Goal: Task Accomplishment & Management: Manage account settings

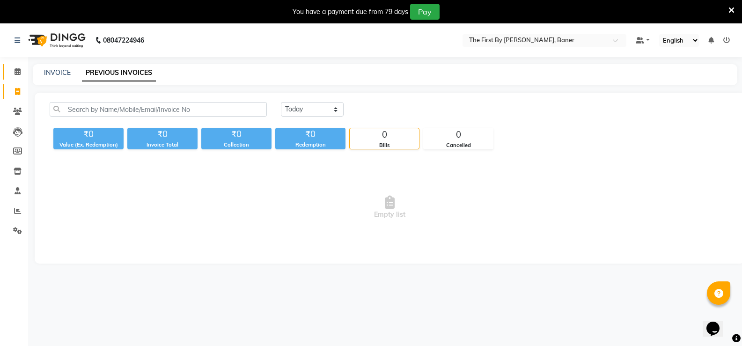
click at [22, 72] on span at bounding box center [17, 71] width 16 height 11
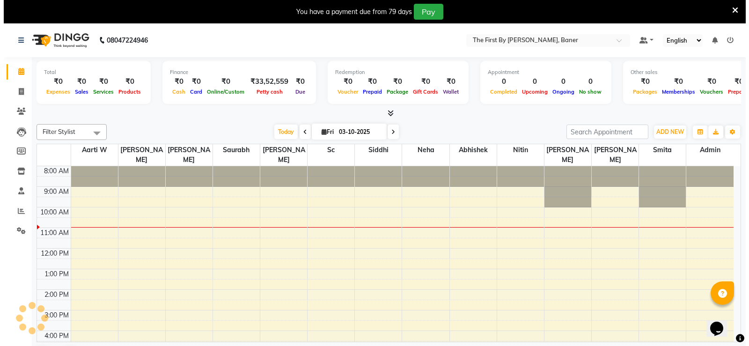
scroll to position [42, 0]
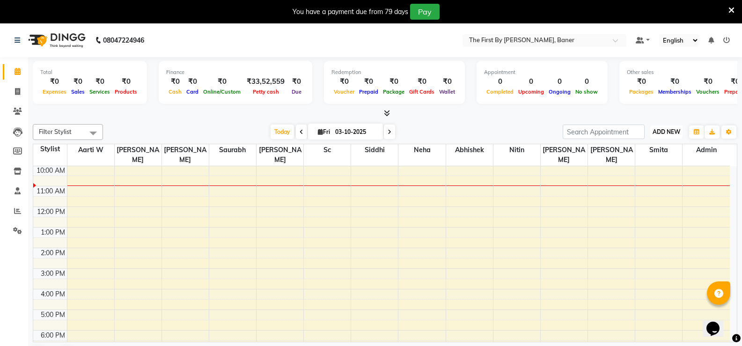
click at [674, 129] on span "ADD NEW" at bounding box center [666, 131] width 28 height 7
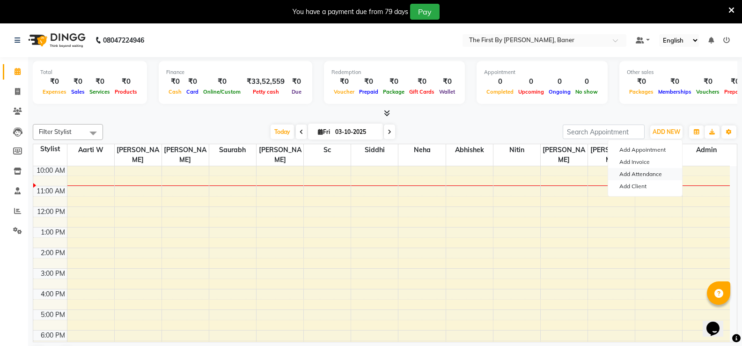
click at [644, 174] on link "Add Attendance" at bounding box center [645, 174] width 74 height 12
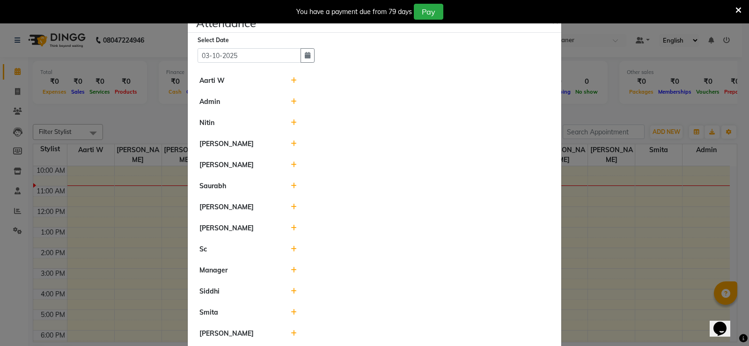
click at [279, 76] on div "Aarti W" at bounding box center [237, 81] width 91 height 10
click at [291, 81] on icon at bounding box center [294, 80] width 6 height 7
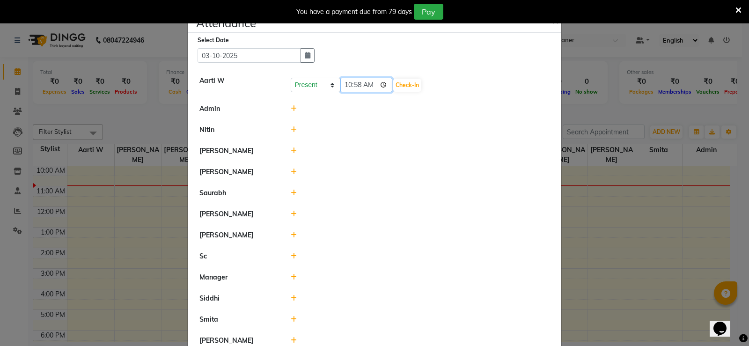
click at [362, 87] on input "10:58" at bounding box center [366, 85] width 52 height 15
type input "10:00"
click at [408, 85] on button "Check-In" at bounding box center [407, 85] width 28 height 13
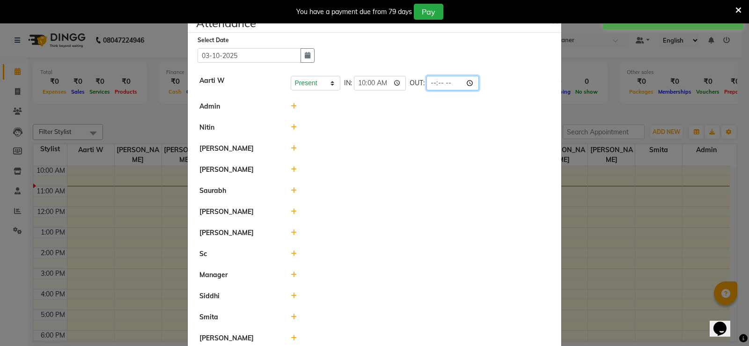
click at [436, 81] on input "time" at bounding box center [452, 83] width 52 height 15
type input "19:00"
click at [291, 107] on icon at bounding box center [294, 106] width 6 height 7
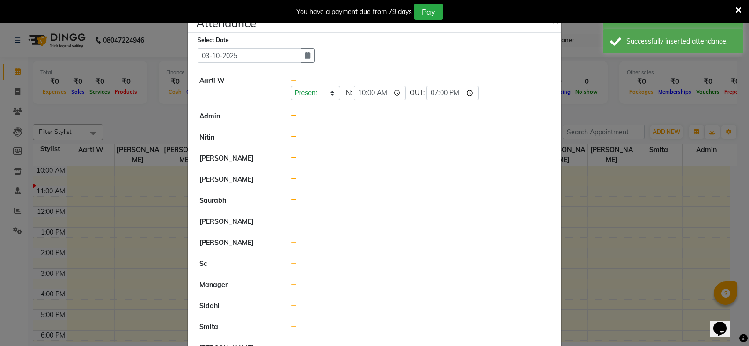
click at [292, 114] on icon at bounding box center [294, 116] width 6 height 7
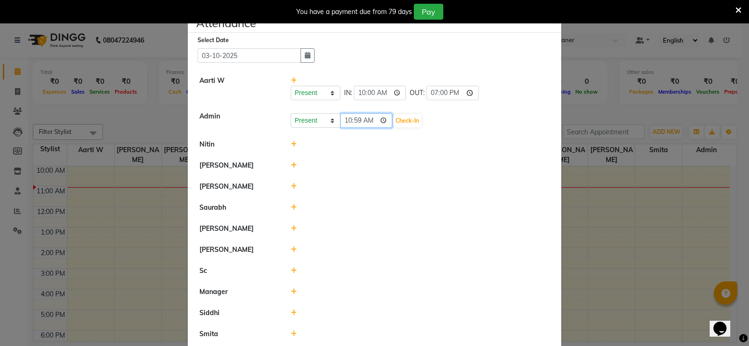
click at [355, 124] on input "10:59" at bounding box center [366, 120] width 52 height 15
type input "10:00"
click at [399, 123] on button "Check-In" at bounding box center [407, 120] width 28 height 13
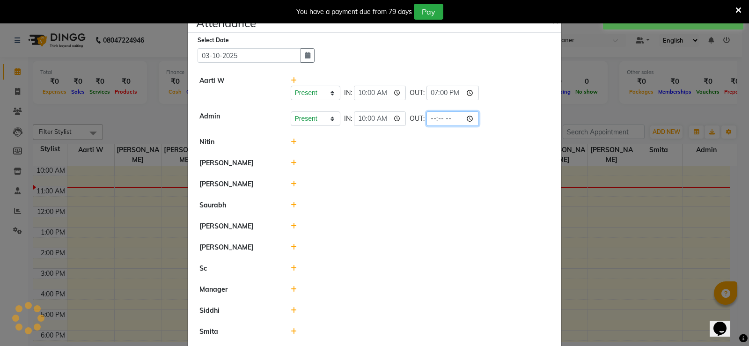
drag, startPoint x: 419, startPoint y: 119, endPoint x: 429, endPoint y: 119, distance: 9.8
click at [430, 119] on input "time" at bounding box center [452, 118] width 52 height 15
type input "19:00"
click at [388, 161] on div at bounding box center [420, 163] width 273 height 10
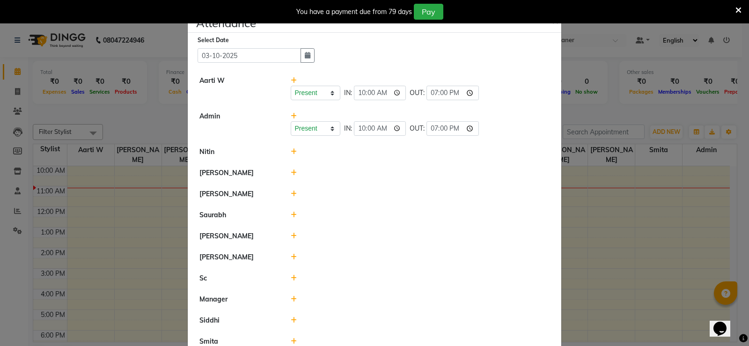
click at [291, 153] on icon at bounding box center [294, 151] width 6 height 7
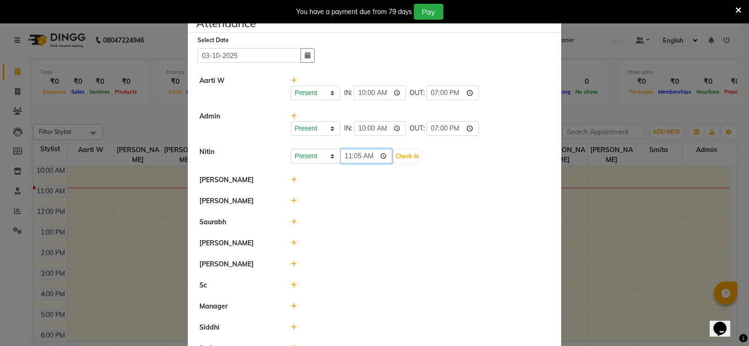
click at [351, 159] on input "11:05" at bounding box center [366, 156] width 52 height 15
type input "10:00"
click at [407, 162] on button "Check-In" at bounding box center [407, 156] width 28 height 13
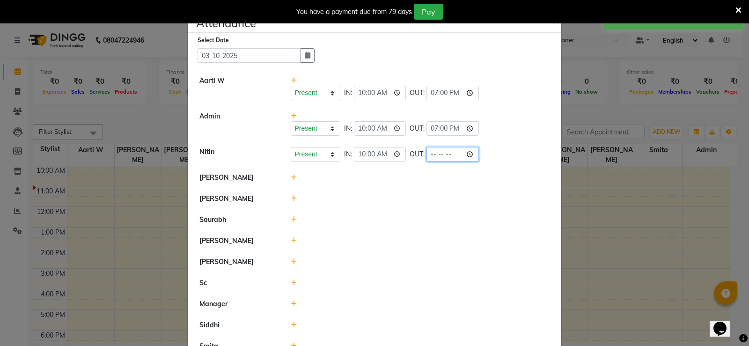
click at [435, 154] on input "time" at bounding box center [452, 154] width 52 height 15
type input "12:07"
type input "19:00"
drag, startPoint x: 251, startPoint y: 222, endPoint x: 290, endPoint y: 205, distance: 42.3
click at [251, 222] on div "Saurabh" at bounding box center [237, 220] width 91 height 10
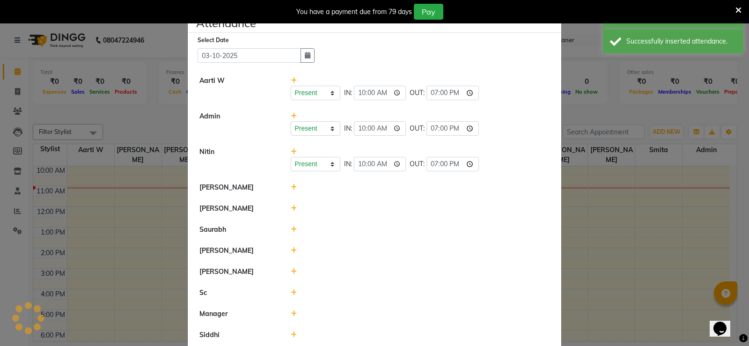
click at [293, 179] on li "[PERSON_NAME]" at bounding box center [374, 188] width 369 height 22
drag, startPoint x: 287, startPoint y: 194, endPoint x: 296, endPoint y: 190, distance: 10.1
click at [287, 194] on li "[PERSON_NAME]" at bounding box center [374, 188] width 369 height 22
click at [291, 190] on icon at bounding box center [294, 187] width 6 height 7
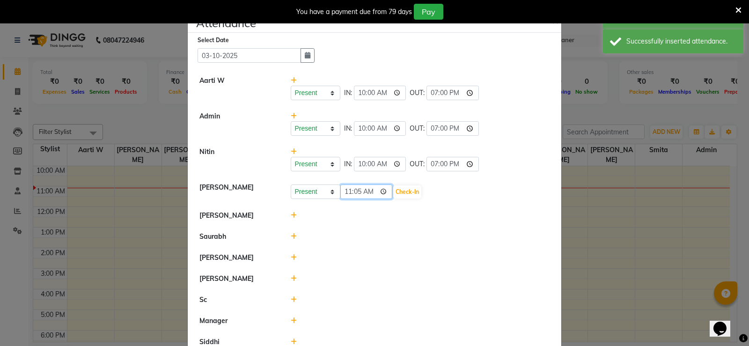
click at [345, 193] on input "11:05" at bounding box center [366, 191] width 52 height 15
type input "10:00"
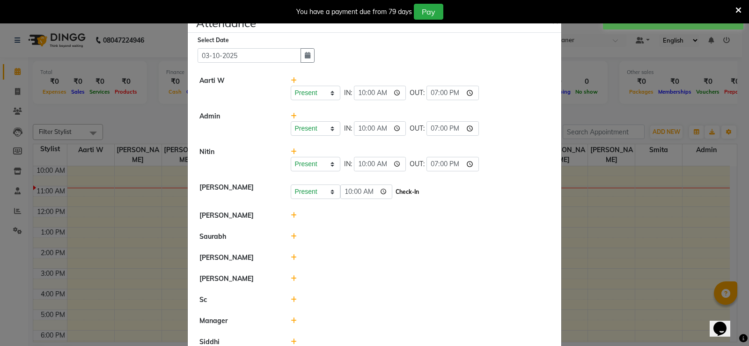
click at [407, 188] on button "Check-In" at bounding box center [407, 191] width 28 height 13
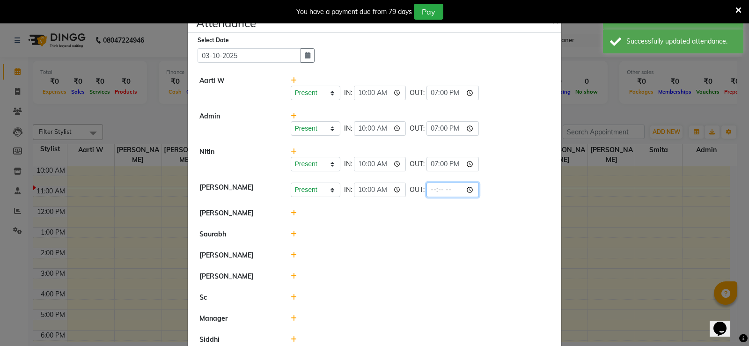
click at [433, 187] on input "time" at bounding box center [452, 190] width 52 height 15
type input "19:00"
click at [386, 221] on li "[PERSON_NAME]" at bounding box center [374, 214] width 369 height 22
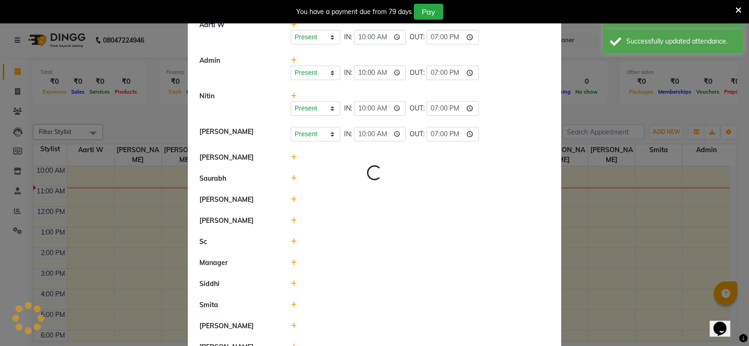
scroll to position [140, 0]
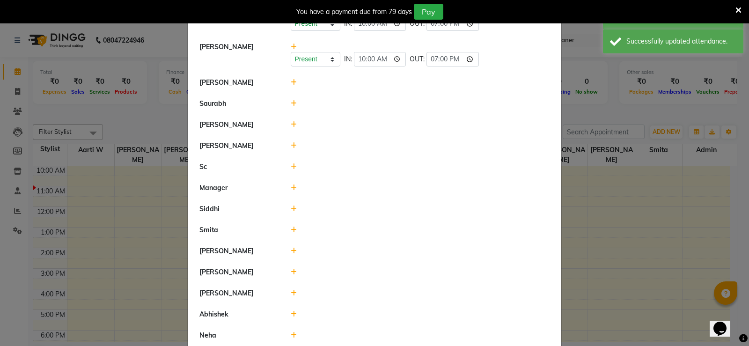
click at [291, 85] on icon at bounding box center [294, 82] width 6 height 7
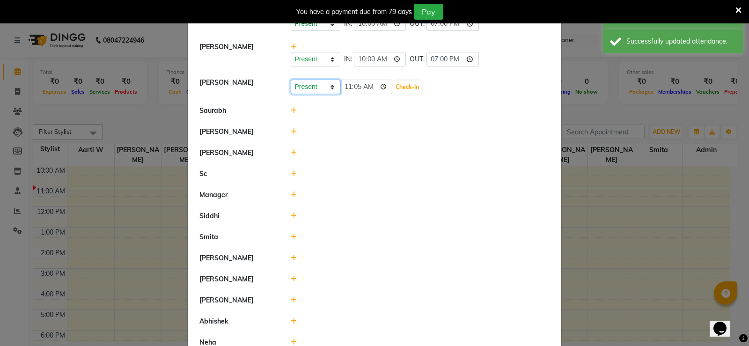
click at [322, 88] on select "Present Absent Late Half Day Weekly Off" at bounding box center [316, 87] width 50 height 15
select select "A"
click at [291, 80] on select "Present Absent Late Half Day Weekly Off" at bounding box center [316, 87] width 50 height 15
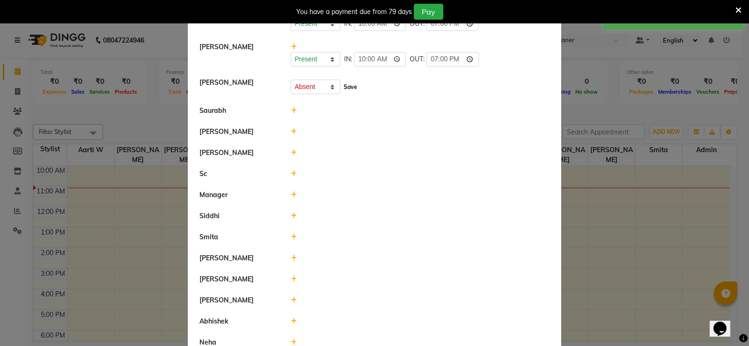
click at [341, 84] on button "Save" at bounding box center [350, 87] width 18 height 13
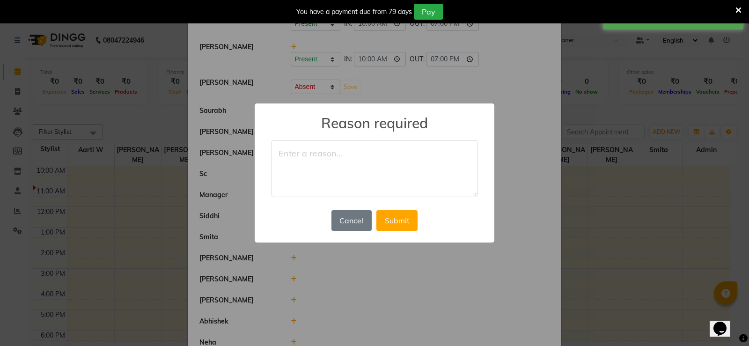
click at [343, 147] on textarea at bounding box center [374, 168] width 206 height 57
type textarea "Satara"
click at [411, 221] on button "Submit" at bounding box center [396, 220] width 41 height 21
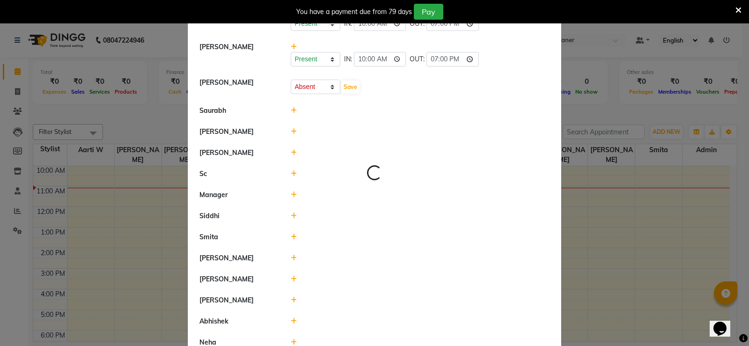
select select "A"
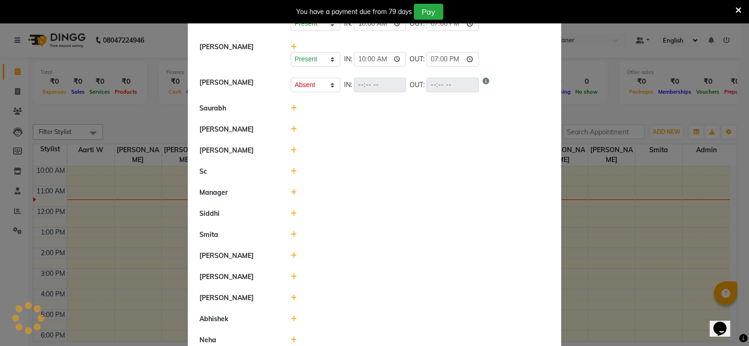
click at [293, 108] on div at bounding box center [420, 108] width 273 height 10
click at [292, 108] on icon at bounding box center [294, 108] width 6 height 7
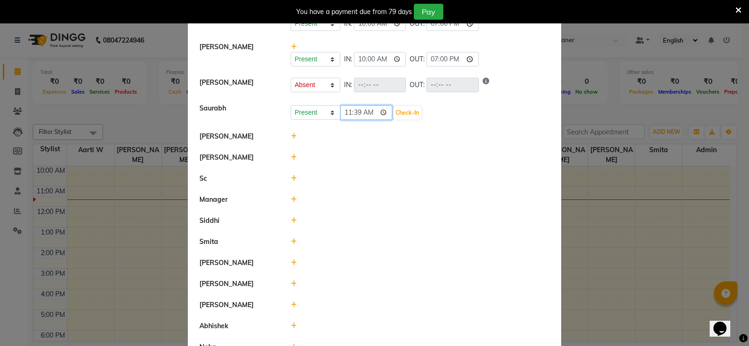
click at [344, 117] on input "11:39" at bounding box center [366, 112] width 52 height 15
type input "10:00"
click at [404, 112] on button "Check-In" at bounding box center [407, 112] width 28 height 13
select select "A"
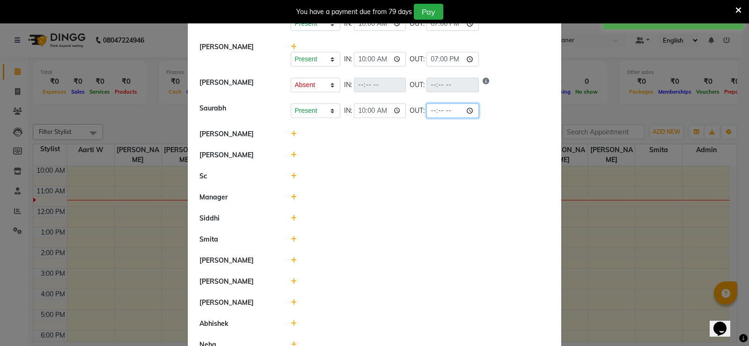
click at [430, 111] on input "time" at bounding box center [452, 110] width 52 height 15
type input "19:00"
click at [354, 185] on li "Sc" at bounding box center [374, 177] width 369 height 22
select select "A"
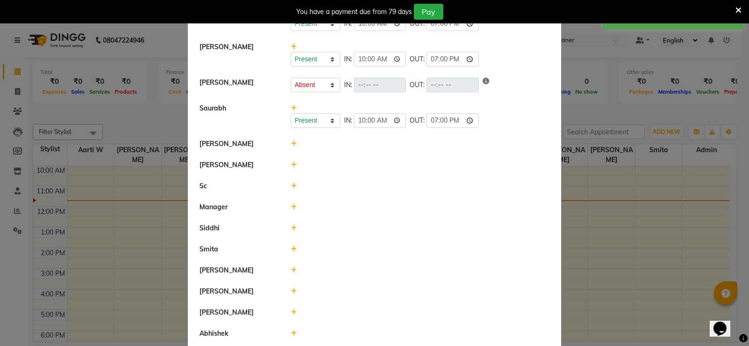
click at [291, 142] on icon at bounding box center [294, 143] width 6 height 7
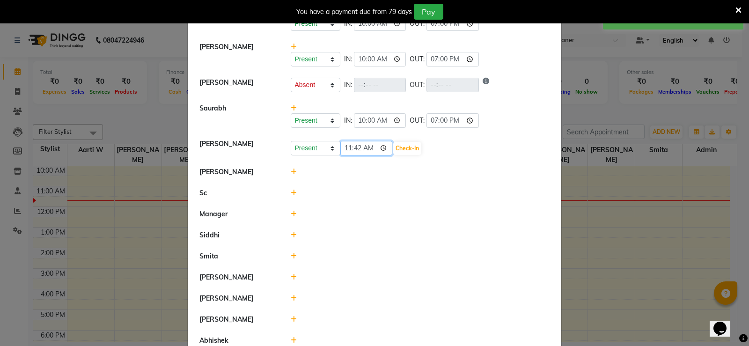
click at [343, 144] on input "11:42" at bounding box center [366, 148] width 52 height 15
type input "10:00"
click at [410, 145] on button "Check-In" at bounding box center [407, 148] width 28 height 13
select select "A"
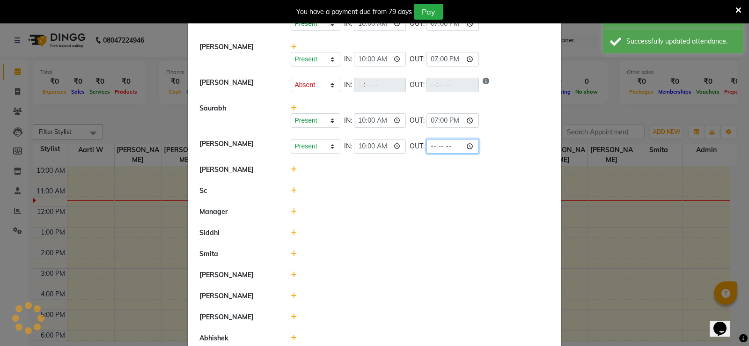
click at [426, 143] on input "time" at bounding box center [452, 146] width 52 height 15
type input "19:00"
click at [374, 187] on div at bounding box center [420, 191] width 273 height 10
select select "A"
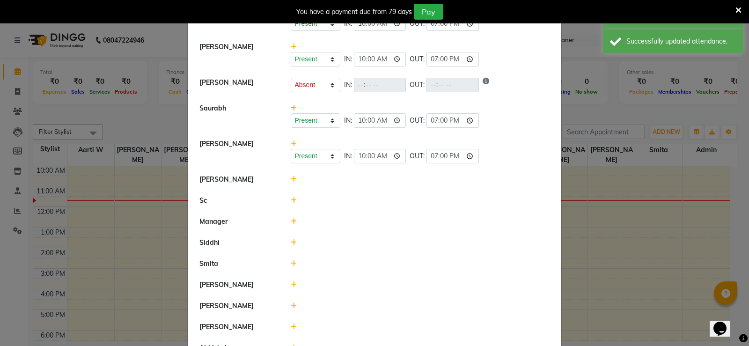
click at [291, 178] on icon at bounding box center [294, 179] width 6 height 7
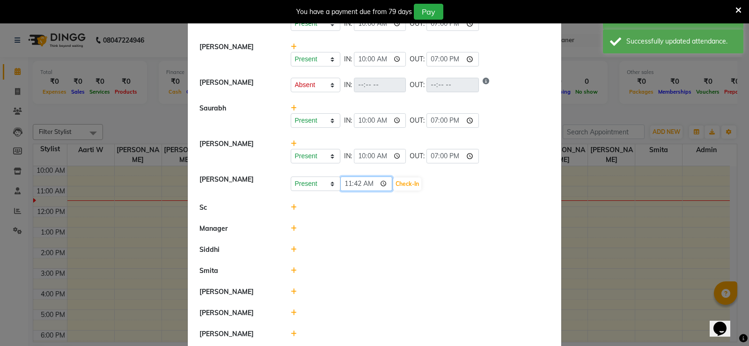
drag, startPoint x: 350, startPoint y: 187, endPoint x: 341, endPoint y: 187, distance: 8.9
click at [348, 187] on input "11:42" at bounding box center [366, 183] width 52 height 15
type input "10:00"
click at [408, 184] on button "Check-In" at bounding box center [407, 183] width 28 height 13
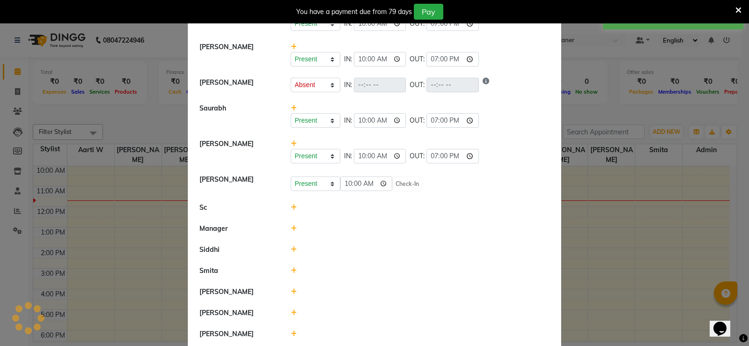
select select "A"
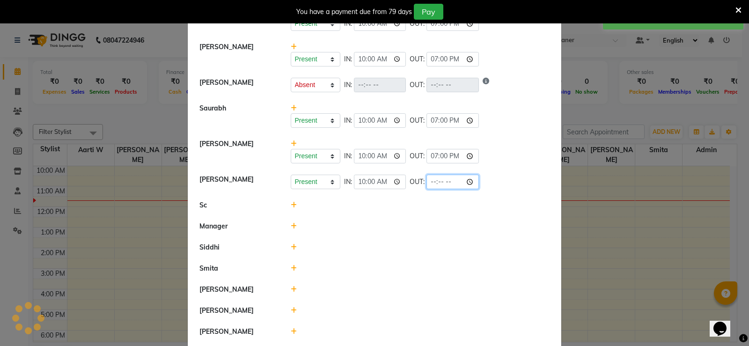
click at [426, 182] on input "time" at bounding box center [452, 182] width 52 height 15
type input "19:00"
click at [359, 210] on li "Sc" at bounding box center [374, 206] width 369 height 22
select select "A"
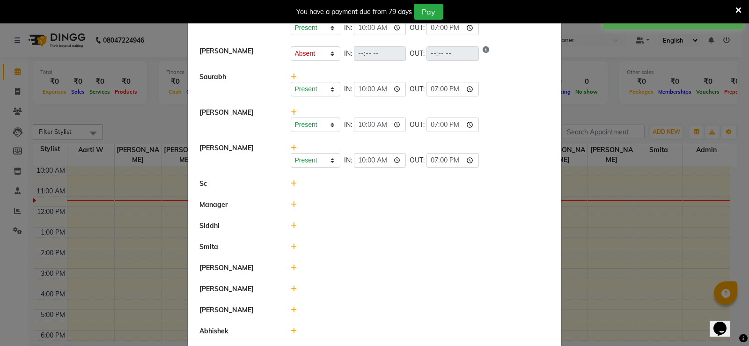
scroll to position [205, 0]
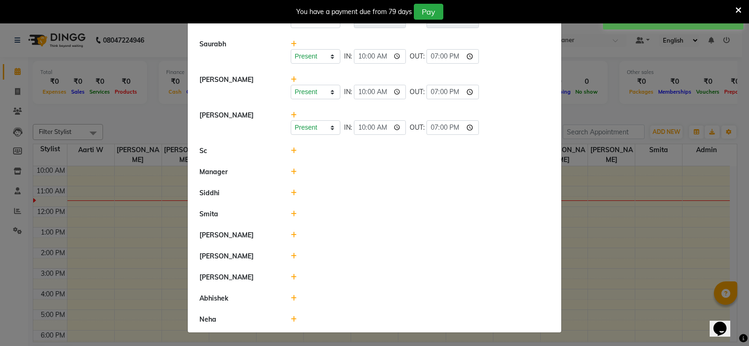
click at [291, 151] on icon at bounding box center [294, 150] width 6 height 7
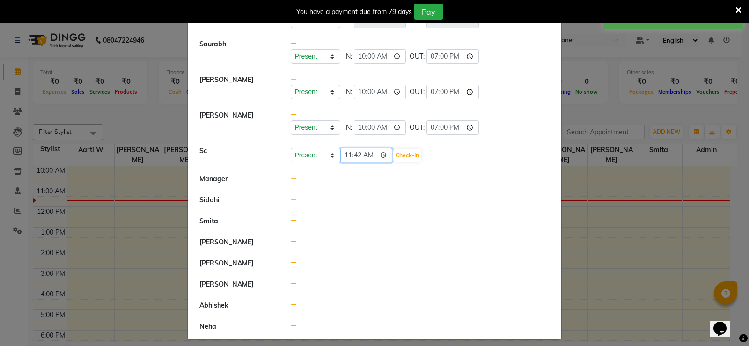
click at [345, 157] on input "11:42" at bounding box center [366, 155] width 52 height 15
type input "10:00"
click at [402, 151] on button "Check-In" at bounding box center [407, 155] width 28 height 13
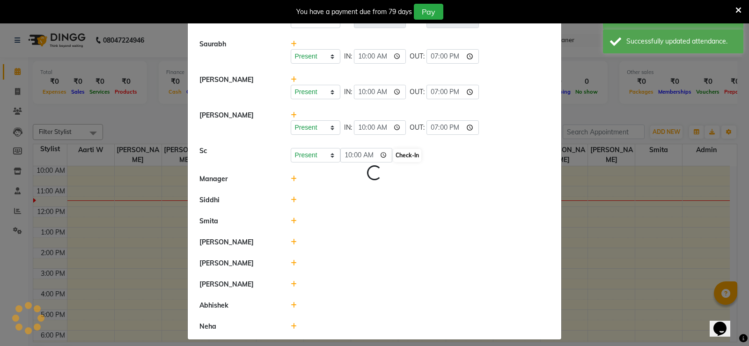
select select "A"
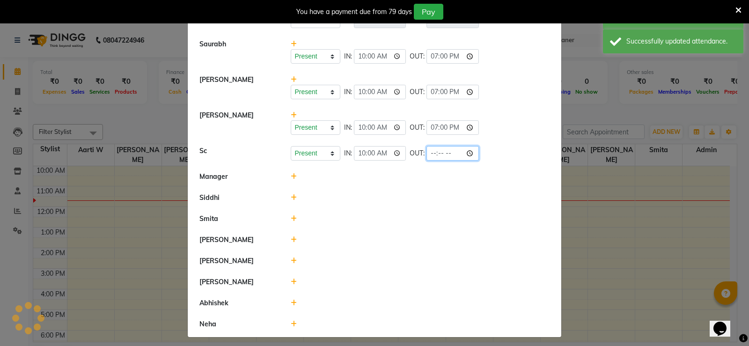
drag, startPoint x: 407, startPoint y: 150, endPoint x: 427, endPoint y: 152, distance: 20.2
click at [428, 152] on input "time" at bounding box center [452, 153] width 52 height 15
type input "19:00"
click at [370, 183] on li "Manager" at bounding box center [374, 177] width 369 height 22
select select "A"
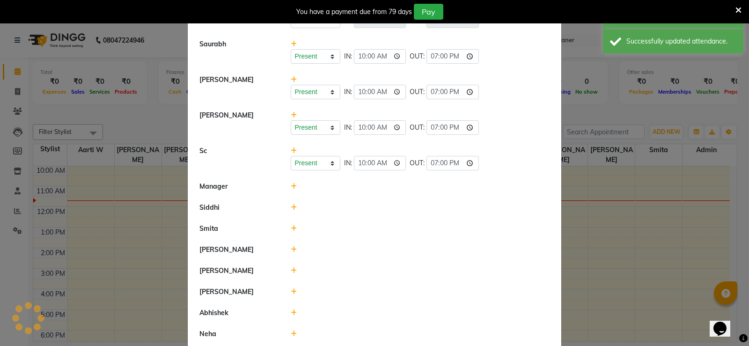
scroll to position [219, 0]
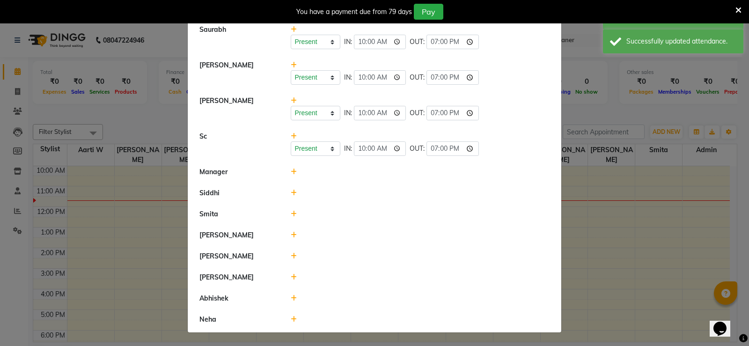
click at [291, 168] on icon at bounding box center [294, 171] width 6 height 7
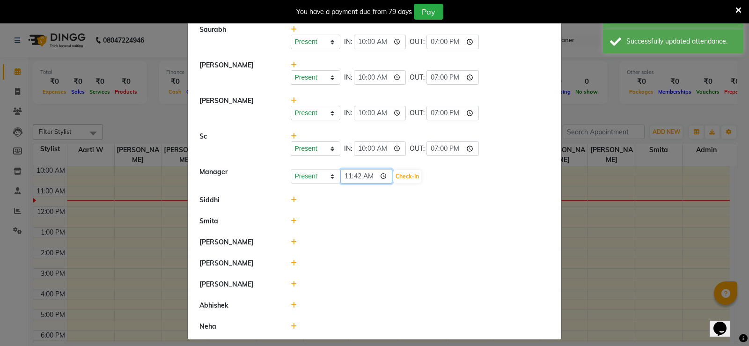
click at [348, 178] on input "11:42" at bounding box center [366, 176] width 52 height 15
type input "10:00"
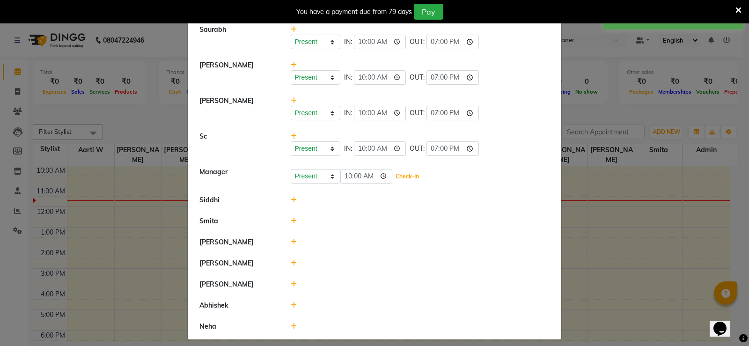
drag, startPoint x: 410, startPoint y: 175, endPoint x: 433, endPoint y: 173, distance: 22.6
click at [411, 175] on button "Check-In" at bounding box center [407, 176] width 28 height 13
select select "A"
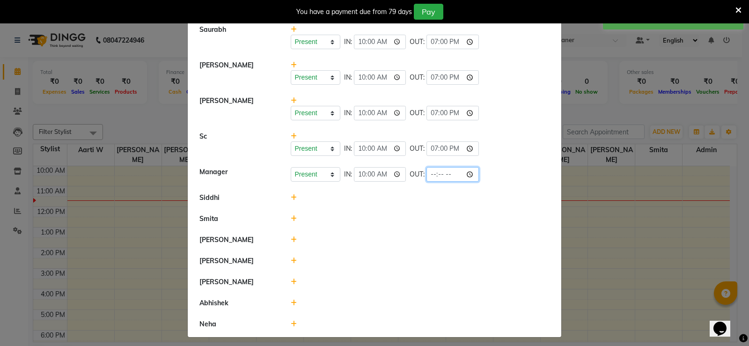
click at [432, 172] on input "time" at bounding box center [452, 174] width 52 height 15
type input "19:00"
click at [371, 259] on div at bounding box center [420, 261] width 273 height 10
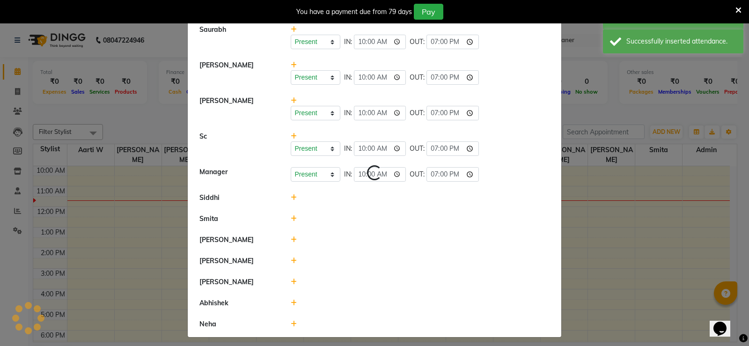
select select "A"
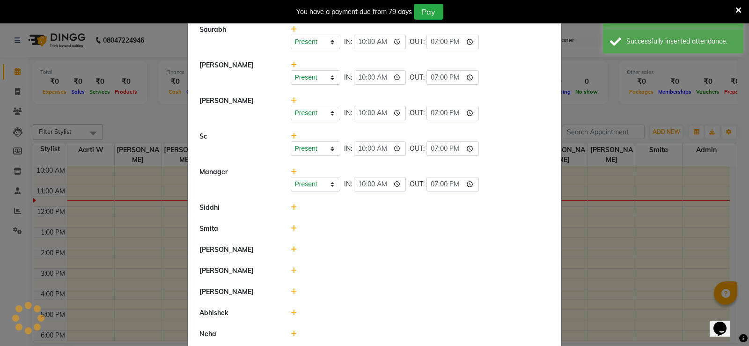
scroll to position [224, 0]
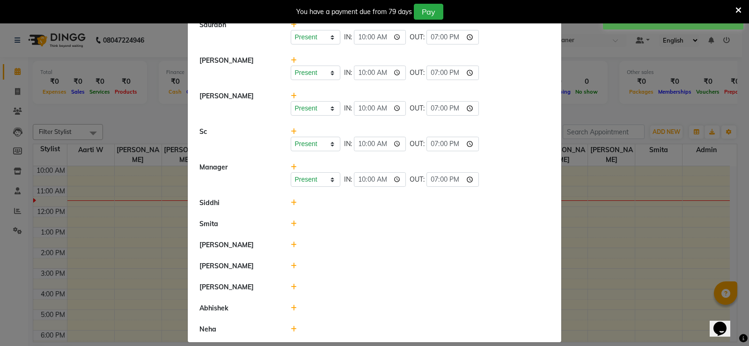
click at [291, 203] on icon at bounding box center [294, 202] width 6 height 7
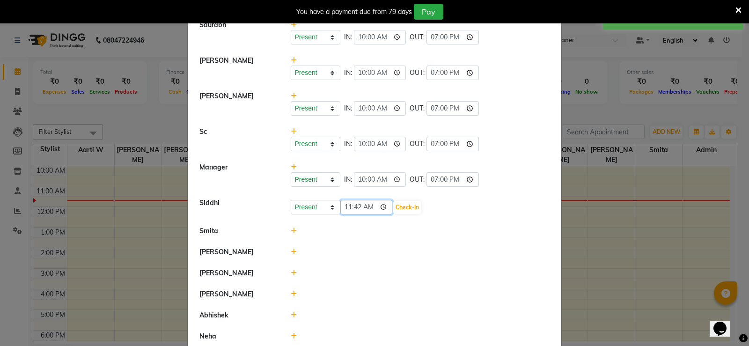
click at [350, 207] on input "11:42" at bounding box center [366, 207] width 52 height 15
type input "10:00"
click at [402, 209] on button "Check-In" at bounding box center [407, 207] width 28 height 13
select select "A"
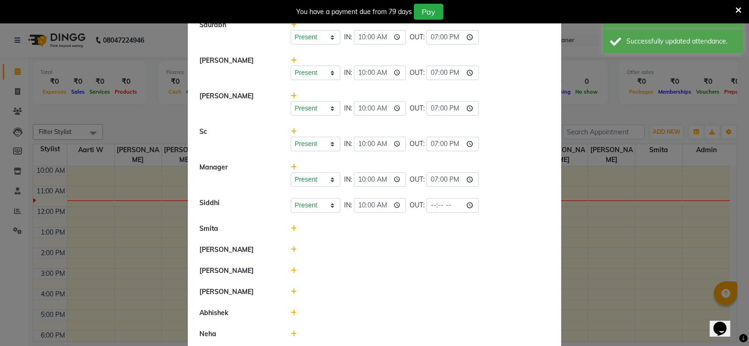
click at [424, 205] on div "OUT:" at bounding box center [444, 205] width 69 height 15
click at [436, 207] on input "time" at bounding box center [452, 205] width 52 height 15
type input "19:00"
click at [404, 238] on li "Smita" at bounding box center [374, 229] width 369 height 22
select select "A"
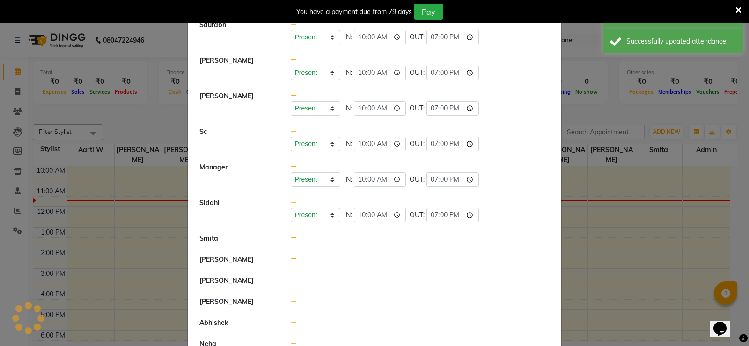
scroll to position [248, 0]
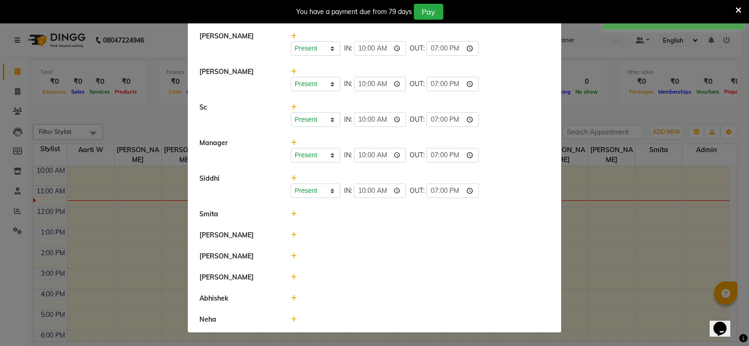
click at [291, 213] on icon at bounding box center [294, 214] width 6 height 7
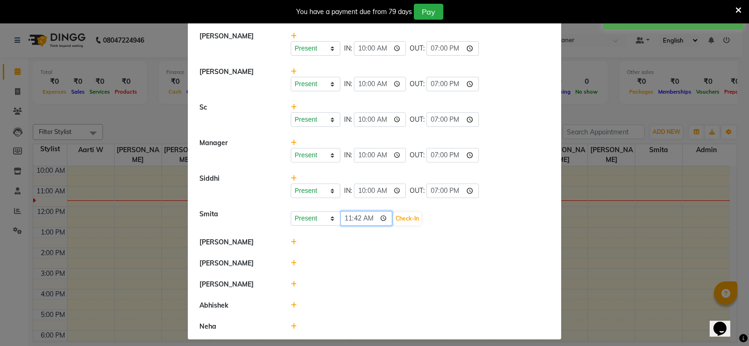
click at [353, 220] on input "11:42" at bounding box center [366, 218] width 52 height 15
click at [350, 220] on input "11:42" at bounding box center [366, 218] width 52 height 15
type input "10:00"
click at [402, 216] on button "Check-In" at bounding box center [407, 218] width 28 height 13
select select "A"
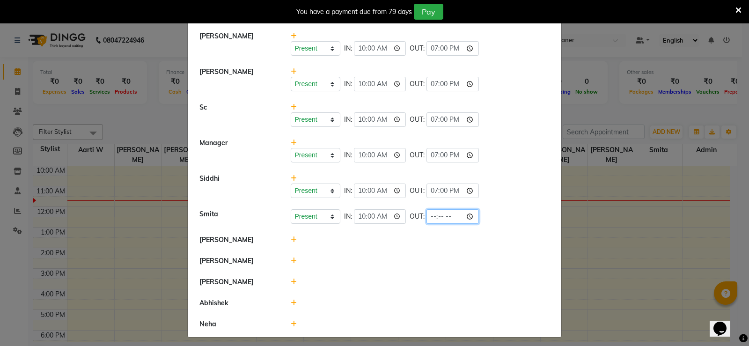
click at [426, 218] on input "time" at bounding box center [452, 216] width 52 height 15
type input "19:00"
click at [386, 257] on div at bounding box center [420, 261] width 273 height 10
select select "A"
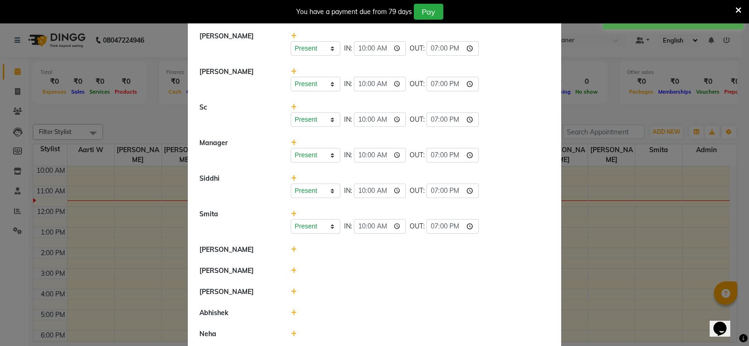
scroll to position [263, 0]
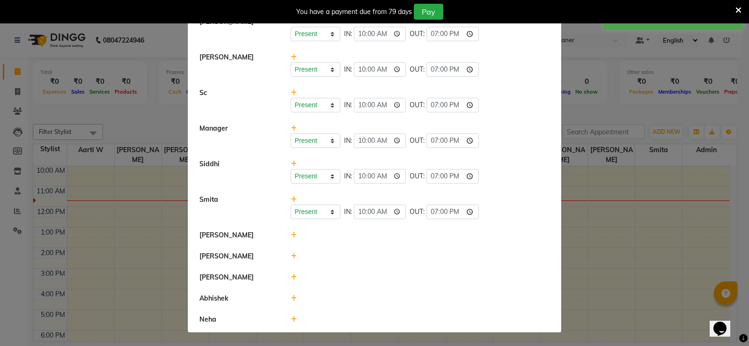
click at [291, 235] on icon at bounding box center [294, 235] width 6 height 7
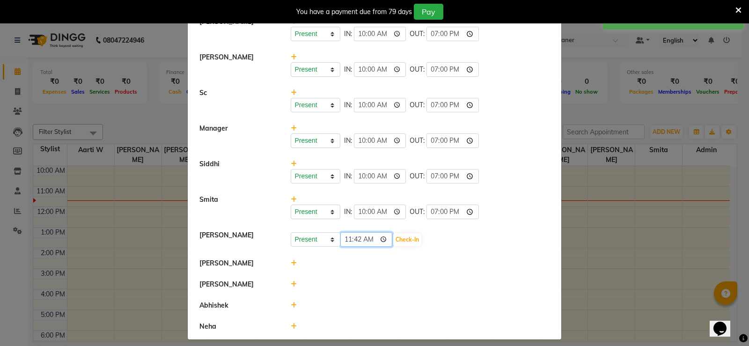
click at [348, 239] on input "11:42" at bounding box center [366, 239] width 52 height 15
type input "10:00"
click at [419, 233] on div "Present Absent Late Half Day Weekly Off 10:00 Check-In" at bounding box center [420, 239] width 259 height 15
click at [414, 241] on button "Check-In" at bounding box center [407, 239] width 28 height 13
select select "A"
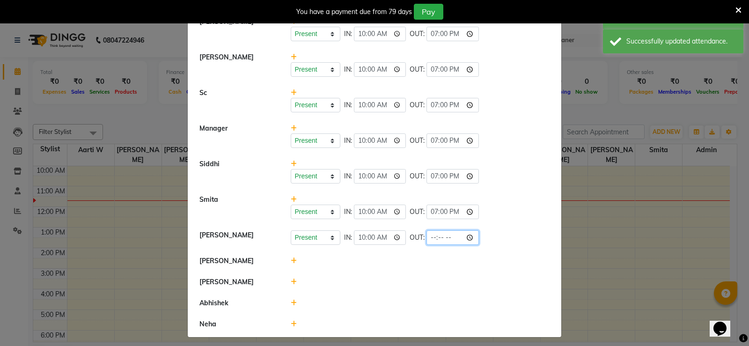
click at [432, 237] on input "time" at bounding box center [452, 237] width 52 height 15
type input "19:00"
click at [405, 266] on li "[PERSON_NAME]" at bounding box center [374, 261] width 369 height 22
select select "A"
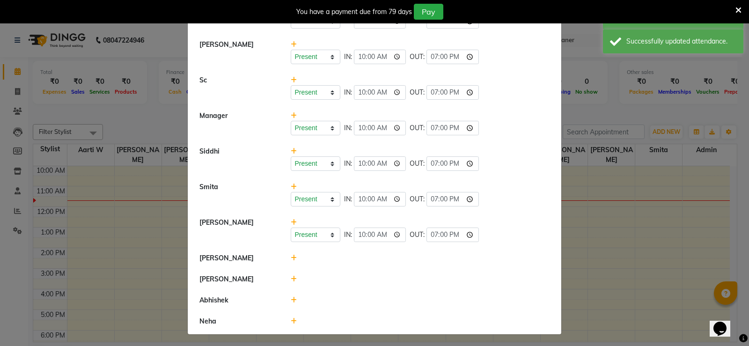
scroll to position [277, 0]
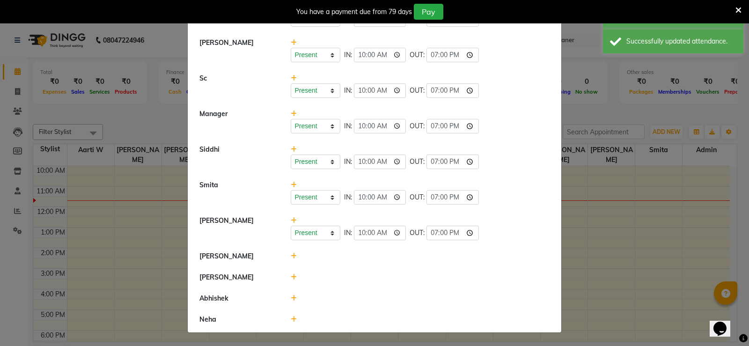
click at [291, 257] on icon at bounding box center [294, 256] width 6 height 7
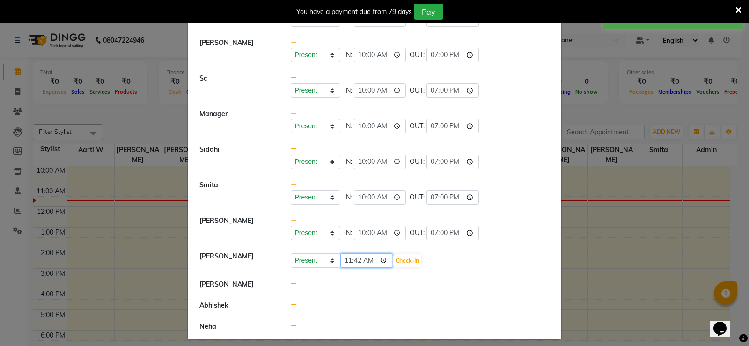
click at [348, 259] on input "11:42" at bounding box center [366, 260] width 52 height 15
type input "10:00"
click at [405, 255] on button "Check-In" at bounding box center [407, 260] width 28 height 13
select select "A"
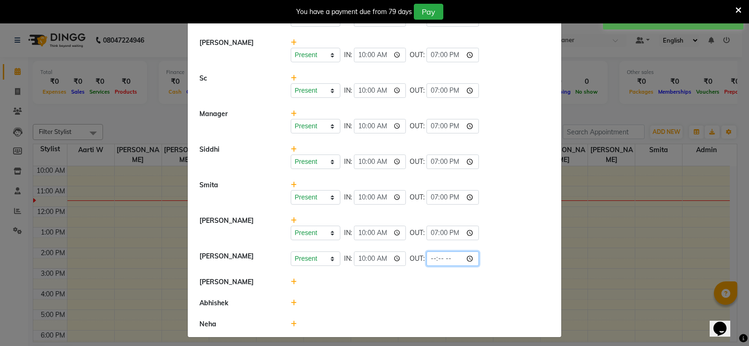
click at [429, 256] on input "time" at bounding box center [452, 258] width 52 height 15
type input "19:00"
click at [394, 274] on li "[PERSON_NAME]" at bounding box center [374, 282] width 369 height 22
select select "A"
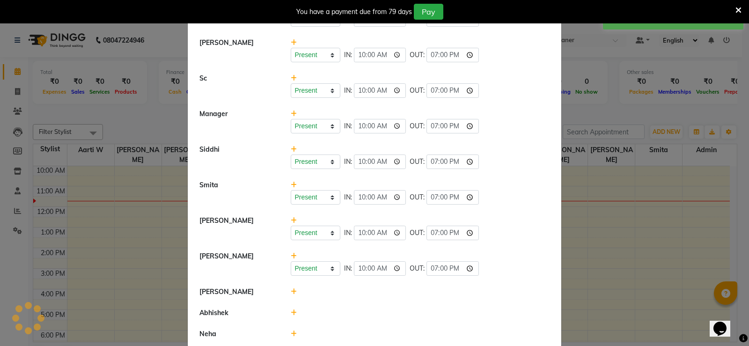
scroll to position [292, 0]
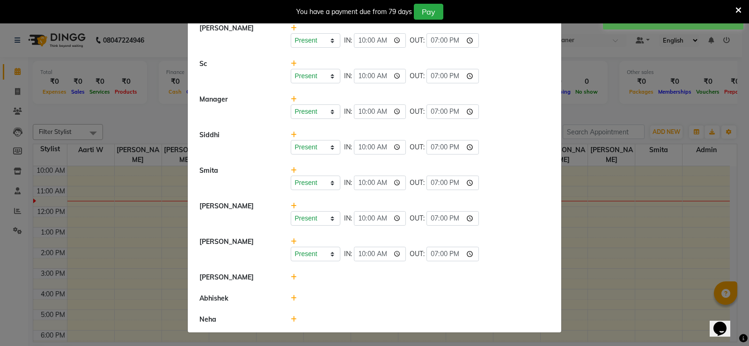
click at [286, 275] on div at bounding box center [420, 277] width 273 height 10
click at [291, 276] on icon at bounding box center [294, 277] width 6 height 7
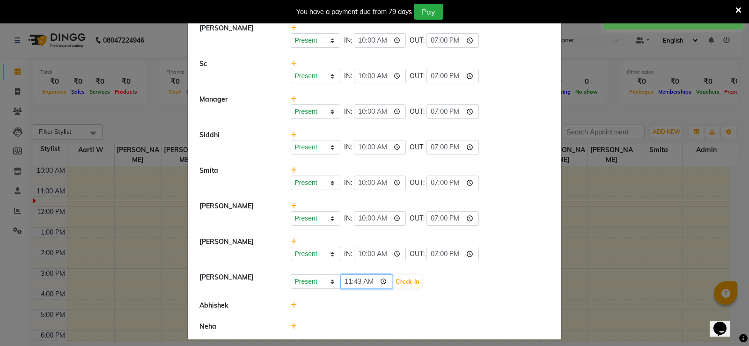
click at [353, 279] on input "11:43" at bounding box center [366, 281] width 52 height 15
type input "10:00"
drag, startPoint x: 421, startPoint y: 271, endPoint x: 417, endPoint y: 278, distance: 7.7
click at [420, 272] on li "[PERSON_NAME] Present Absent Late Half Day Weekly Off 10:00 Check-In" at bounding box center [374, 281] width 369 height 29
click at [417, 279] on button "Check-In" at bounding box center [407, 281] width 28 height 13
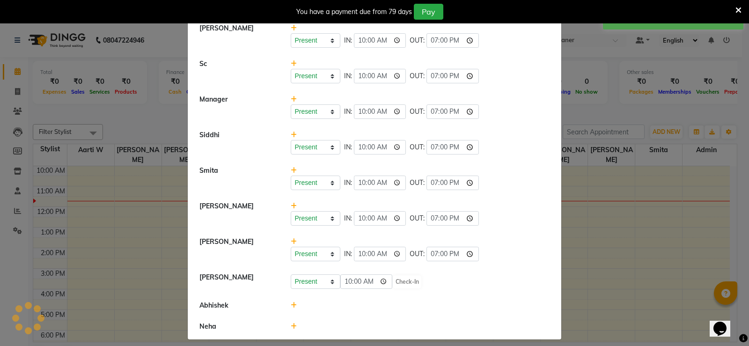
select select "A"
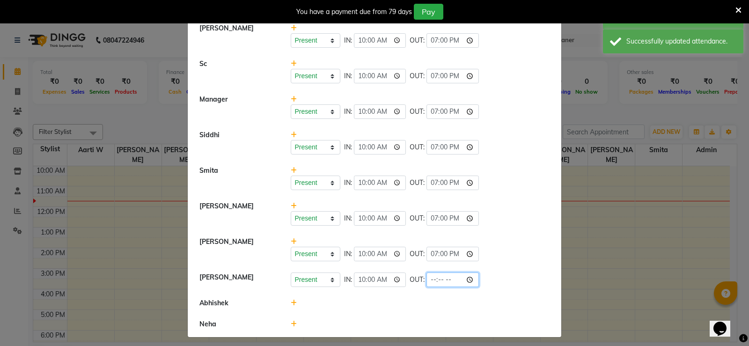
click at [436, 277] on input "time" at bounding box center [452, 279] width 52 height 15
click at [433, 278] on input "time" at bounding box center [452, 279] width 52 height 15
type input "19:00"
click at [398, 306] on div at bounding box center [420, 303] width 273 height 10
select select "A"
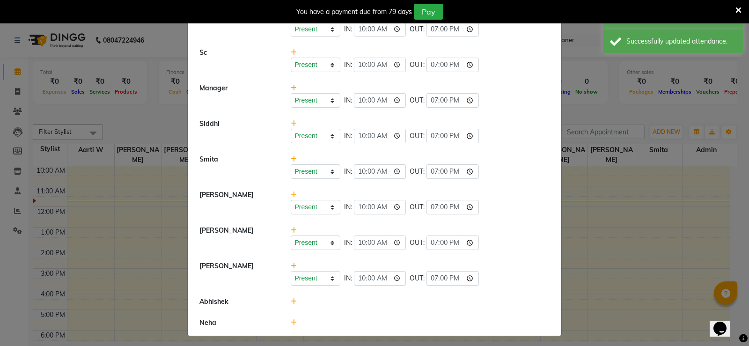
scroll to position [306, 0]
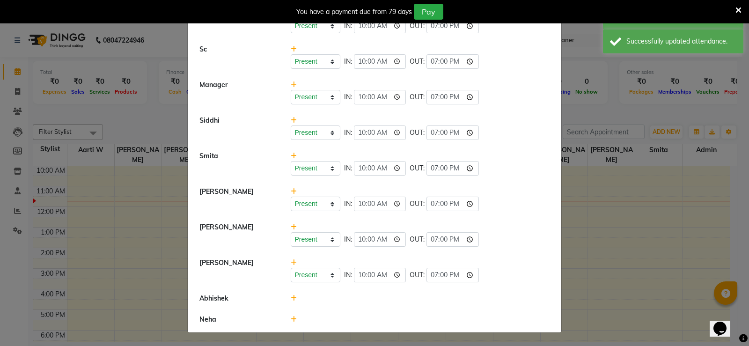
click at [291, 298] on icon at bounding box center [294, 298] width 6 height 7
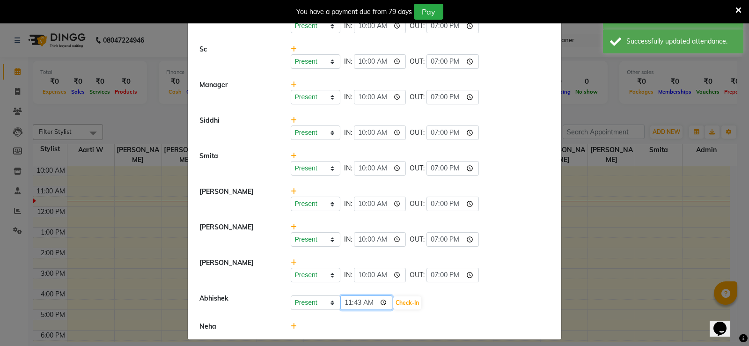
click at [344, 300] on input "11:43" at bounding box center [366, 302] width 52 height 15
type input "10:00"
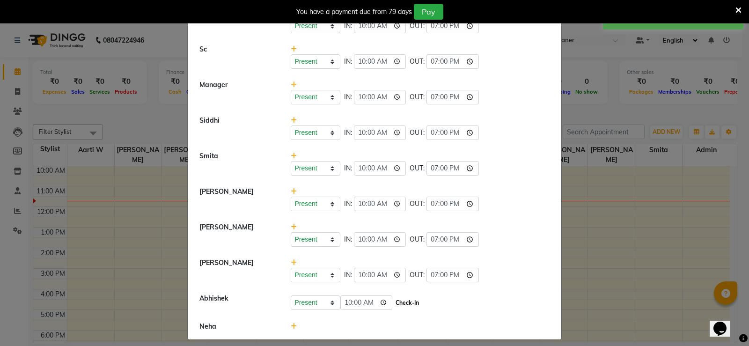
click at [406, 301] on button "Check-In" at bounding box center [407, 302] width 28 height 13
select select "A"
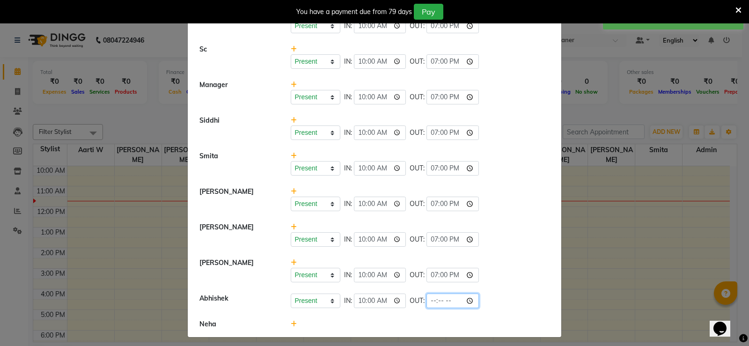
click at [429, 300] on input "time" at bounding box center [452, 300] width 52 height 15
type input "19:00"
click at [381, 309] on li "Abhishek Present Absent Late Half Day Weekly Off IN: 10:00 OUT: 19:00" at bounding box center [374, 301] width 369 height 26
select select "A"
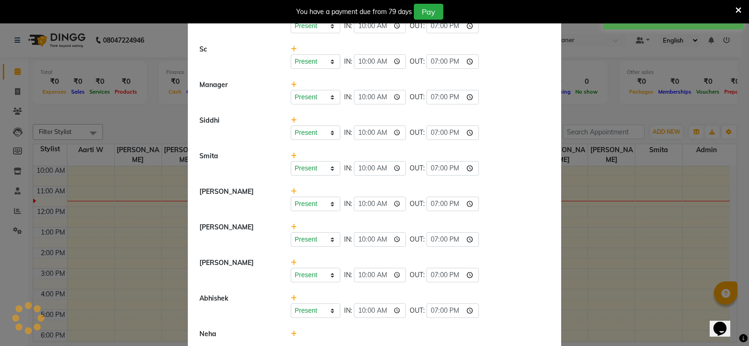
scroll to position [321, 0]
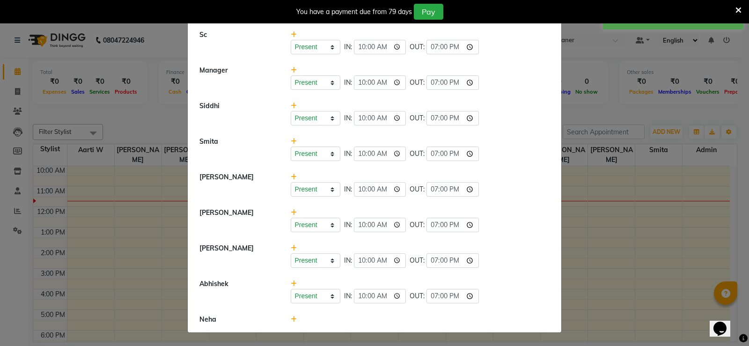
click at [291, 319] on div at bounding box center [420, 320] width 273 height 10
click at [291, 320] on icon at bounding box center [294, 319] width 6 height 7
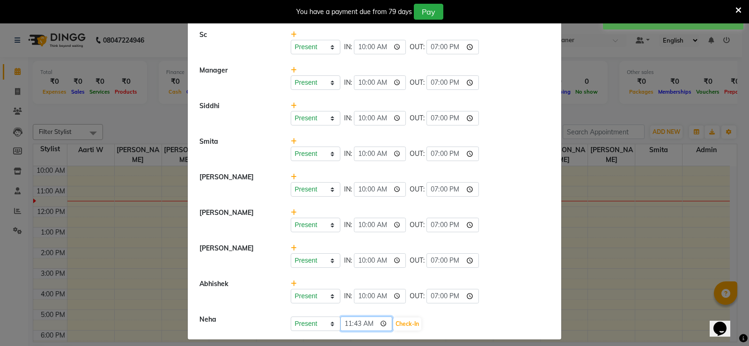
click at [349, 318] on input "11:43" at bounding box center [366, 323] width 52 height 15
type input "10:00"
click at [387, 325] on input "10:00" at bounding box center [366, 323] width 52 height 15
click at [389, 325] on input "10:00" at bounding box center [366, 323] width 52 height 15
click at [398, 325] on button "Check-In" at bounding box center [407, 323] width 28 height 13
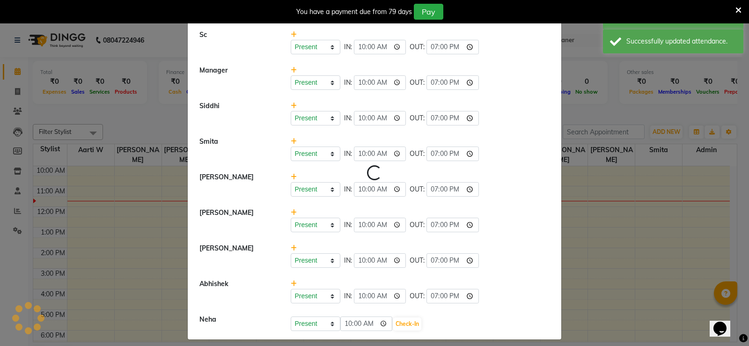
click at [429, 323] on div "Present Absent Late Half Day Weekly Off 10:00 Check-In" at bounding box center [420, 323] width 259 height 15
select select "A"
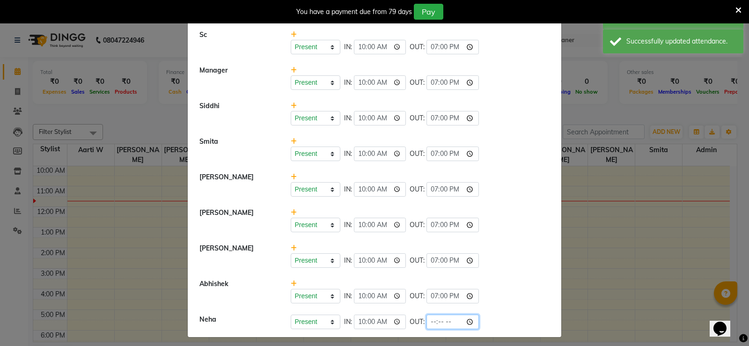
click at [439, 320] on input "time" at bounding box center [452, 322] width 52 height 15
type input "19:00"
click at [481, 280] on div "Present Absent Late Half Day Weekly Off IN: 10:00 OUT: 19:00" at bounding box center [420, 291] width 273 height 24
select select "A"
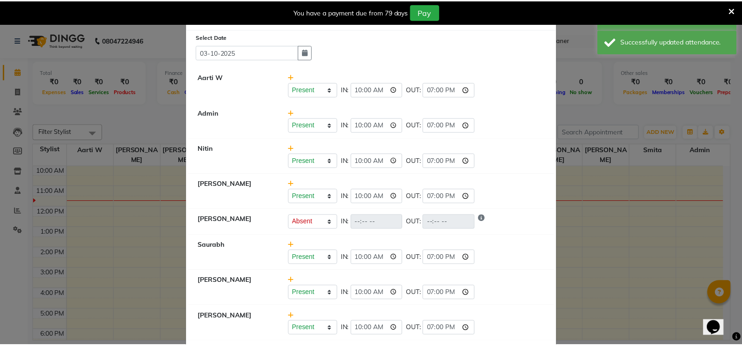
scroll to position [0, 0]
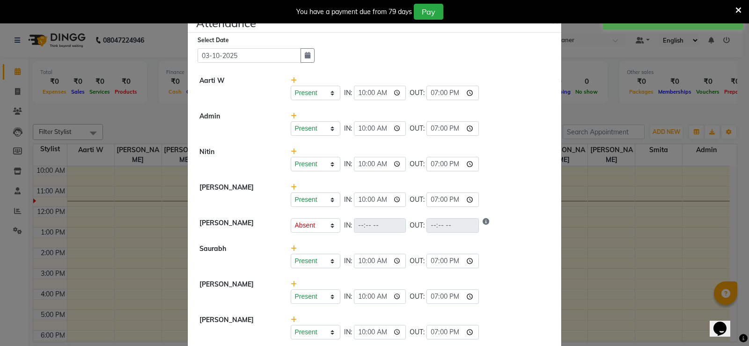
click at [513, 77] on div "Present Absent Late Half Day Weekly Off IN: 10:00 OUT: 19:00" at bounding box center [420, 88] width 273 height 24
click at [552, 23] on div "You have a payment due from 79 days Pay" at bounding box center [374, 11] width 749 height 23
drag, startPoint x: 747, startPoint y: 9, endPoint x: 742, endPoint y: 9, distance: 5.1
click at [741, 9] on div "You have a payment due from 79 days Pay" at bounding box center [374, 11] width 749 height 23
click at [739, 9] on icon at bounding box center [738, 10] width 6 height 8
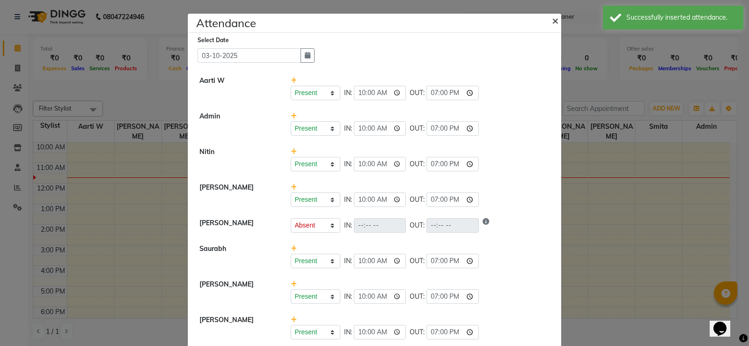
drag, startPoint x: 546, startPoint y: 17, endPoint x: 549, endPoint y: 22, distance: 5.7
click at [547, 19] on button "×" at bounding box center [555, 20] width 23 height 26
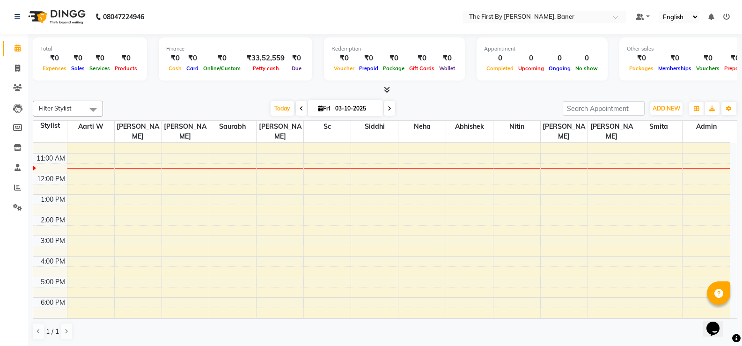
scroll to position [35, 0]
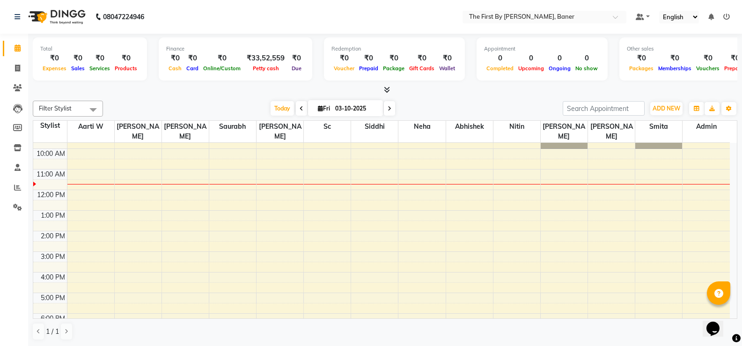
click at [265, 160] on div "8:00 AM 9:00 AM 10:00 AM 11:00 AM 12:00 PM 1:00 PM 2:00 PM 3:00 PM 4:00 PM 5:00…" at bounding box center [381, 241] width 696 height 267
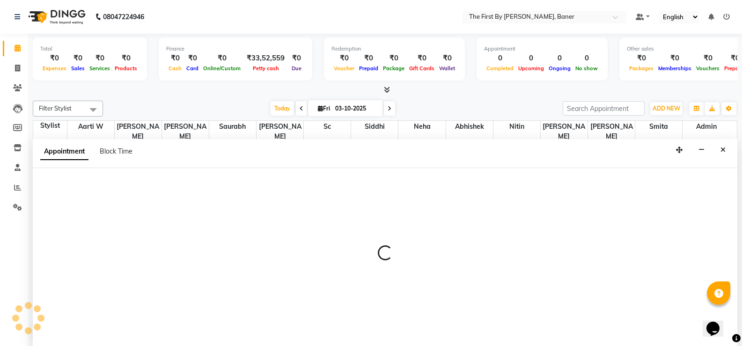
scroll to position [0, 0]
select select "49040"
select select "630"
select select "tentative"
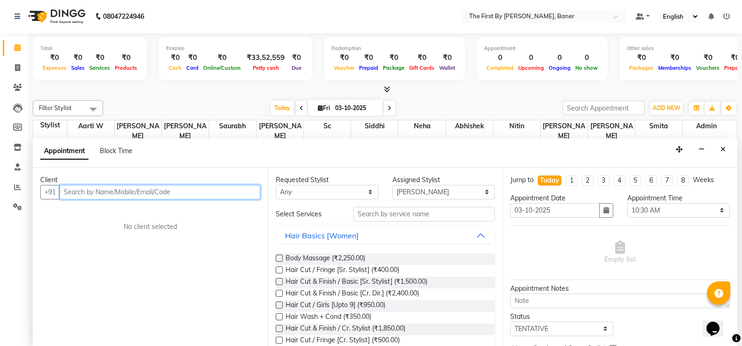
paste input "9764062777"
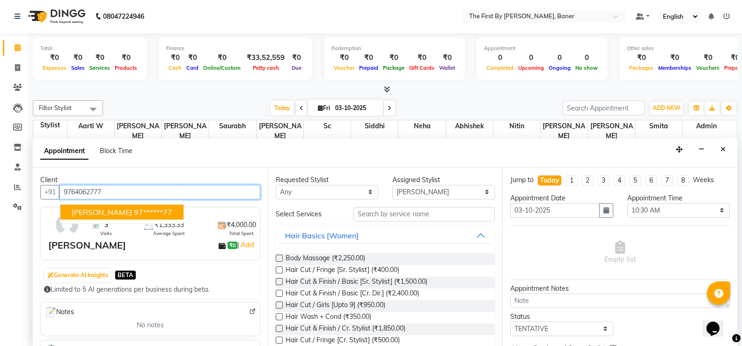
click at [111, 212] on span "[PERSON_NAME]" at bounding box center [102, 211] width 60 height 9
type input "97******77"
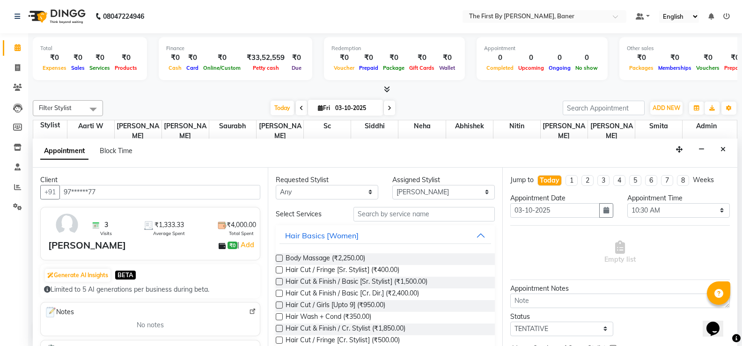
click at [382, 208] on div "Requested Stylist Any Aarti W Abhishek Admin [PERSON_NAME] [PERSON_NAME] Neha N…" at bounding box center [385, 257] width 235 height 178
click at [381, 209] on input "text" at bounding box center [423, 214] width 141 height 15
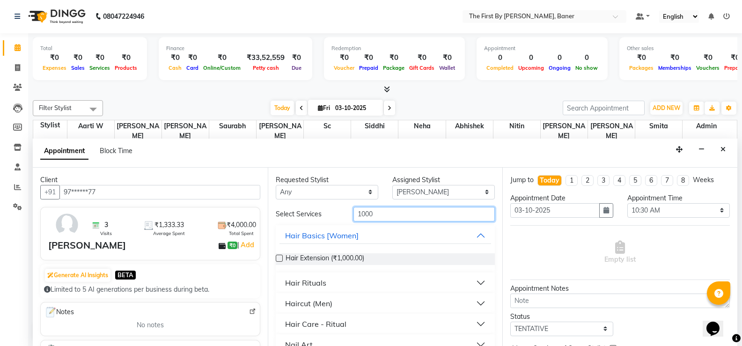
type input "1000"
click at [317, 300] on div "Haircut (Men)" at bounding box center [308, 303] width 47 height 11
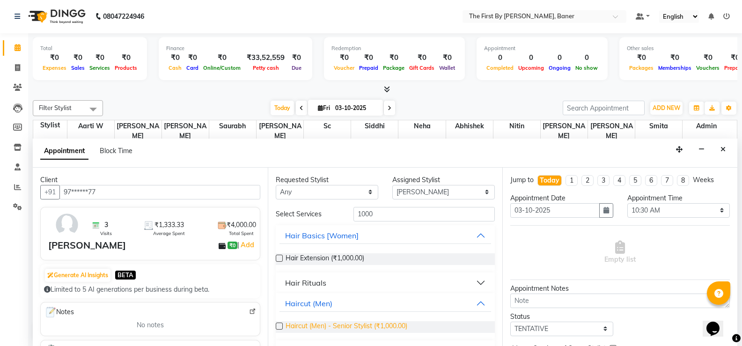
click at [344, 322] on span "Haircut (Men) - Senior Stylist (₹1,000.00)" at bounding box center [347, 327] width 122 height 12
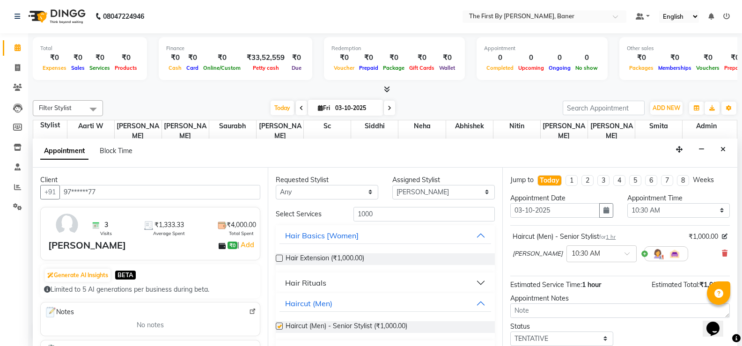
checkbox input "false"
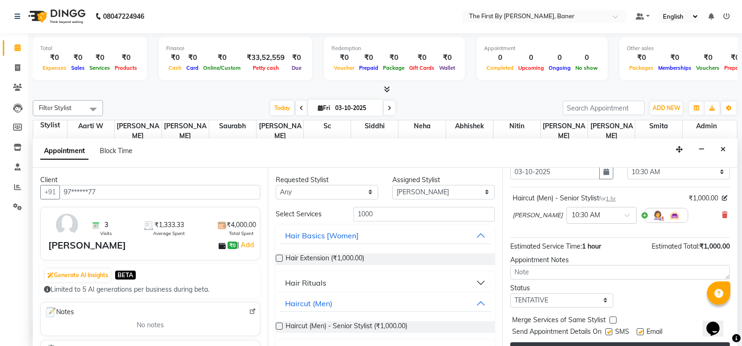
scroll to position [59, 0]
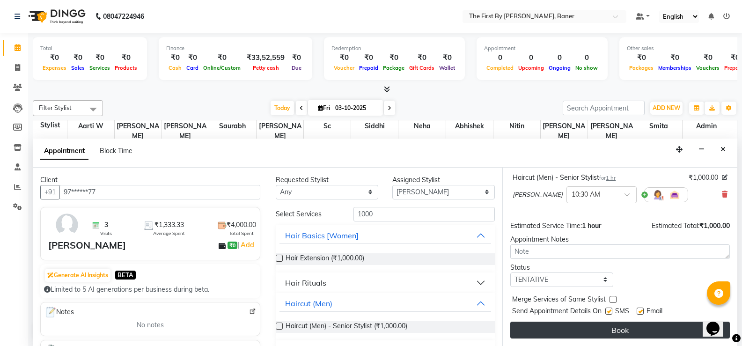
click at [567, 328] on button "Book" at bounding box center [620, 330] width 220 height 17
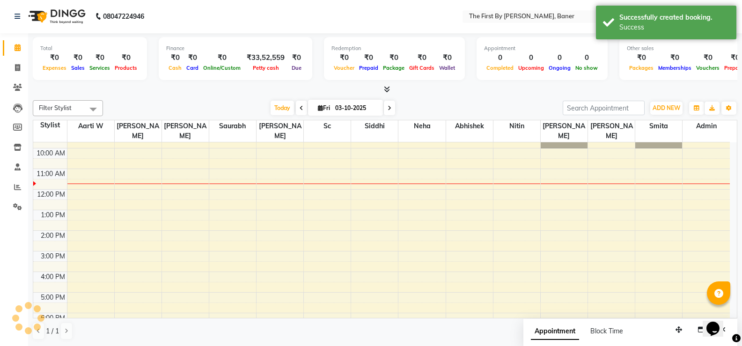
scroll to position [0, 0]
click at [291, 177] on div at bounding box center [280, 179] width 44 height 4
select select "7"
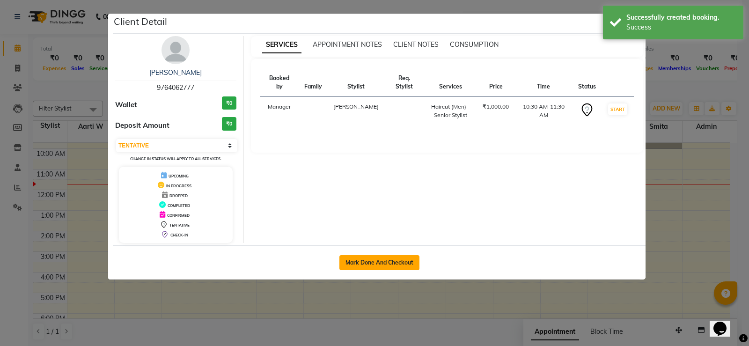
drag, startPoint x: 405, startPoint y: 248, endPoint x: 403, endPoint y: 264, distance: 16.0
click at [404, 263] on div "Mark Done And Checkout" at bounding box center [379, 262] width 533 height 34
click at [403, 264] on button "Mark Done And Checkout" at bounding box center [379, 262] width 80 height 15
select select "service"
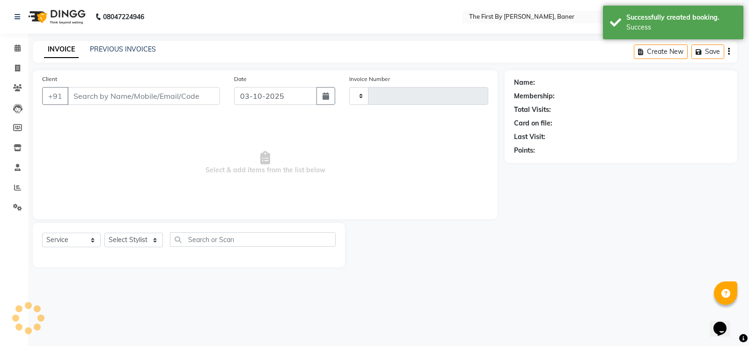
select select "3"
type input "2824"
select select "6411"
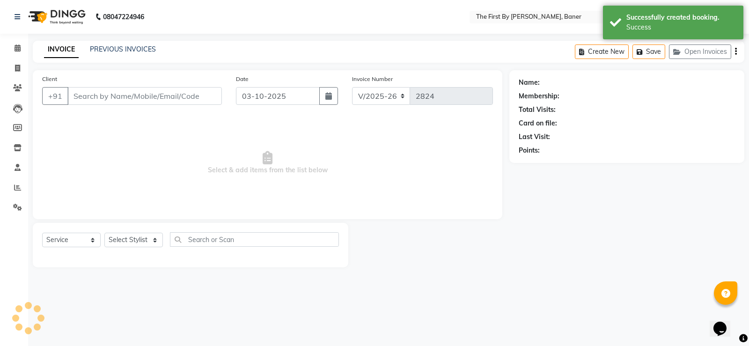
type input "97******77"
select select "49040"
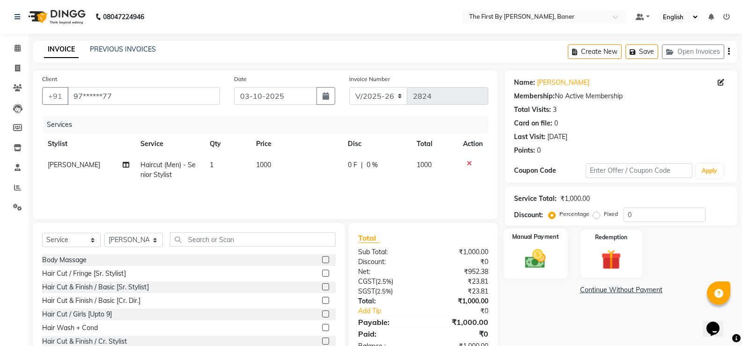
click at [532, 261] on img at bounding box center [535, 259] width 33 height 24
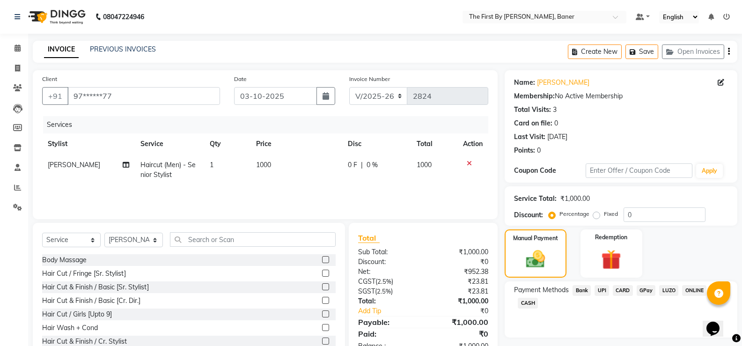
click at [522, 306] on span "CASH" at bounding box center [528, 303] width 20 height 11
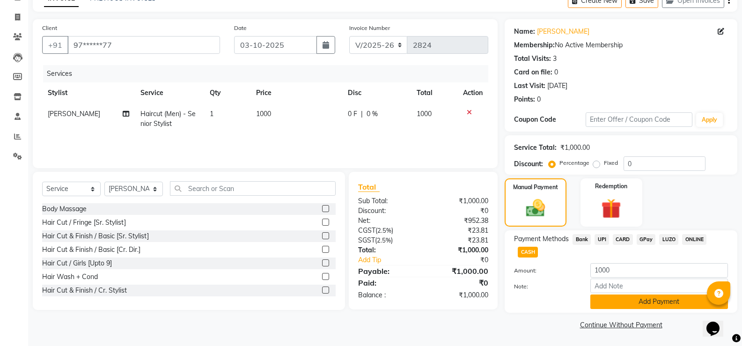
click at [610, 303] on button "Add Payment" at bounding box center [659, 301] width 138 height 15
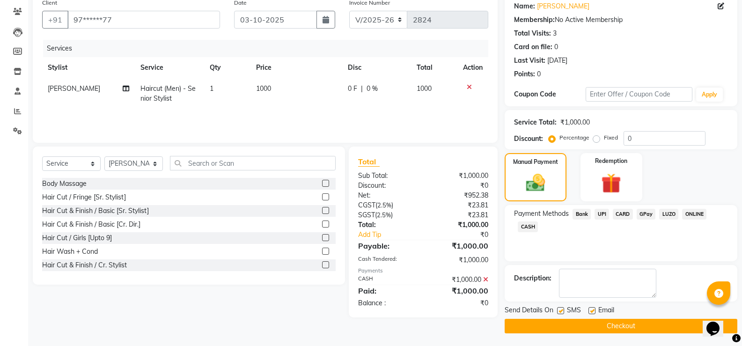
scroll to position [78, 0]
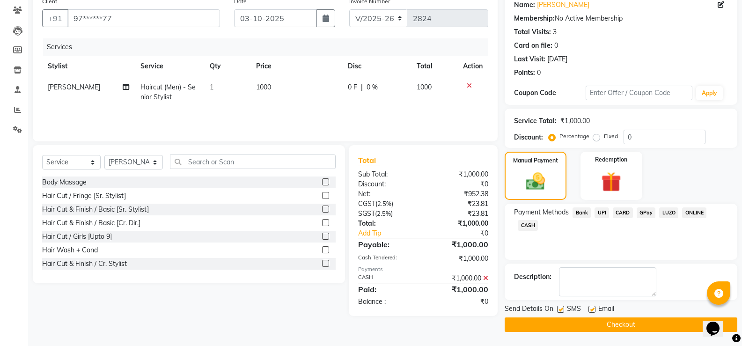
click at [606, 331] on button "Checkout" at bounding box center [621, 324] width 233 height 15
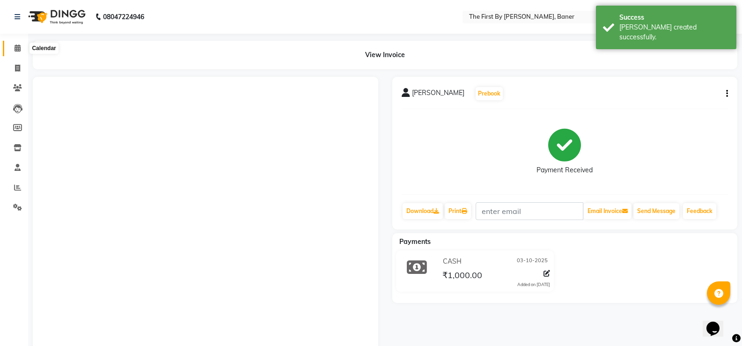
click at [24, 45] on span at bounding box center [17, 48] width 16 height 11
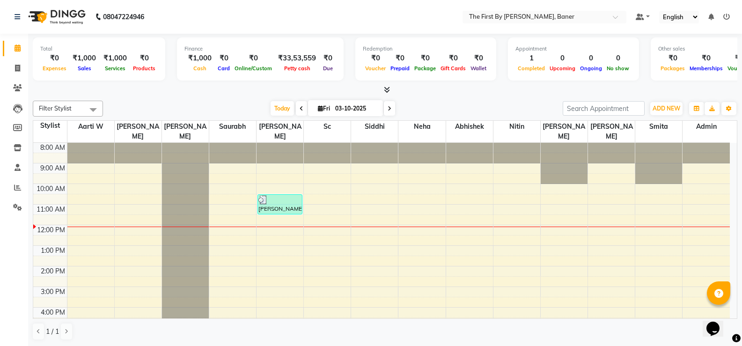
click at [119, 179] on div "8:00 AM 9:00 AM 10:00 AM 11:00 AM 12:00 PM 1:00 PM 2:00 PM 3:00 PM 4:00 PM 5:00…" at bounding box center [381, 276] width 696 height 267
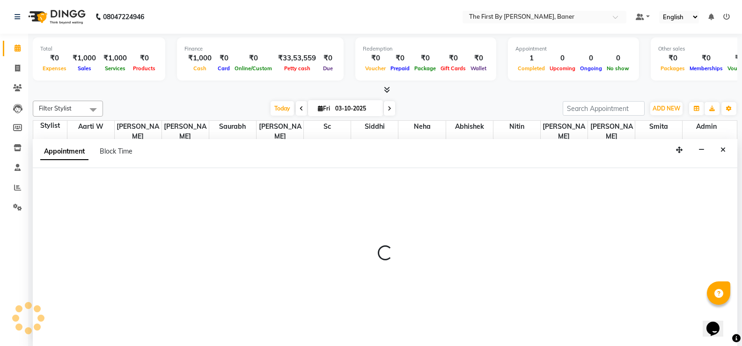
scroll to position [0, 0]
select select "49038"
select select "600"
select select "tentative"
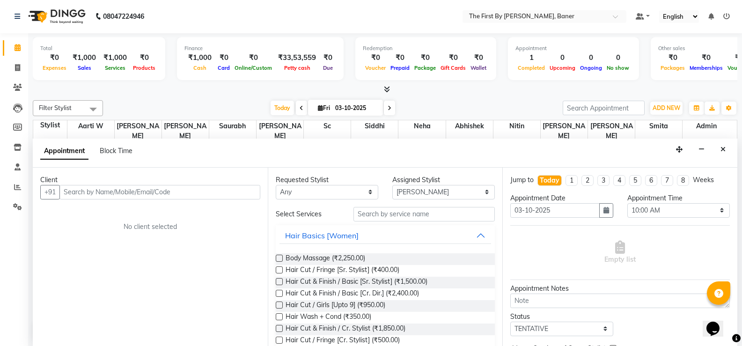
click at [119, 191] on input "text" at bounding box center [159, 192] width 201 height 15
click at [88, 187] on input "text" at bounding box center [159, 192] width 201 height 15
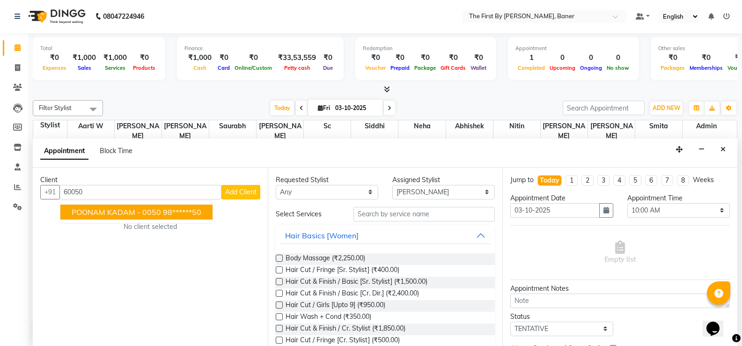
click at [113, 214] on span "POONAM KADAM - 0050" at bounding box center [116, 211] width 89 height 9
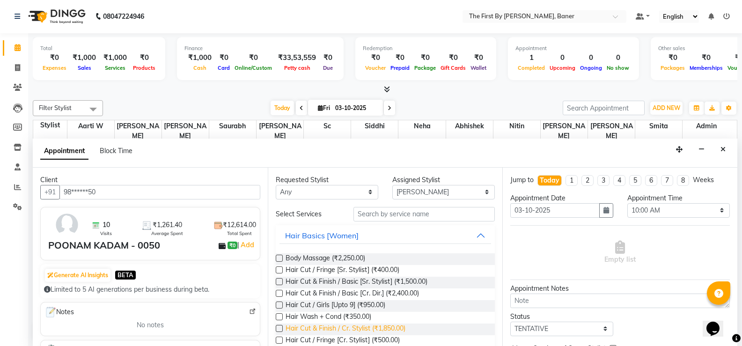
type input "98******50"
click at [389, 327] on span "Hair Cut & Finish / Cr. Stylist (₹1,850.00)" at bounding box center [346, 329] width 120 height 12
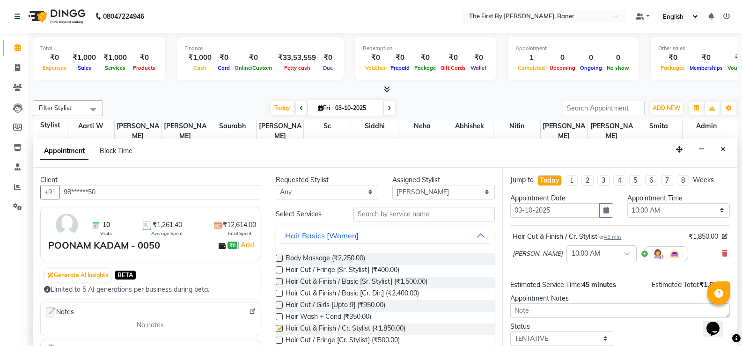
checkbox input "false"
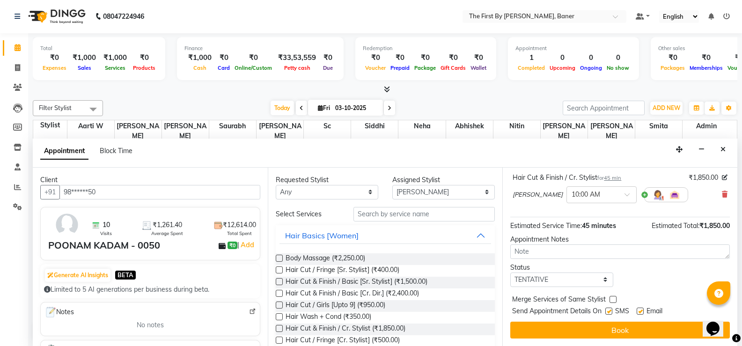
click at [624, 325] on button "Book" at bounding box center [620, 330] width 220 height 17
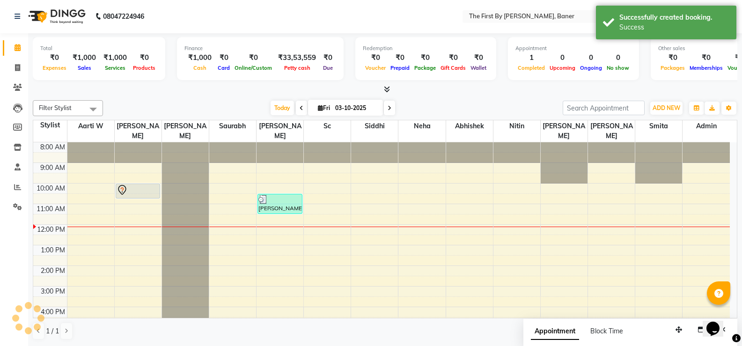
scroll to position [0, 0]
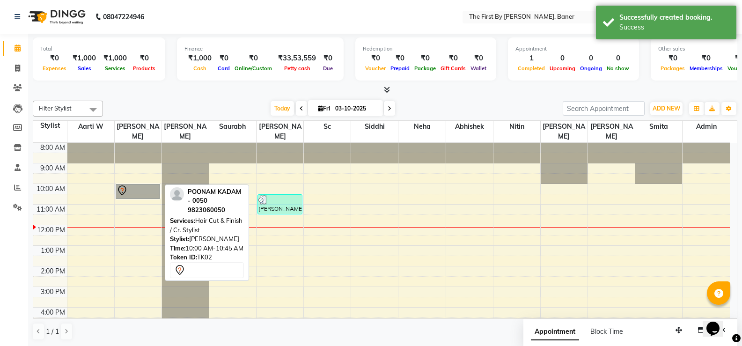
drag, startPoint x: 132, startPoint y: 182, endPoint x: 174, endPoint y: 182, distance: 42.6
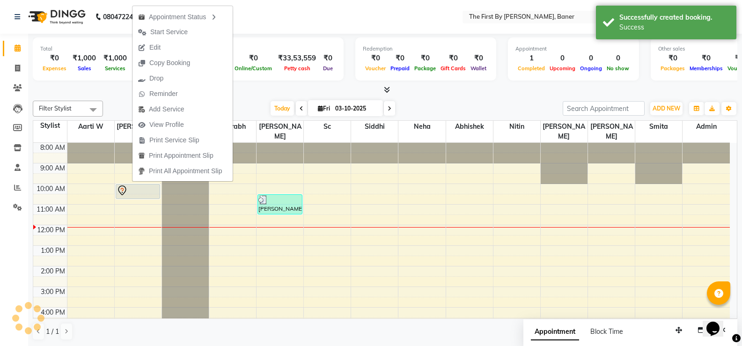
click at [164, 33] on span "Start Service" at bounding box center [168, 32] width 37 height 10
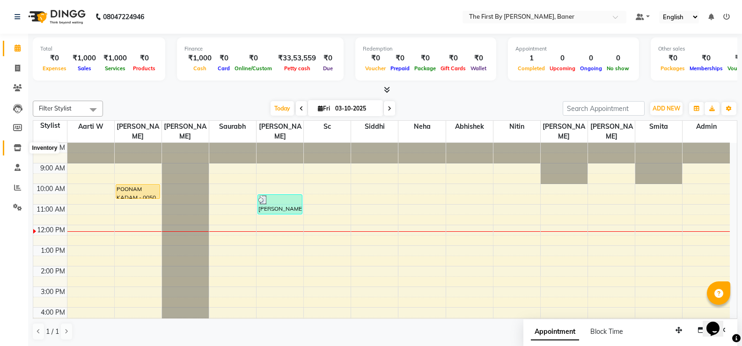
click at [16, 149] on icon at bounding box center [18, 147] width 8 height 7
select select
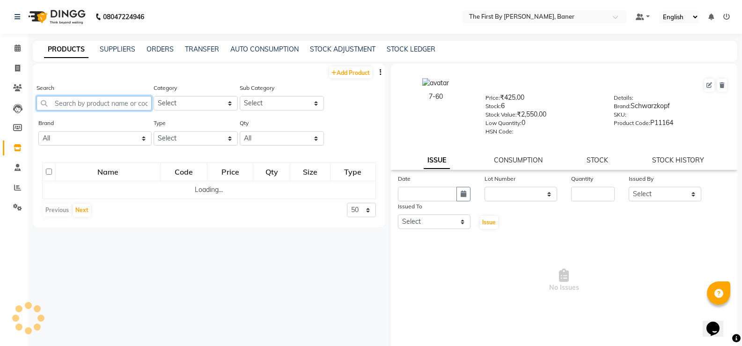
click at [107, 100] on input "text" at bounding box center [94, 103] width 115 height 15
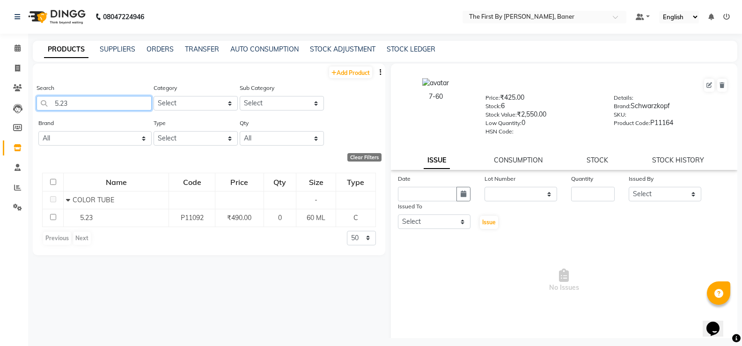
type input "5.23"
click at [86, 220] on span "5.23" at bounding box center [86, 217] width 13 height 8
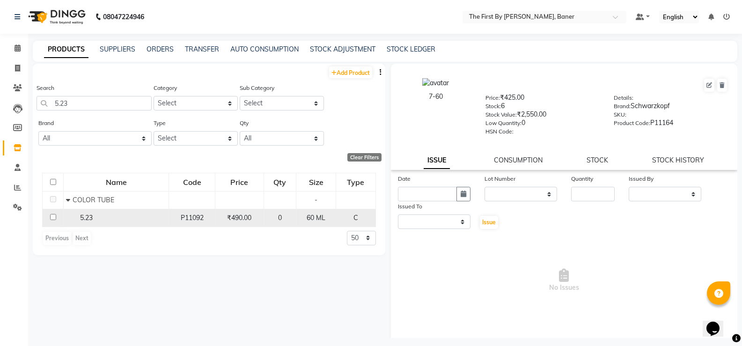
select select
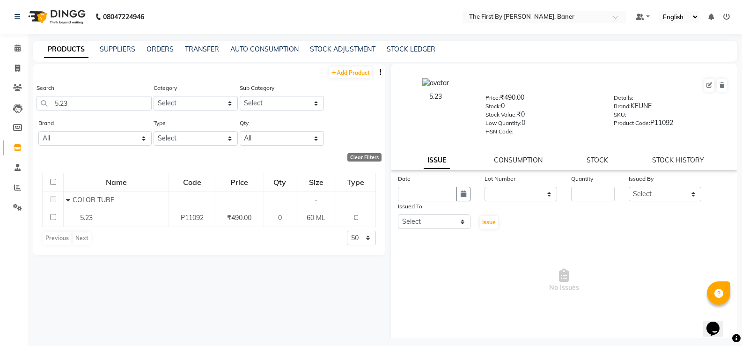
click at [4, 34] on div "Calendar Invoice Clients Leads Members Inventory Staff Reports Settings Complet…" at bounding box center [63, 182] width 126 height 311
click at [8, 44] on link "Calendar" at bounding box center [14, 48] width 22 height 15
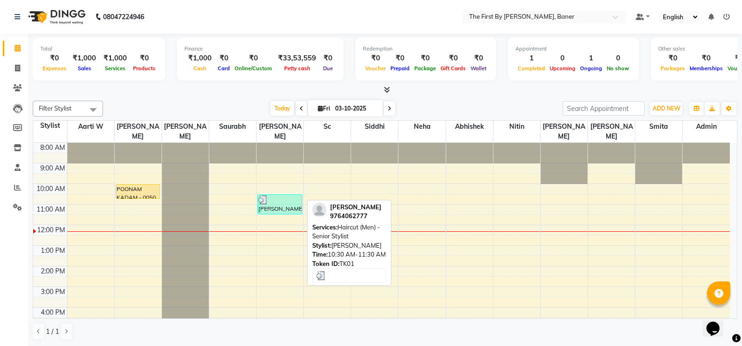
click at [262, 200] on div "[PERSON_NAME], TK01, 10:30 AM-11:30 AM, Haircut (Men) - Senior Stylist" at bounding box center [280, 204] width 44 height 19
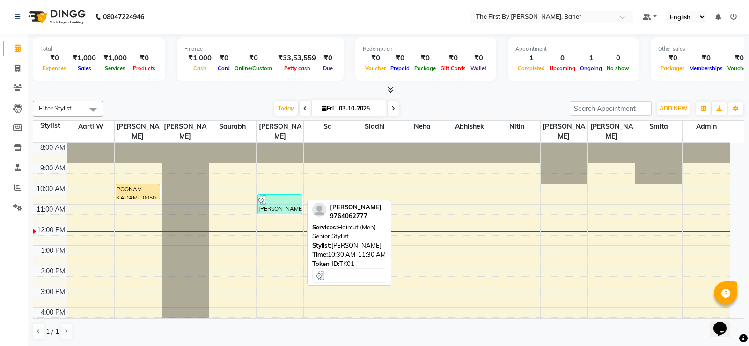
select select "3"
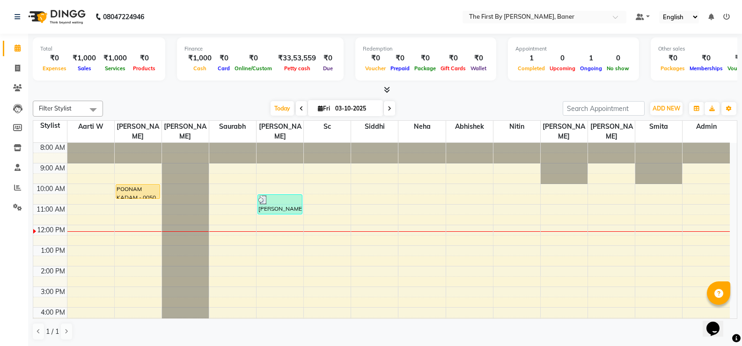
click at [153, 184] on div "POONAM KADAM - 0050, TK02, 10:00 AM-10:45 AM, Hair Cut & Finish / Cr. Stylist" at bounding box center [138, 191] width 44 height 14
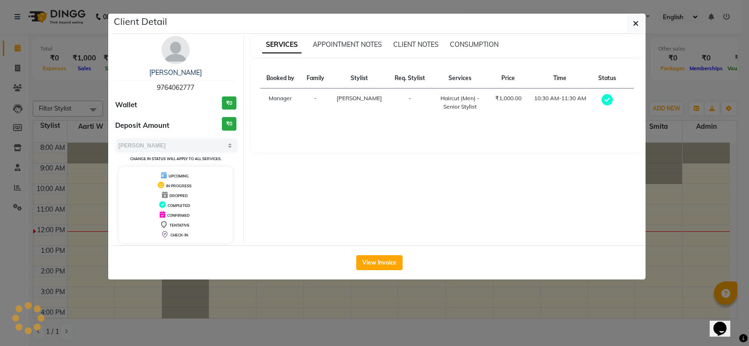
select select "1"
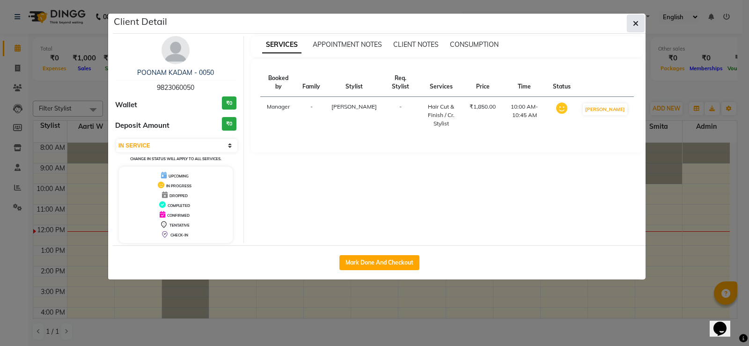
click at [636, 21] on icon "button" at bounding box center [636, 23] width 6 height 7
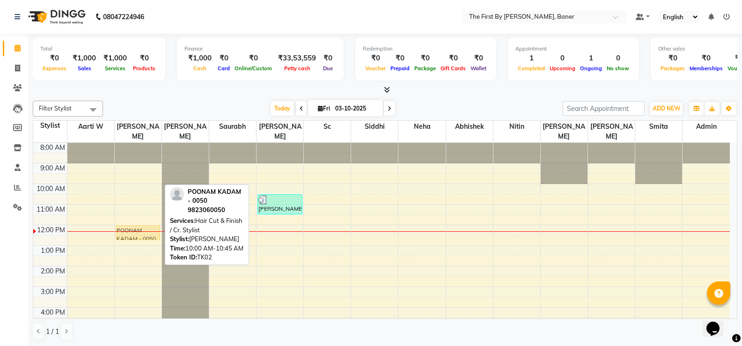
drag, startPoint x: 143, startPoint y: 183, endPoint x: 129, endPoint y: 225, distance: 44.7
click at [129, 225] on div "POONAM KADAM - 0050, TK02, 10:00 AM-10:45 AM, Hair Cut & Finish / Cr. Stylist P…" at bounding box center [138, 276] width 47 height 267
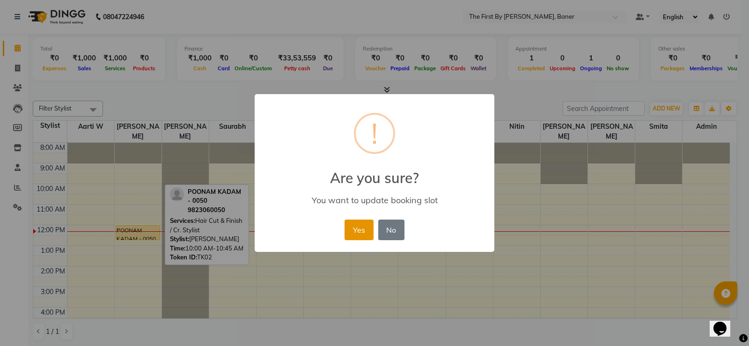
drag, startPoint x: 357, startPoint y: 229, endPoint x: 199, endPoint y: 181, distance: 164.6
click at [356, 229] on button "Yes" at bounding box center [358, 230] width 29 height 21
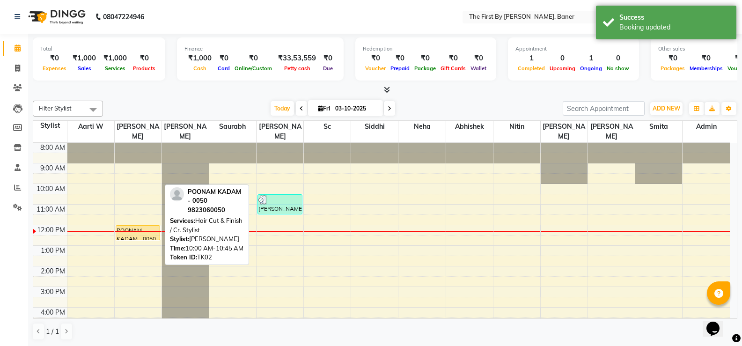
click at [122, 186] on div "8:00 AM 9:00 AM 10:00 AM 11:00 AM 12:00 PM 1:00 PM 2:00 PM 3:00 PM 4:00 PM 5:00…" at bounding box center [381, 276] width 696 height 267
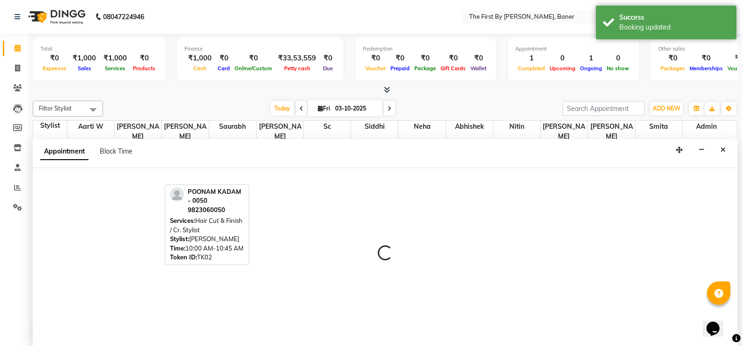
scroll to position [0, 0]
select select "49038"
select select "630"
select select "tentative"
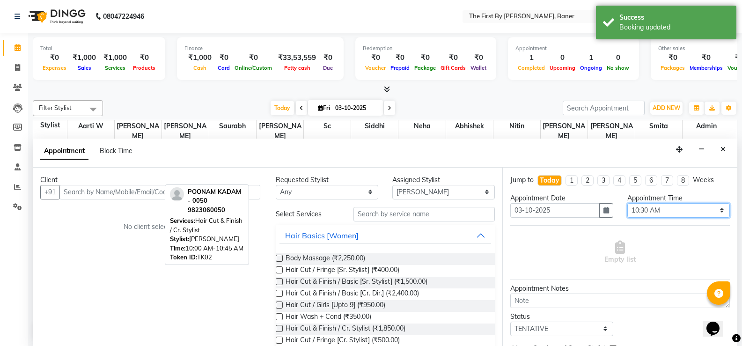
click at [665, 206] on select "Select 09:00 AM 09:15 AM 09:30 AM 09:45 AM 10:00 AM 10:15 AM 10:30 AM 10:45 AM …" at bounding box center [678, 210] width 102 height 15
select select "600"
click at [627, 203] on select "Select 09:00 AM 09:15 AM 09:30 AM 09:45 AM 10:00 AM 10:15 AM 10:30 AM 10:45 AM …" at bounding box center [678, 210] width 102 height 15
click at [79, 191] on input "text" at bounding box center [159, 192] width 201 height 15
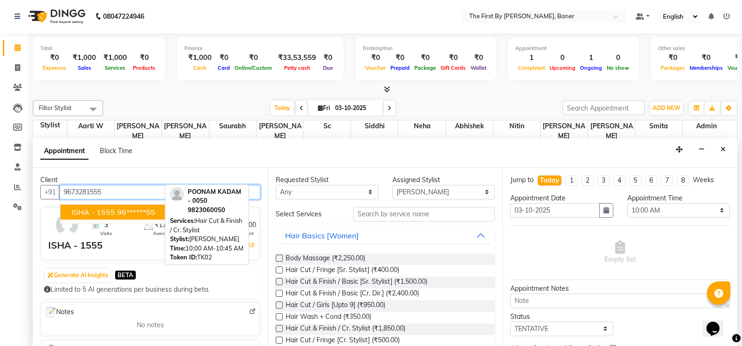
click at [100, 210] on span "ISHA - 1555" at bounding box center [94, 211] width 44 height 9
type input "96******55"
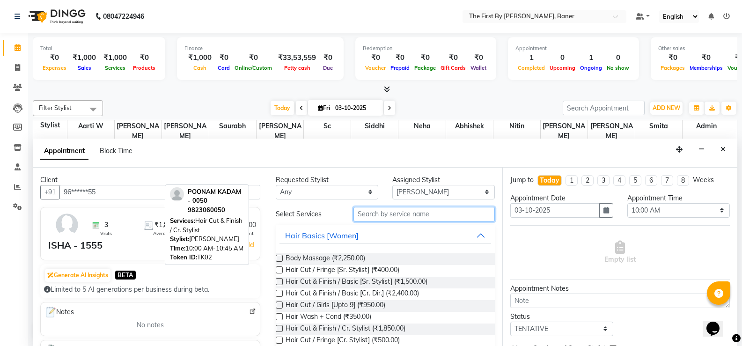
click at [399, 210] on input "text" at bounding box center [423, 214] width 141 height 15
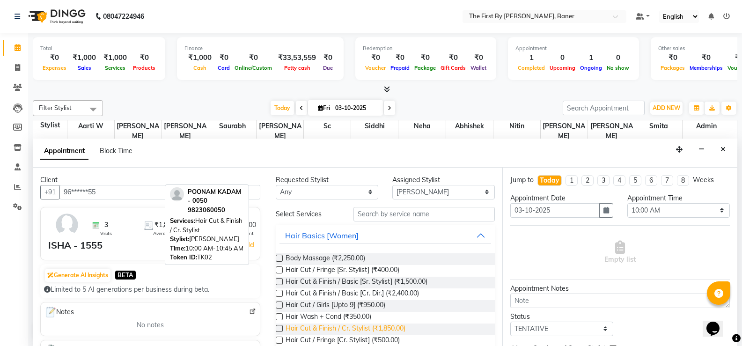
click at [391, 325] on span "Hair Cut & Finish / Cr. Stylist (₹1,850.00)" at bounding box center [346, 329] width 120 height 12
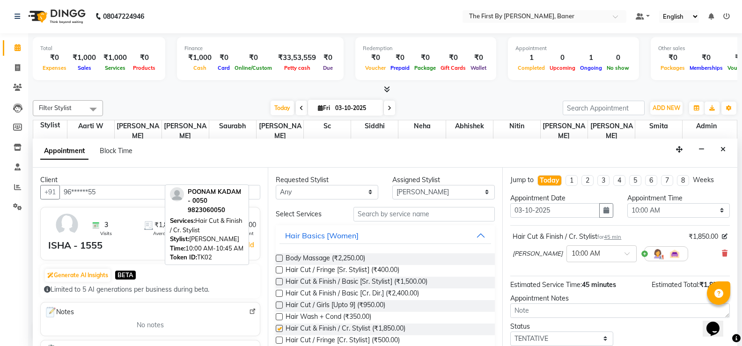
checkbox input "false"
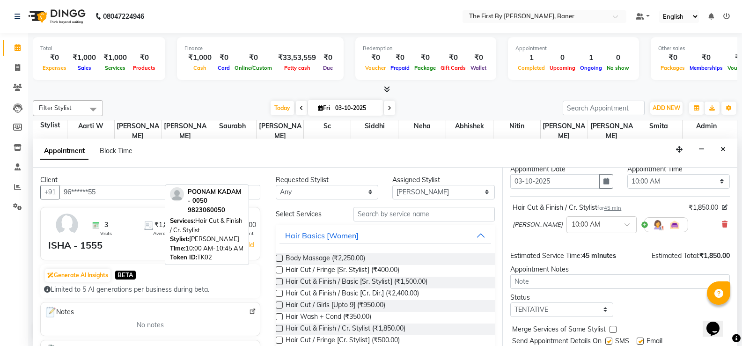
scroll to position [59, 0]
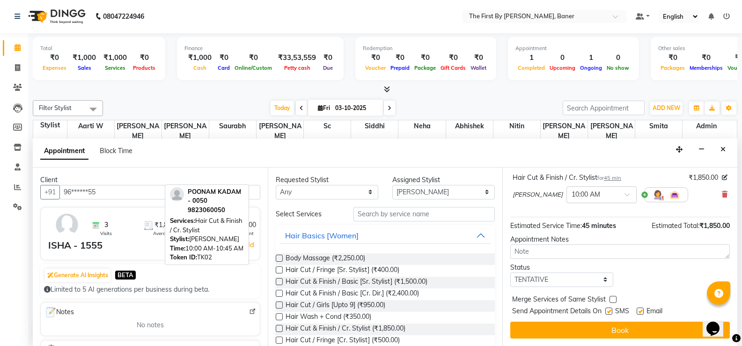
click at [596, 315] on span "Send Appointment Details On" at bounding box center [556, 312] width 89 height 12
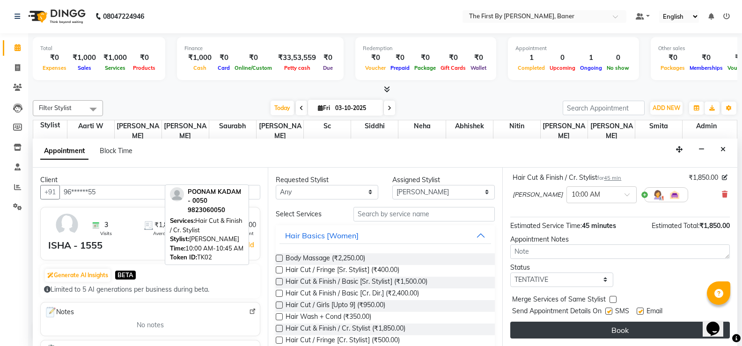
click at [596, 329] on button "Book" at bounding box center [620, 330] width 220 height 17
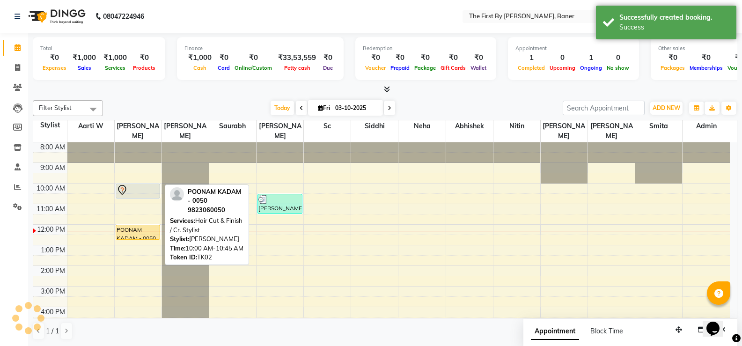
scroll to position [0, 0]
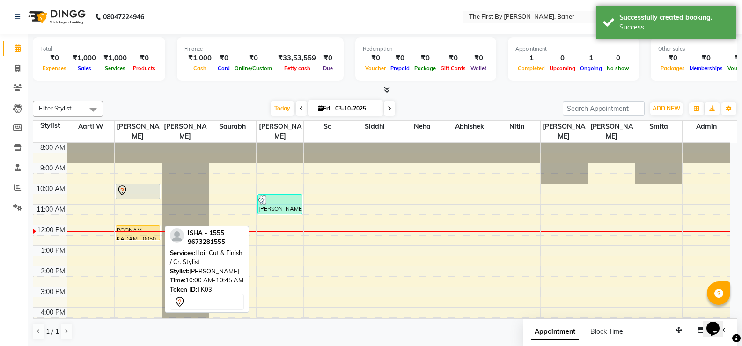
click at [118, 185] on icon at bounding box center [122, 190] width 8 height 10
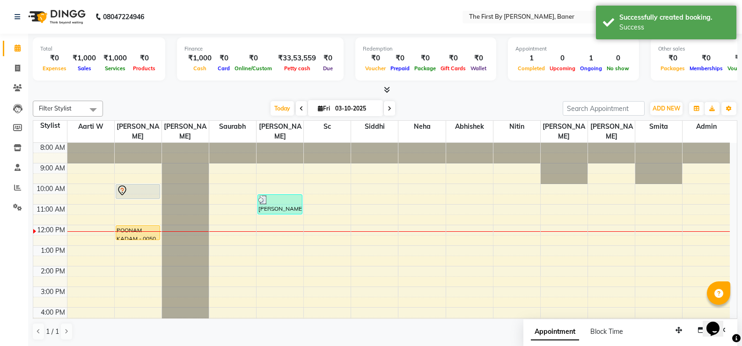
click at [156, 185] on div at bounding box center [138, 190] width 43 height 11
select select "7"
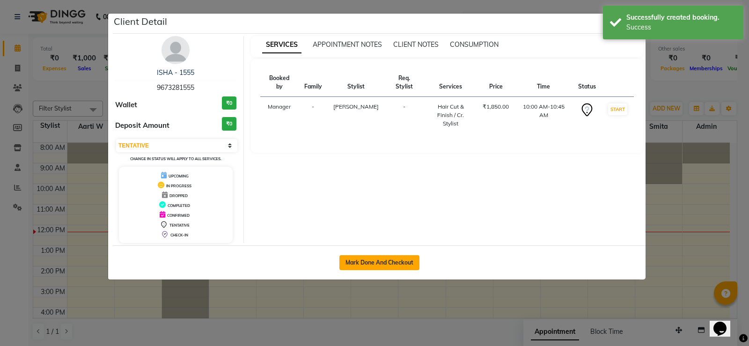
click at [399, 259] on button "Mark Done And Checkout" at bounding box center [379, 262] width 80 height 15
select select "6411"
select select "service"
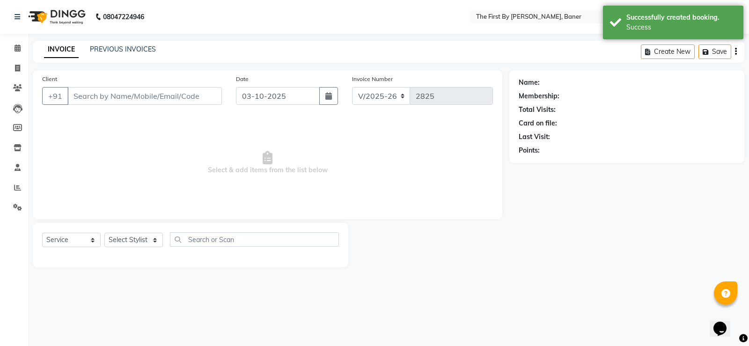
type input "96******55"
select select "49038"
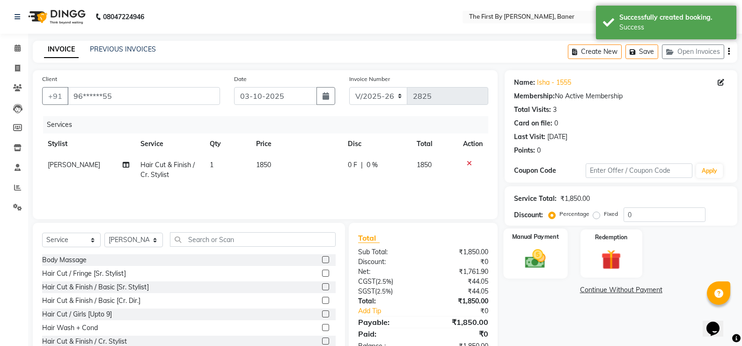
drag, startPoint x: 529, startPoint y: 253, endPoint x: 577, endPoint y: 280, distance: 55.6
click at [529, 253] on img at bounding box center [535, 259] width 33 height 24
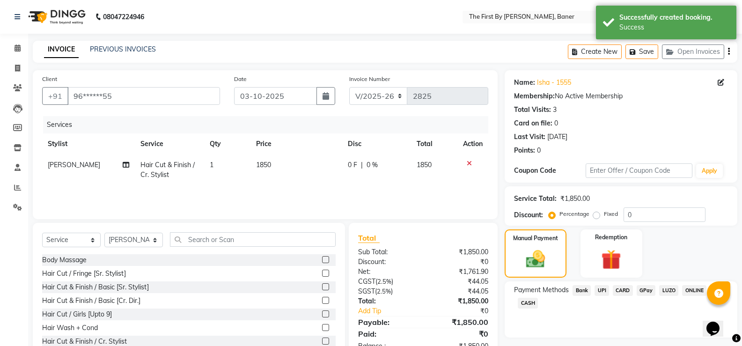
click at [626, 289] on span "CARD" at bounding box center [623, 290] width 20 height 11
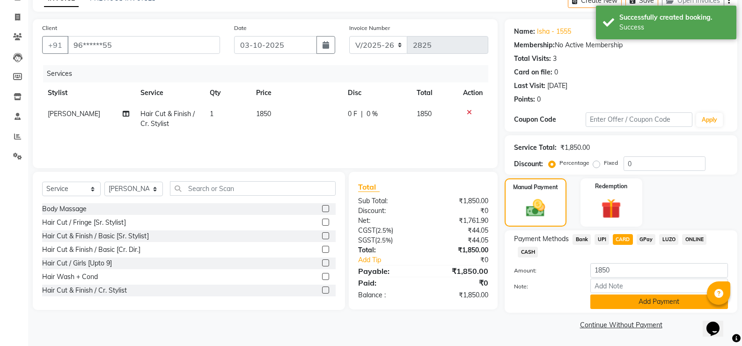
click at [622, 304] on button "Add Payment" at bounding box center [659, 301] width 138 height 15
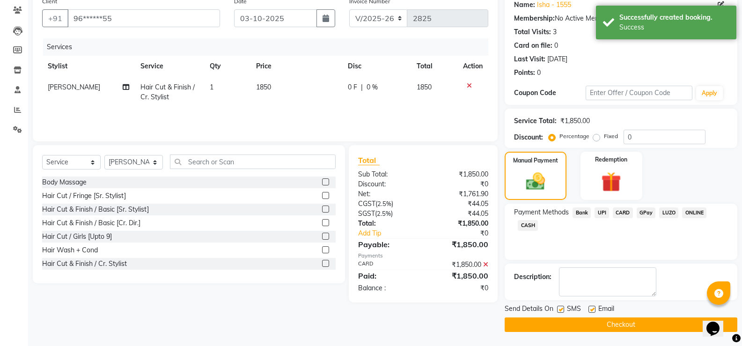
click at [614, 325] on button "Checkout" at bounding box center [621, 324] width 233 height 15
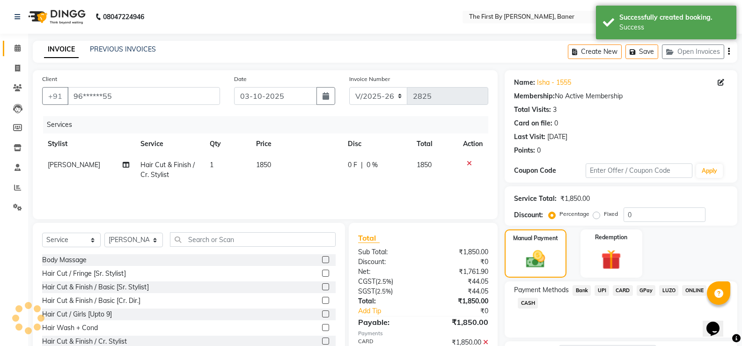
click at [12, 55] on link "Calendar" at bounding box center [14, 48] width 22 height 15
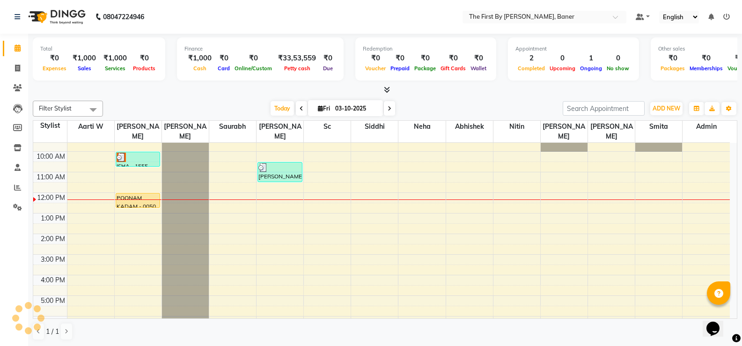
scroll to position [32, 0]
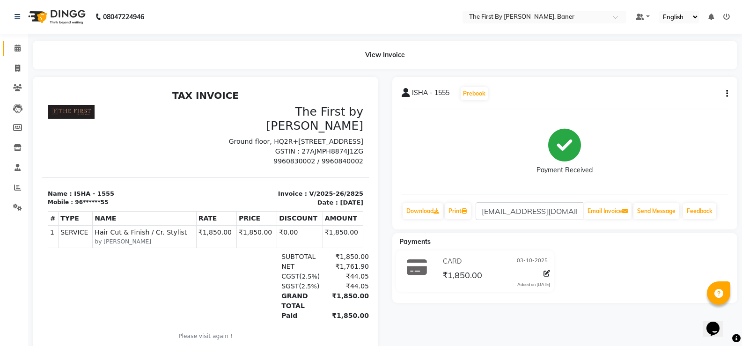
click at [8, 53] on link "Calendar" at bounding box center [14, 48] width 22 height 15
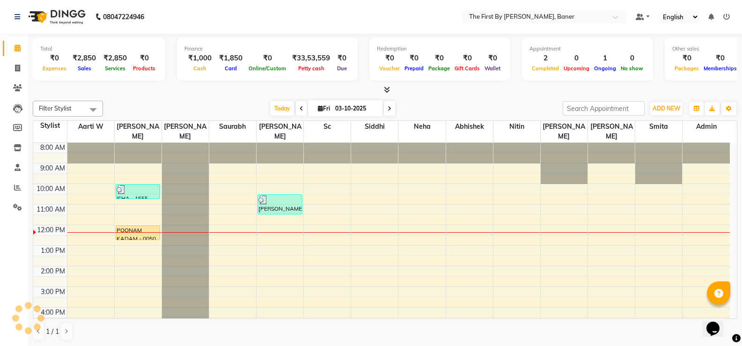
scroll to position [64, 0]
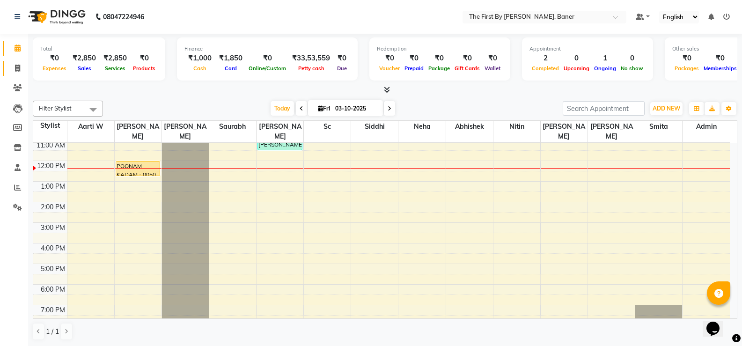
click at [5, 71] on link "Invoice" at bounding box center [14, 68] width 22 height 15
select select "6411"
select select "service"
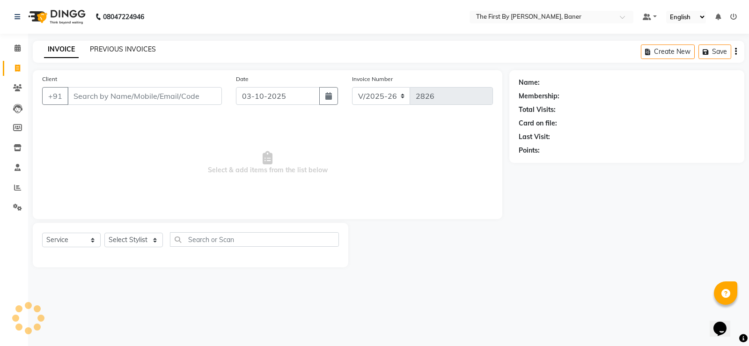
click at [107, 48] on link "PREVIOUS INVOICES" at bounding box center [123, 49] width 66 height 8
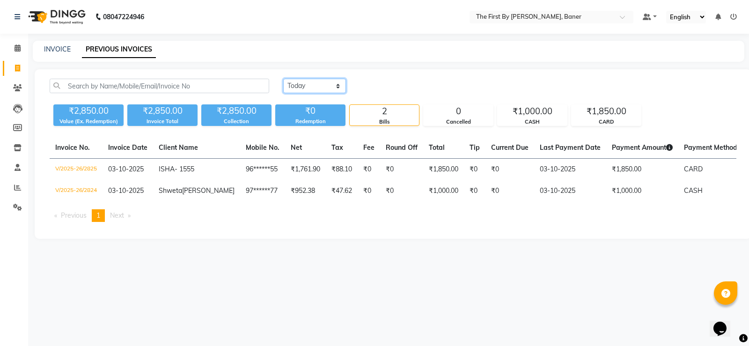
drag, startPoint x: 336, startPoint y: 84, endPoint x: 329, endPoint y: 91, distance: 9.9
click at [336, 84] on select "[DATE] [DATE] Custom Range" at bounding box center [314, 86] width 63 height 15
select select "[DATE]"
click at [283, 79] on select "[DATE] [DATE] Custom Range" at bounding box center [314, 86] width 63 height 15
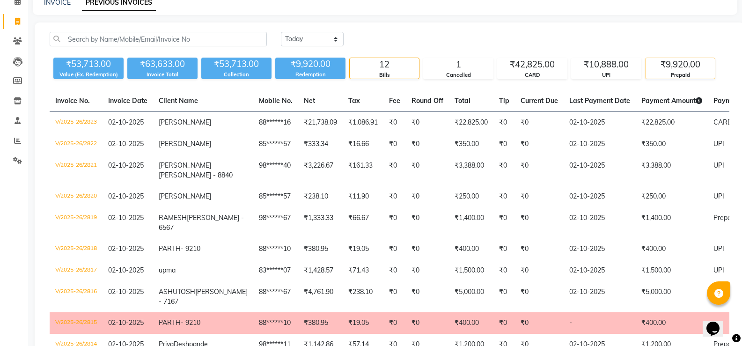
click at [665, 64] on div "₹9,920.00" at bounding box center [679, 64] width 69 height 13
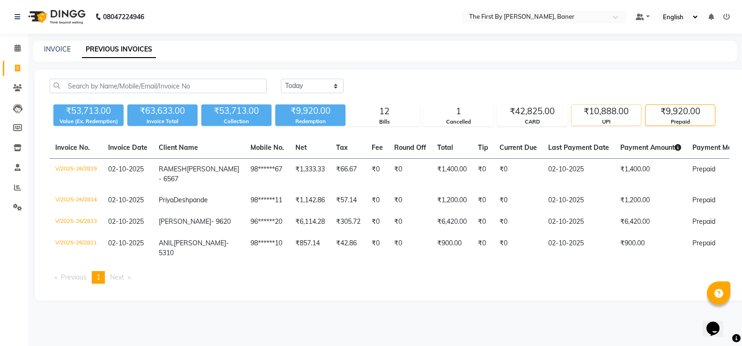
click at [601, 105] on div "₹10,888.00" at bounding box center [605, 111] width 69 height 13
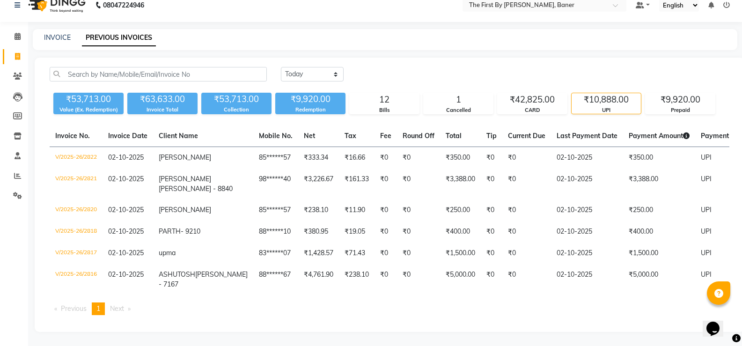
scroll to position [47, 0]
drag, startPoint x: 604, startPoint y: 59, endPoint x: 604, endPoint y: 65, distance: 5.6
click at [604, 93] on div "₹10,888.00" at bounding box center [605, 99] width 69 height 13
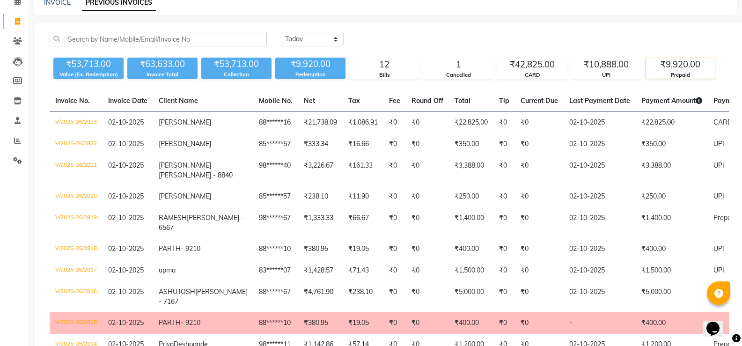
click at [694, 72] on div "Prepaid" at bounding box center [679, 75] width 69 height 8
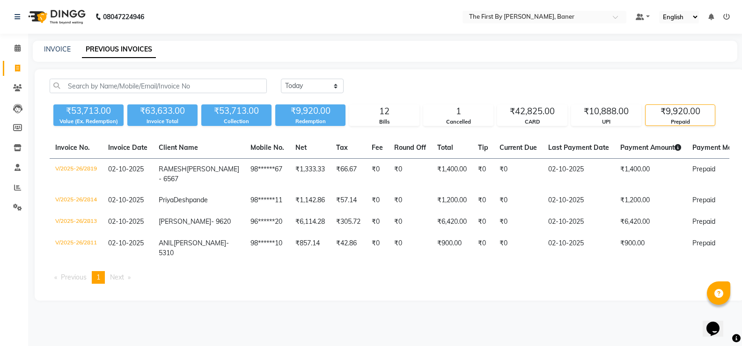
click at [589, 85] on div "[DATE] [DATE] Custom Range" at bounding box center [505, 90] width 462 height 22
click at [590, 105] on div "₹10,888.00" at bounding box center [605, 111] width 69 height 13
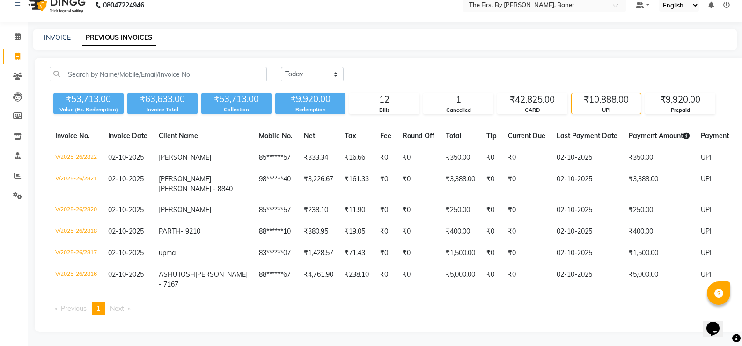
scroll to position [0, 0]
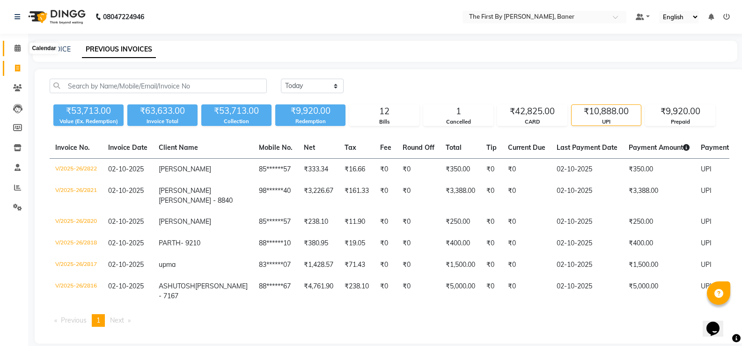
click at [11, 48] on span at bounding box center [17, 48] width 16 height 11
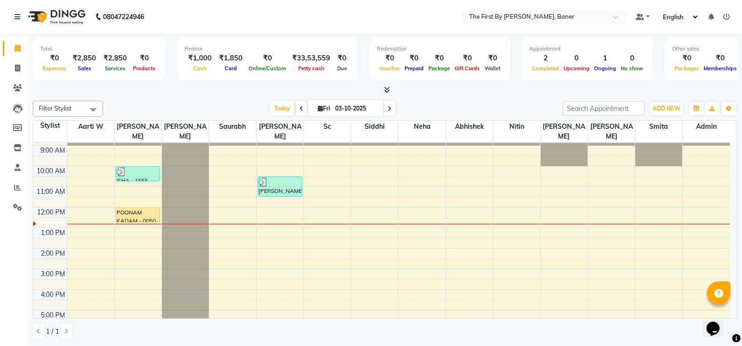
scroll to position [2, 0]
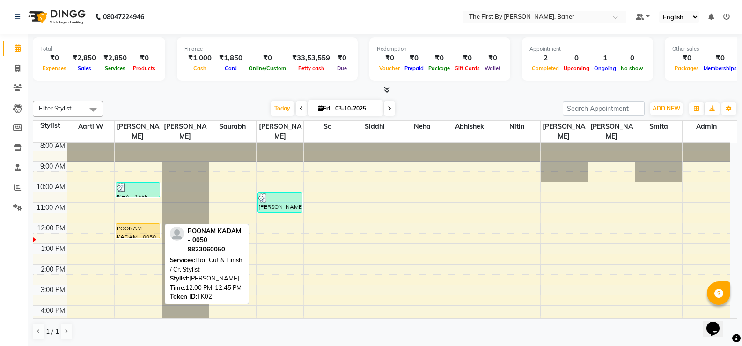
click at [144, 224] on div "POONAM KADAM - 0050, TK02, 12:00 PM-12:45 PM, Hair Cut & Finish / Cr. Stylist" at bounding box center [138, 231] width 44 height 14
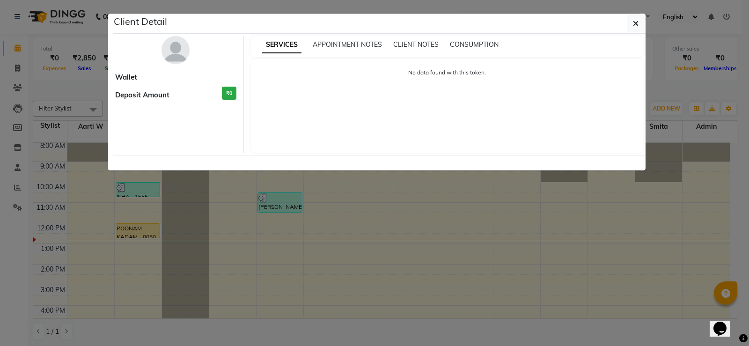
select select "1"
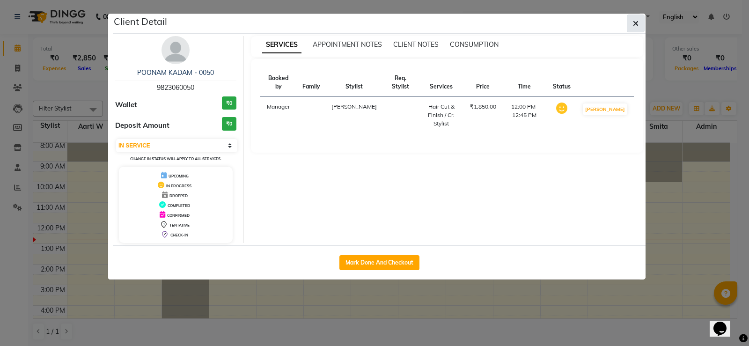
drag, startPoint x: 620, startPoint y: 24, endPoint x: 630, endPoint y: 24, distance: 9.4
click at [625, 24] on div "Client Detail" at bounding box center [379, 24] width 533 height 20
click at [634, 25] on icon "button" at bounding box center [636, 23] width 6 height 7
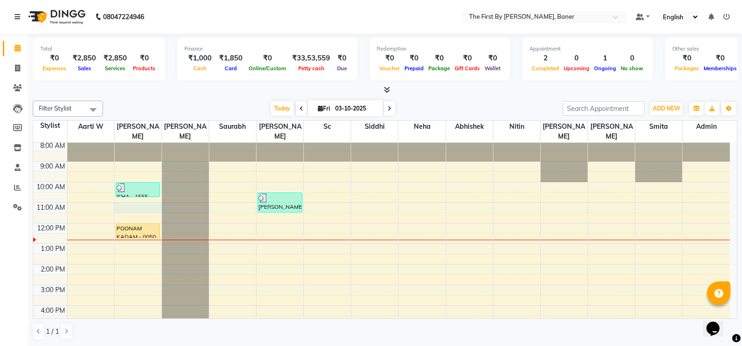
click at [124, 198] on div "8:00 AM 9:00 AM 10:00 AM 11:00 AM 12:00 PM 1:00 PM 2:00 PM 3:00 PM 4:00 PM 5:00…" at bounding box center [381, 274] width 696 height 267
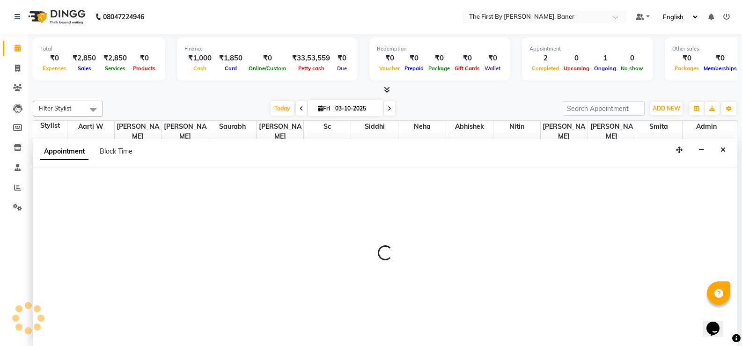
scroll to position [0, 0]
select select "49038"
select select "660"
select select "tentative"
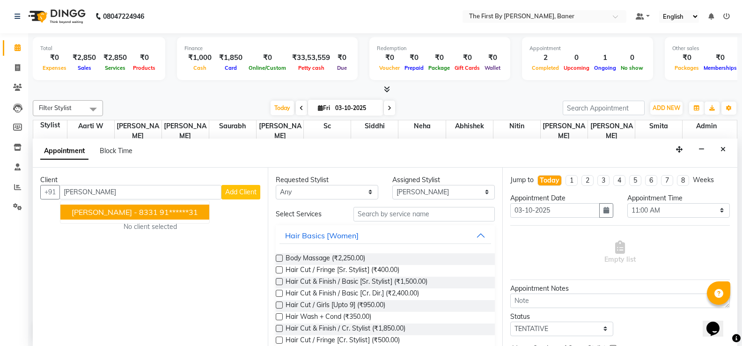
drag, startPoint x: 123, startPoint y: 212, endPoint x: 206, endPoint y: 226, distance: 84.5
click at [124, 212] on span "[PERSON_NAME] - 8331" at bounding box center [115, 211] width 86 height 9
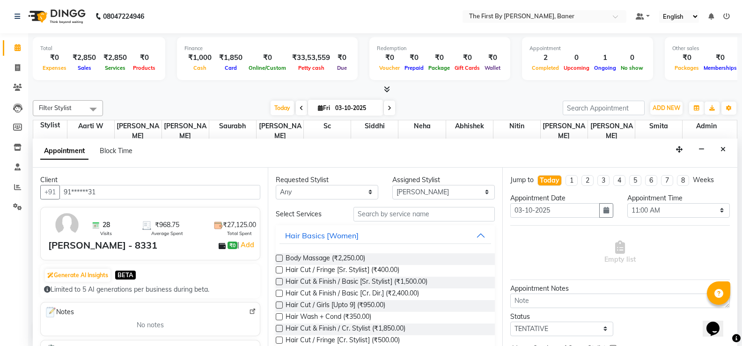
type input "91******31"
click at [359, 220] on input "text" at bounding box center [423, 214] width 141 height 15
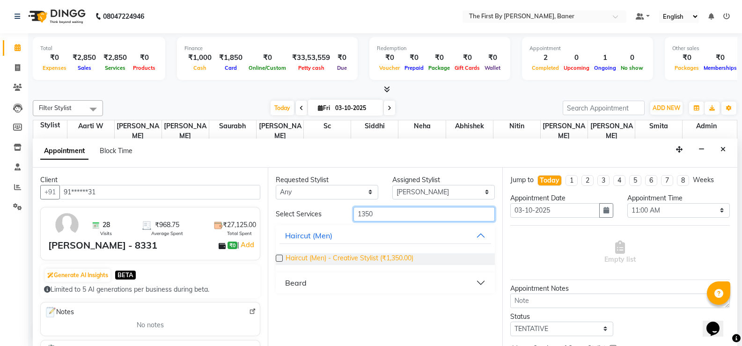
type input "1350"
click at [358, 254] on span "Haircut (Men) - Creative Stylist (₹1,350.00)" at bounding box center [350, 259] width 128 height 12
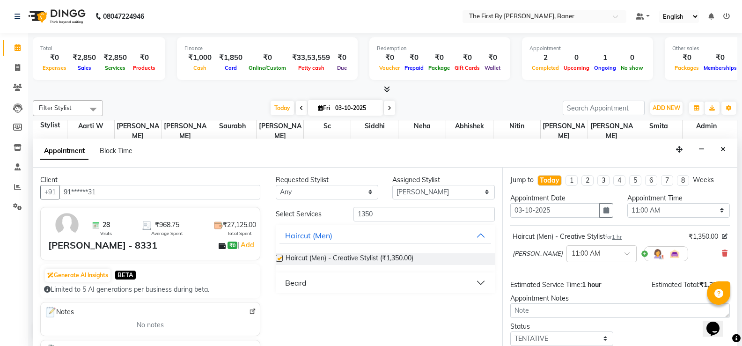
checkbox input "false"
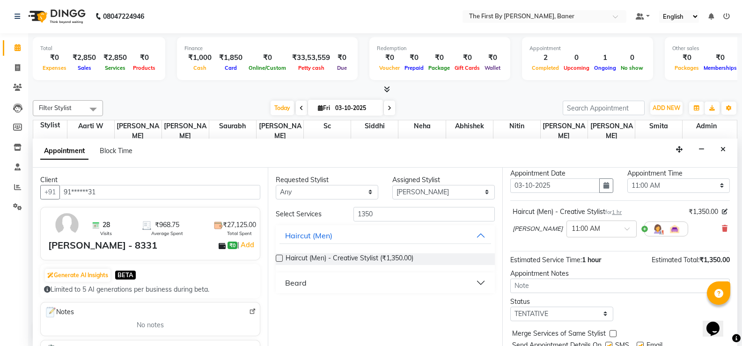
scroll to position [59, 0]
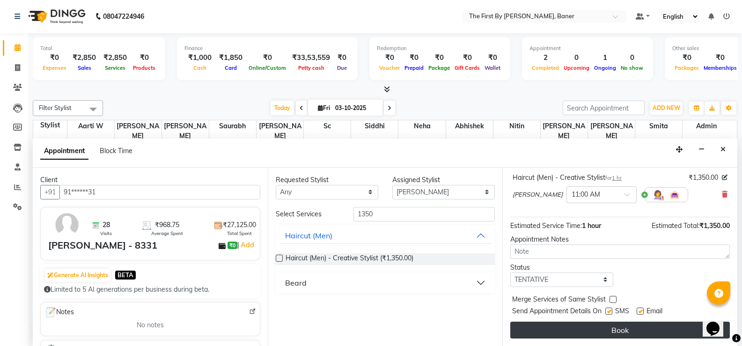
click at [663, 333] on button "Book" at bounding box center [620, 330] width 220 height 17
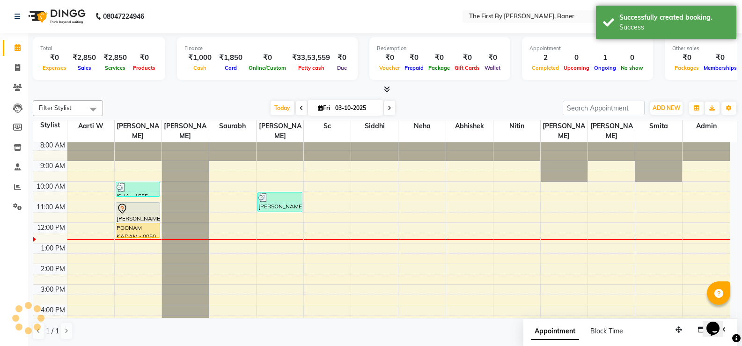
scroll to position [0, 0]
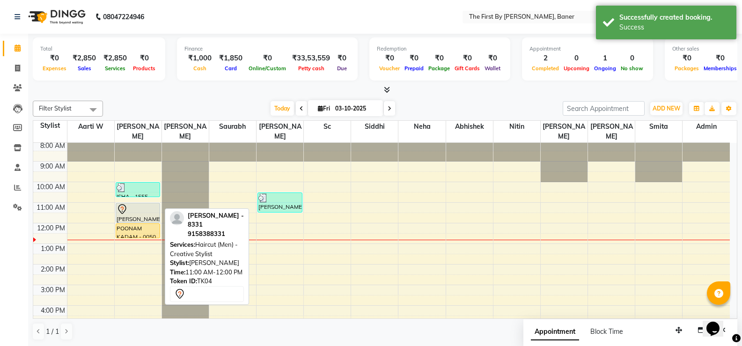
click at [126, 204] on icon at bounding box center [122, 209] width 11 height 11
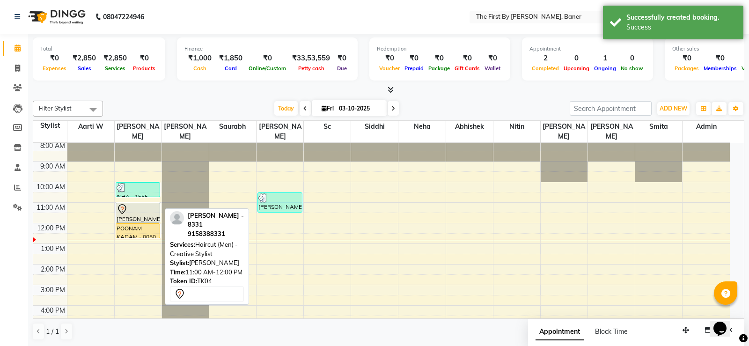
select select "7"
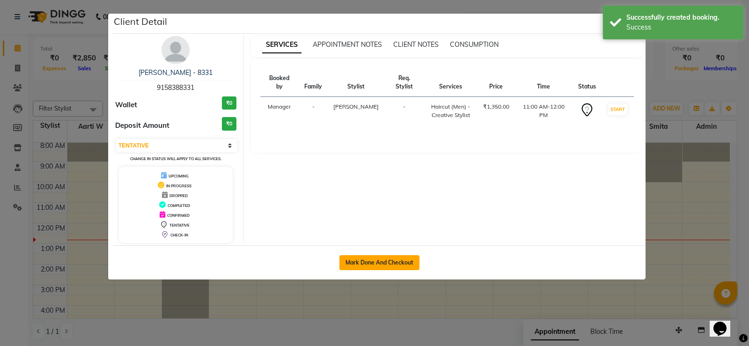
click at [357, 262] on button "Mark Done And Checkout" at bounding box center [379, 262] width 80 height 15
select select "6411"
select select "service"
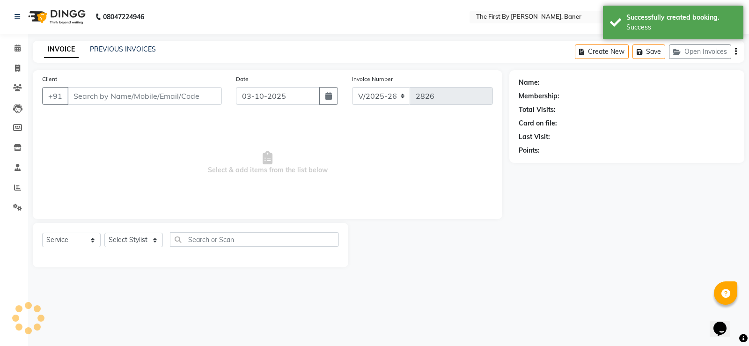
click at [552, 278] on main "INVOICE PREVIOUS INVOICES Create New Save Open Invoices Client +91 Date [DATE] …" at bounding box center [388, 161] width 721 height 241
type input "91******31"
select select "49038"
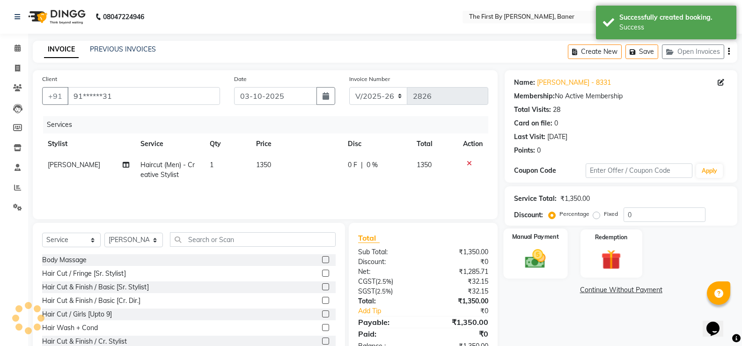
click at [542, 265] on img at bounding box center [535, 259] width 33 height 24
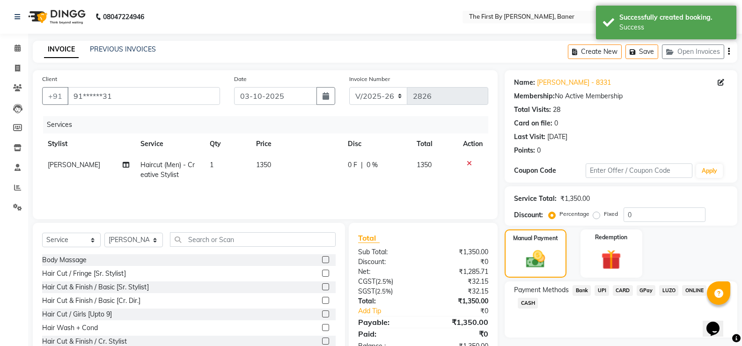
click at [602, 288] on span "UPI" at bounding box center [601, 290] width 15 height 11
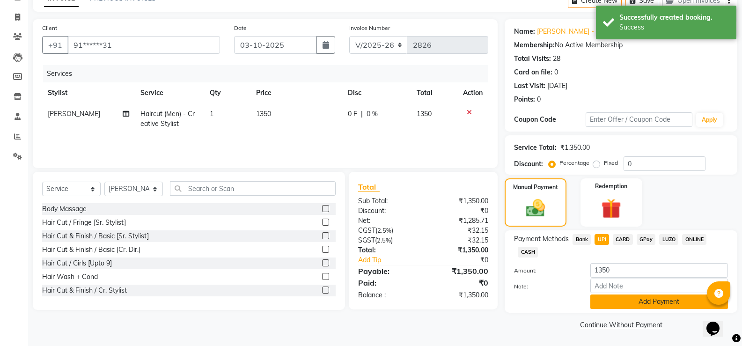
click at [617, 297] on button "Add Payment" at bounding box center [659, 301] width 138 height 15
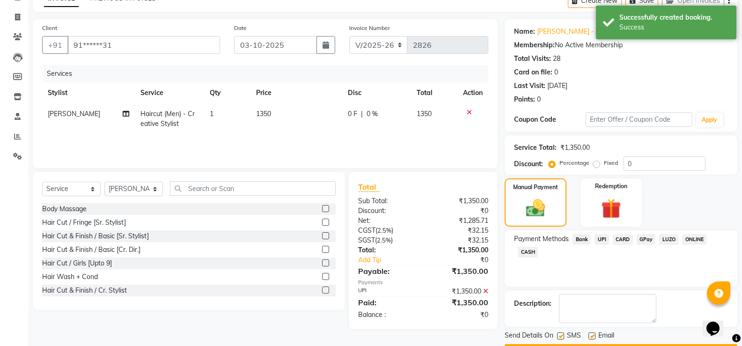
scroll to position [78, 0]
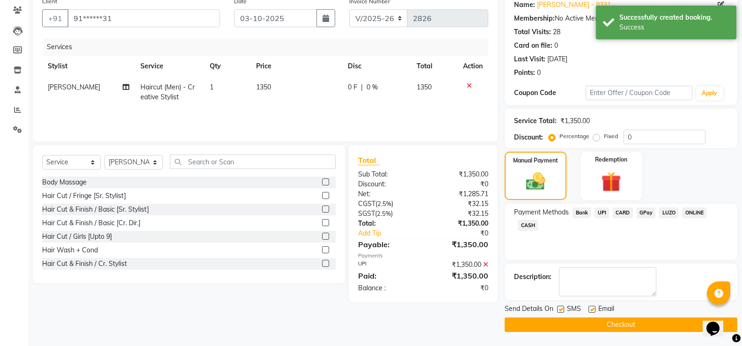
click at [627, 326] on button "Checkout" at bounding box center [621, 324] width 233 height 15
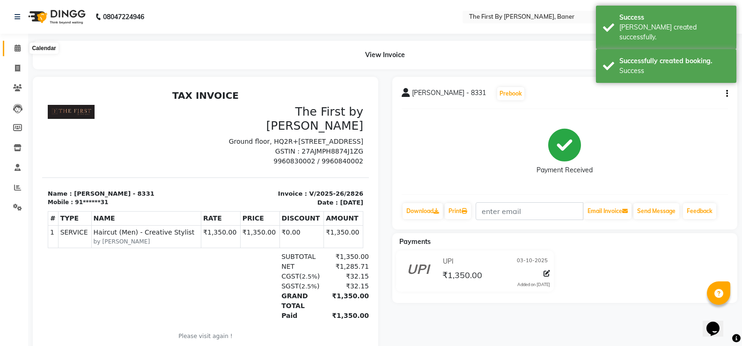
click at [13, 51] on span at bounding box center [17, 48] width 16 height 11
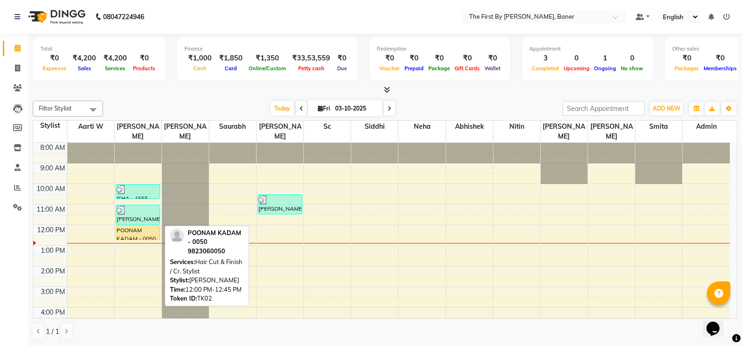
click at [124, 226] on div "POONAM KADAM - 0050, TK02, 12:00 PM-12:45 PM, Hair Cut & Finish / Cr. Stylist" at bounding box center [138, 233] width 44 height 14
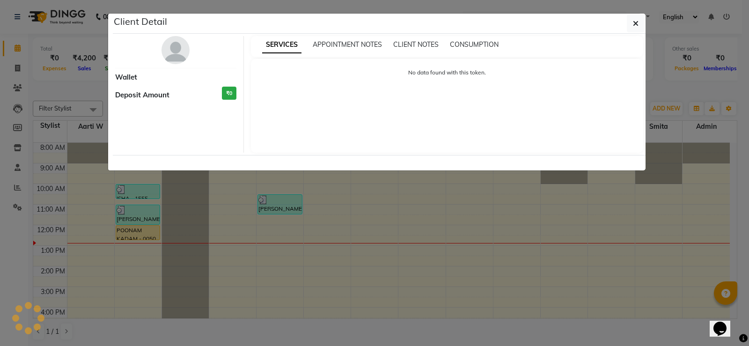
select select "1"
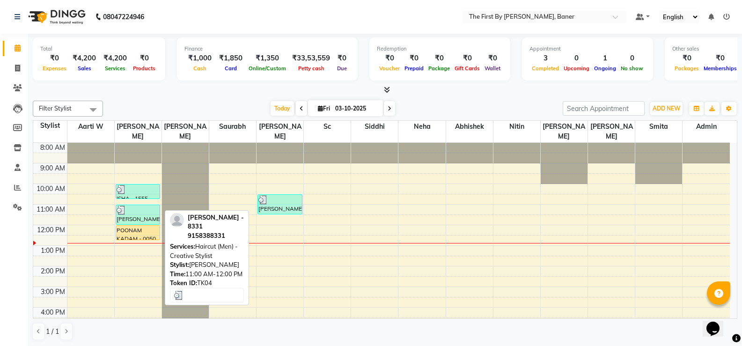
click at [124, 205] on img at bounding box center [121, 209] width 9 height 9
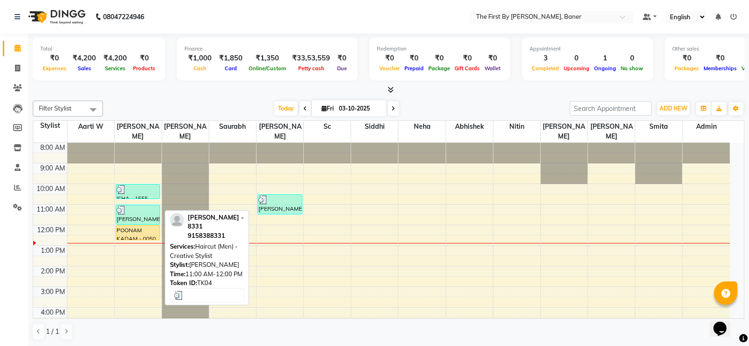
select select "3"
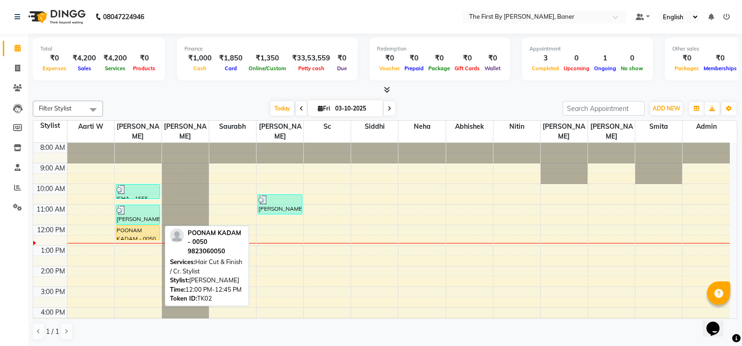
click at [153, 226] on div "POONAM KADAM - 0050, TK02, 12:00 PM-12:45 PM, Hair Cut & Finish / Cr. Stylist" at bounding box center [138, 233] width 44 height 14
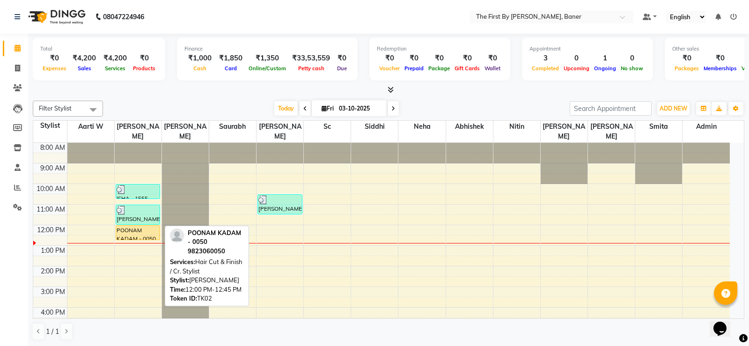
select select "1"
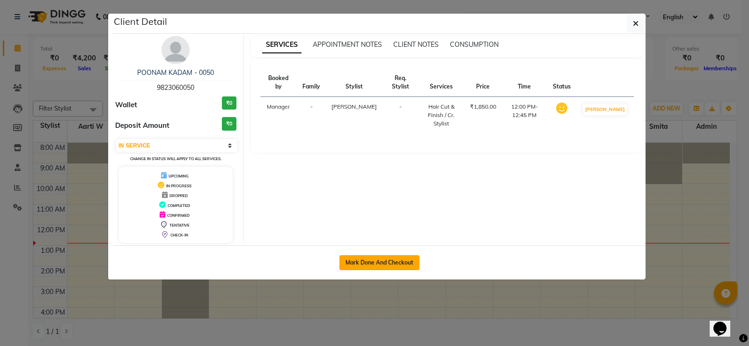
drag, startPoint x: 354, startPoint y: 272, endPoint x: 355, endPoint y: 267, distance: 5.6
click at [354, 272] on div "Mark Done And Checkout" at bounding box center [379, 262] width 533 height 34
click at [355, 262] on button "Mark Done And Checkout" at bounding box center [379, 262] width 80 height 15
select select "6411"
select select "service"
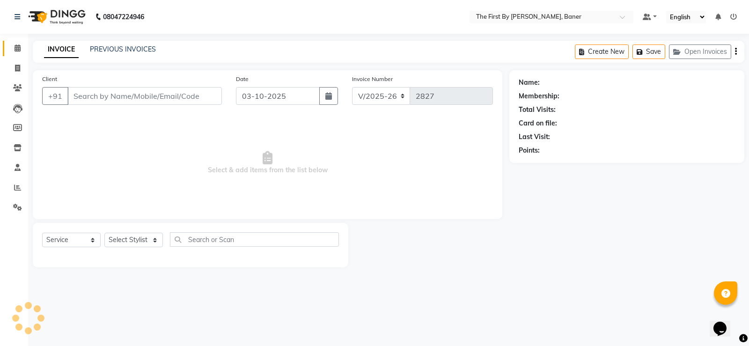
type input "98******50"
select select "49038"
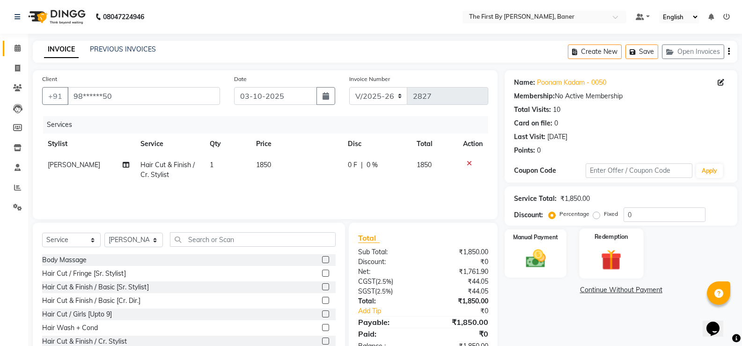
scroll to position [29, 0]
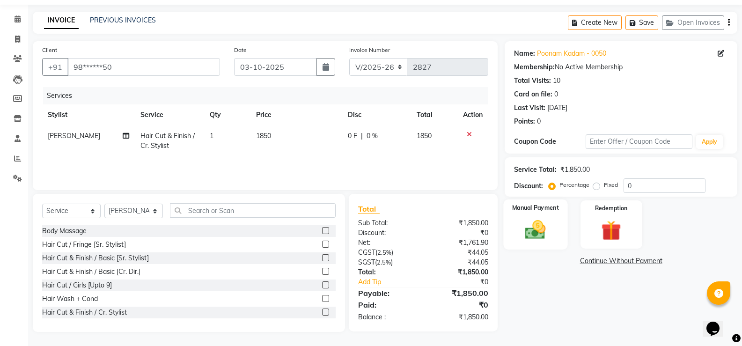
click at [540, 234] on img at bounding box center [535, 230] width 33 height 24
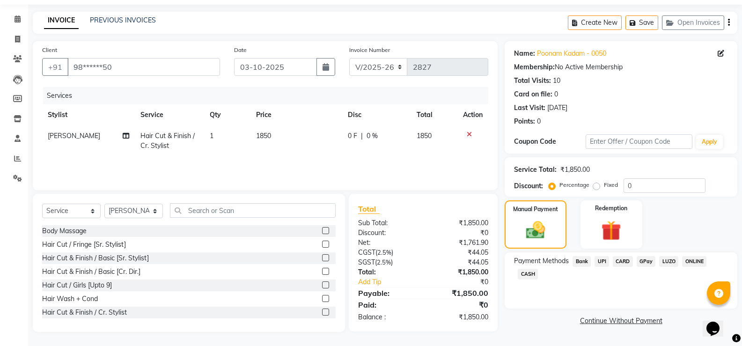
drag, startPoint x: 601, startPoint y: 261, endPoint x: 606, endPoint y: 279, distance: 18.4
click at [601, 262] on span "UPI" at bounding box center [601, 261] width 15 height 11
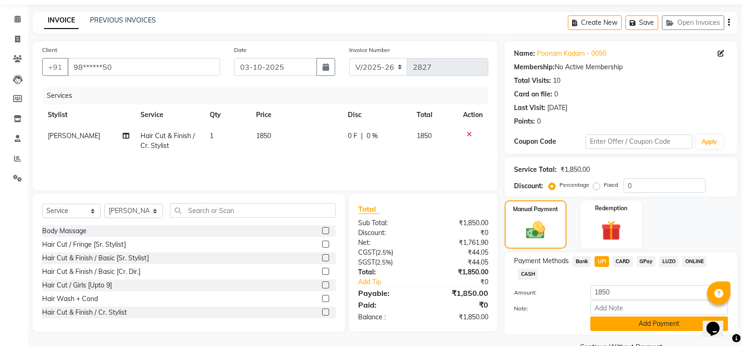
click at [615, 324] on button "Add Payment" at bounding box center [659, 323] width 138 height 15
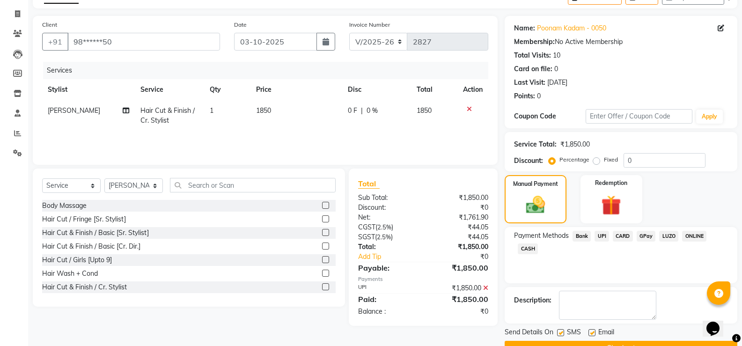
scroll to position [78, 0]
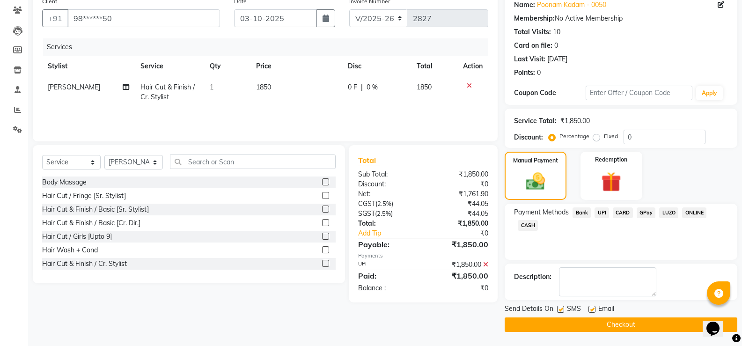
click at [615, 325] on button "Checkout" at bounding box center [621, 324] width 233 height 15
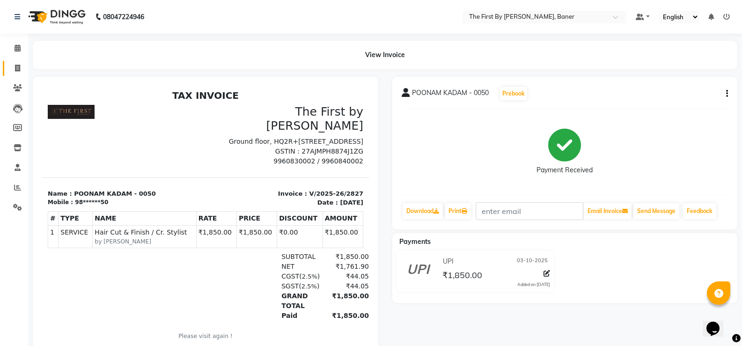
click at [15, 66] on icon at bounding box center [17, 68] width 5 height 7
select select "6411"
select select "service"
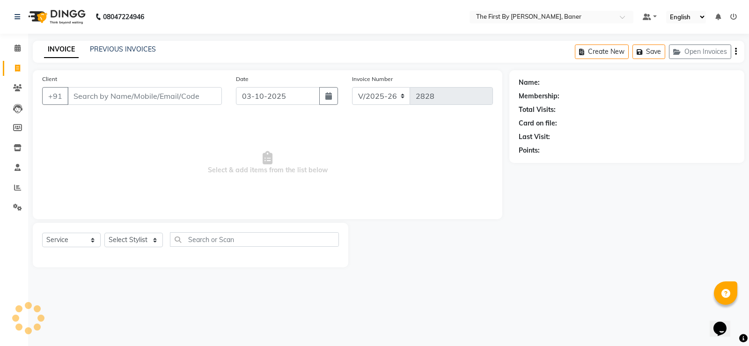
click at [119, 99] on input "Client" at bounding box center [144, 96] width 154 height 18
type input "9730743493"
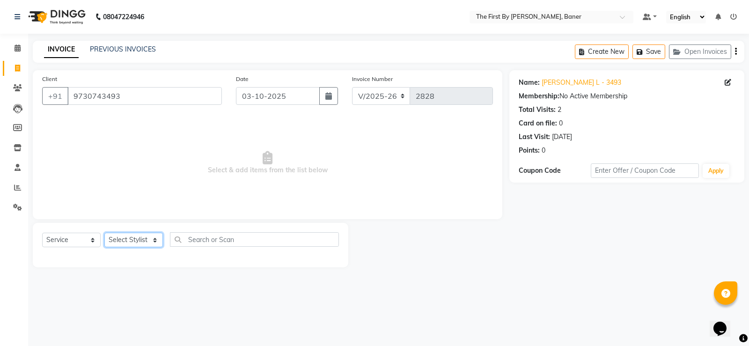
click at [123, 239] on select "Select Stylist Aarti W Abhishek Admin [PERSON_NAME] [PERSON_NAME] [PERSON_NAME]…" at bounding box center [133, 240] width 59 height 15
select select "49105"
click at [104, 233] on select "Select Stylist Aarti W Abhishek Admin [PERSON_NAME] [PERSON_NAME] [PERSON_NAME]…" at bounding box center [133, 240] width 59 height 15
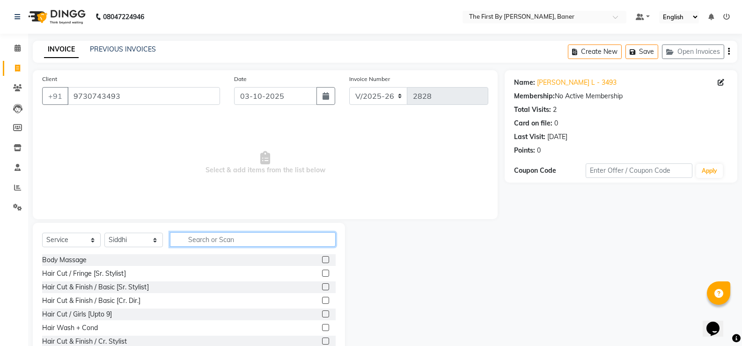
click at [179, 241] on input "text" at bounding box center [253, 239] width 166 height 15
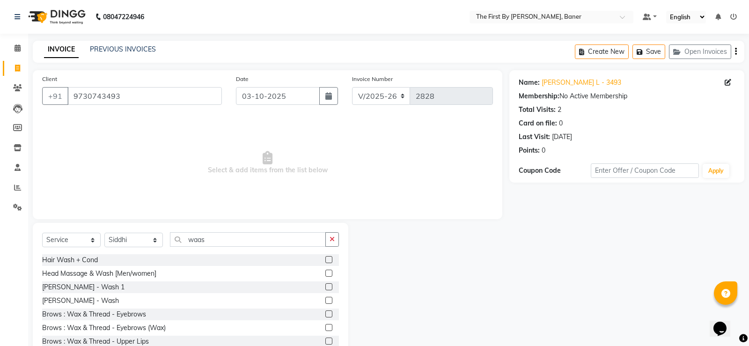
click at [85, 261] on div "Select Service Product Membership Package Voucher Prepaid Gift Card Select Styl…" at bounding box center [190, 292] width 315 height 138
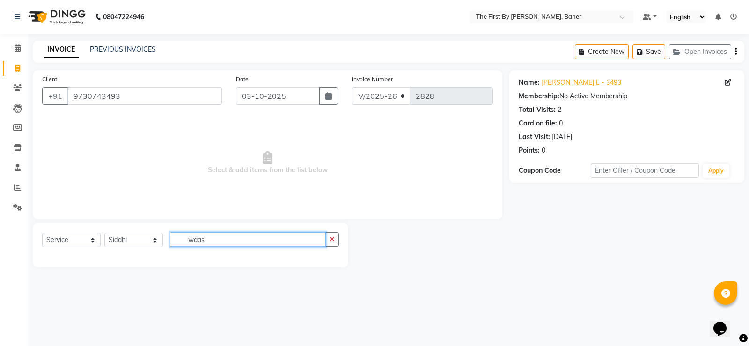
click at [193, 239] on input "waas" at bounding box center [248, 239] width 156 height 15
click at [199, 240] on input "waas" at bounding box center [248, 239] width 156 height 15
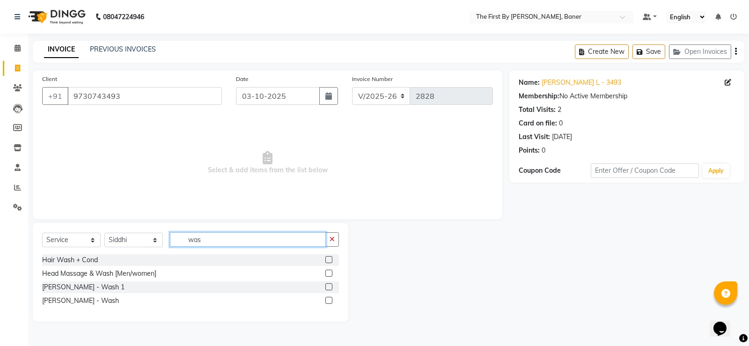
click at [191, 237] on input "was" at bounding box center [248, 239] width 156 height 15
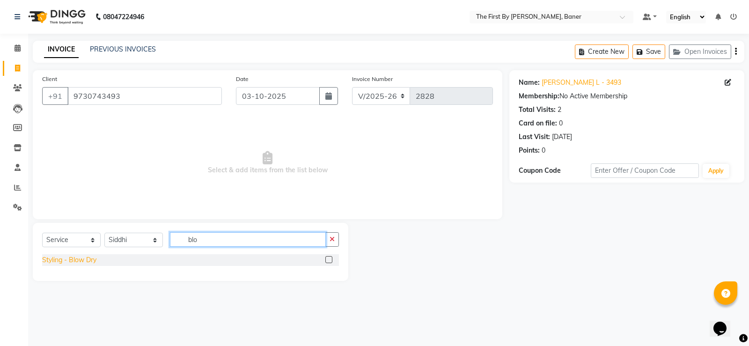
type input "blo"
click at [75, 261] on div "Styling - Blow Dry" at bounding box center [69, 260] width 54 height 10
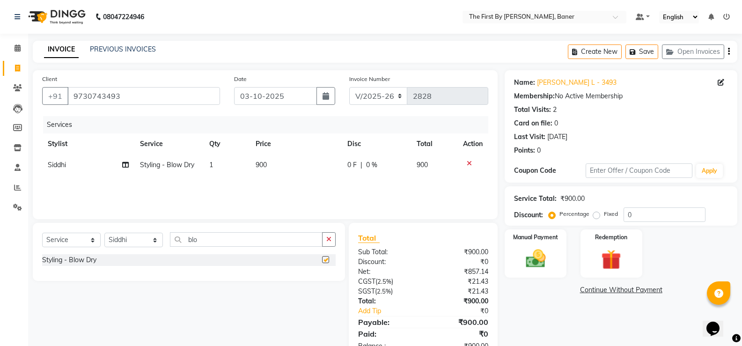
checkbox input "false"
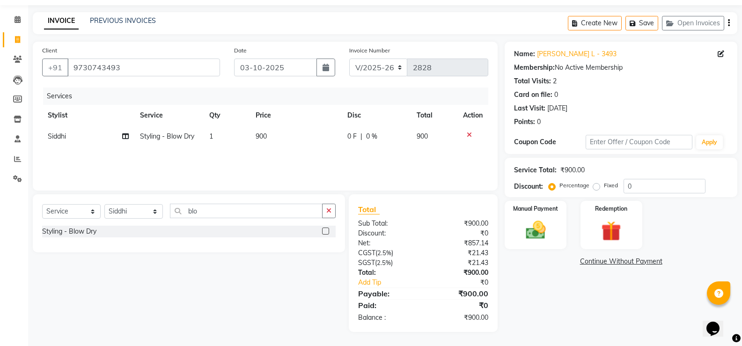
click at [194, 219] on div "Select Service Product Membership Package Voucher Prepaid Gift Card Select Styl…" at bounding box center [188, 215] width 293 height 22
click at [192, 218] on input "blo" at bounding box center [246, 211] width 153 height 15
click at [192, 215] on input "blo" at bounding box center [246, 211] width 153 height 15
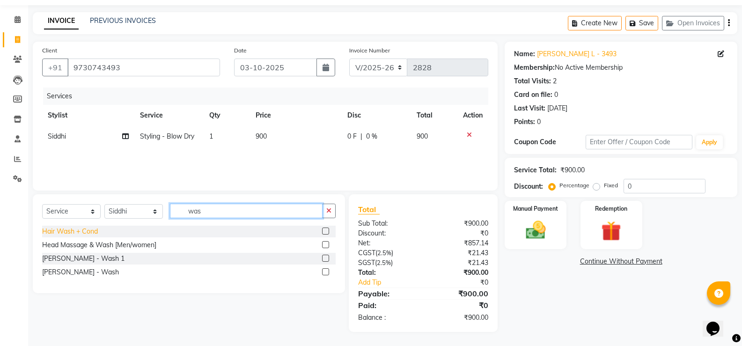
type input "was"
click at [80, 235] on div "Hair Wash + Cond" at bounding box center [70, 232] width 56 height 10
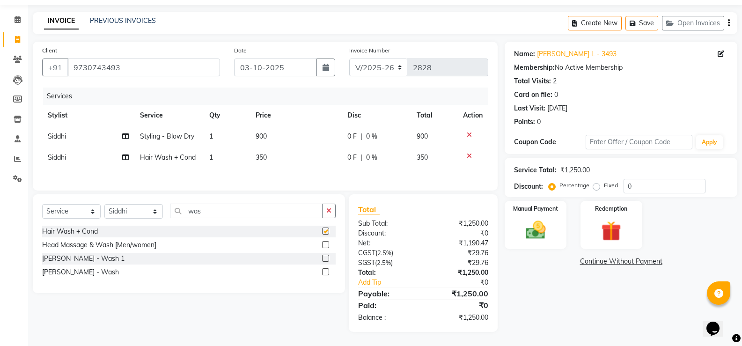
checkbox input "false"
click at [256, 154] on span "350" at bounding box center [261, 157] width 11 height 8
select select "49105"
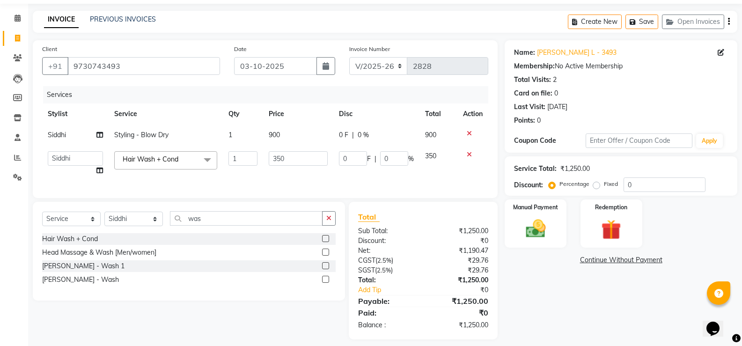
click at [268, 154] on td "350" at bounding box center [298, 164] width 70 height 36
click at [270, 154] on input "350" at bounding box center [298, 158] width 59 height 15
click at [271, 156] on input "350" at bounding box center [298, 158] width 59 height 15
click at [272, 156] on input "350" at bounding box center [298, 158] width 59 height 15
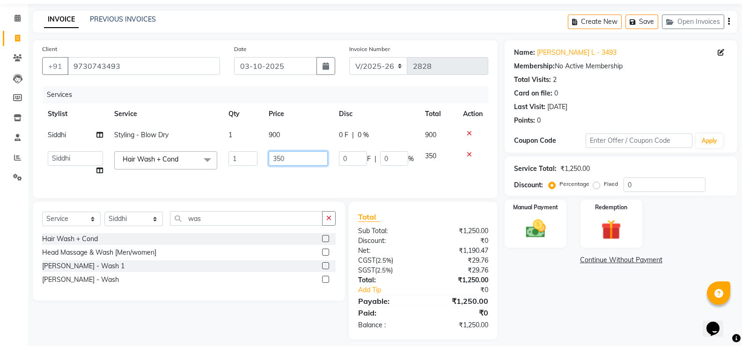
click at [273, 156] on input "350" at bounding box center [298, 158] width 59 height 15
click at [294, 156] on input "550350" at bounding box center [298, 158] width 59 height 15
click at [301, 156] on input "550350" at bounding box center [298, 158] width 59 height 15
type input "550"
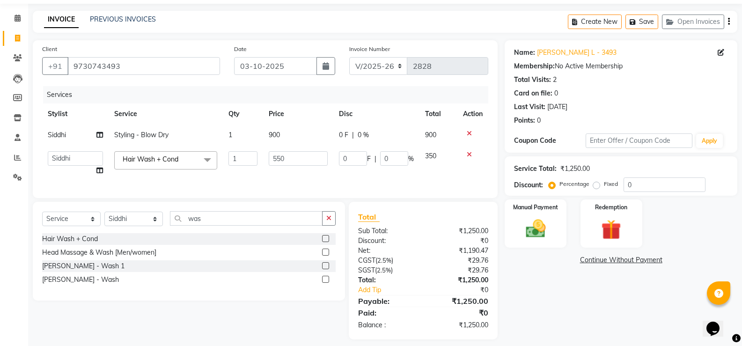
drag, startPoint x: 532, startPoint y: 228, endPoint x: 571, endPoint y: 248, distance: 44.2
click at [533, 229] on img at bounding box center [536, 228] width 32 height 23
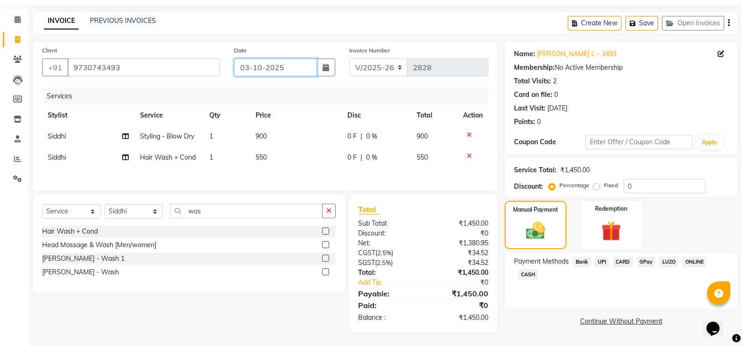
click at [293, 64] on input "03-10-2025" at bounding box center [275, 68] width 83 height 18
select select "10"
select select "2025"
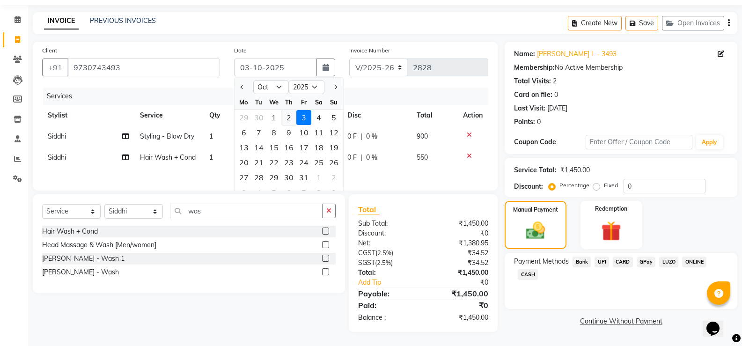
click at [287, 117] on div "2" at bounding box center [288, 117] width 15 height 15
type input "02-10-2025"
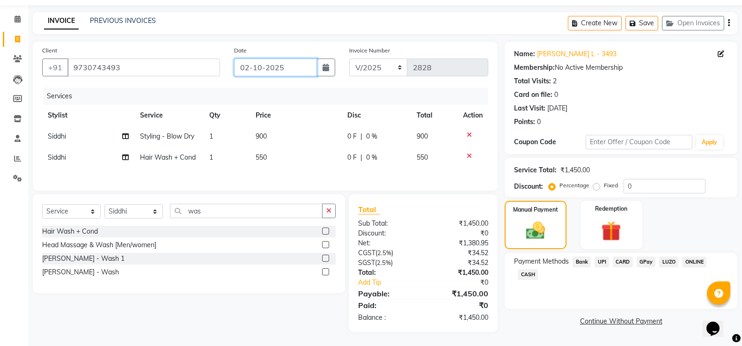
drag, startPoint x: 312, startPoint y: 67, endPoint x: 312, endPoint y: 75, distance: 8.4
click at [312, 68] on input "02-10-2025" at bounding box center [275, 68] width 83 height 18
select select "10"
select select "2025"
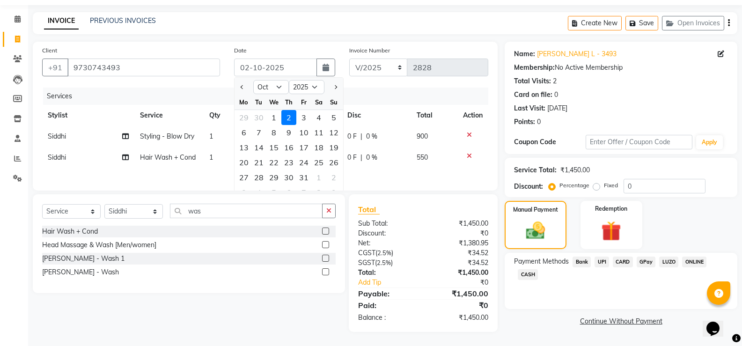
click at [308, 118] on div "3" at bounding box center [303, 117] width 15 height 15
type input "03-10-2025"
type input "2829"
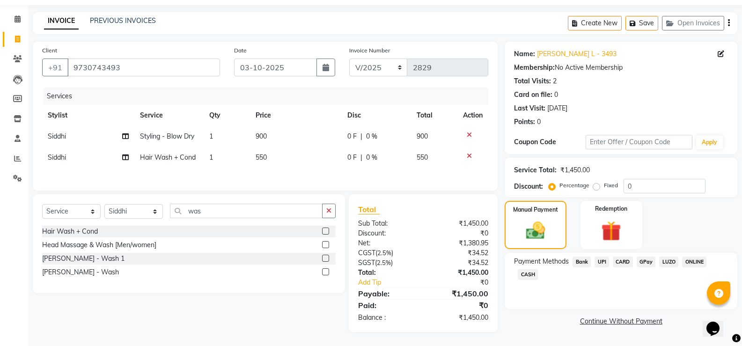
click at [605, 264] on span "UPI" at bounding box center [601, 261] width 15 height 11
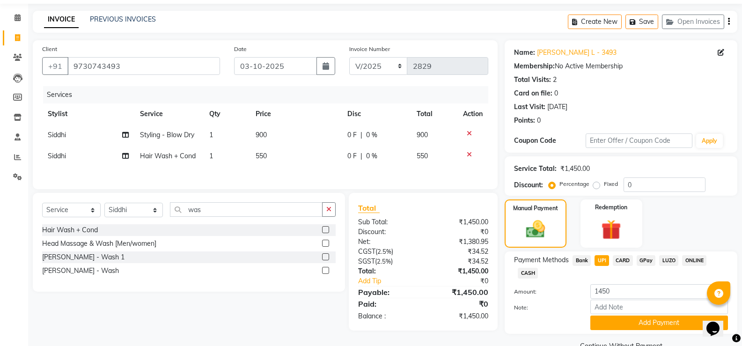
click at [604, 266] on div "UPI" at bounding box center [600, 261] width 18 height 13
click at [612, 319] on button "Add Payment" at bounding box center [659, 322] width 138 height 15
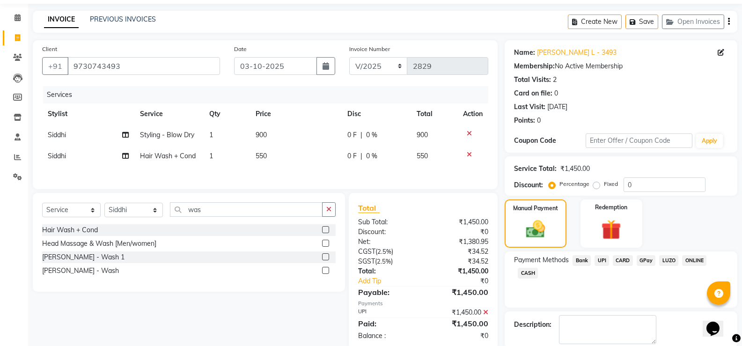
scroll to position [77, 0]
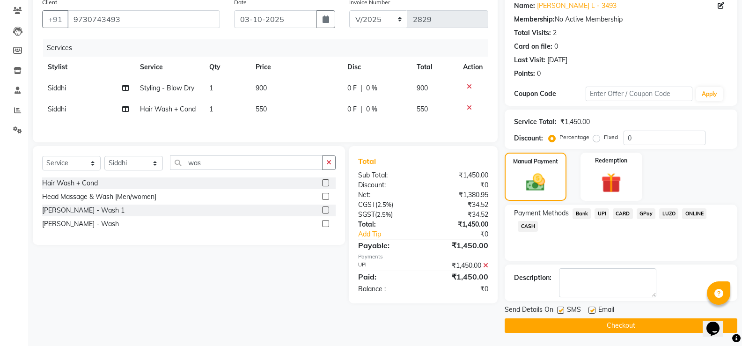
click at [607, 322] on button "Checkout" at bounding box center [621, 325] width 233 height 15
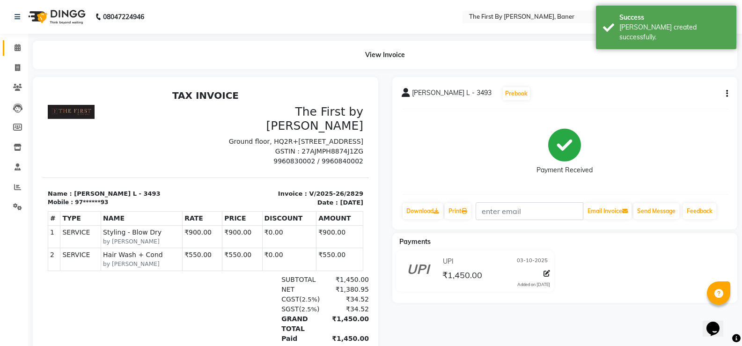
click at [8, 42] on link "Calendar" at bounding box center [14, 47] width 22 height 15
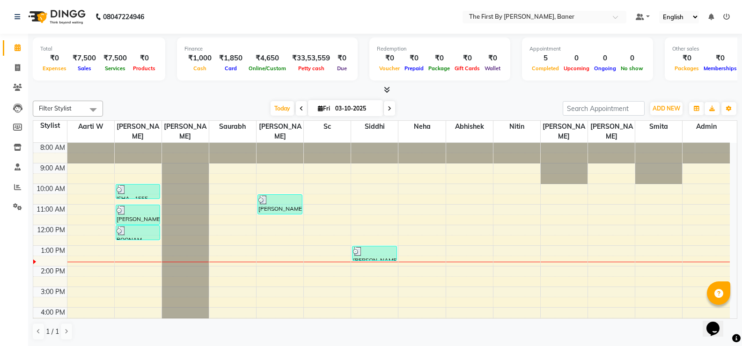
click at [121, 237] on div "8:00 AM 9:00 AM 10:00 AM 11:00 AM 12:00 PM 1:00 PM 2:00 PM 3:00 PM 4:00 PM 5:00…" at bounding box center [381, 276] width 696 height 267
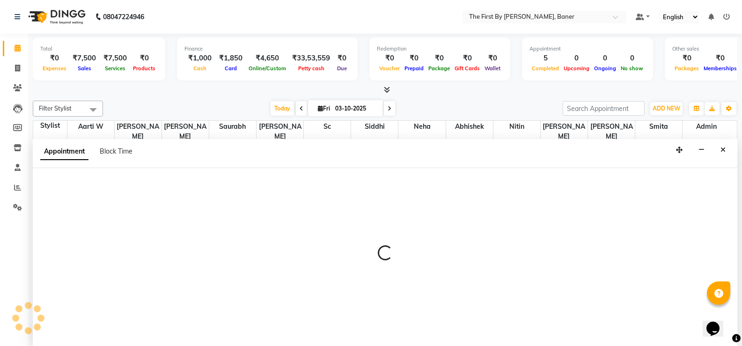
scroll to position [0, 0]
select select "49038"
select select "780"
select select "tentative"
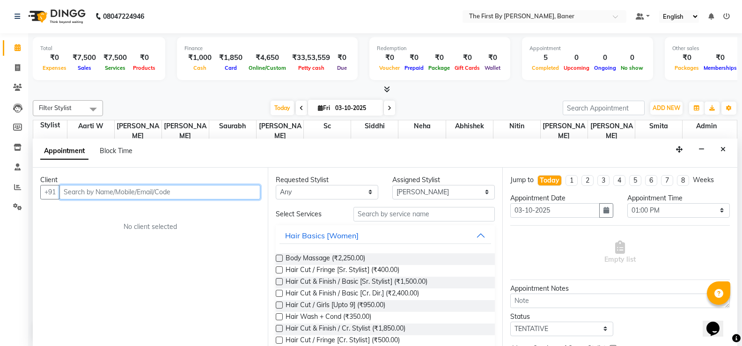
scroll to position [47, 0]
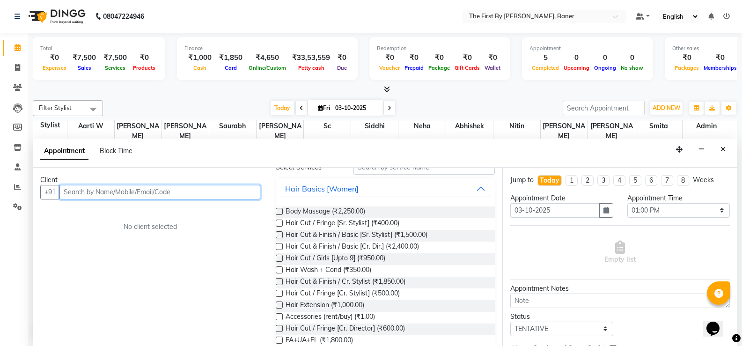
click at [121, 197] on input "text" at bounding box center [159, 192] width 201 height 15
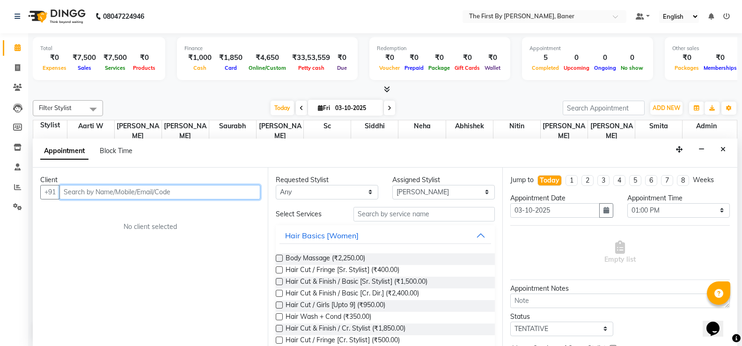
scroll to position [0, 0]
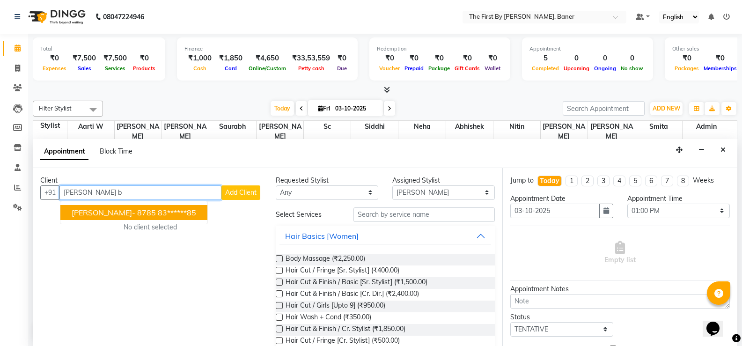
click at [124, 212] on span "[PERSON_NAME]- 8785" at bounding box center [114, 212] width 84 height 9
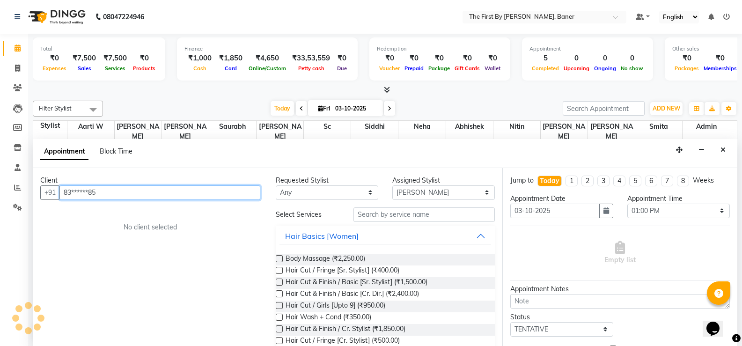
type input "83******85"
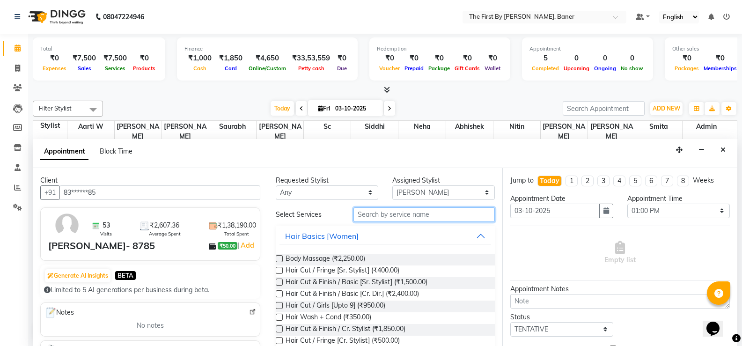
click at [365, 216] on input "text" at bounding box center [423, 214] width 141 height 15
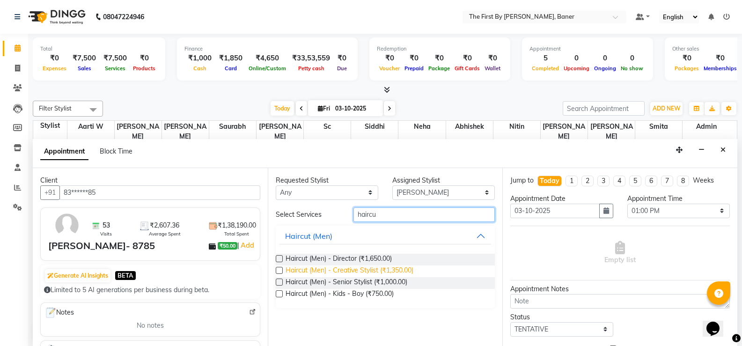
type input "haircu"
click at [358, 271] on span "Haircut (Men) - Creative Stylist (₹1,350.00)" at bounding box center [350, 271] width 128 height 12
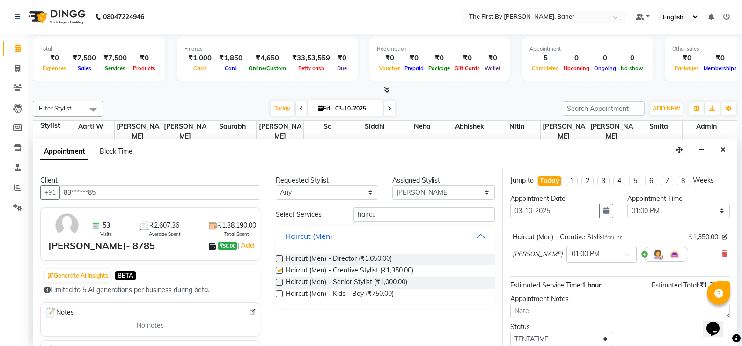
checkbox input "false"
click at [410, 196] on select "Select Aarti W Abhishek Admin [PERSON_NAME] [PERSON_NAME] Neha Nitin [PERSON_NA…" at bounding box center [443, 192] width 102 height 15
select select "49041"
click at [392, 185] on select "Select Aarti W Abhishek Admin [PERSON_NAME] [PERSON_NAME] Neha Nitin [PERSON_NA…" at bounding box center [443, 192] width 102 height 15
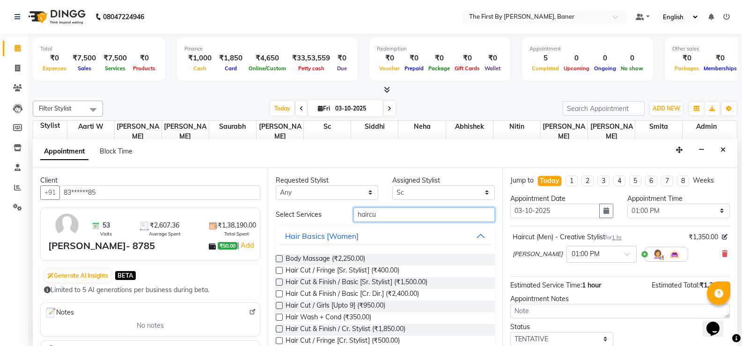
click at [367, 214] on input "haircu" at bounding box center [423, 214] width 141 height 15
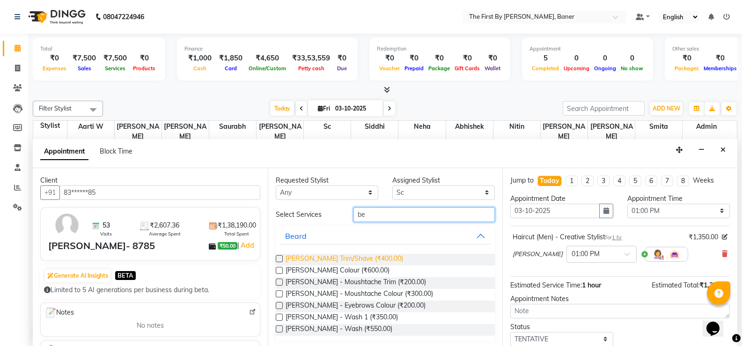
type input "be"
click at [367, 256] on span "[PERSON_NAME] Trim/Shave (₹400.00)" at bounding box center [344, 260] width 117 height 12
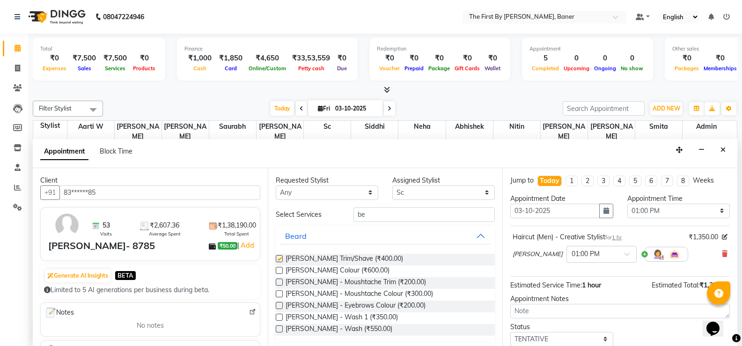
checkbox input "false"
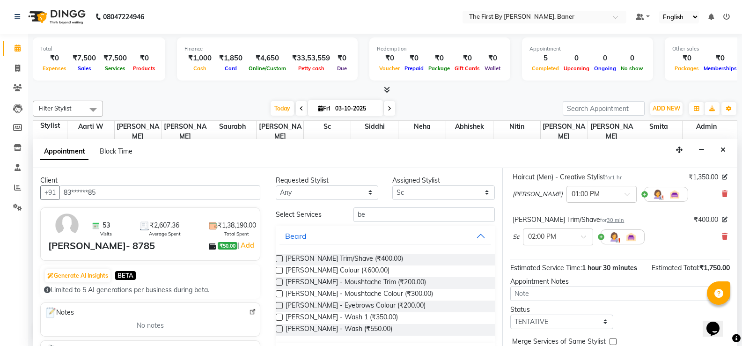
scroll to position [102, 0]
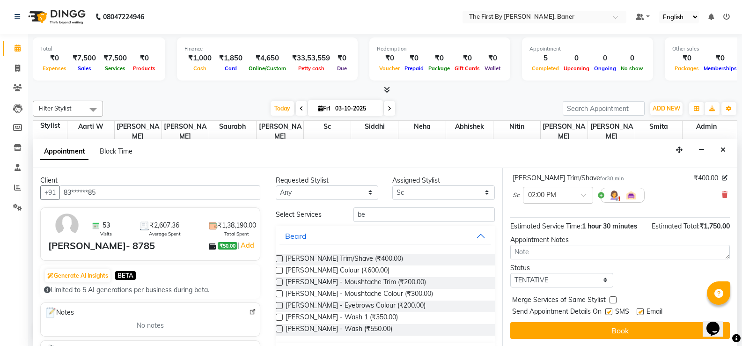
click at [588, 333] on button "Book" at bounding box center [620, 330] width 220 height 17
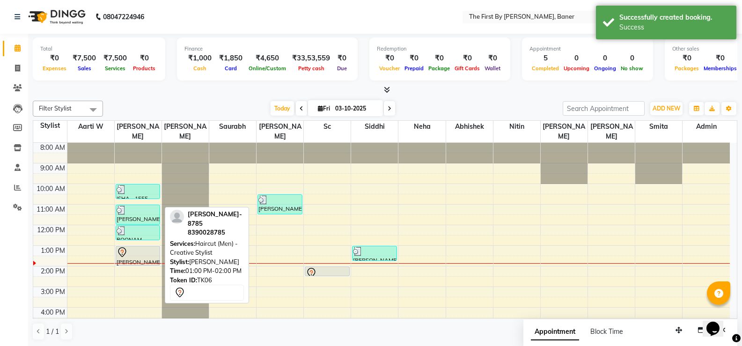
click at [130, 247] on div at bounding box center [138, 252] width 43 height 11
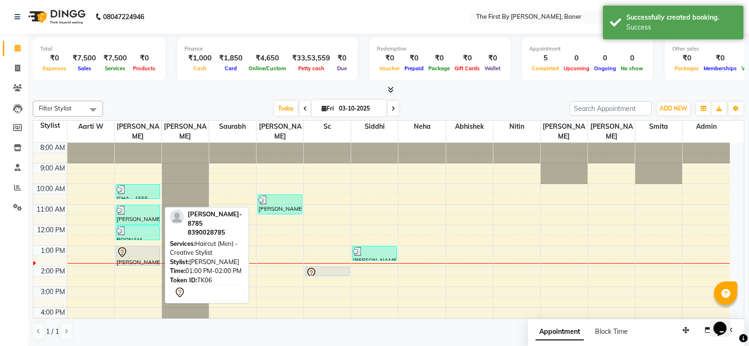
select select "7"
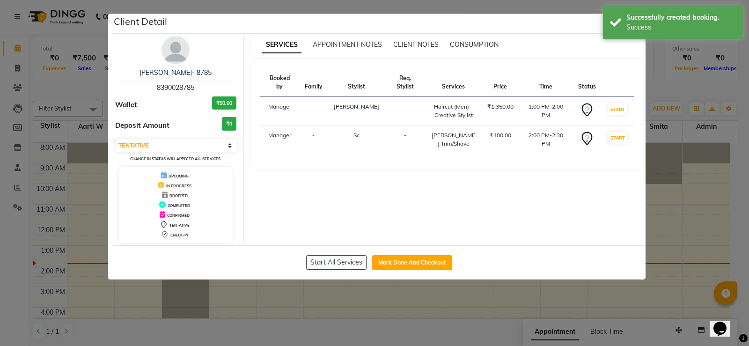
click at [402, 271] on div "Start All Services Mark Done And Checkout" at bounding box center [379, 262] width 533 height 34
click at [402, 263] on button "Mark Done And Checkout" at bounding box center [412, 262] width 80 height 15
select select "service"
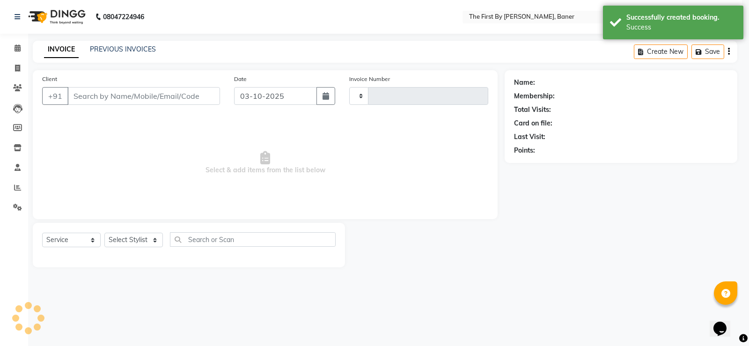
type input "2830"
select select "6411"
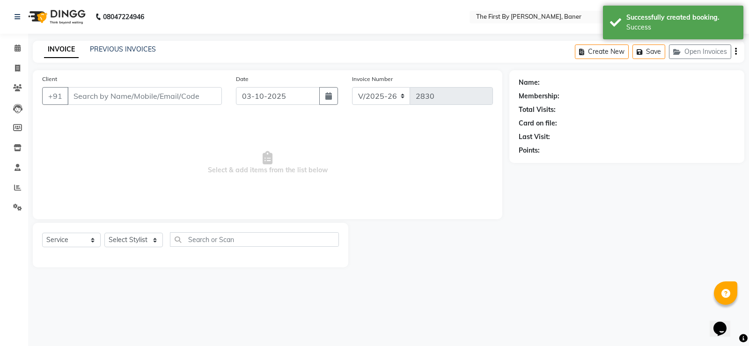
type input "83******85"
select select "49041"
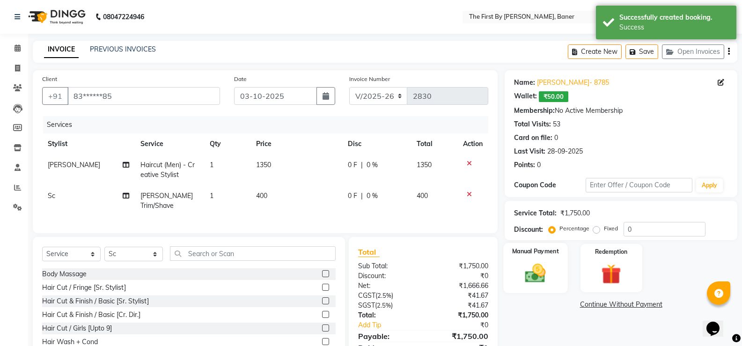
click at [542, 281] on img at bounding box center [535, 273] width 33 height 24
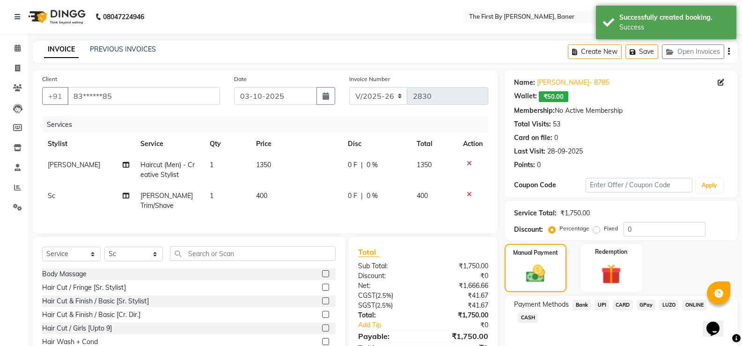
click at [597, 307] on span "UPI" at bounding box center [601, 305] width 15 height 11
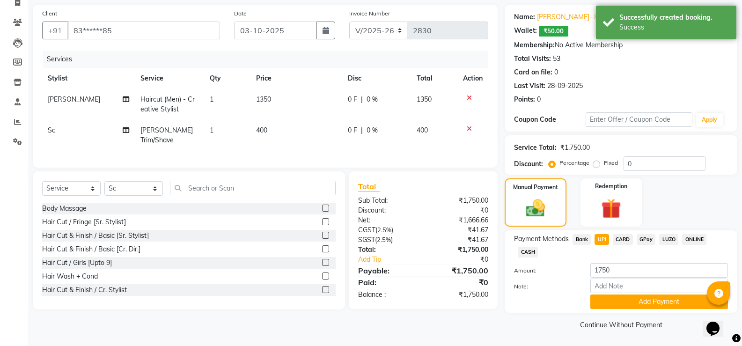
drag, startPoint x: 622, startPoint y: 240, endPoint x: 621, endPoint y: 250, distance: 10.3
click at [622, 240] on span "CARD" at bounding box center [623, 239] width 20 height 11
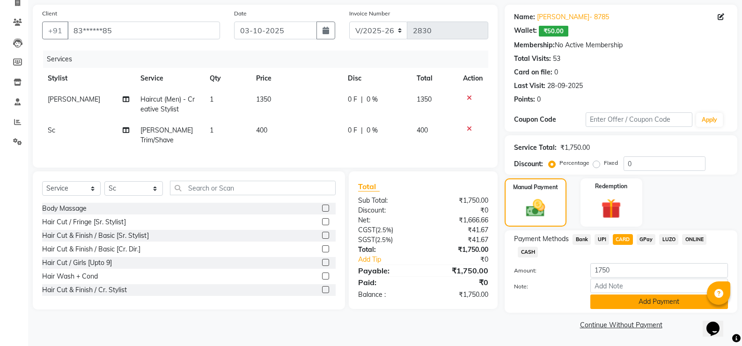
click at [611, 302] on button "Add Payment" at bounding box center [659, 301] width 138 height 15
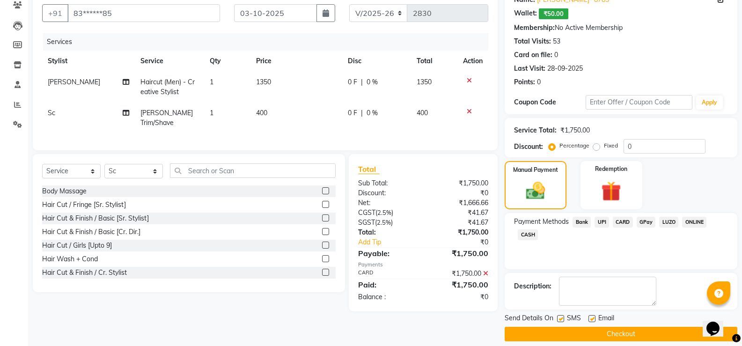
scroll to position [92, 0]
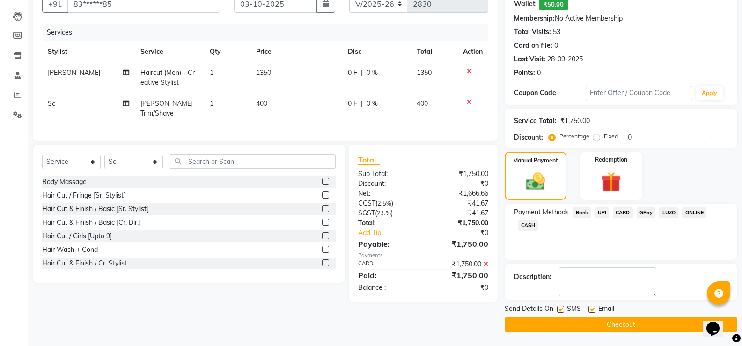
click at [609, 326] on button "Checkout" at bounding box center [621, 324] width 233 height 15
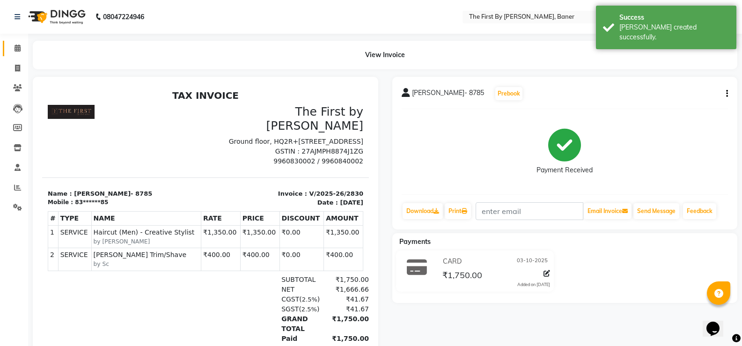
click at [11, 48] on span at bounding box center [17, 48] width 16 height 11
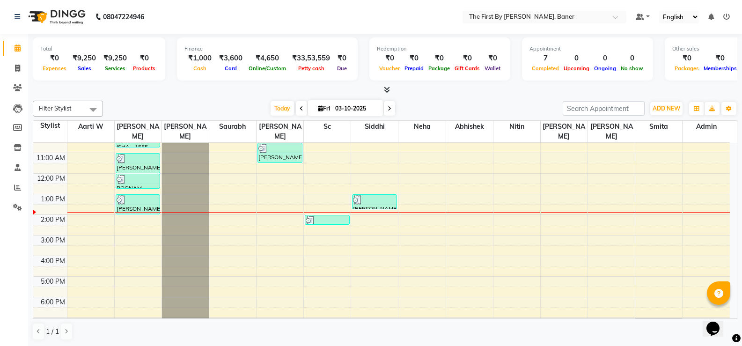
scroll to position [35, 0]
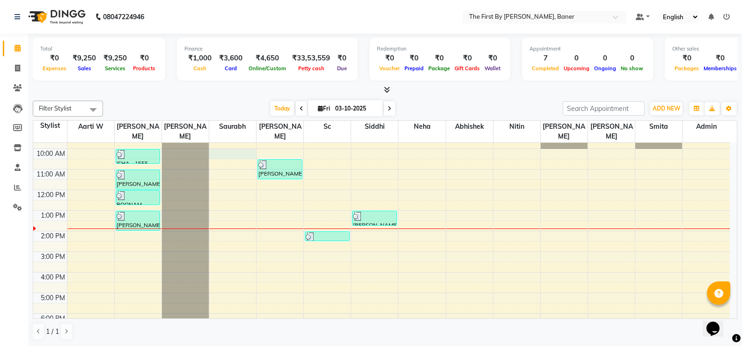
click at [215, 149] on div "8:00 AM 9:00 AM 10:00 AM 11:00 AM 12:00 PM 1:00 PM 2:00 PM 3:00 PM 4:00 PM 5:00…" at bounding box center [381, 241] width 696 height 267
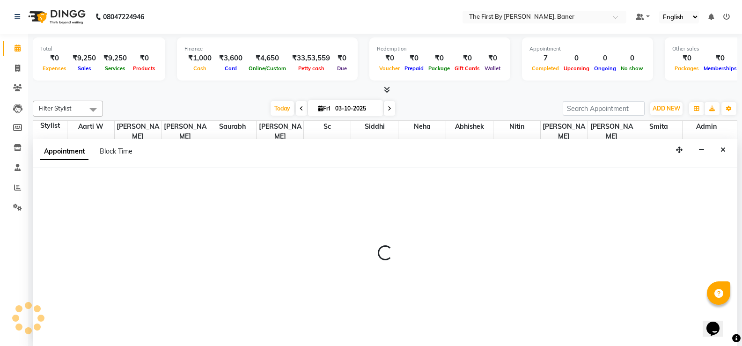
scroll to position [0, 0]
select select "49037"
select select "600"
select select "tentative"
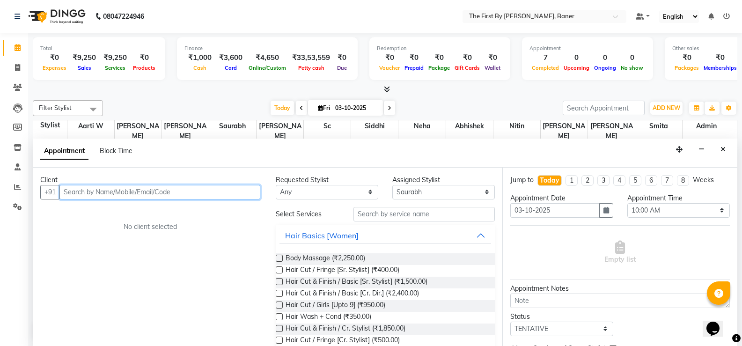
click at [131, 194] on input "text" at bounding box center [159, 192] width 201 height 15
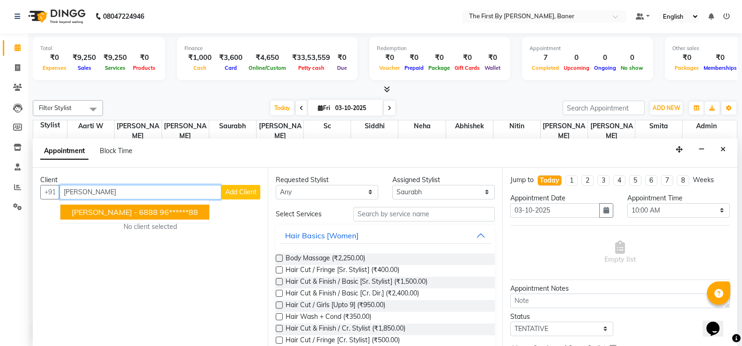
click at [126, 202] on ngb-typeahead-window "[PERSON_NAME] - 6888 96******88" at bounding box center [135, 211] width 150 height 23
click at [126, 206] on button "[PERSON_NAME] - 6888 96******88" at bounding box center [134, 212] width 149 height 15
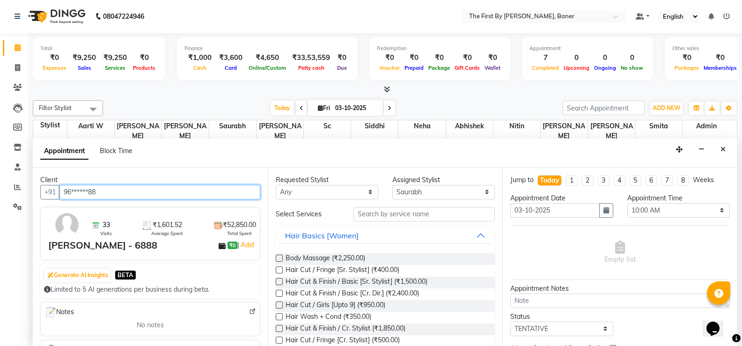
type input "96******88"
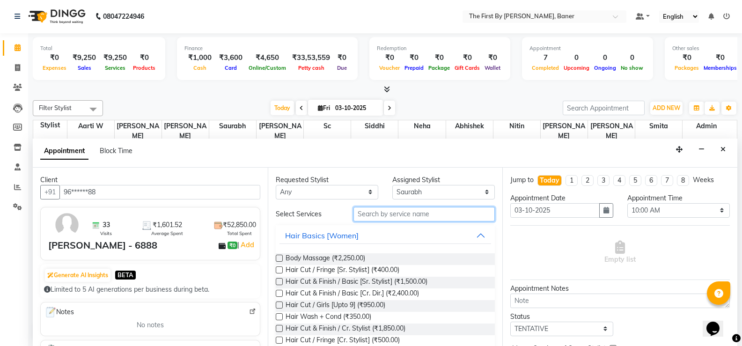
click at [406, 214] on input "text" at bounding box center [423, 214] width 141 height 15
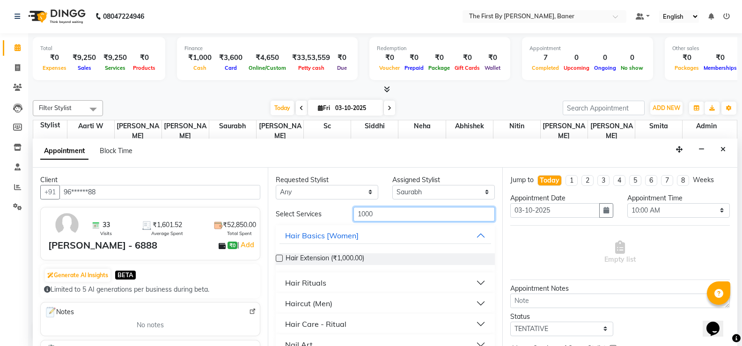
type input "1000"
click at [301, 305] on div "Haircut (Men)" at bounding box center [308, 303] width 47 height 11
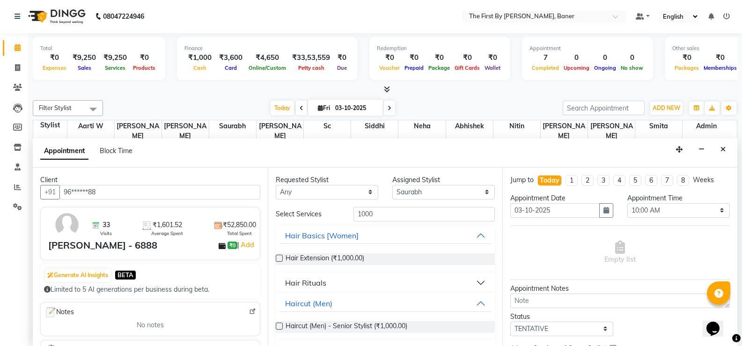
click at [340, 320] on div "Haircut (Men) - Senior Stylist (₹1,000.00)" at bounding box center [386, 327] width 220 height 27
click at [340, 321] on span "Haircut (Men) - Senior Stylist (₹1,000.00)" at bounding box center [347, 327] width 122 height 12
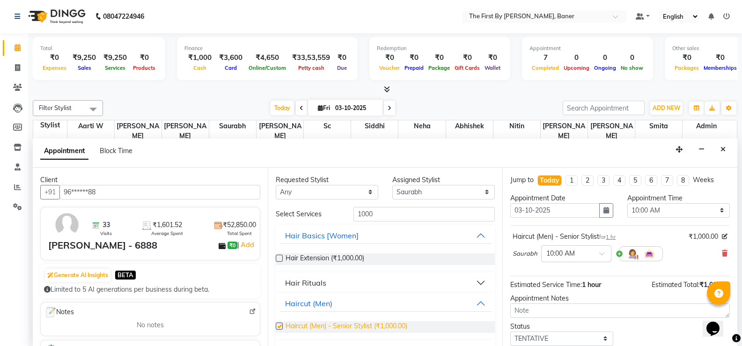
checkbox input "false"
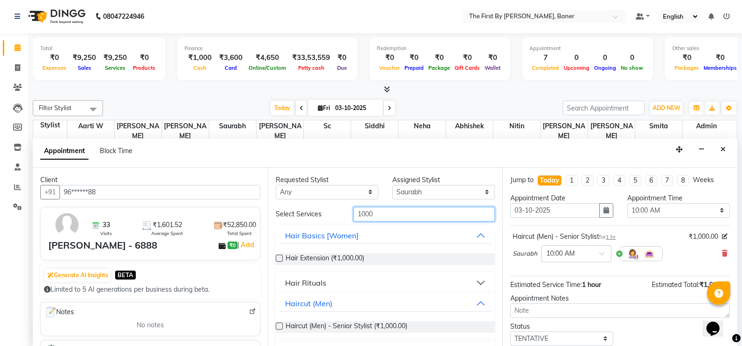
click at [363, 212] on input "1000" at bounding box center [423, 214] width 141 height 15
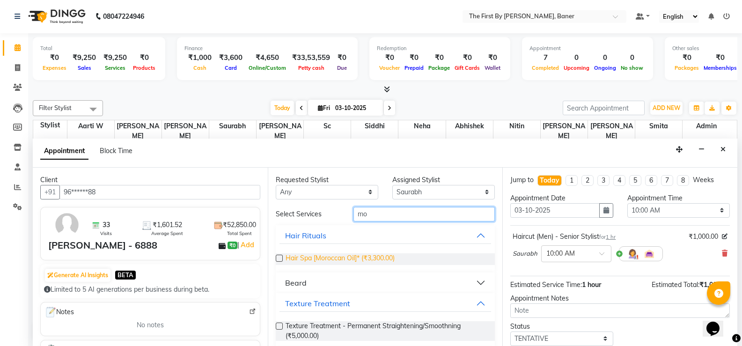
type input "mo"
click at [351, 255] on span "Hair Spa [Moroccan Oil]* (₹3,300.00)" at bounding box center [340, 259] width 109 height 12
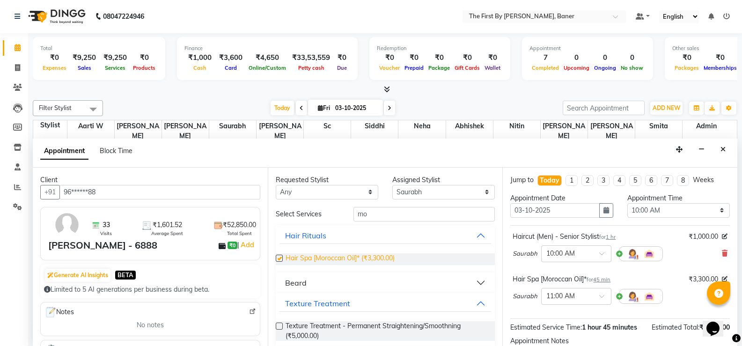
checkbox input "false"
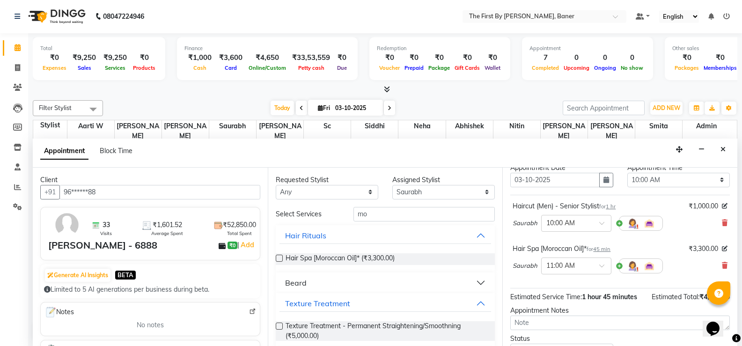
scroll to position [47, 0]
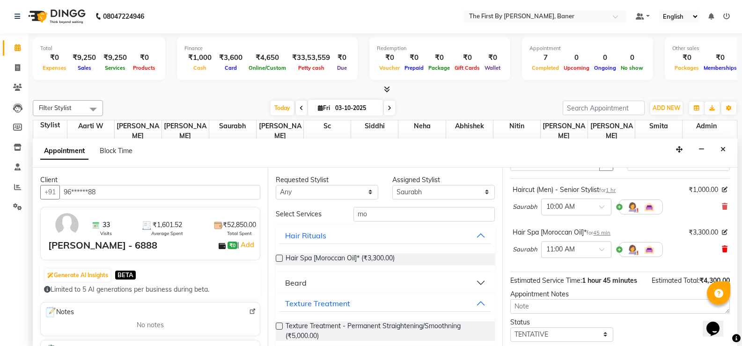
click at [722, 251] on icon at bounding box center [725, 249] width 6 height 7
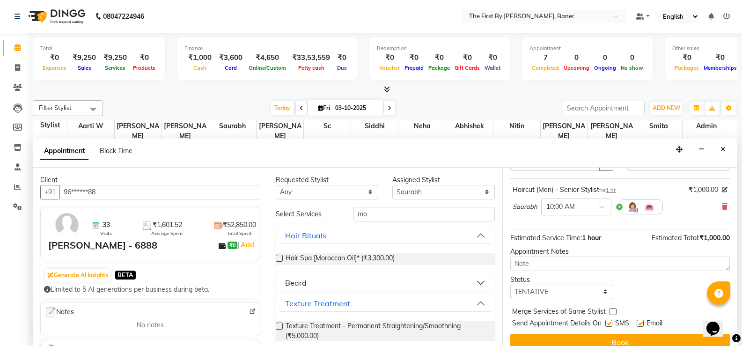
click at [295, 286] on div "Beard" at bounding box center [296, 282] width 22 height 11
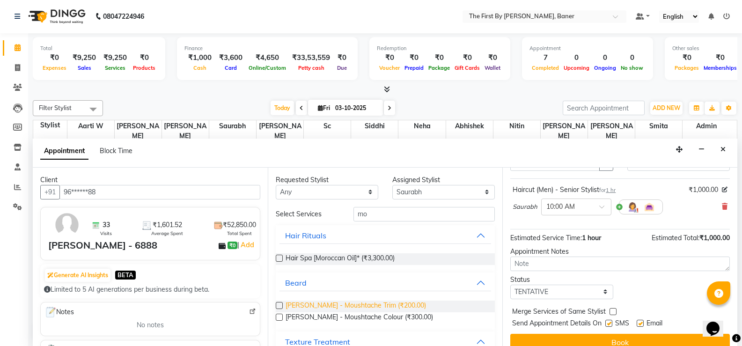
click at [316, 307] on span "[PERSON_NAME] - Moushtache Trim (₹200.00)" at bounding box center [356, 306] width 140 height 12
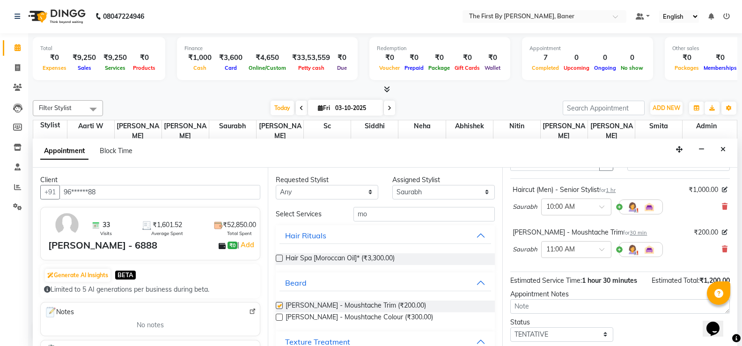
checkbox input "false"
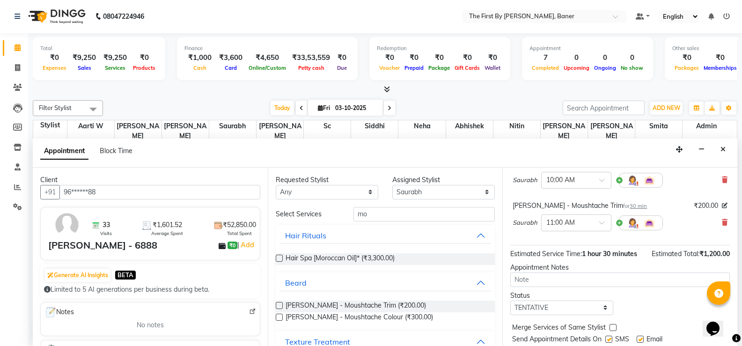
scroll to position [102, 0]
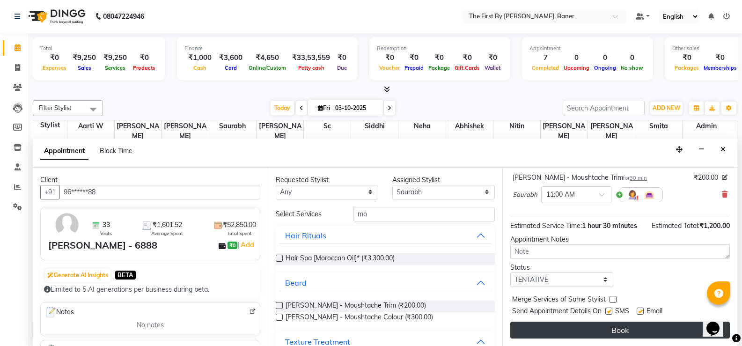
click at [597, 332] on button "Book" at bounding box center [620, 330] width 220 height 17
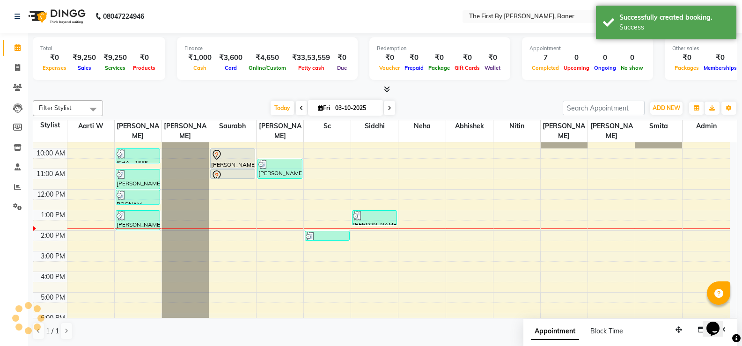
scroll to position [0, 0]
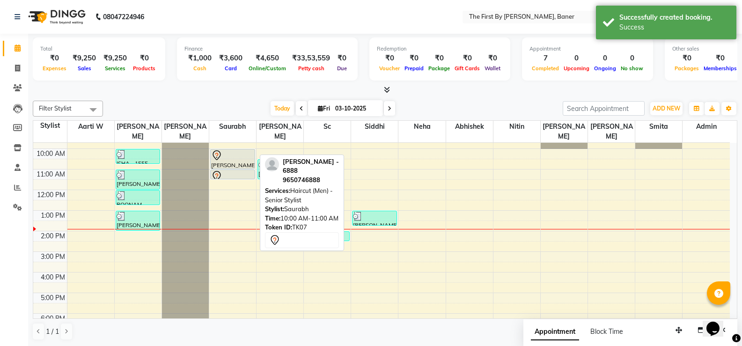
click at [236, 150] on div at bounding box center [232, 155] width 43 height 11
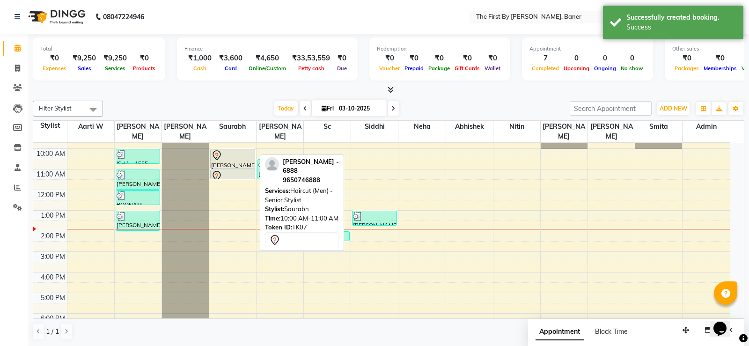
select select "7"
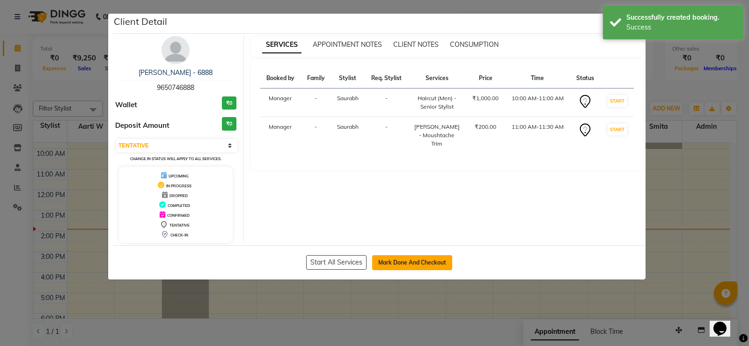
click at [436, 264] on button "Mark Done And Checkout" at bounding box center [412, 262] width 80 height 15
select select "service"
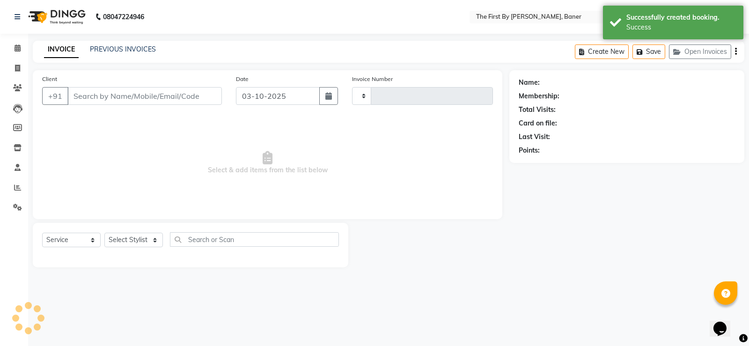
type input "2831"
select select "6411"
type input "96******88"
select select "49037"
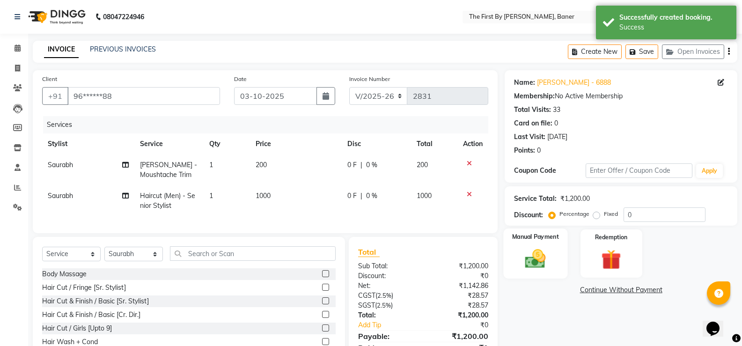
click at [535, 264] on img at bounding box center [535, 259] width 33 height 24
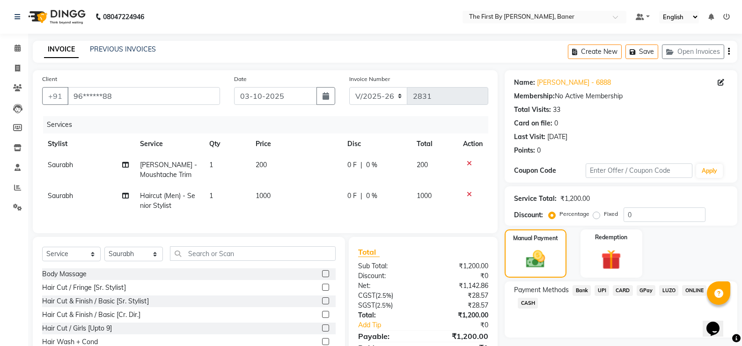
click at [604, 288] on span "UPI" at bounding box center [601, 290] width 15 height 11
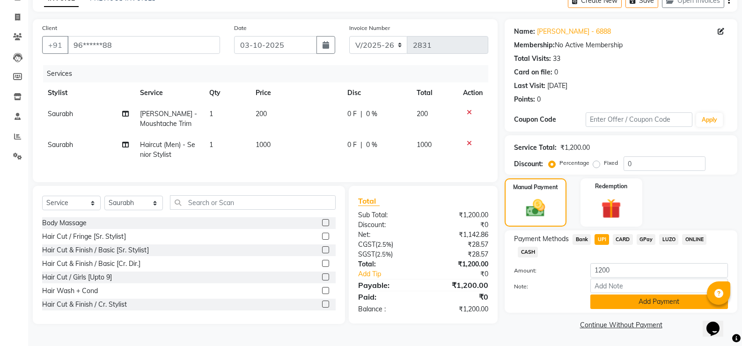
click at [608, 296] on button "Add Payment" at bounding box center [659, 301] width 138 height 15
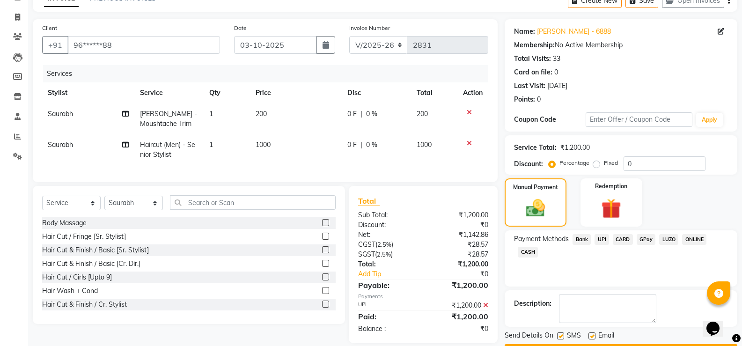
scroll to position [78, 0]
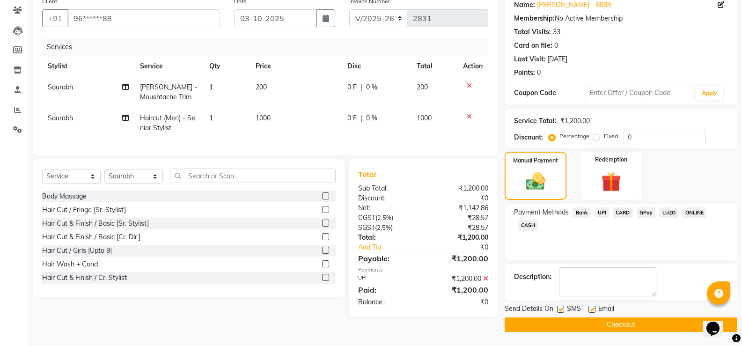
click at [615, 324] on button "Checkout" at bounding box center [621, 324] width 233 height 15
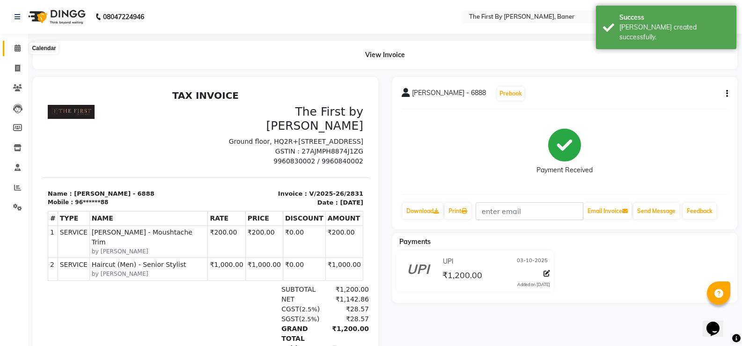
click at [11, 42] on link "Calendar" at bounding box center [14, 48] width 22 height 15
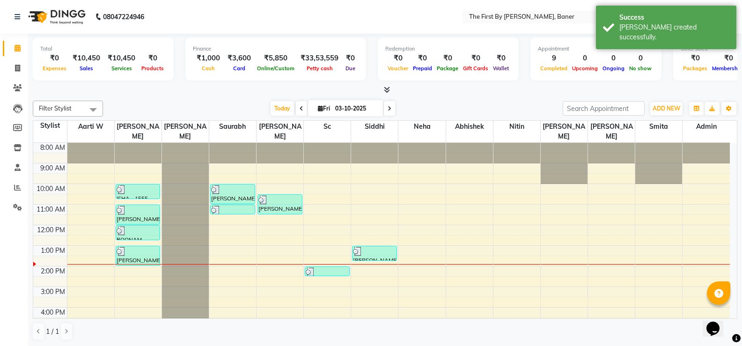
click at [215, 207] on div "8:00 AM 9:00 AM 10:00 AM 11:00 AM 12:00 PM 1:00 PM 2:00 PM 3:00 PM 4:00 PM 5:00…" at bounding box center [381, 276] width 696 height 267
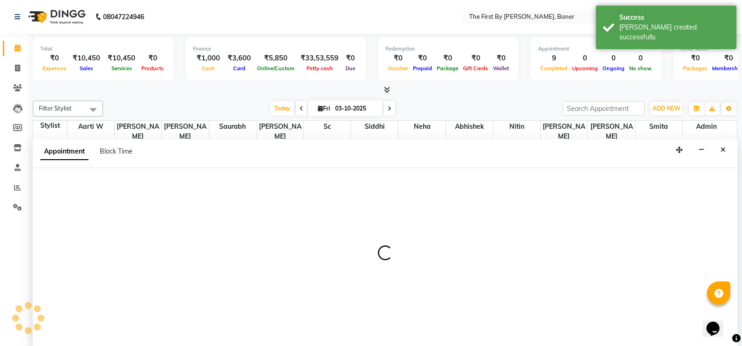
select select "49037"
select select "690"
select select "tentative"
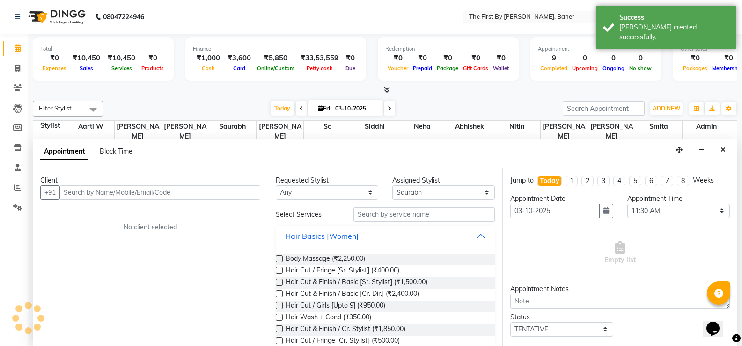
scroll to position [0, 0]
click at [227, 194] on input "text" at bounding box center [159, 192] width 201 height 15
type input "p"
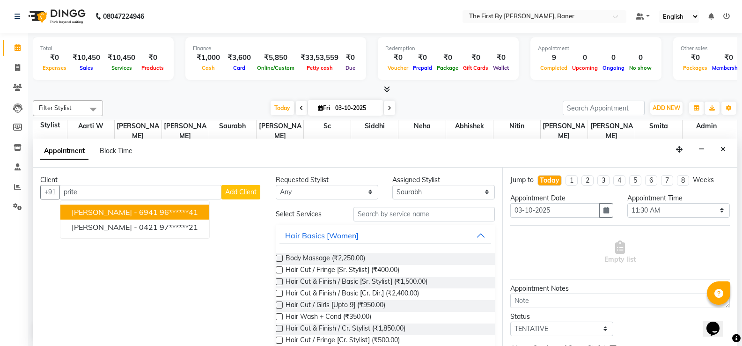
click at [117, 211] on span "[PERSON_NAME] - 6941" at bounding box center [115, 211] width 86 height 9
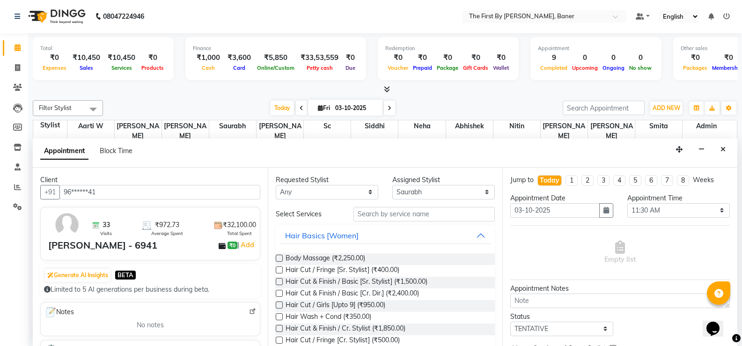
type input "96******41"
click at [384, 213] on input "text" at bounding box center [423, 214] width 141 height 15
type input "1"
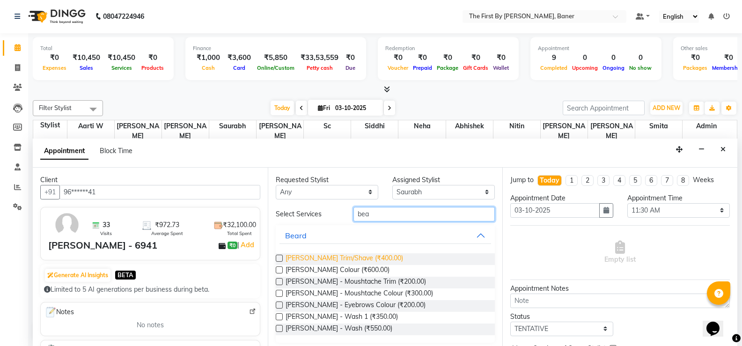
type input "bea"
click at [373, 258] on span "[PERSON_NAME] Trim/Shave (₹400.00)" at bounding box center [344, 259] width 117 height 12
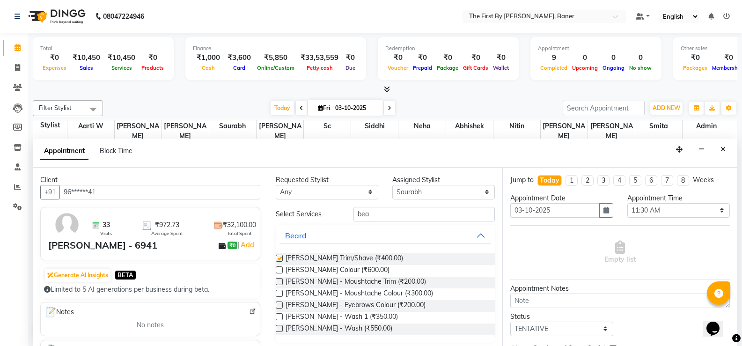
checkbox input "false"
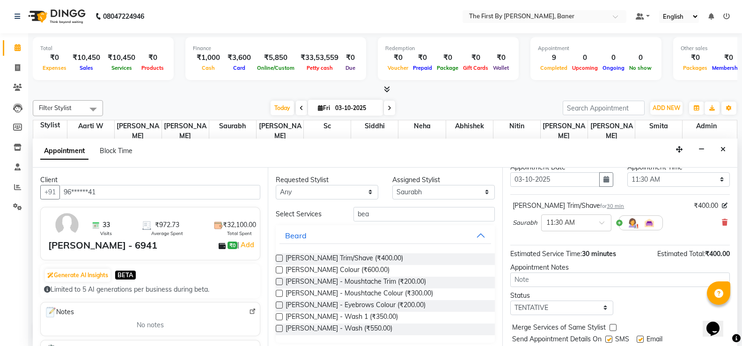
scroll to position [59, 0]
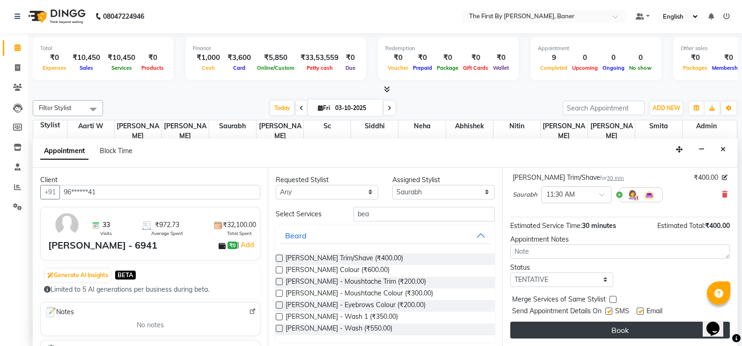
drag, startPoint x: 584, startPoint y: 320, endPoint x: 584, endPoint y: 330, distance: 9.8
click at [584, 324] on div "Jump to [DATE] 1 2 3 4 5 6 7 8 Weeks Appointment Date [DATE] Appointment Time S…" at bounding box center [619, 257] width 235 height 178
click at [585, 330] on button "Book" at bounding box center [620, 330] width 220 height 17
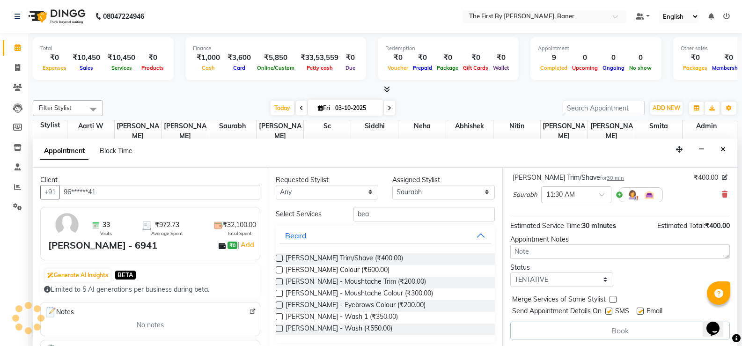
scroll to position [0, 0]
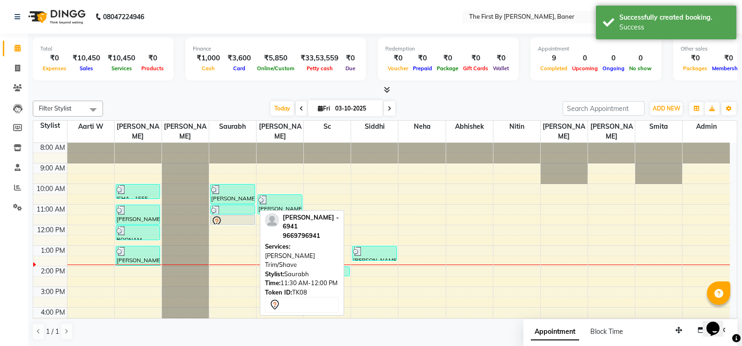
click at [240, 216] on div at bounding box center [232, 221] width 43 height 11
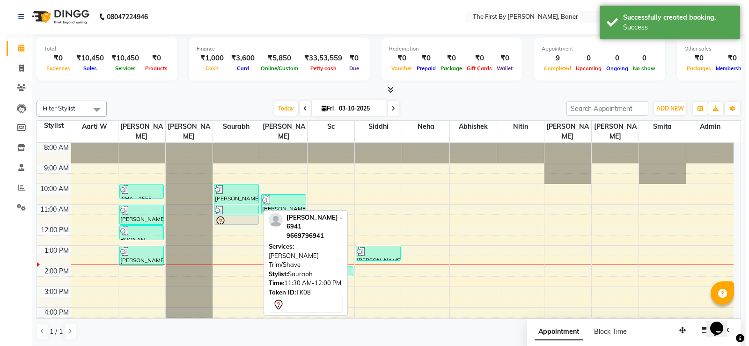
select select "7"
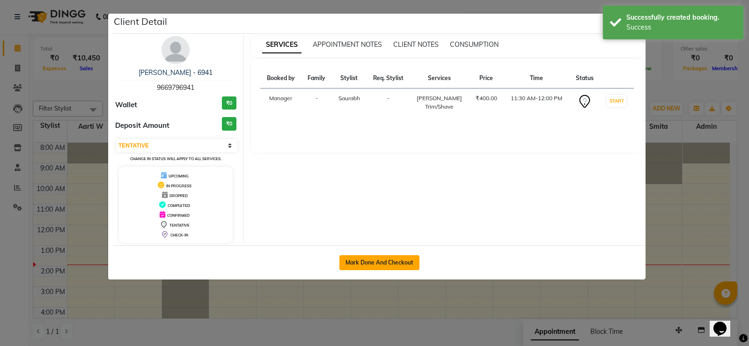
click at [393, 256] on button "Mark Done And Checkout" at bounding box center [379, 262] width 80 height 15
select select "service"
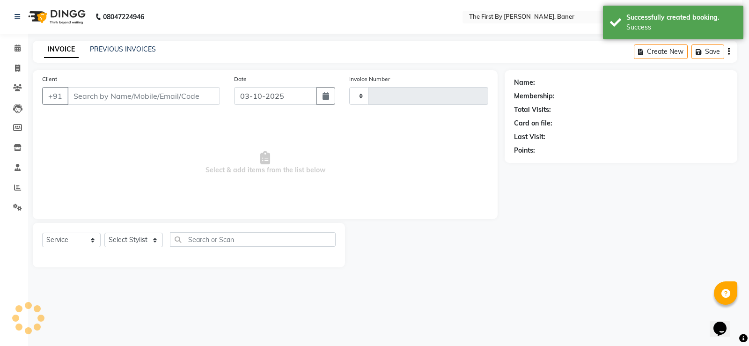
type input "2832"
select select "6411"
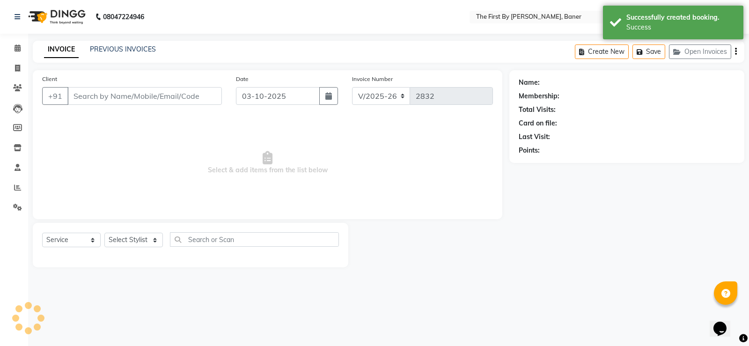
type input "96******41"
select select "49037"
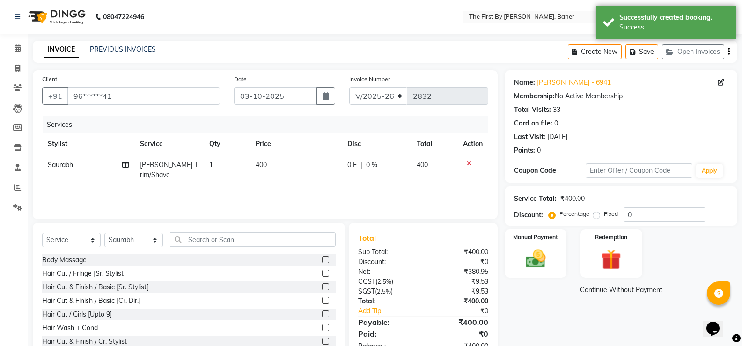
click at [537, 249] on img at bounding box center [536, 258] width 32 height 23
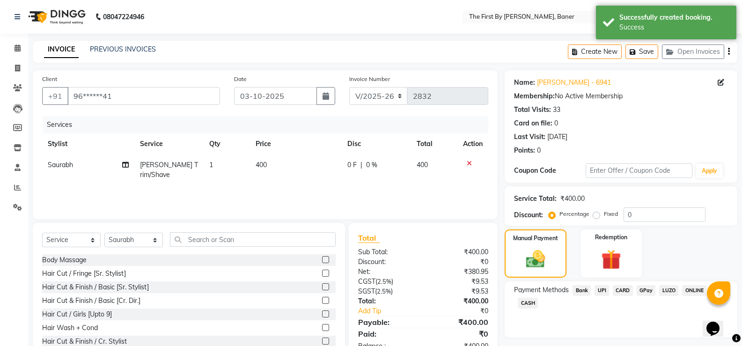
click at [604, 290] on span "UPI" at bounding box center [601, 290] width 15 height 11
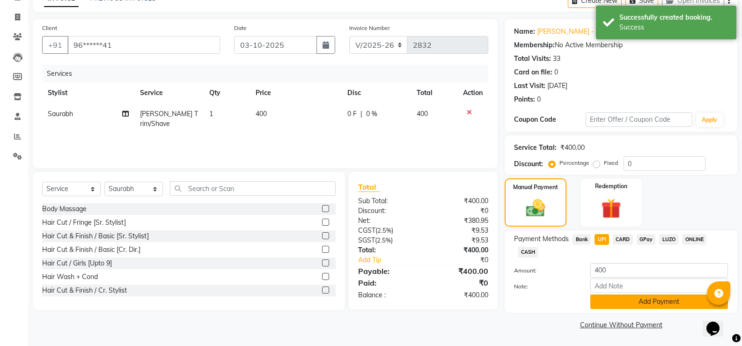
click at [608, 299] on button "Add Payment" at bounding box center [659, 301] width 138 height 15
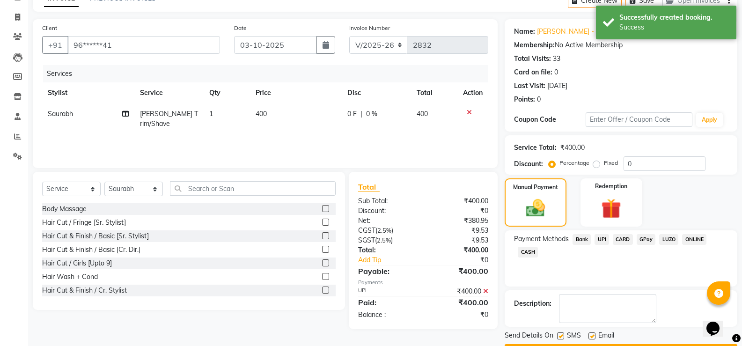
scroll to position [78, 0]
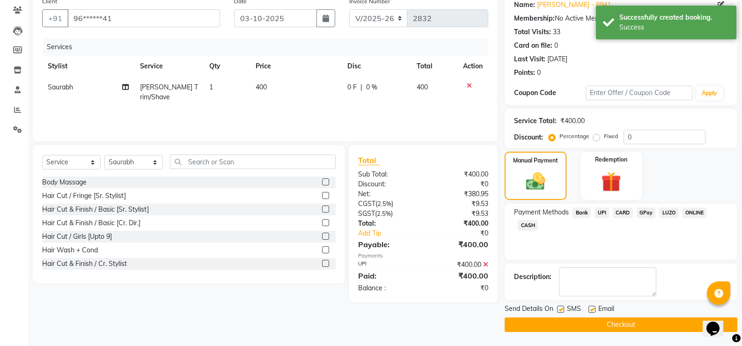
click at [615, 318] on button "Checkout" at bounding box center [621, 324] width 233 height 15
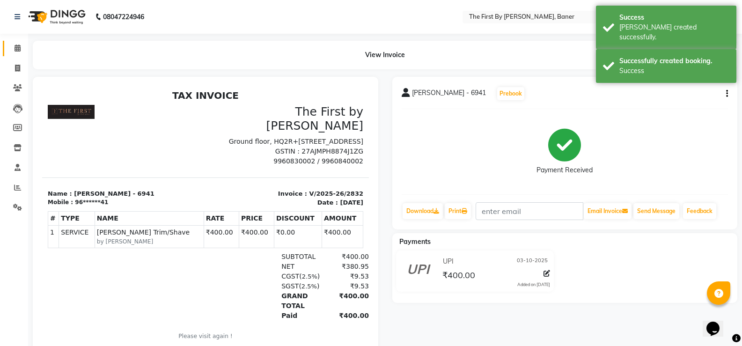
click at [12, 42] on link "Calendar" at bounding box center [14, 48] width 22 height 15
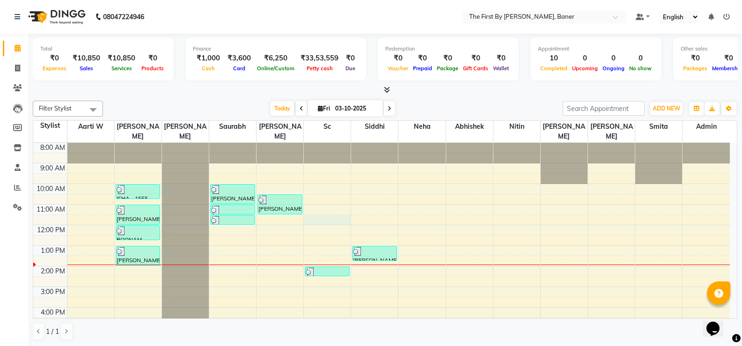
click at [315, 209] on div "8:00 AM 9:00 AM 10:00 AM 11:00 AM 12:00 PM 1:00 PM 2:00 PM 3:00 PM 4:00 PM 5:00…" at bounding box center [381, 276] width 696 height 267
select select "49041"
select select "690"
select select "tentative"
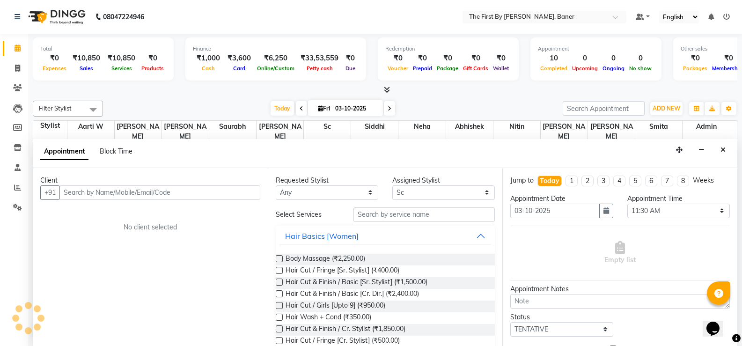
scroll to position [0, 0]
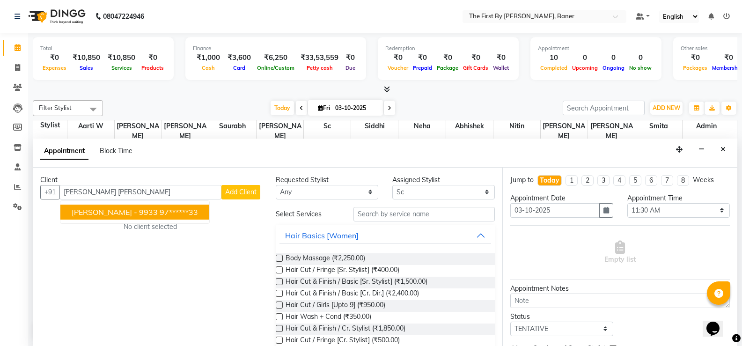
click at [110, 207] on span "[PERSON_NAME] - 9933" at bounding box center [115, 211] width 86 height 9
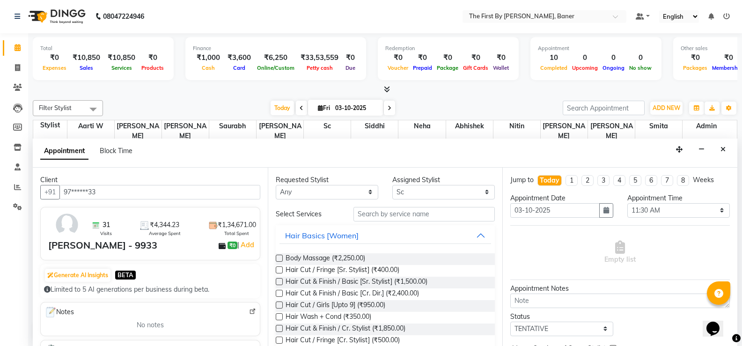
type input "97******33"
click at [436, 208] on input "text" at bounding box center [423, 214] width 141 height 15
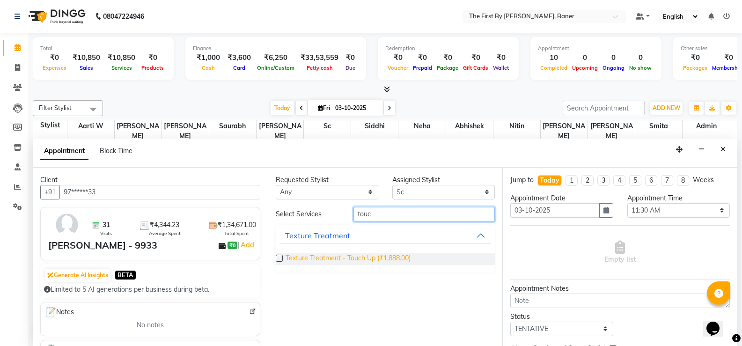
type input "touc"
click at [407, 261] on span "Texture Treatment - Touch Up (₹1,888.00)" at bounding box center [348, 259] width 125 height 12
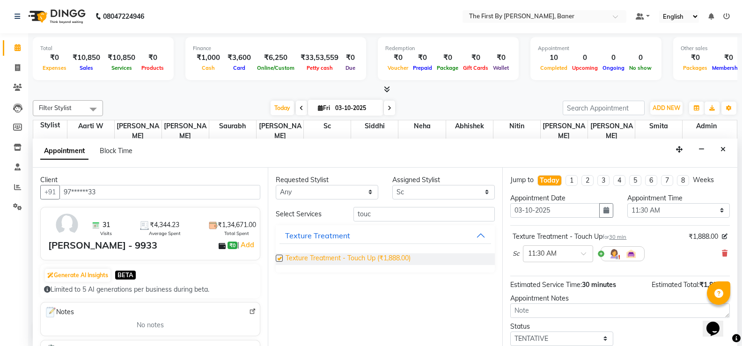
checkbox input "false"
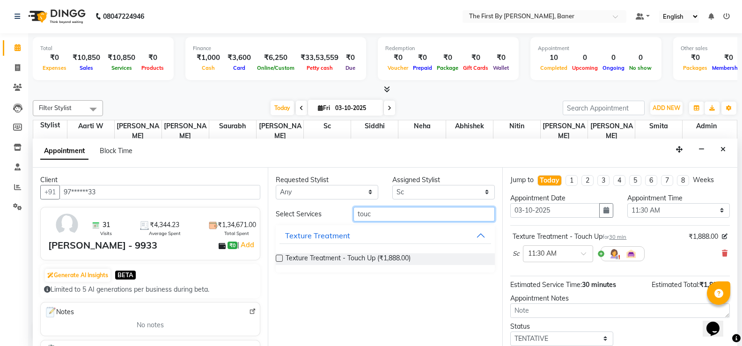
click at [370, 212] on input "touc" at bounding box center [423, 214] width 141 height 15
click at [370, 211] on input "touc" at bounding box center [423, 214] width 141 height 15
type input "olap"
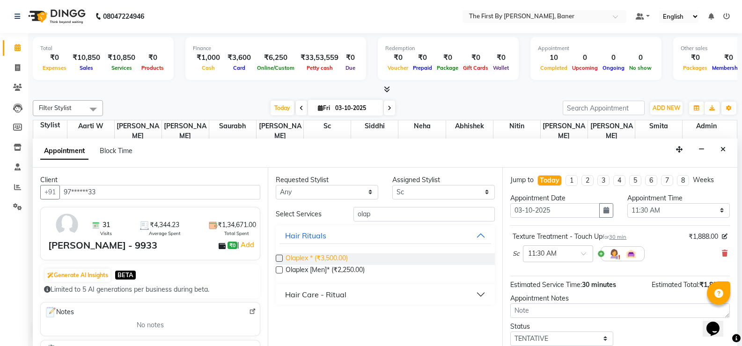
click at [319, 255] on span "Olaplex * (₹3,500.00)" at bounding box center [317, 259] width 62 height 12
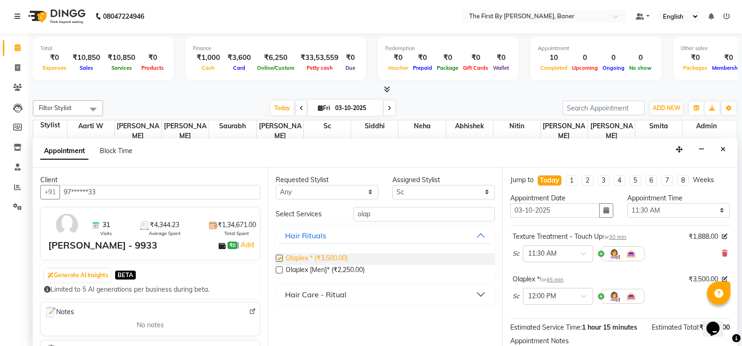
checkbox input "false"
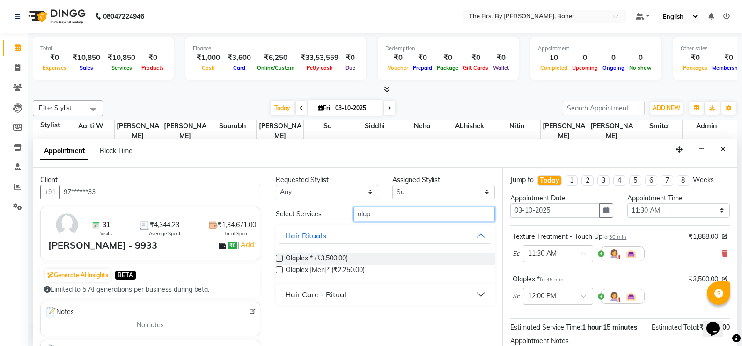
drag, startPoint x: 374, startPoint y: 215, endPoint x: 355, endPoint y: 215, distance: 19.2
click at [358, 215] on input "olap" at bounding box center [423, 214] width 141 height 15
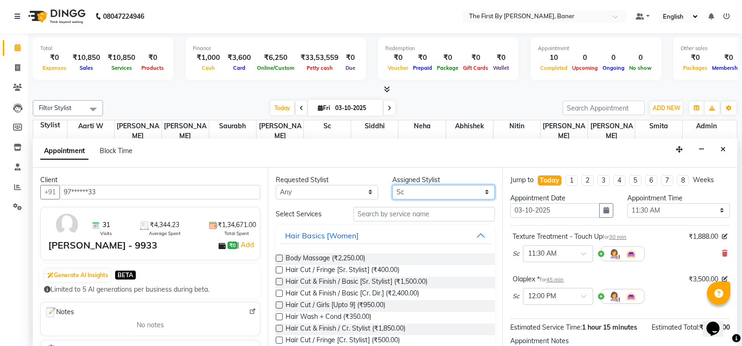
click at [395, 194] on select "Select Aarti W Abhishek Admin [PERSON_NAME] [PERSON_NAME] Neha Nitin [PERSON_NA…" at bounding box center [443, 192] width 102 height 15
select select "49030"
click at [392, 185] on select "Select Aarti W Abhishek Admin [PERSON_NAME] [PERSON_NAME] Neha Nitin [PERSON_NA…" at bounding box center [443, 192] width 102 height 15
click at [366, 209] on input "text" at bounding box center [423, 214] width 141 height 15
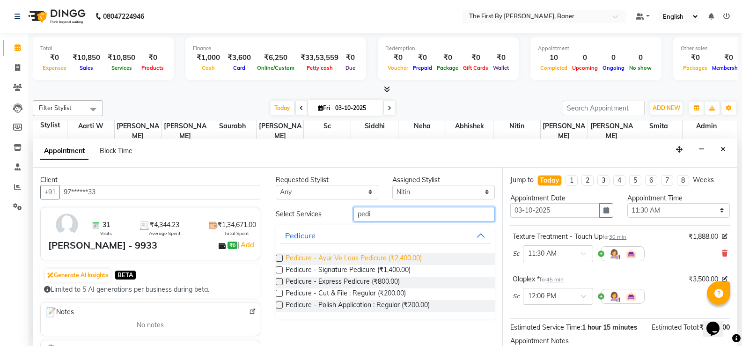
type input "pedi"
click at [369, 254] on span "Pedicure - Ayur Ve Lous Pedicure (₹2,400.00)" at bounding box center [354, 259] width 136 height 12
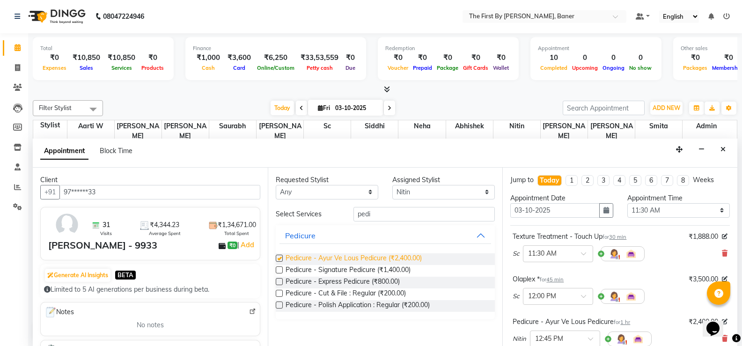
checkbox input "false"
click at [400, 194] on select "Select Aarti W Abhishek Admin [PERSON_NAME] [PERSON_NAME] Neha Nitin [PERSON_NA…" at bounding box center [443, 192] width 102 height 15
click at [392, 185] on select "Select Aarti W Abhishek Admin [PERSON_NAME] [PERSON_NAME] Neha Nitin [PERSON_NA…" at bounding box center [443, 192] width 102 height 15
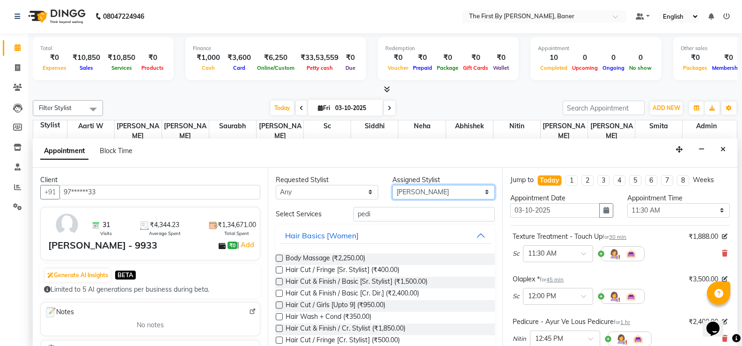
click at [400, 189] on select "Select Aarti W Abhishek Admin [PERSON_NAME] [PERSON_NAME] Neha Nitin [PERSON_NA…" at bounding box center [443, 192] width 102 height 15
select select "49033"
click at [392, 185] on select "Select Aarti W Abhishek Admin [PERSON_NAME] [PERSON_NAME] Neha Nitin [PERSON_NA…" at bounding box center [443, 192] width 102 height 15
click at [368, 214] on input "pedi" at bounding box center [423, 214] width 141 height 15
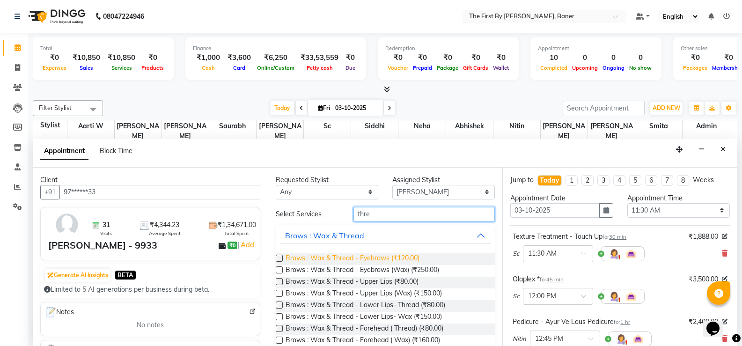
type input "thre"
click at [386, 258] on span "Brows : Wax & Thread - Eyebrows (₹120.00)" at bounding box center [353, 259] width 134 height 12
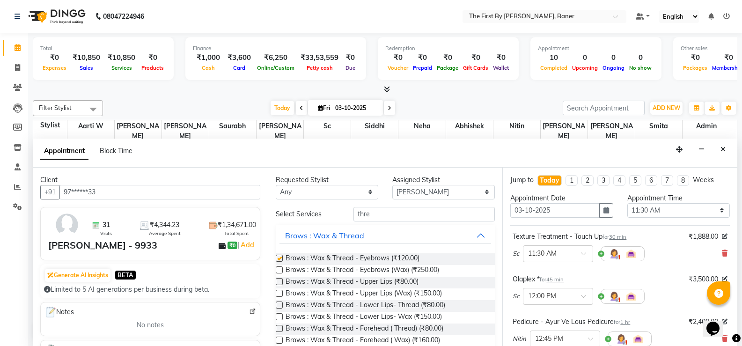
checkbox input "false"
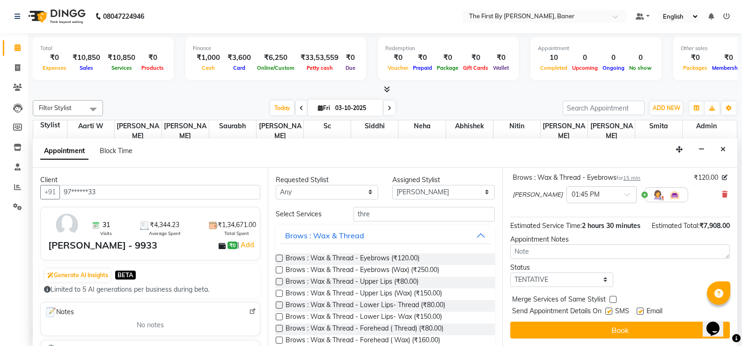
scroll to position [197, 0]
click at [361, 214] on input "thre" at bounding box center [423, 214] width 141 height 15
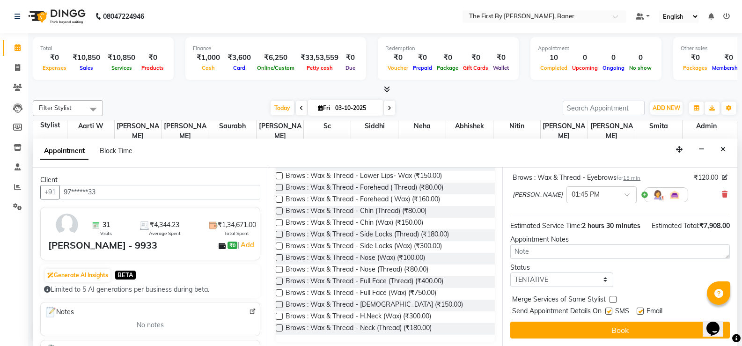
scroll to position [145, 0]
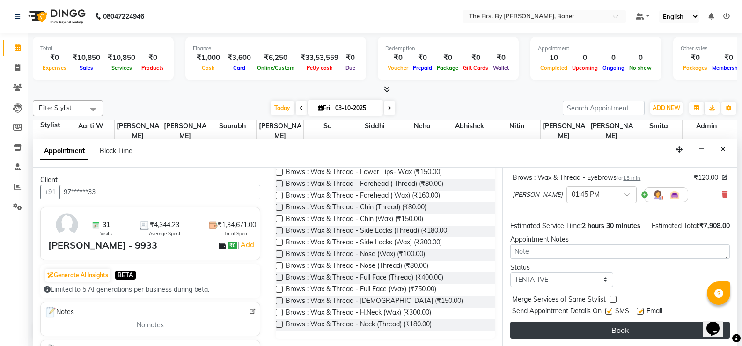
click at [584, 332] on button "Book" at bounding box center [620, 330] width 220 height 17
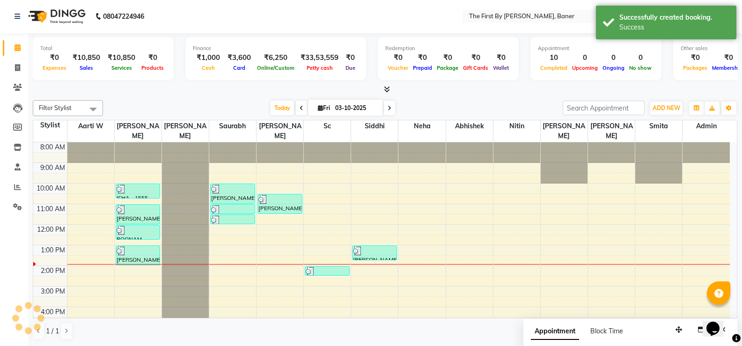
scroll to position [0, 0]
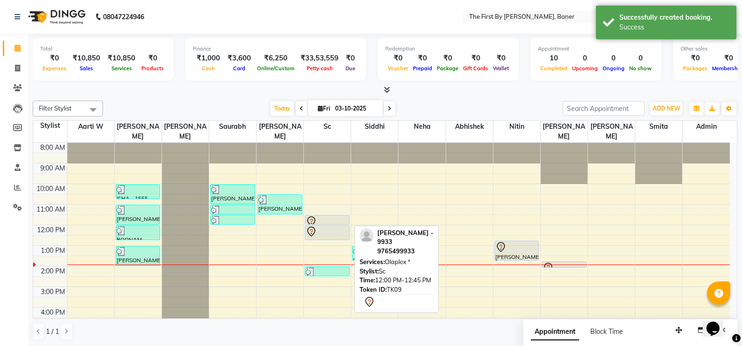
click at [342, 226] on div "[PERSON_NAME] - 9933, TK09, 12:00 PM-12:45 PM, Olaplex *" at bounding box center [327, 233] width 44 height 14
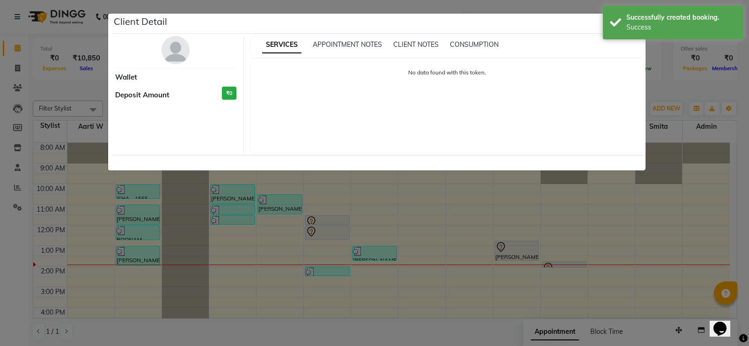
select select "7"
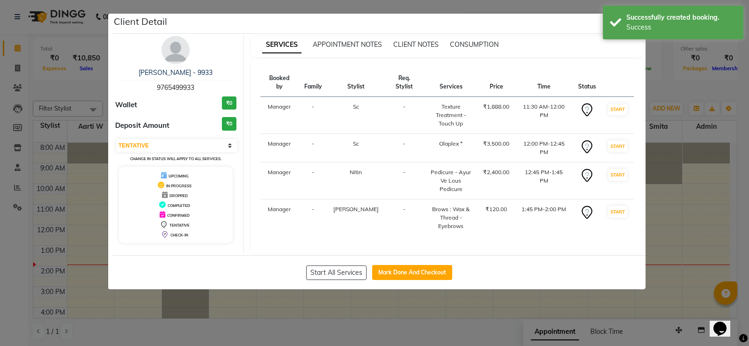
drag, startPoint x: 589, startPoint y: 25, endPoint x: 601, endPoint y: 25, distance: 12.2
click at [598, 25] on div "Client Detail" at bounding box center [379, 24] width 533 height 20
click at [615, 22] on div "Successfully created booking. Success" at bounding box center [673, 23] width 140 height 34
click at [644, 22] on ngb-modal-window "Client Detail [PERSON_NAME] - 9933 9765499933 Wallet ₹0 Deposit Amount ₹0 Selec…" at bounding box center [374, 173] width 749 height 346
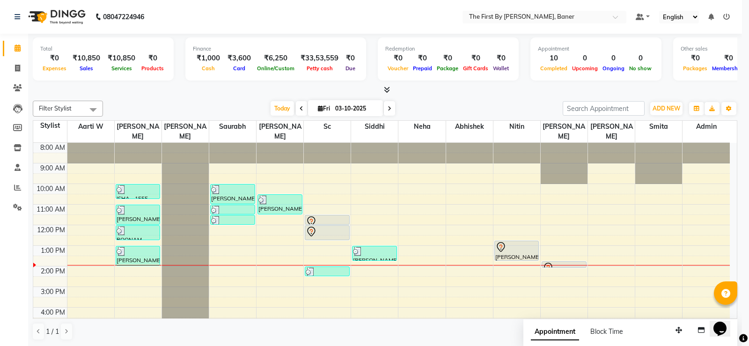
click at [639, 22] on div "Booked by Family Stylist Req. Stylist Services Price Time Status Manager - Sc -…" at bounding box center [447, 109] width 393 height 194
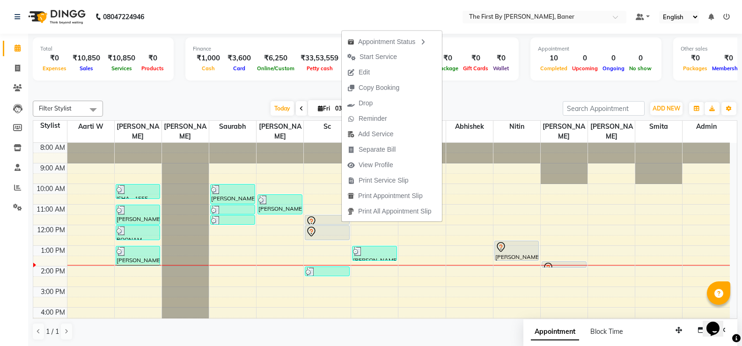
click at [359, 72] on span "Edit" at bounding box center [364, 72] width 11 height 10
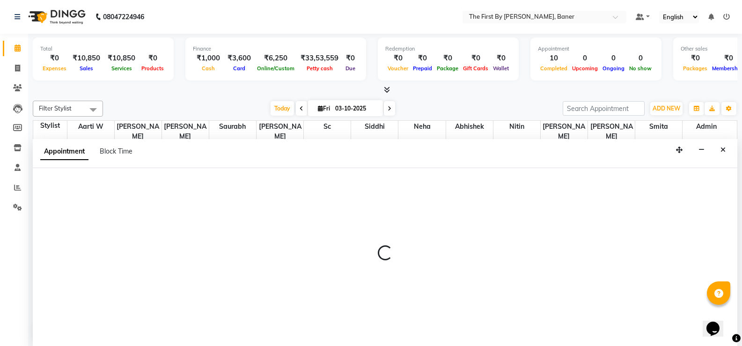
scroll to position [0, 0]
select select "49033"
select select "tentative"
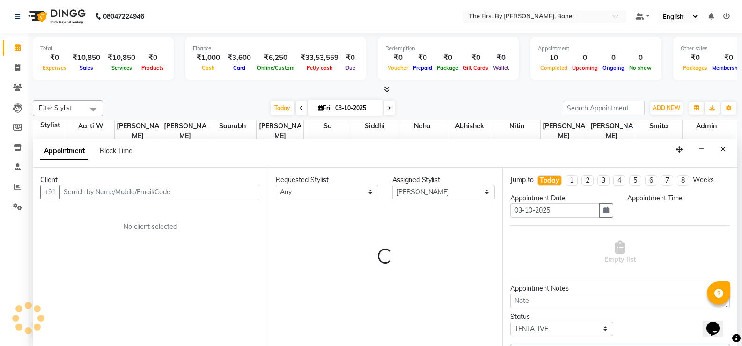
select select "690"
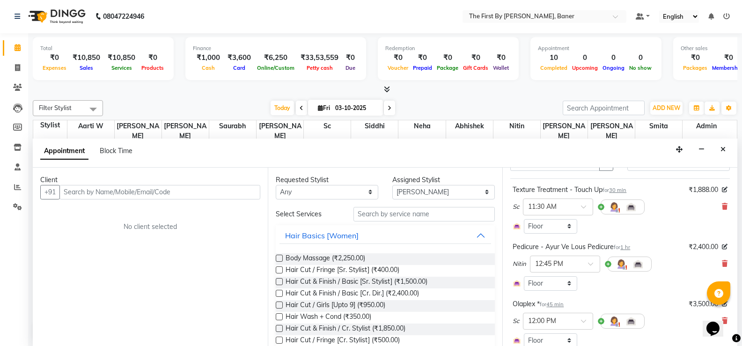
scroll to position [171, 0]
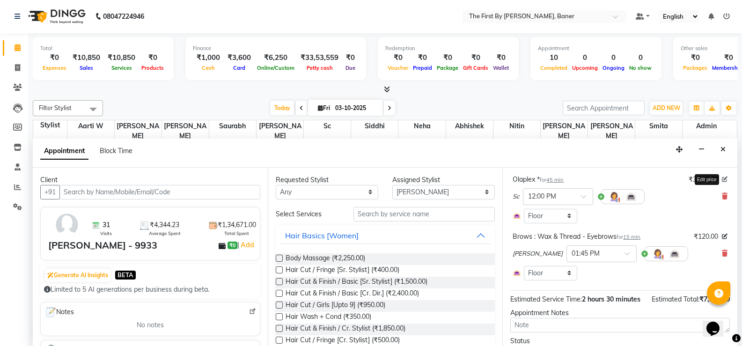
click at [722, 178] on icon at bounding box center [725, 179] width 6 height 6
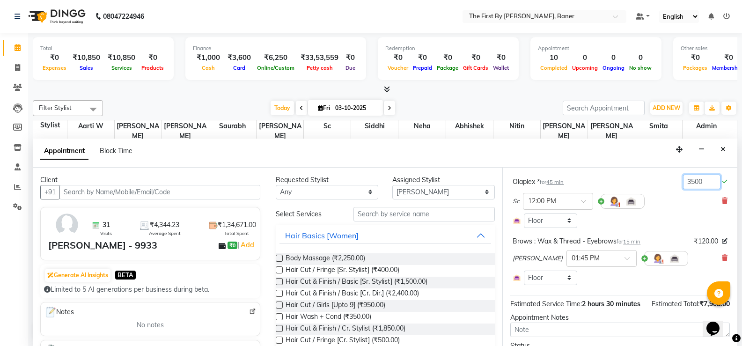
click at [683, 181] on input "3500" at bounding box center [701, 182] width 37 height 15
click at [669, 203] on div "Sc × 12:00 PM" at bounding box center [619, 201] width 215 height 24
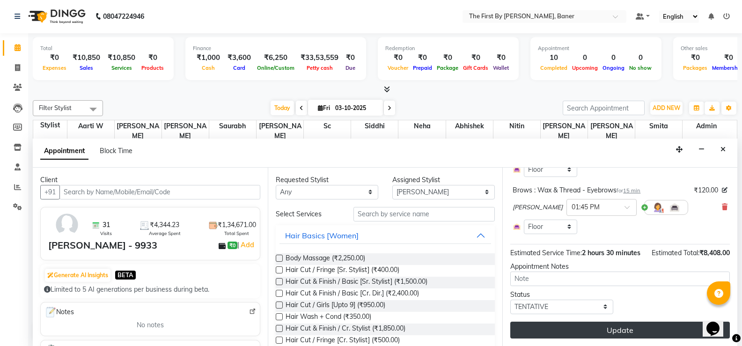
scroll to position [227, 0]
click at [650, 333] on button "Update" at bounding box center [620, 330] width 220 height 17
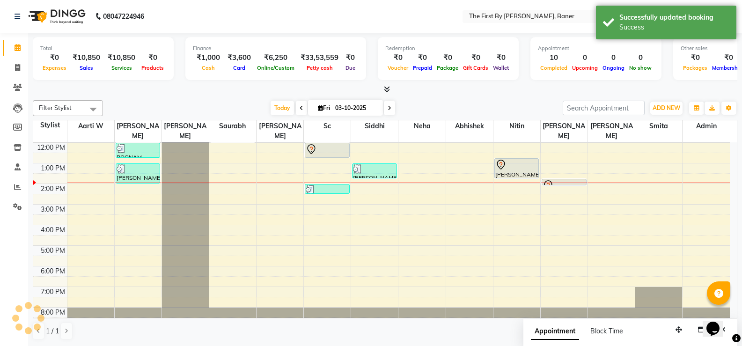
scroll to position [0, 0]
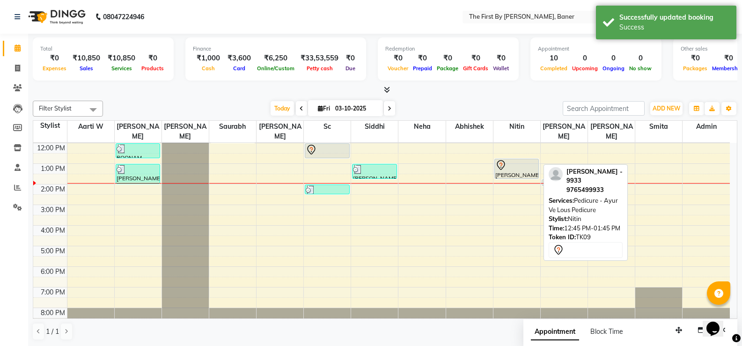
click at [513, 160] on div at bounding box center [516, 165] width 43 height 11
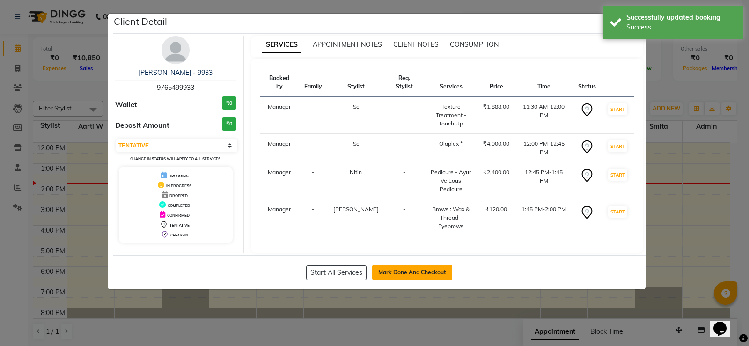
click at [402, 265] on button "Mark Done And Checkout" at bounding box center [412, 272] width 80 height 15
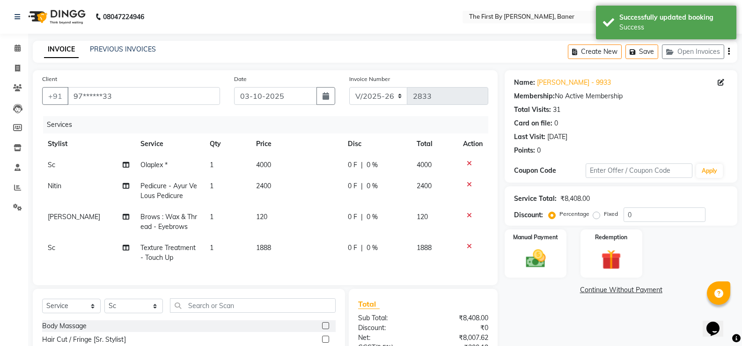
drag, startPoint x: 535, startPoint y: 264, endPoint x: 578, endPoint y: 275, distance: 44.3
click at [536, 264] on img at bounding box center [536, 258] width 32 height 23
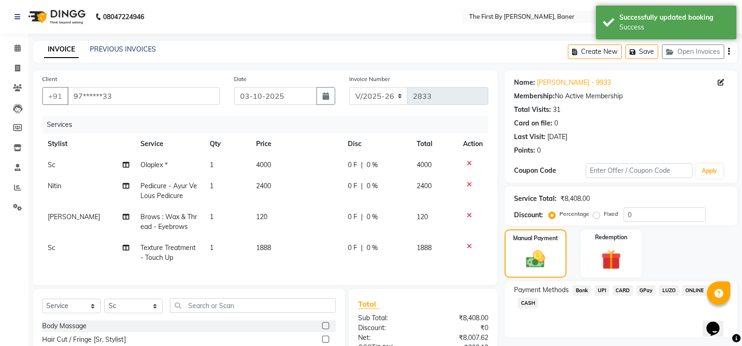
click at [607, 291] on span "UPI" at bounding box center [601, 290] width 15 height 11
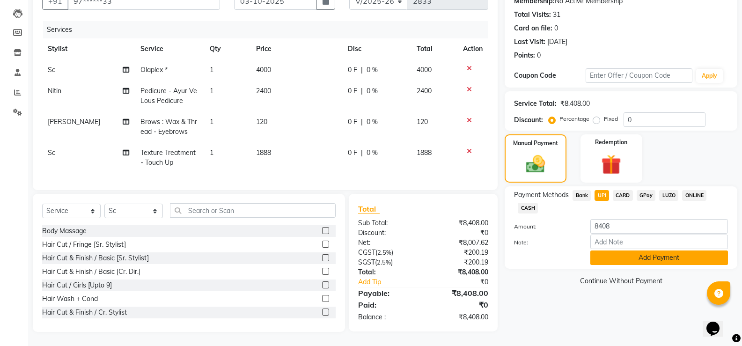
click at [619, 250] on button "Add Payment" at bounding box center [659, 257] width 138 height 15
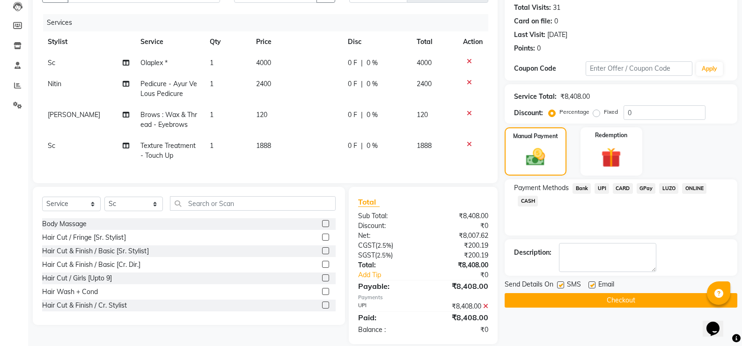
scroll to position [121, 0]
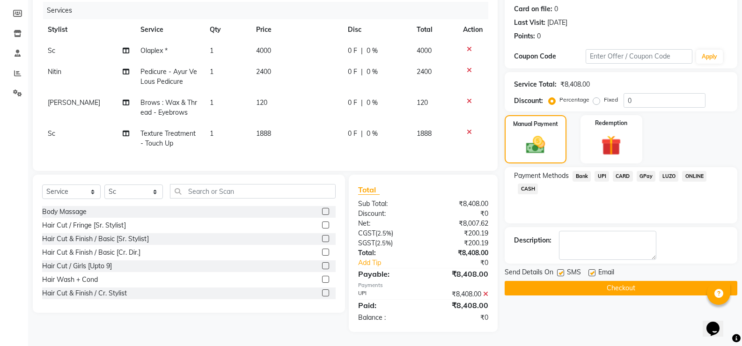
click at [593, 269] on label at bounding box center [591, 272] width 7 height 7
click at [593, 270] on input "checkbox" at bounding box center [591, 273] width 6 height 6
click at [561, 269] on label at bounding box center [560, 272] width 7 height 7
click at [561, 270] on input "checkbox" at bounding box center [560, 273] width 6 height 6
click at [539, 286] on button "Checkout" at bounding box center [621, 288] width 233 height 15
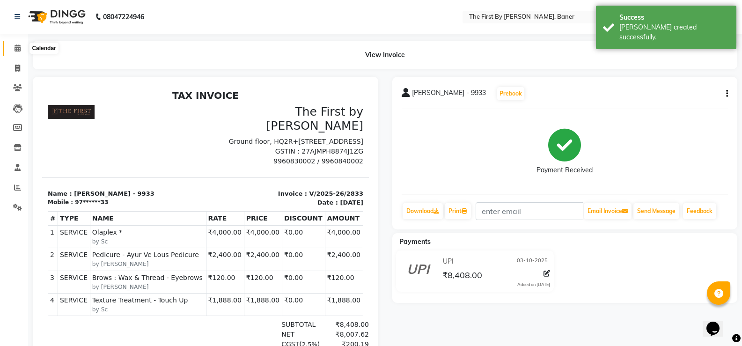
click at [11, 50] on span at bounding box center [17, 48] width 16 height 11
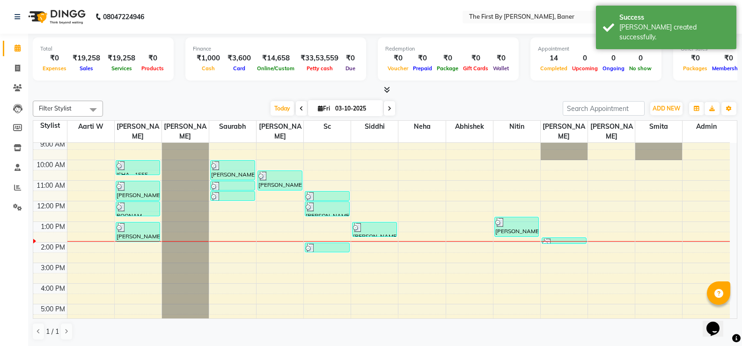
scroll to position [47, 0]
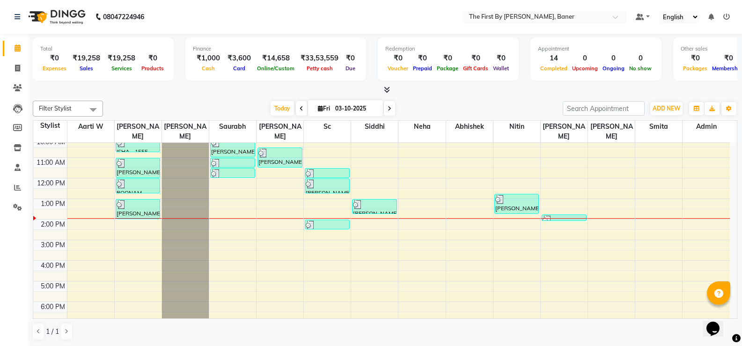
click at [120, 234] on div "8:00 AM 9:00 AM 10:00 AM 11:00 AM 12:00 PM 1:00 PM 2:00 PM 3:00 PM 4:00 PM 5:00…" at bounding box center [381, 229] width 696 height 267
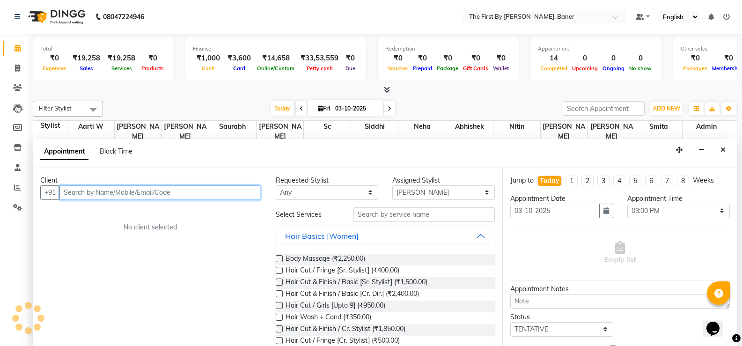
scroll to position [0, 0]
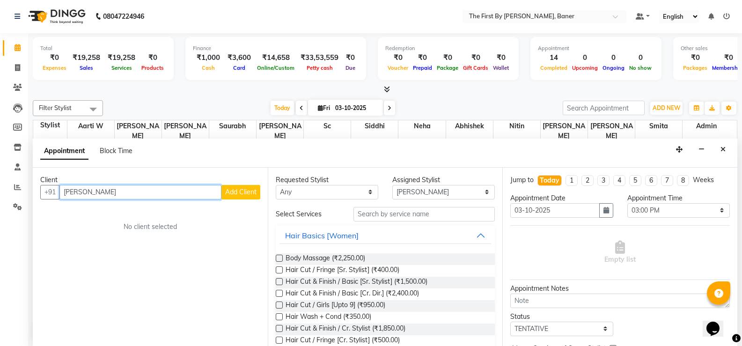
click at [120, 197] on input "[PERSON_NAME]" at bounding box center [140, 192] width 162 height 15
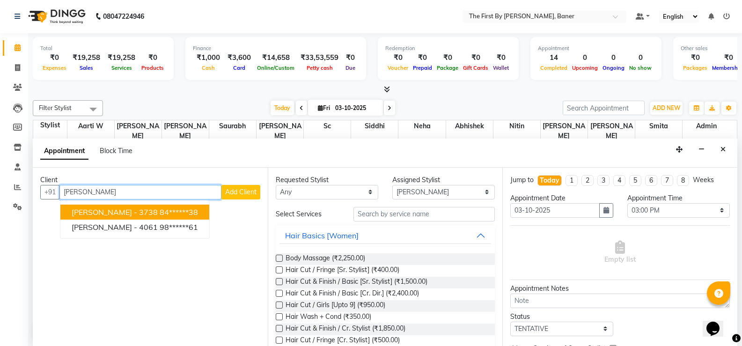
click at [126, 210] on span "[PERSON_NAME] - 3738" at bounding box center [115, 211] width 86 height 9
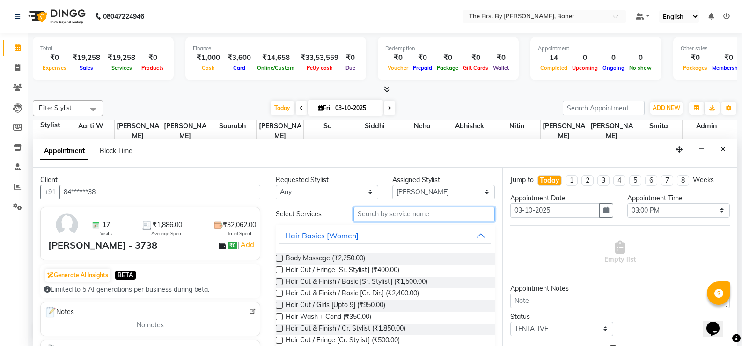
click at [400, 215] on input "text" at bounding box center [423, 214] width 141 height 15
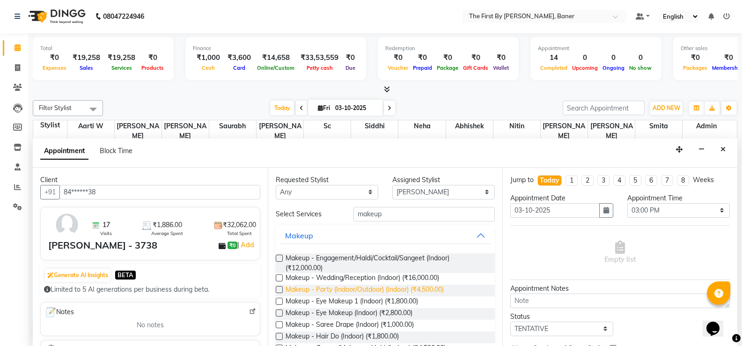
click at [392, 290] on span "Makeup - Party (Indoor/Outdoor) (Indoor) (₹4,500.00)" at bounding box center [365, 291] width 158 height 12
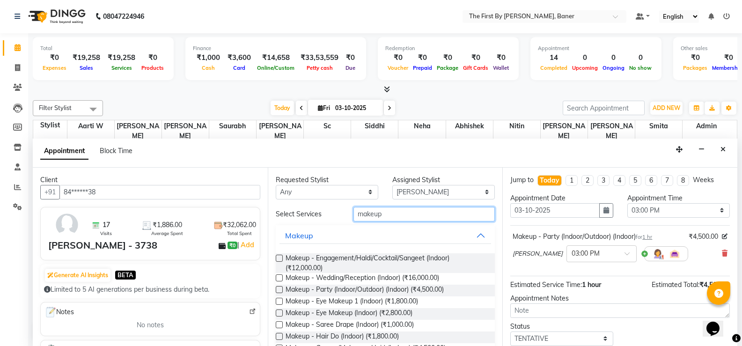
drag, startPoint x: 382, startPoint y: 217, endPoint x: 310, endPoint y: 215, distance: 72.6
click at [310, 215] on div "Select Services makeup" at bounding box center [386, 214] width 234 height 15
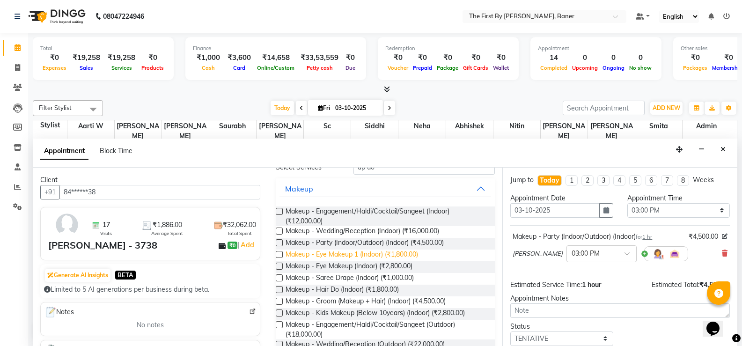
click at [348, 251] on span "Makeup - Eye Makeup 1 (Indoor) (₹1,800.00)" at bounding box center [352, 255] width 132 height 12
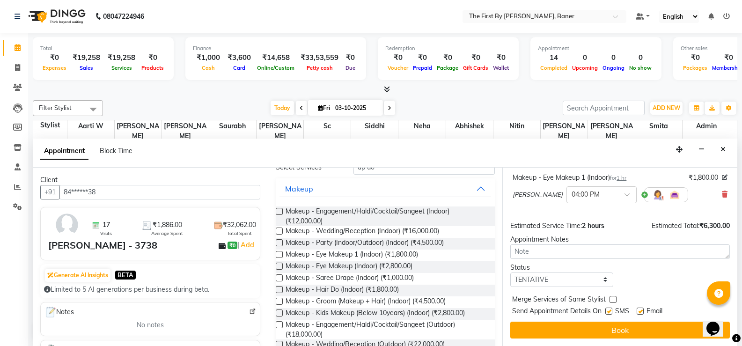
click at [722, 196] on icon at bounding box center [725, 194] width 6 height 7
click at [326, 289] on span "Makeup - Hair Do (Indoor) (₹1,800.00)" at bounding box center [342, 291] width 113 height 12
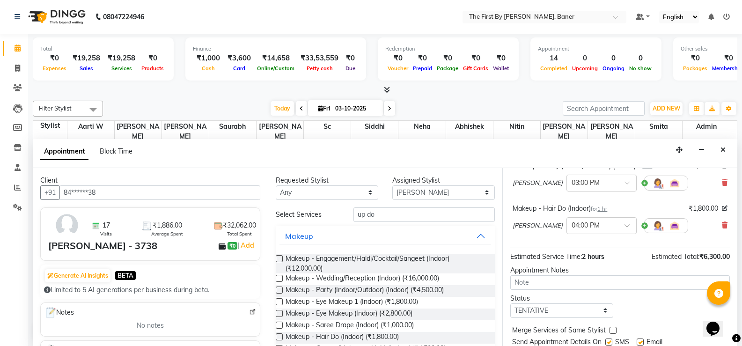
scroll to position [55, 0]
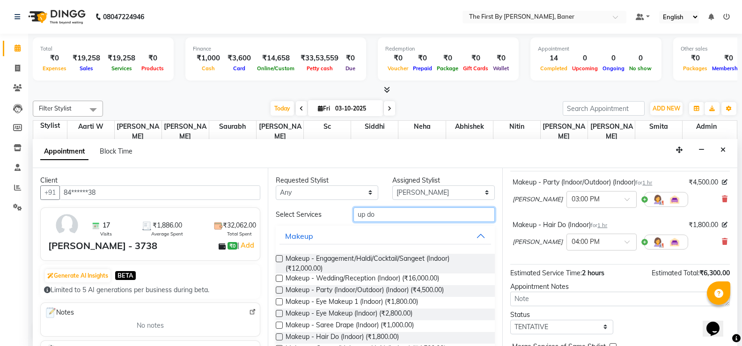
drag, startPoint x: 370, startPoint y: 214, endPoint x: 318, endPoint y: 215, distance: 51.5
click at [318, 215] on div "Select Services up do" at bounding box center [386, 214] width 234 height 15
click at [448, 184] on div "Assigned Stylist" at bounding box center [443, 181] width 102 height 10
click at [444, 190] on select "Select Aarti W Abhishek Admin [PERSON_NAME] [PERSON_NAME] Neha Nitin [PERSON_NA…" at bounding box center [443, 192] width 102 height 15
click at [392, 185] on select "Select Aarti W Abhishek Admin [PERSON_NAME] [PERSON_NAME] Neha Nitin [PERSON_NA…" at bounding box center [443, 192] width 102 height 15
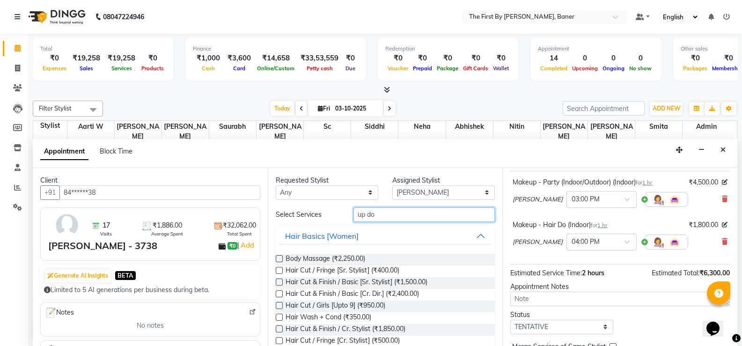
drag, startPoint x: 368, startPoint y: 213, endPoint x: 335, endPoint y: 214, distance: 33.7
click at [335, 214] on div "Select Services up do" at bounding box center [386, 214] width 234 height 15
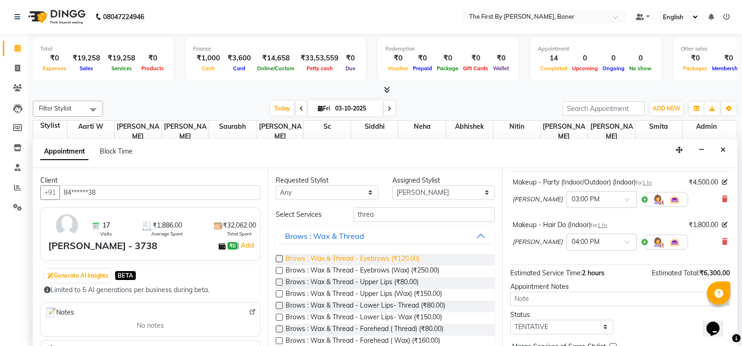
click at [351, 256] on span "Brows : Wax & Thread - Eyebrows (₹120.00)" at bounding box center [353, 260] width 134 height 12
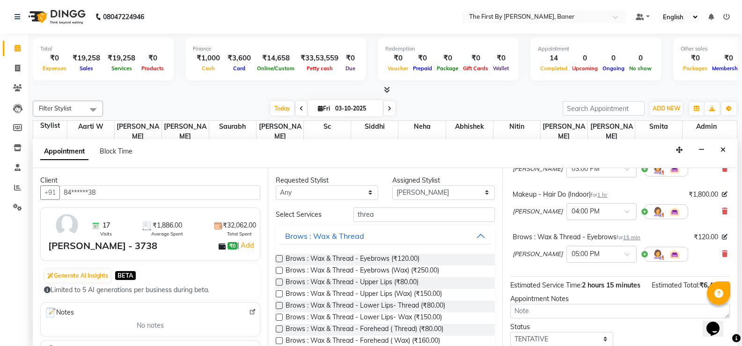
scroll to position [102, 0]
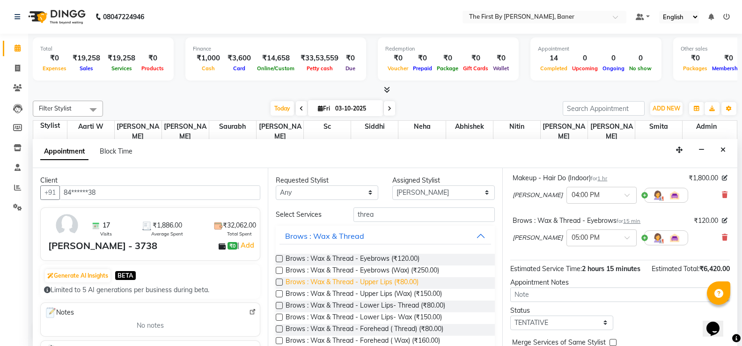
click at [391, 281] on span "Brows : Wax & Thread - Upper Lips (₹80.00)" at bounding box center [352, 283] width 133 height 12
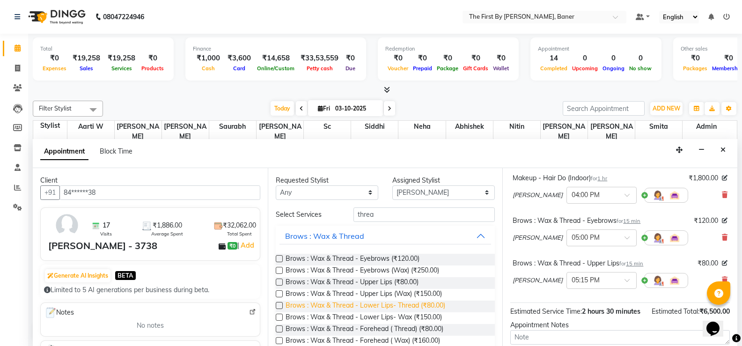
click at [424, 303] on span "Brows : Wax & Thread - Lower Lips- Thread (₹80.00)" at bounding box center [366, 306] width 160 height 12
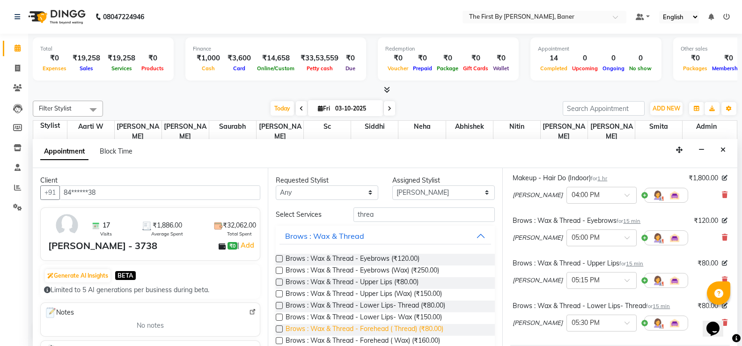
click at [428, 330] on span "Brows : Wax & Thread - Forehead ( Thread) (₹80.00)" at bounding box center [365, 330] width 158 height 12
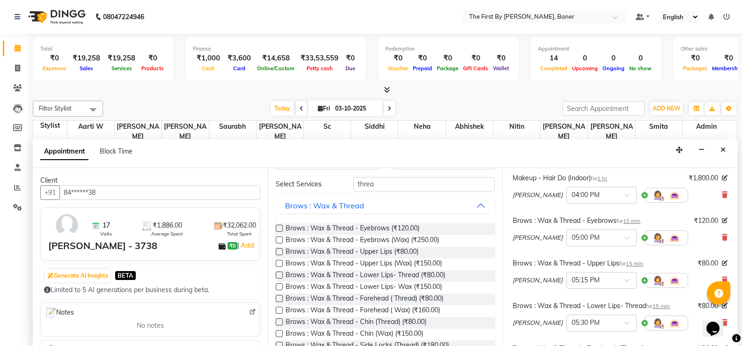
scroll to position [47, 0]
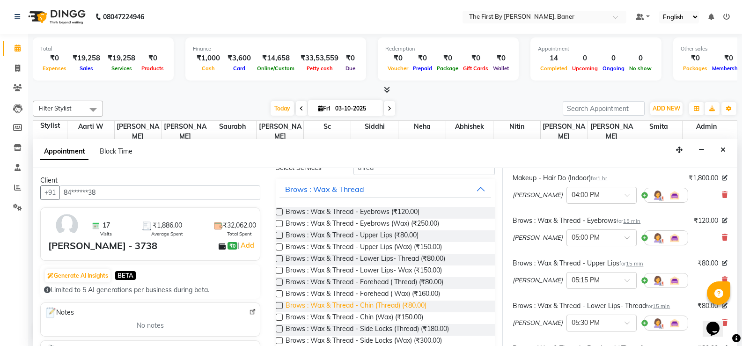
click at [405, 307] on span "Brows : Wax & Thread - Chin (Thread) (₹80.00)" at bounding box center [356, 306] width 141 height 12
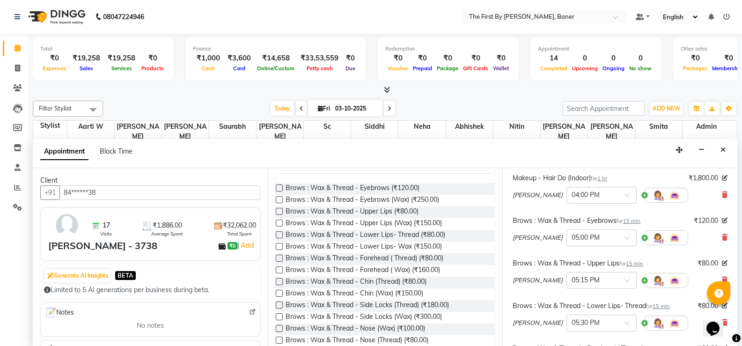
scroll to position [94, 0]
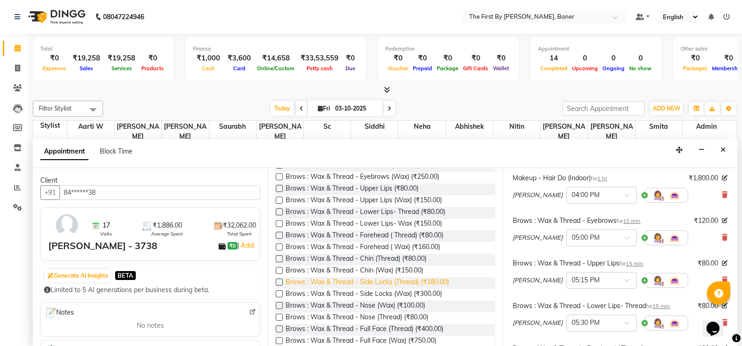
click at [411, 285] on span "Brows : Wax & Thread - Side Locks (Thread) (₹180.00)" at bounding box center [367, 283] width 163 height 12
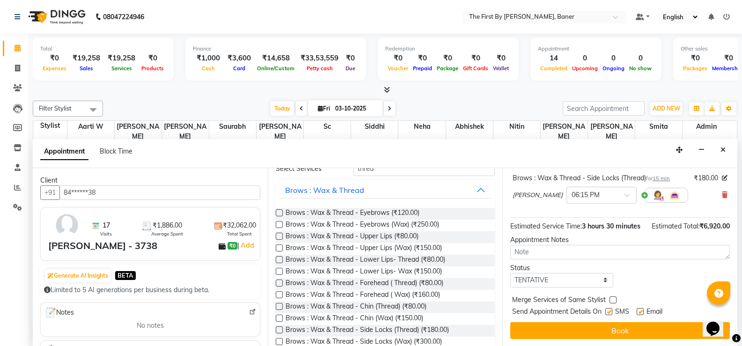
scroll to position [0, 0]
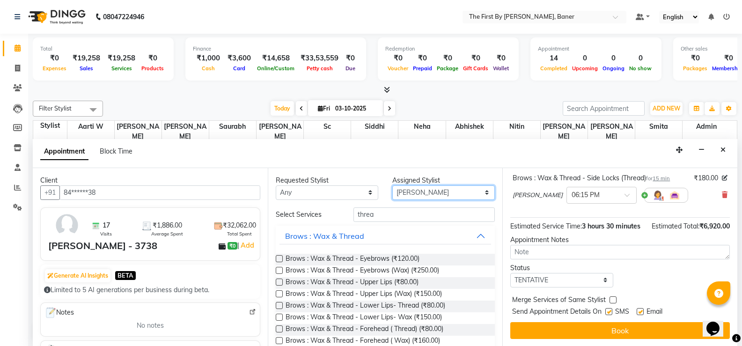
click at [408, 190] on select "Select Aarti W Abhishek Admin [PERSON_NAME] [PERSON_NAME] Neha Nitin [PERSON_NA…" at bounding box center [443, 192] width 102 height 15
click at [392, 185] on select "Select Aarti W Abhishek Admin [PERSON_NAME] [PERSON_NAME] Neha Nitin [PERSON_NA…" at bounding box center [443, 192] width 102 height 15
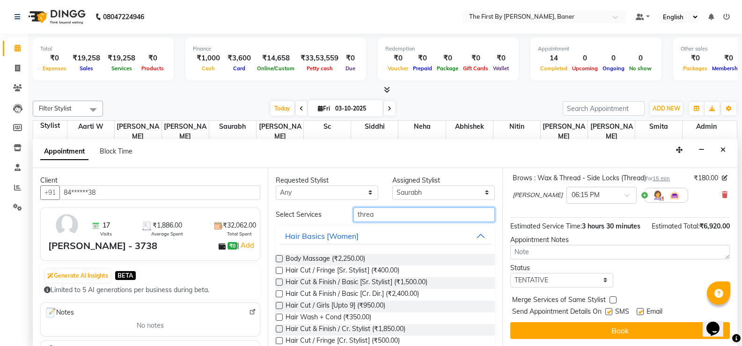
click at [365, 213] on input "threa" at bounding box center [423, 214] width 141 height 15
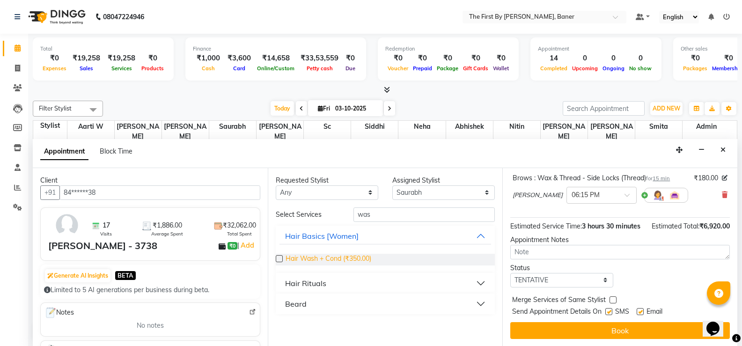
click at [356, 254] on span "Hair Wash + Cond (₹350.00)" at bounding box center [329, 260] width 86 height 12
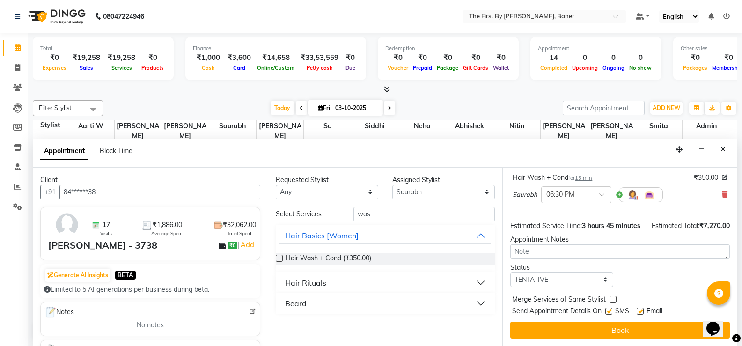
click at [586, 339] on div "Jump to [DATE] 1 2 3 4 5 6 7 8 Weeks Appointment Date [DATE] Appointment Time S…" at bounding box center [619, 257] width 235 height 178
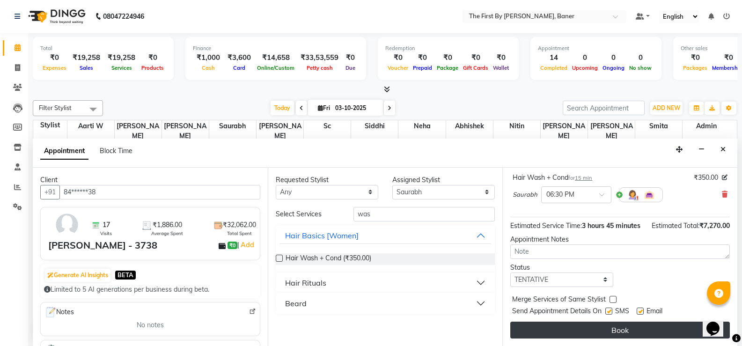
click at [585, 328] on button "Book" at bounding box center [620, 330] width 220 height 17
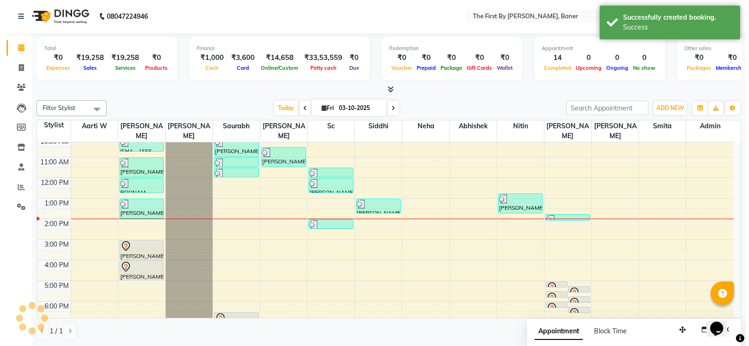
scroll to position [0, 0]
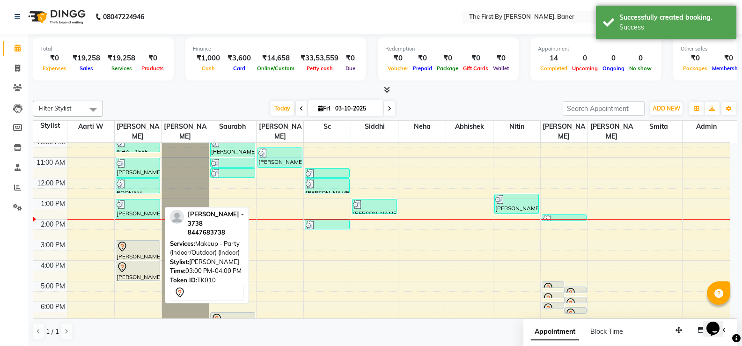
click at [119, 241] on icon at bounding box center [122, 246] width 11 height 11
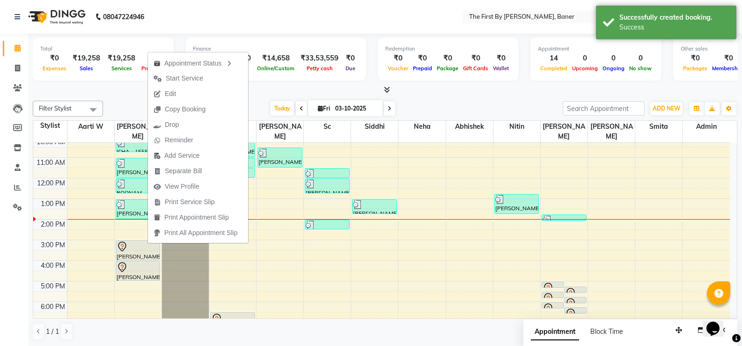
click at [154, 97] on span "Edit" at bounding box center [165, 93] width 34 height 15
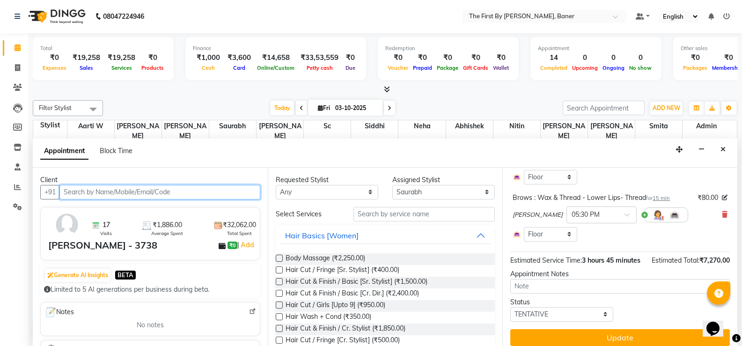
scroll to position [513, 0]
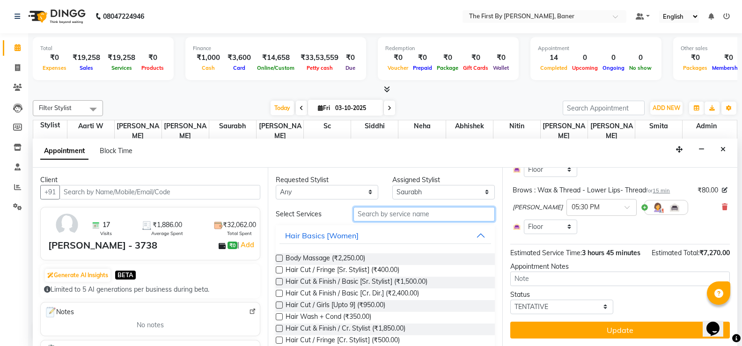
click at [389, 213] on input "text" at bounding box center [423, 214] width 141 height 15
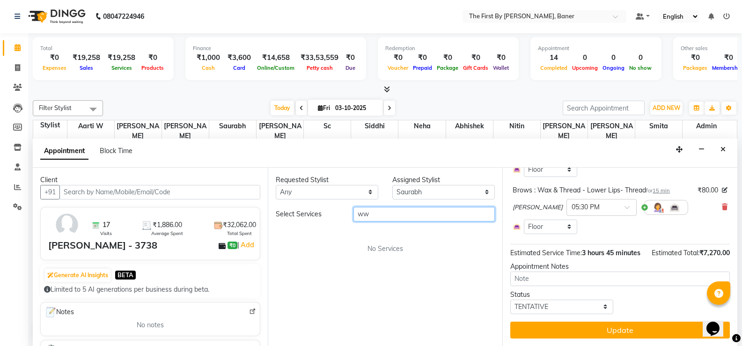
click at [373, 214] on input "ww" at bounding box center [423, 214] width 141 height 15
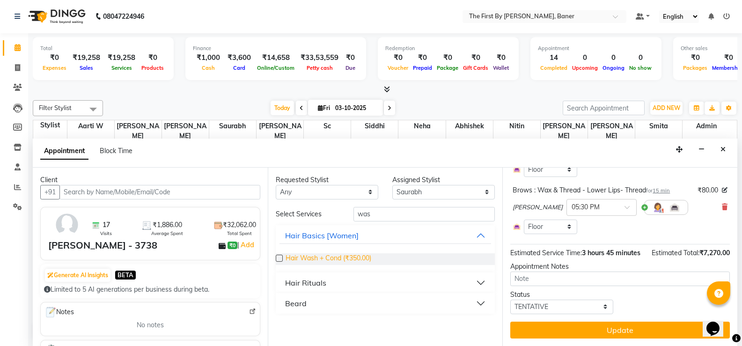
click at [347, 256] on span "Hair Wash + Cond (₹350.00)" at bounding box center [329, 259] width 86 height 12
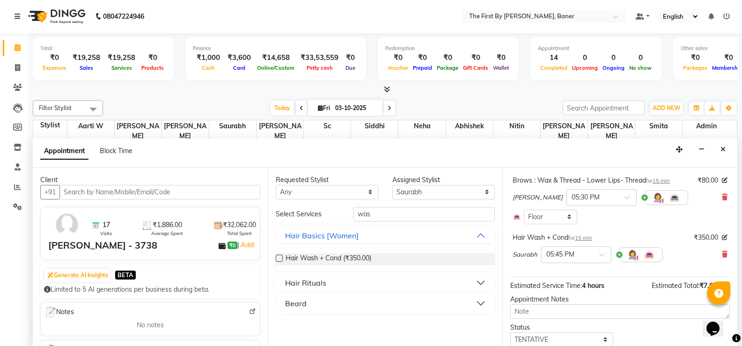
scroll to position [556, 0]
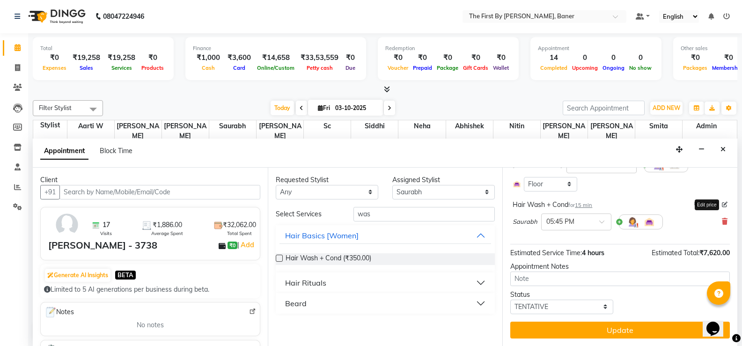
click at [722, 204] on icon at bounding box center [725, 205] width 6 height 6
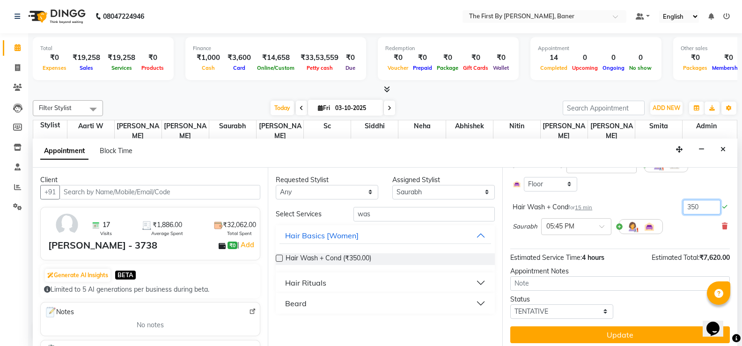
click at [685, 206] on input "350" at bounding box center [701, 207] width 37 height 15
click at [681, 269] on div "Appointment Notes" at bounding box center [620, 271] width 220 height 10
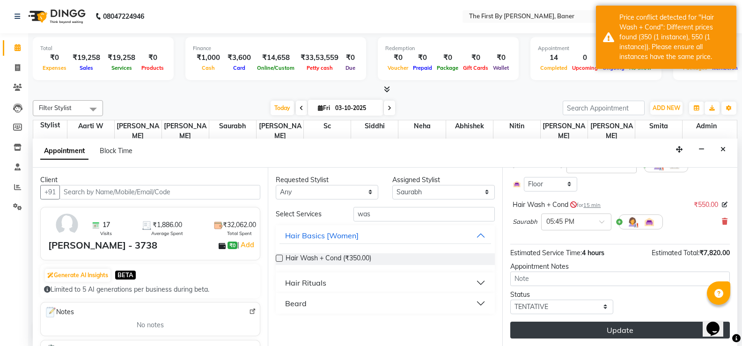
click at [628, 337] on button "Update" at bounding box center [620, 330] width 220 height 17
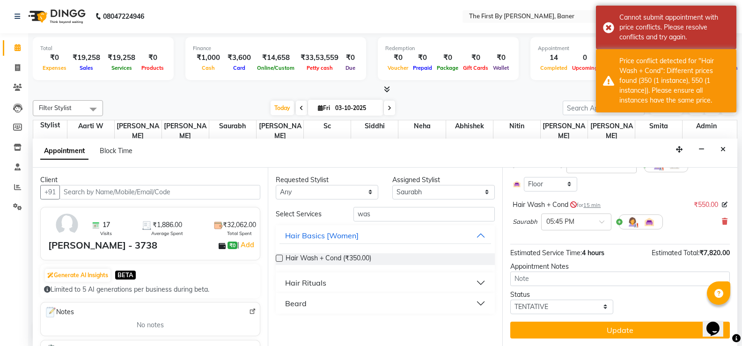
click at [696, 213] on div "Saurabh × 05:45 PM" at bounding box center [619, 222] width 215 height 24
click at [598, 207] on span "15 min" at bounding box center [591, 205] width 17 height 7
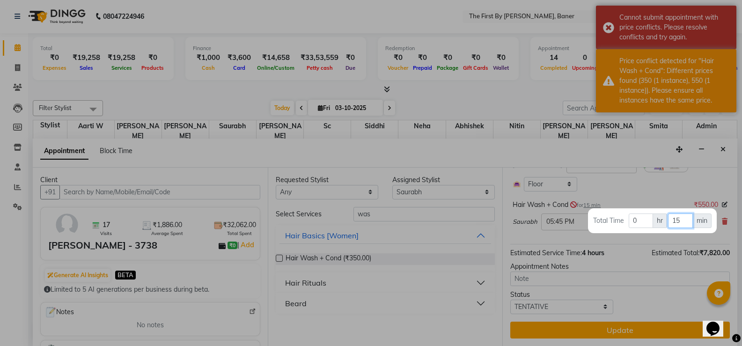
click at [678, 221] on input "15" at bounding box center [680, 220] width 25 height 15
click at [668, 191] on div at bounding box center [371, 173] width 742 height 346
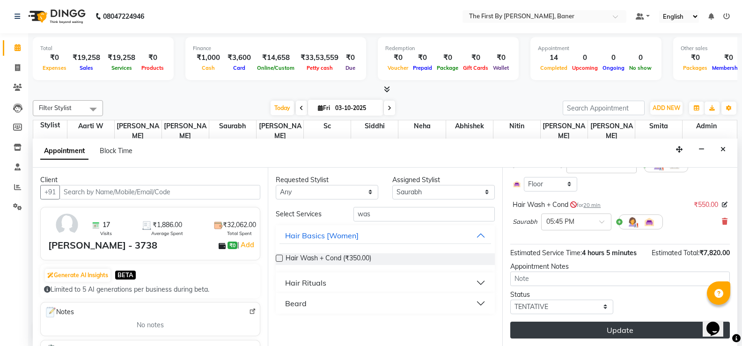
click at [625, 325] on button "Update" at bounding box center [620, 330] width 220 height 17
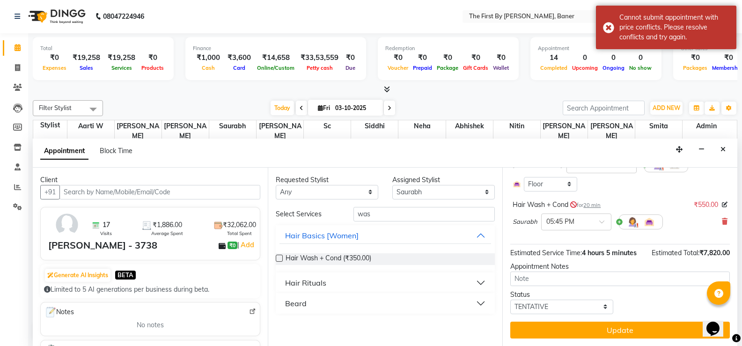
click at [708, 205] on span "₹550.00" at bounding box center [706, 205] width 24 height 10
click at [700, 205] on span "₹550.00" at bounding box center [706, 205] width 24 height 10
click at [722, 205] on icon at bounding box center [725, 205] width 6 height 6
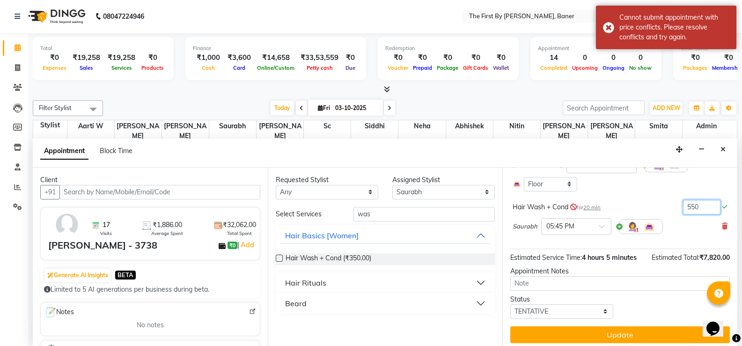
click at [690, 205] on input "550" at bounding box center [701, 207] width 37 height 15
click at [622, 201] on div "Hair Wash + Cond for 20 min 350" at bounding box center [619, 207] width 215 height 15
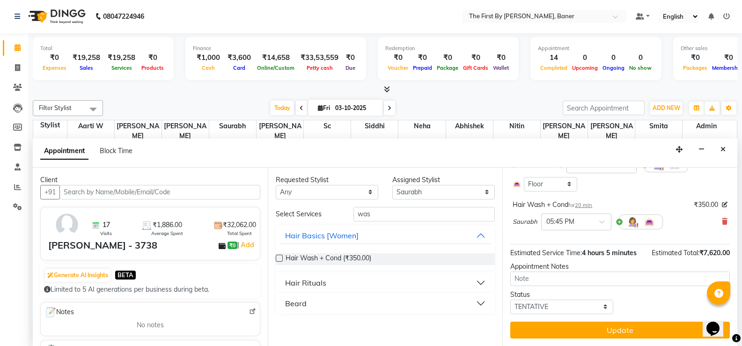
click at [588, 204] on span "20 min" at bounding box center [583, 205] width 17 height 7
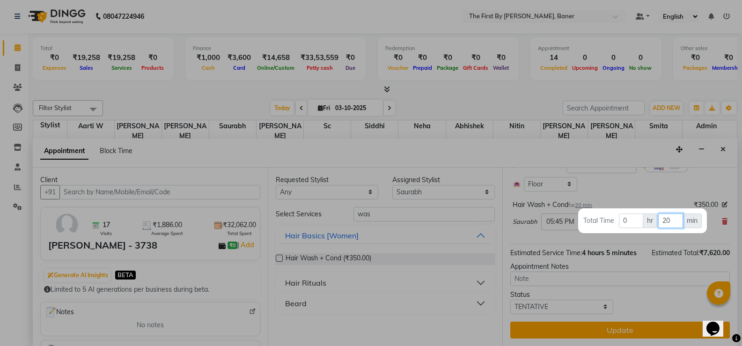
click at [670, 222] on input "20" at bounding box center [670, 220] width 25 height 15
click at [662, 201] on div at bounding box center [371, 173] width 742 height 346
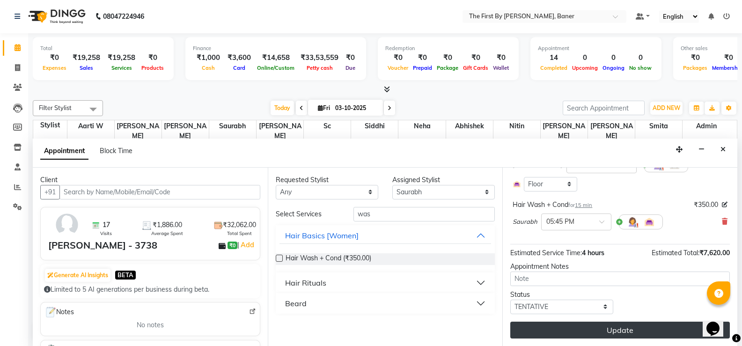
click at [634, 322] on button "Update" at bounding box center [620, 330] width 220 height 17
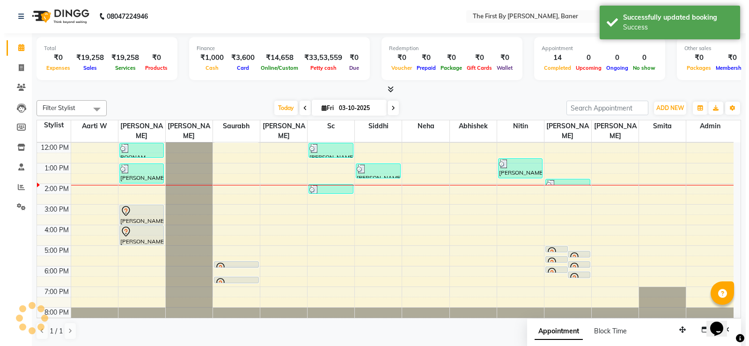
scroll to position [0, 0]
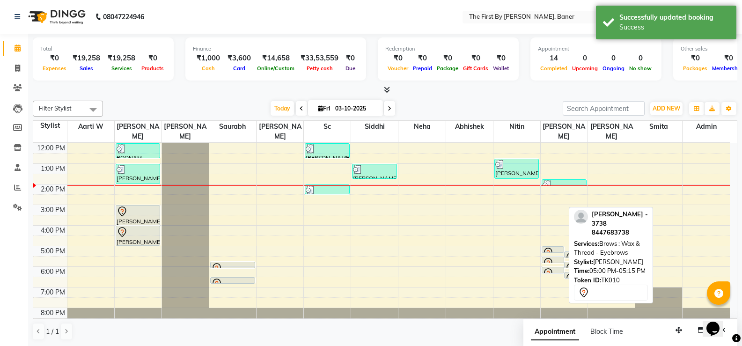
click at [553, 247] on icon at bounding box center [547, 252] width 11 height 11
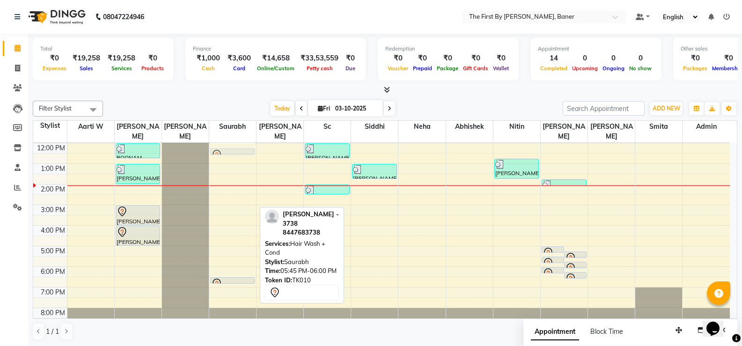
scroll to position [68, 0]
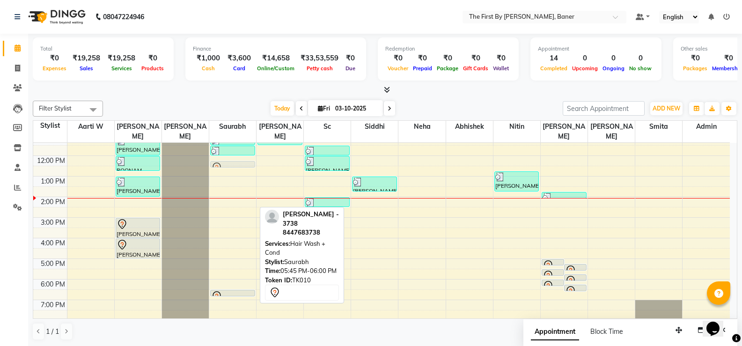
drag, startPoint x: 225, startPoint y: 254, endPoint x: 231, endPoint y: 144, distance: 110.2
click at [231, 144] on div "[PERSON_NAME] - 6888, TK07, 10:00 AM-11:00 AM, Haircut (Men) - Senior Stylist […" at bounding box center [232, 206] width 47 height 267
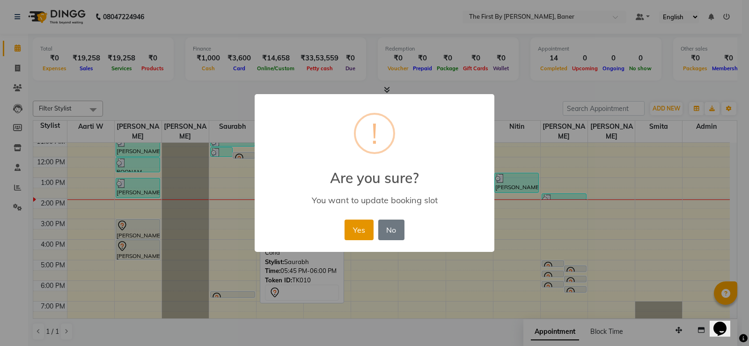
drag, startPoint x: 359, startPoint y: 225, endPoint x: 350, endPoint y: 227, distance: 8.7
click at [358, 227] on button "Yes" at bounding box center [358, 230] width 29 height 21
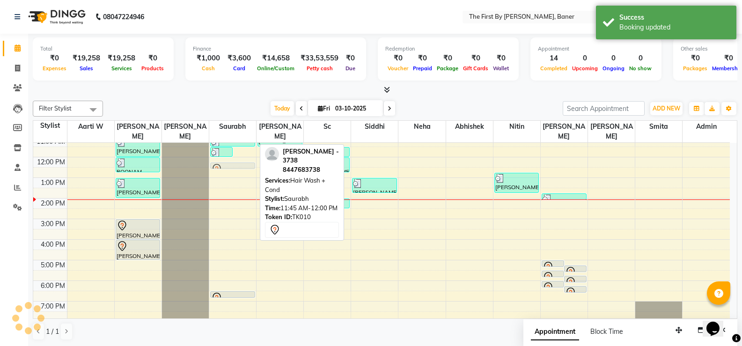
drag, startPoint x: 241, startPoint y: 145, endPoint x: 228, endPoint y: 156, distance: 16.9
click at [228, 156] on div "[PERSON_NAME] - 6941, TK08, 11:30 AM-12:00 PM, [PERSON_NAME] Trim/Shave [PERSON…" at bounding box center [232, 208] width 47 height 267
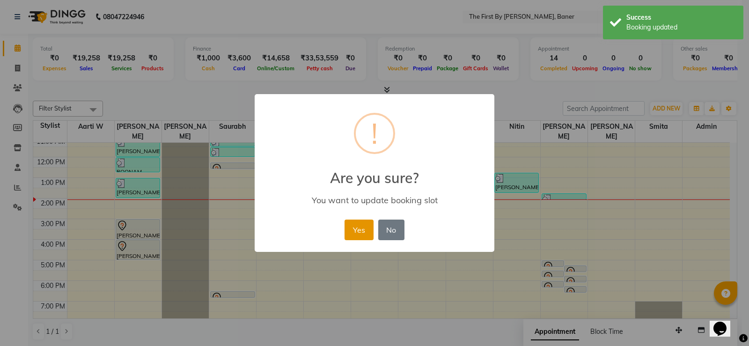
click at [351, 228] on button "Yes" at bounding box center [358, 230] width 29 height 21
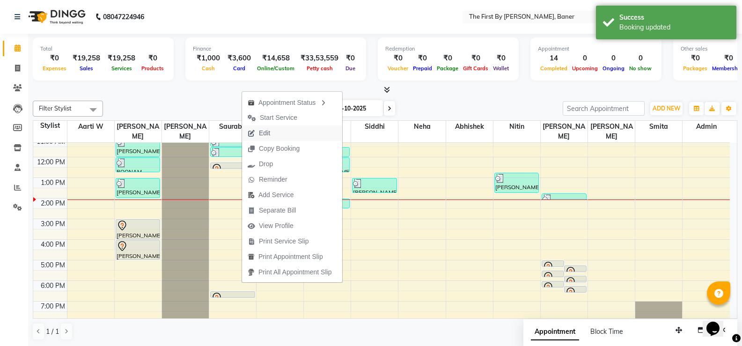
click at [265, 129] on span "Edit" at bounding box center [264, 133] width 11 height 10
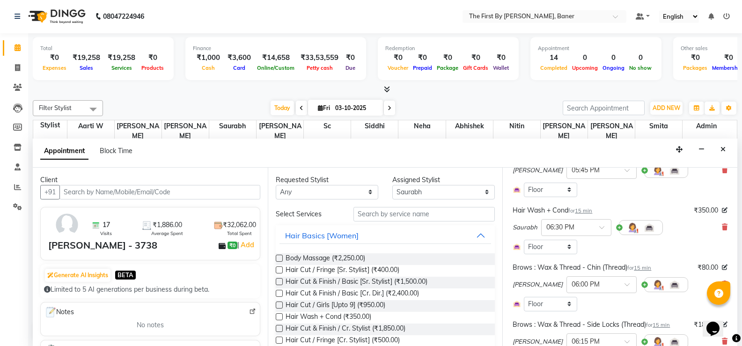
scroll to position [374, 0]
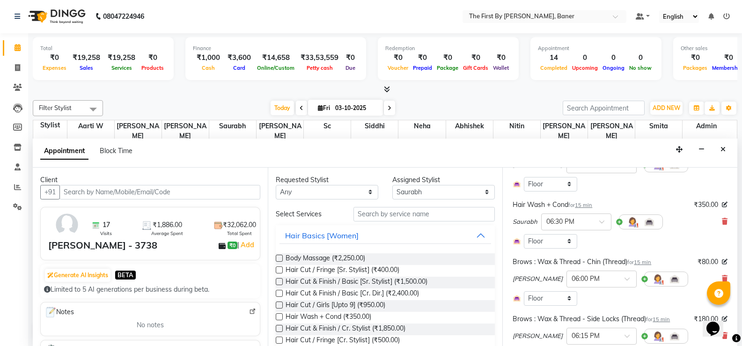
click at [718, 216] on div "Saurabh × 06:30 PM" at bounding box center [619, 222] width 215 height 24
click at [722, 224] on icon at bounding box center [725, 221] width 6 height 7
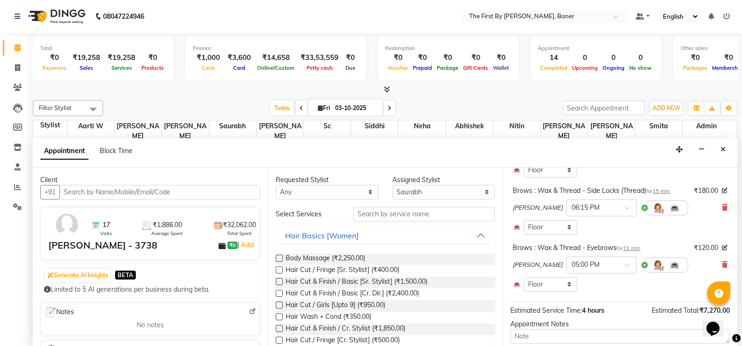
scroll to position [512, 0]
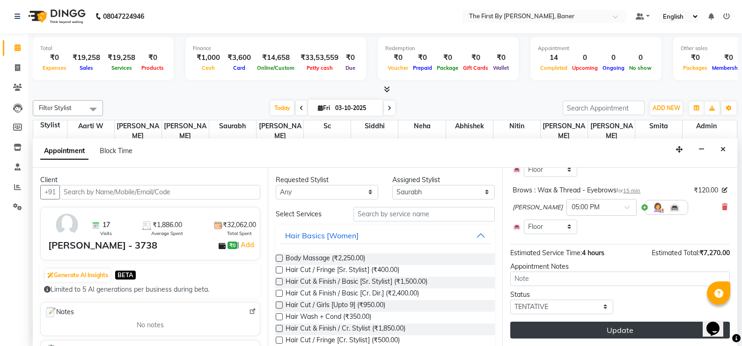
click at [595, 331] on button "Update" at bounding box center [620, 330] width 220 height 17
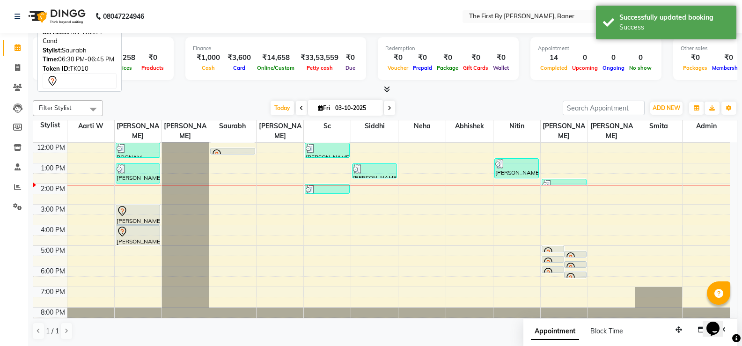
scroll to position [0, 0]
drag, startPoint x: 549, startPoint y: 238, endPoint x: 554, endPoint y: 155, distance: 83.5
click at [554, 155] on div "[PERSON_NAME] - 3738, TK10, 05:00 PM-05:15 PM, Brows : Wax & Thread - Eyebrows …" at bounding box center [564, 194] width 47 height 267
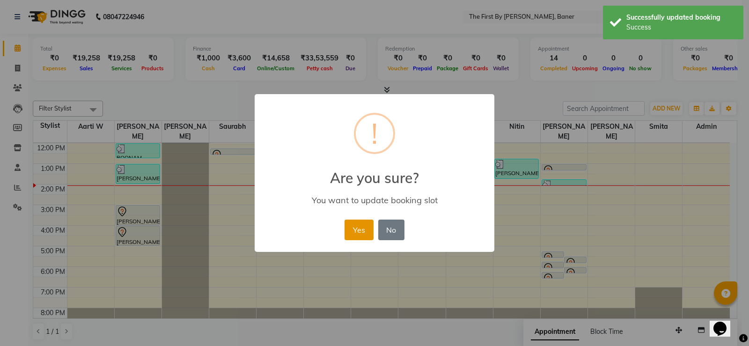
click at [365, 231] on button "Yes" at bounding box center [358, 230] width 29 height 21
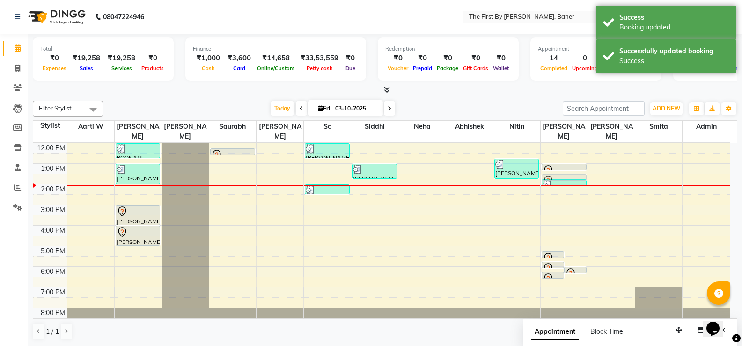
drag, startPoint x: 571, startPoint y: 247, endPoint x: 568, endPoint y: 165, distance: 81.5
click at [568, 165] on div "[PERSON_NAME] - 3738, TK10, 05:15 PM-05:30 PM, Brows : Wax & Thread - Upper Lip…" at bounding box center [564, 194] width 47 height 267
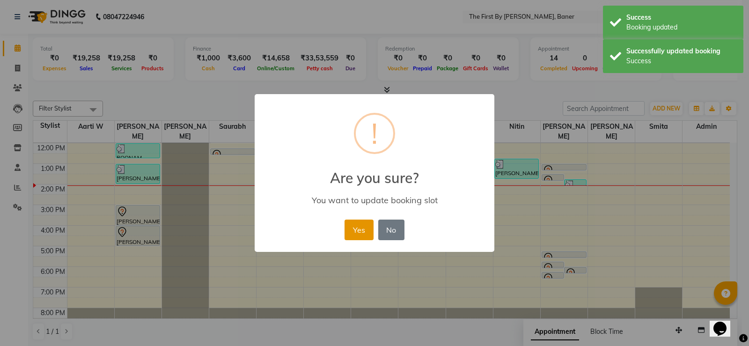
click at [371, 221] on button "Yes" at bounding box center [358, 230] width 29 height 21
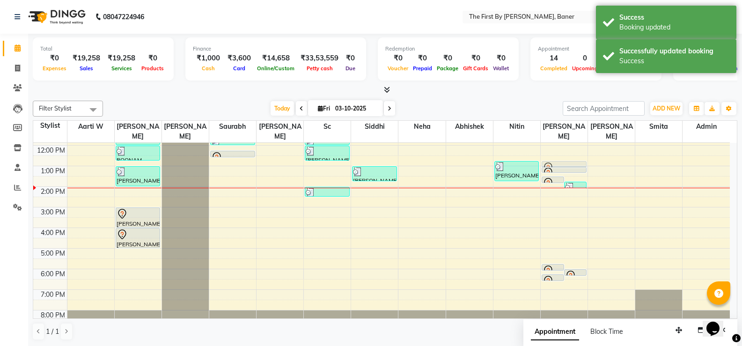
drag, startPoint x: 559, startPoint y: 243, endPoint x: 570, endPoint y: 152, distance: 91.9
click at [570, 152] on div "[PERSON_NAME] - 3738, TK10, 01:30 PM-01:45 PM, Brows : Wax & Thread - Lower Lip…" at bounding box center [564, 196] width 47 height 267
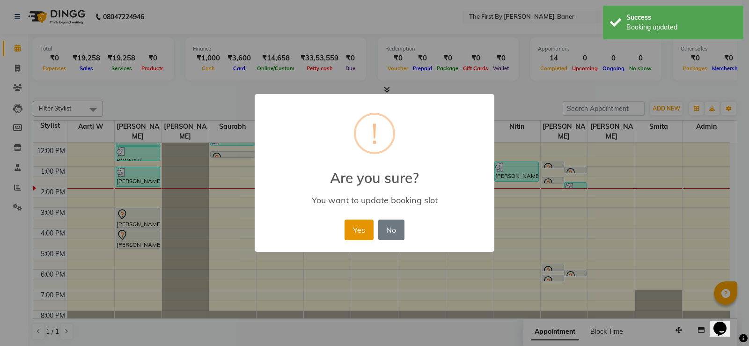
click at [361, 232] on button "Yes" at bounding box center [358, 230] width 29 height 21
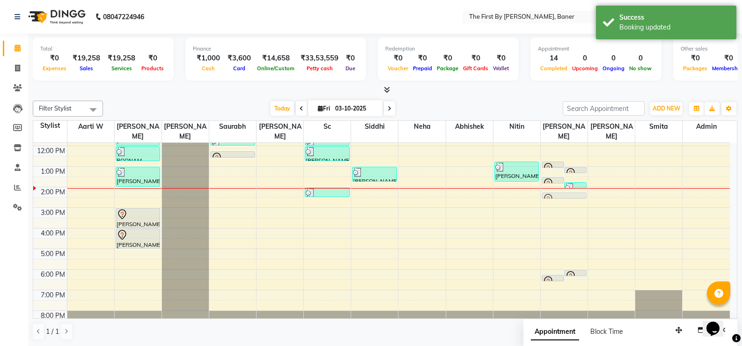
drag, startPoint x: 553, startPoint y: 256, endPoint x: 574, endPoint y: 177, distance: 81.9
click at [574, 64] on div "[PERSON_NAME] - 3738, TK10, 12:45 PM-01:00 PM, Brows : Wax & Thread - Upper Lip…" at bounding box center [564, 64] width 45 height 0
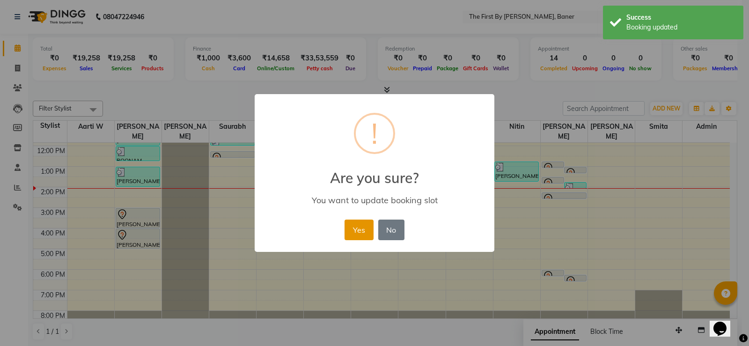
click at [362, 227] on button "Yes" at bounding box center [358, 230] width 29 height 21
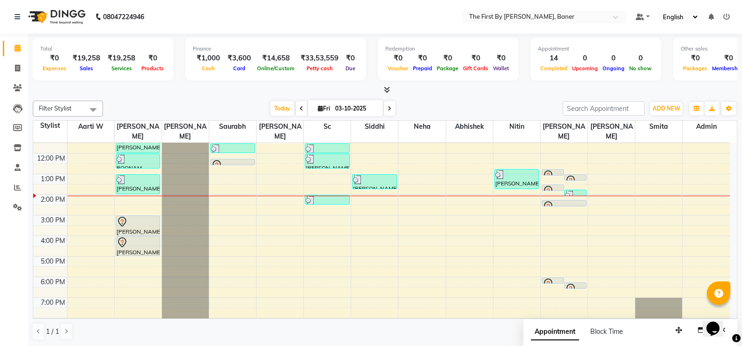
drag, startPoint x: 572, startPoint y: 269, endPoint x: 568, endPoint y: 143, distance: 125.5
click at [568, 143] on div "8:00 AM 9:00 AM 10:00 AM 11:00 AM 12:00 PM 1:00 PM 2:00 PM 3:00 PM 4:00 PM 5:00…" at bounding box center [381, 204] width 696 height 267
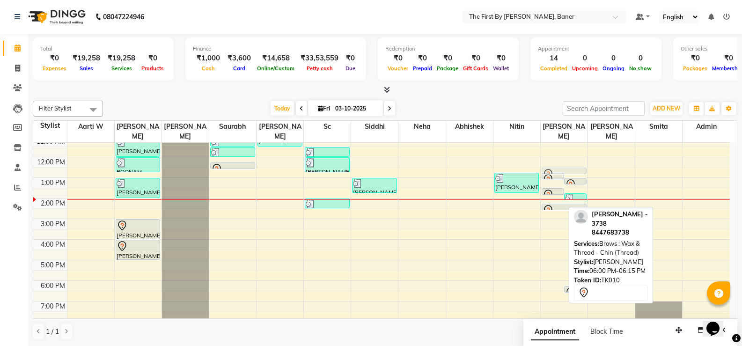
drag, startPoint x: 560, startPoint y: 274, endPoint x: 559, endPoint y: 156, distance: 117.5
click at [559, 155] on div "8:00 AM 9:00 AM 10:00 AM 11:00 AM 12:00 PM 1:00 PM 2:00 PM 3:00 PM 4:00 PM 5:00…" at bounding box center [381, 208] width 696 height 267
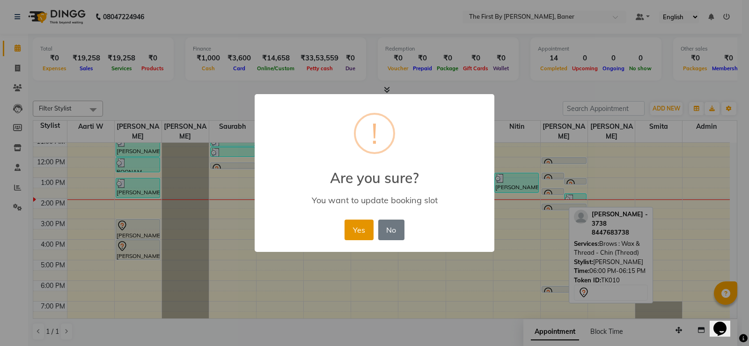
click at [363, 228] on button "Yes" at bounding box center [358, 230] width 29 height 21
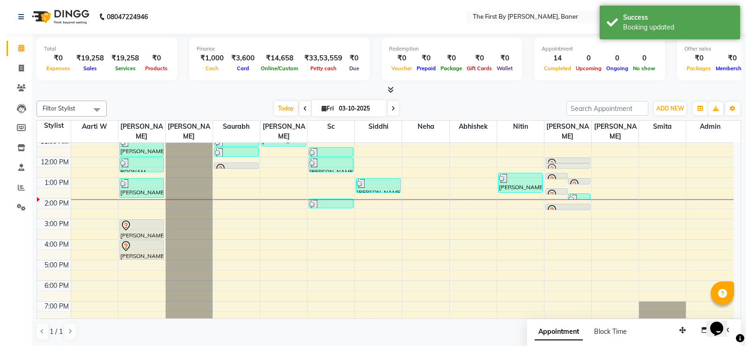
scroll to position [67, 0]
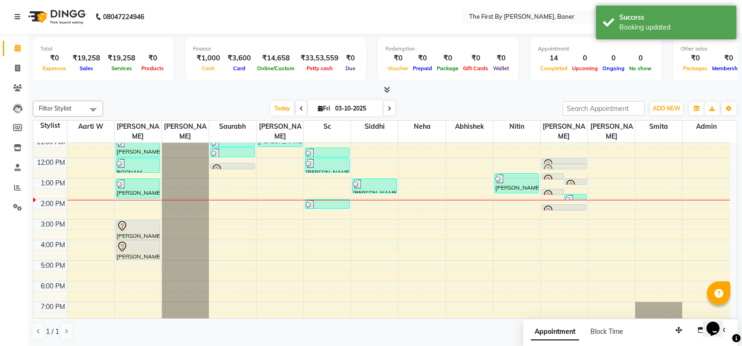
drag, startPoint x: 551, startPoint y: 276, endPoint x: 561, endPoint y: 155, distance: 121.7
click at [561, 154] on div "[PERSON_NAME] - 3738, TK10, 12:45 PM-01:00 PM, Brows : Wax & Thread - Upper Lip…" at bounding box center [564, 208] width 47 height 267
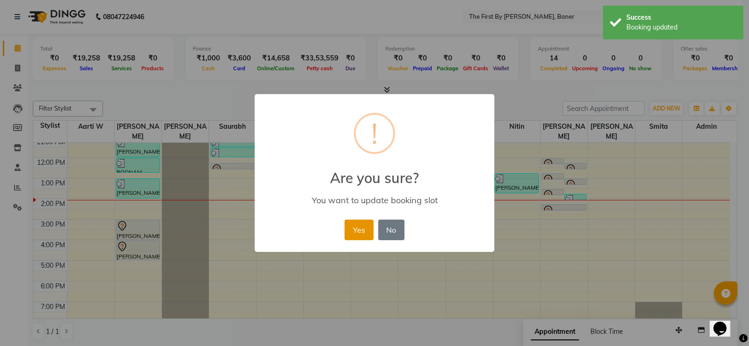
click at [360, 223] on button "Yes" at bounding box center [358, 230] width 29 height 21
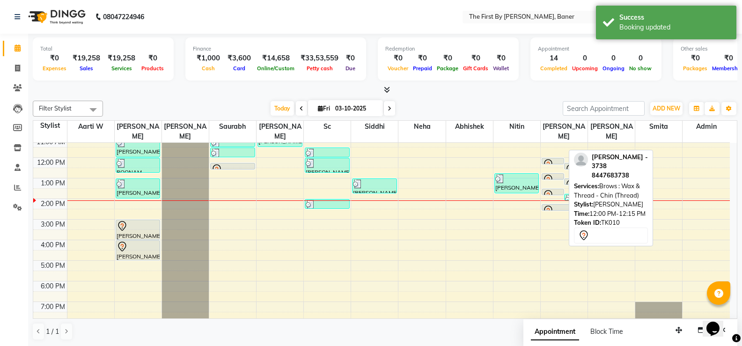
click at [550, 158] on link "[PERSON_NAME] - 3738, TK10, 12:00 PM-12:15 PM, Brows : Wax & Thread - Chin (Thr…" at bounding box center [553, 161] width 22 height 7
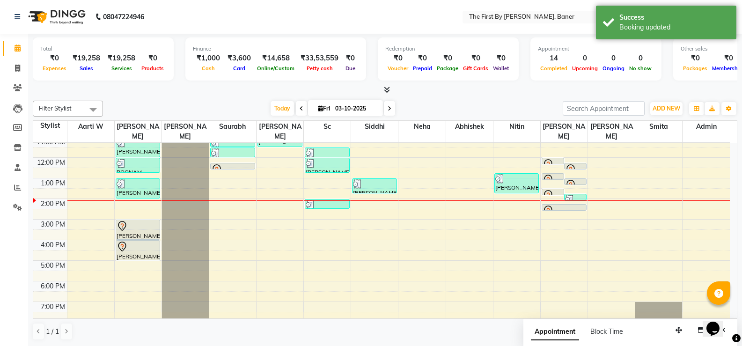
click at [573, 167] on div at bounding box center [575, 169] width 22 height 4
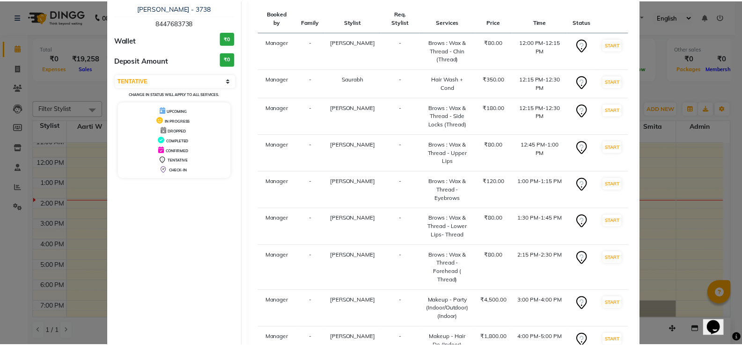
scroll to position [133, 0]
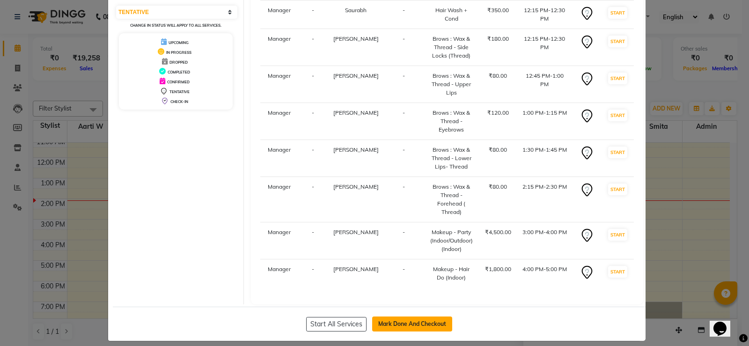
click at [420, 316] on button "Mark Done And Checkout" at bounding box center [412, 323] width 80 height 15
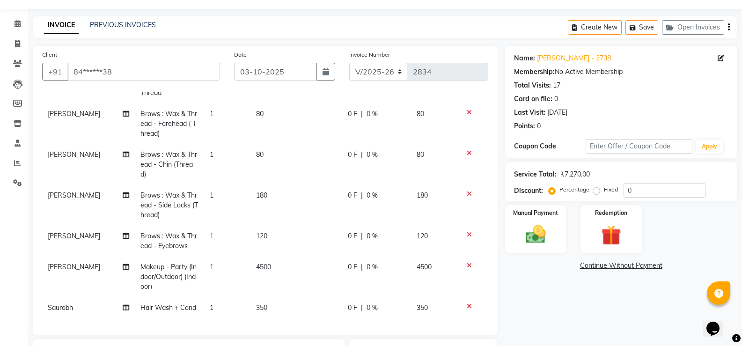
scroll to position [47, 0]
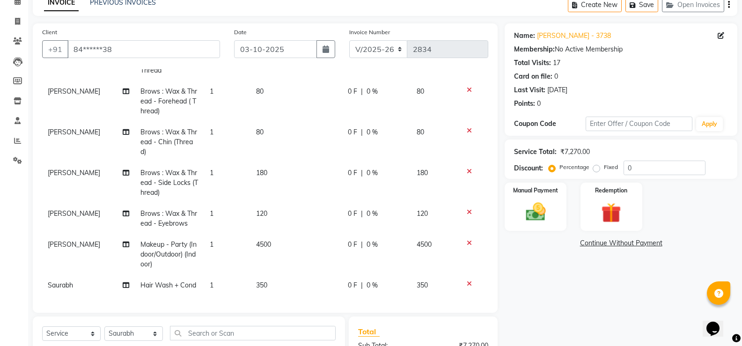
click at [231, 168] on td "1" at bounding box center [227, 182] width 46 height 41
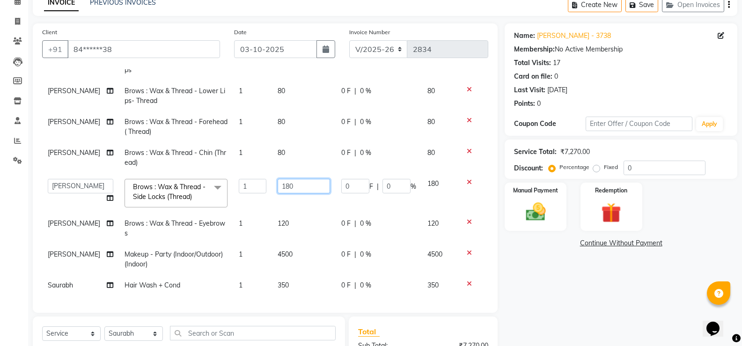
click at [279, 179] on input "180" at bounding box center [304, 186] width 52 height 15
click at [290, 162] on td "80" at bounding box center [304, 157] width 64 height 31
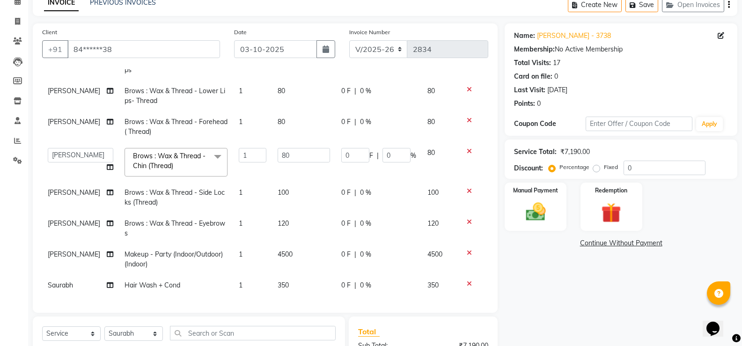
scroll to position [94, 0]
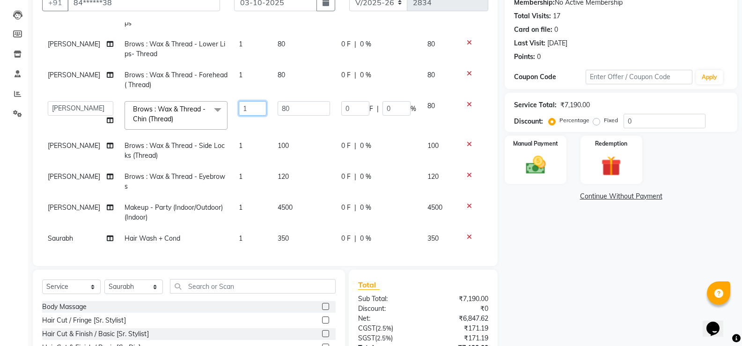
click at [247, 101] on input "1" at bounding box center [253, 108] width 28 height 15
click at [245, 105] on input "1" at bounding box center [253, 108] width 28 height 15
click at [243, 103] on input "1" at bounding box center [253, 108] width 28 height 15
click at [250, 119] on tr "Aarti W [PERSON_NAME] [PERSON_NAME] [PERSON_NAME] [PERSON_NAME] Manager [PERSON…" at bounding box center [265, 115] width 446 height 40
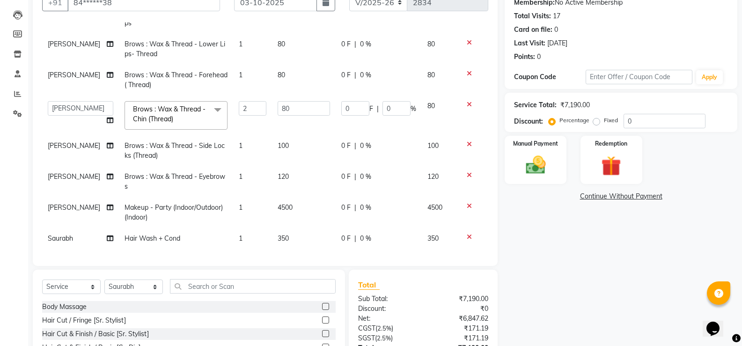
scroll to position [96, 0]
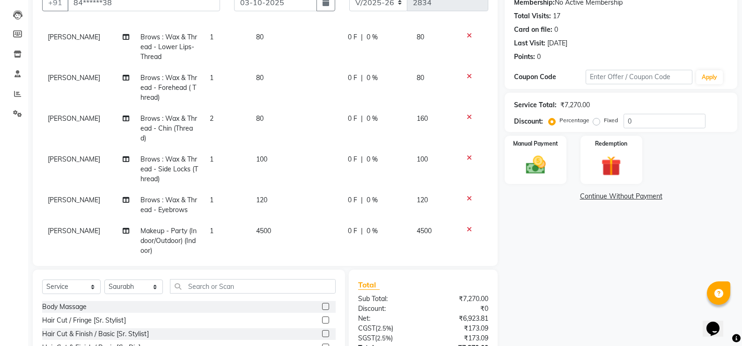
click at [265, 240] on td "4500" at bounding box center [296, 240] width 92 height 41
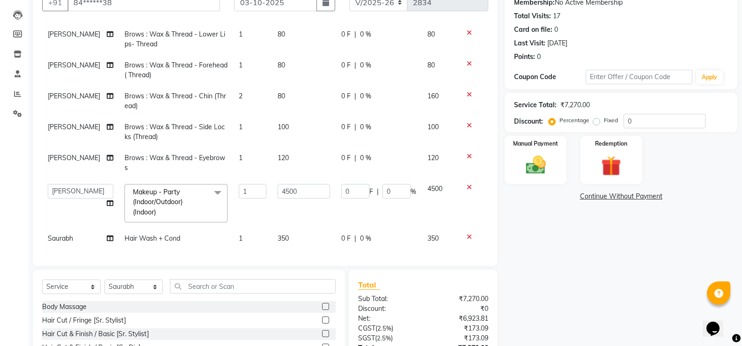
click at [278, 234] on span "350" at bounding box center [283, 238] width 11 height 8
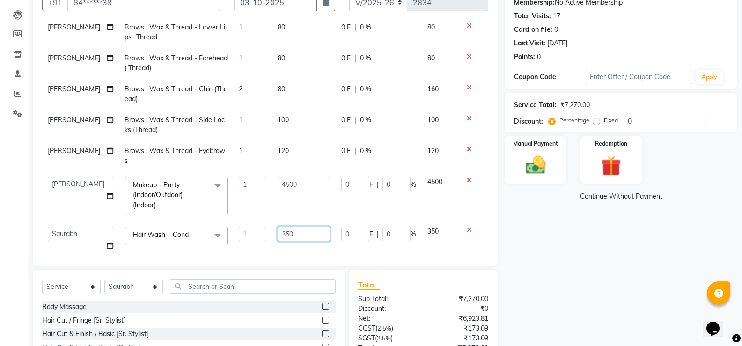
click at [281, 233] on input "350" at bounding box center [304, 234] width 52 height 15
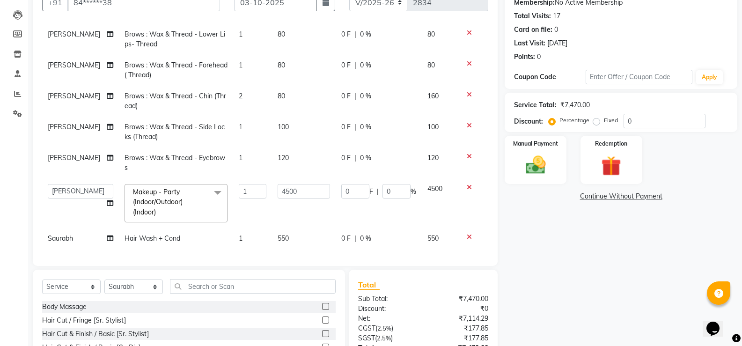
click at [295, 210] on td "4500" at bounding box center [304, 203] width 64 height 50
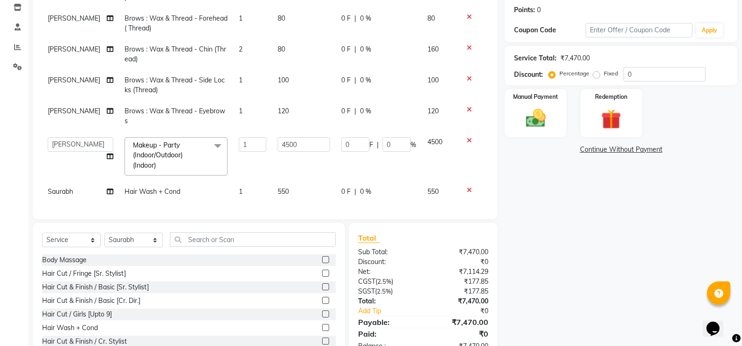
click at [275, 195] on td "550" at bounding box center [304, 191] width 64 height 21
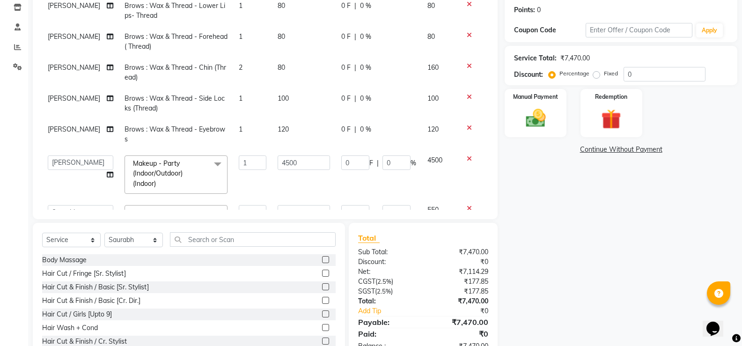
scroll to position [49, 0]
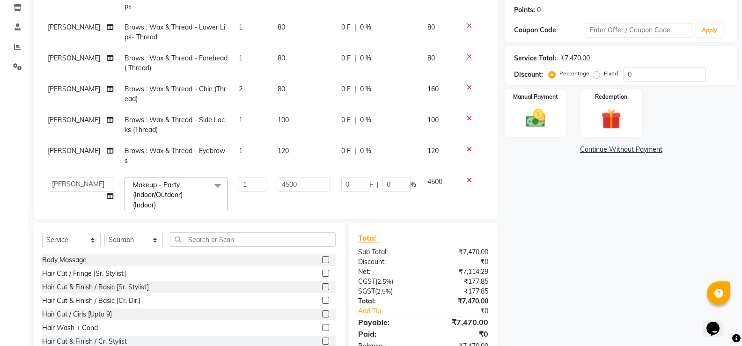
click at [234, 94] on td "2" at bounding box center [252, 94] width 39 height 31
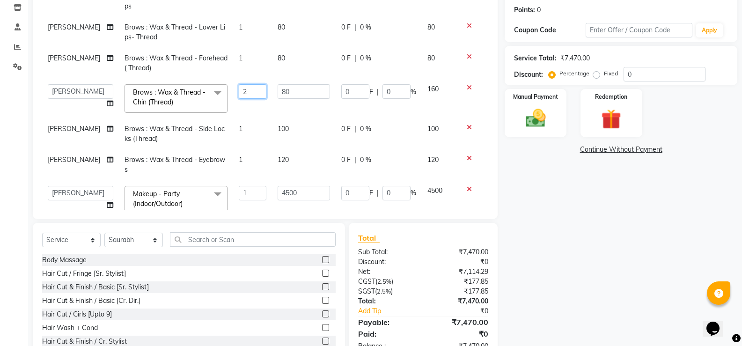
click at [239, 94] on input "2" at bounding box center [253, 91] width 28 height 15
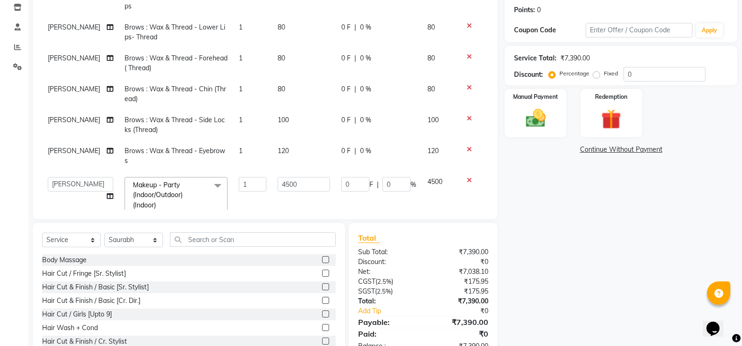
click at [233, 113] on tbody "[PERSON_NAME] Makeup - Hair Do (Indoor) 1 1800 0 F | 0 % 1800 [PERSON_NAME] Bro…" at bounding box center [265, 111] width 446 height 292
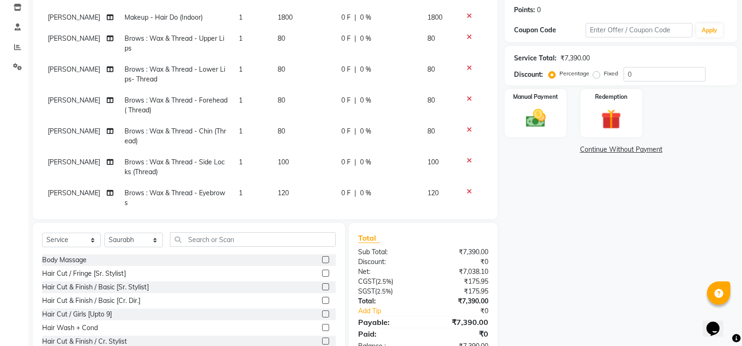
scroll to position [0, 0]
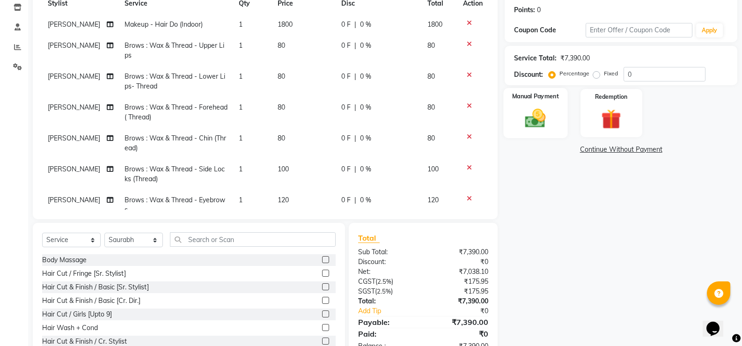
click at [538, 117] on img at bounding box center [535, 118] width 33 height 24
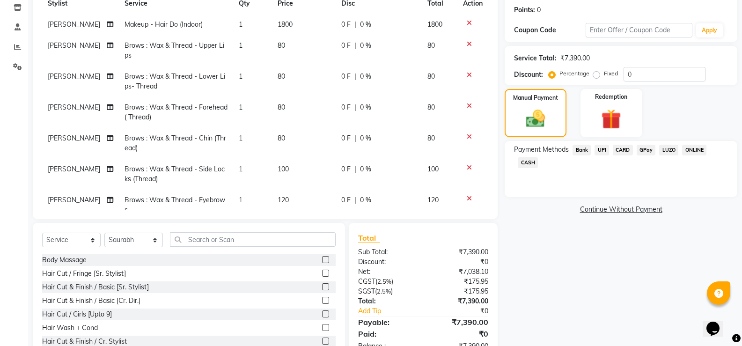
click at [539, 161] on div "Payment Methods Bank UPI CARD GPay LUZO ONLINE CASH" at bounding box center [621, 157] width 214 height 25
click at [535, 160] on span "CASH" at bounding box center [528, 162] width 20 height 11
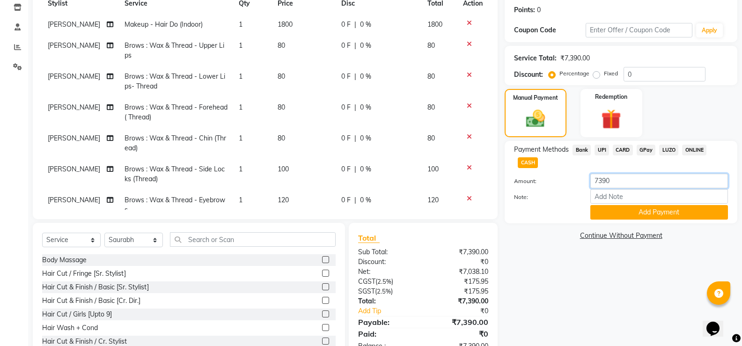
click at [594, 177] on input "7390" at bounding box center [659, 181] width 138 height 15
click at [595, 181] on input "7390" at bounding box center [659, 181] width 138 height 15
click at [624, 215] on button "Add Payment" at bounding box center [659, 212] width 138 height 15
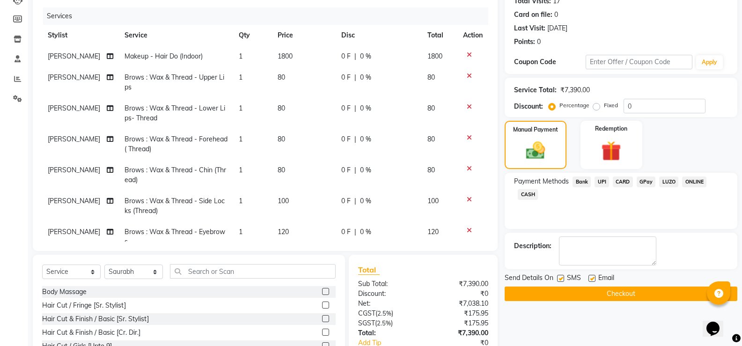
scroll to position [202, 0]
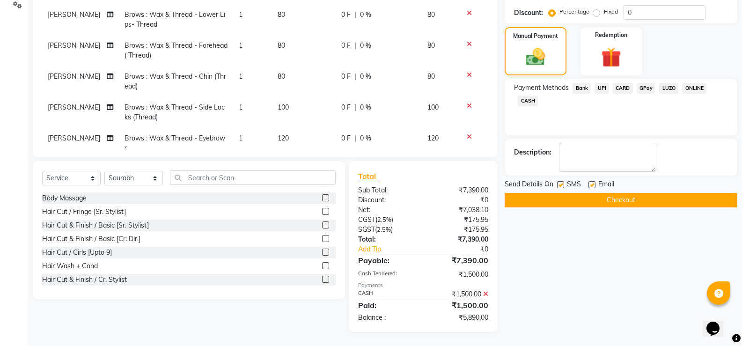
click at [623, 198] on button "Checkout" at bounding box center [621, 200] width 233 height 15
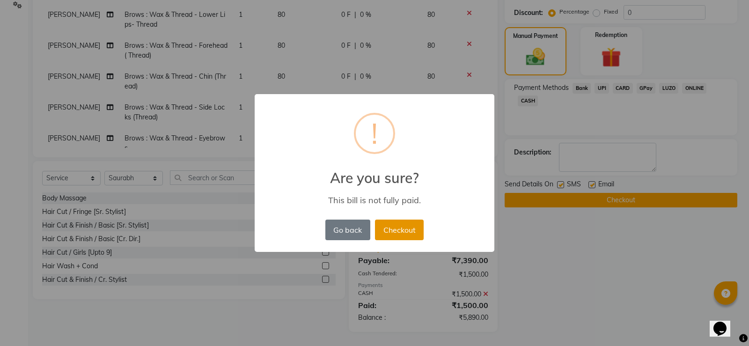
click at [390, 231] on button "Checkout" at bounding box center [399, 230] width 49 height 21
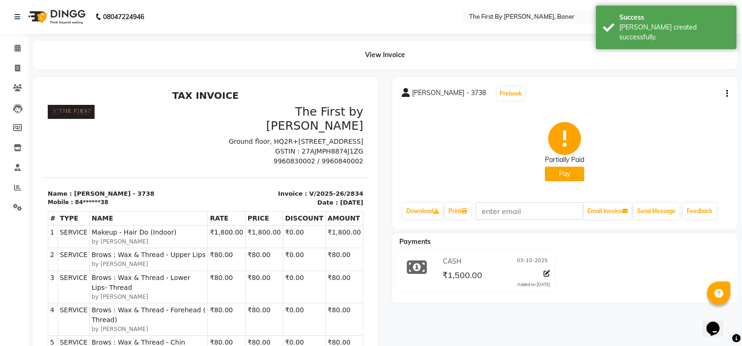
click at [574, 174] on button "Pay" at bounding box center [564, 174] width 39 height 15
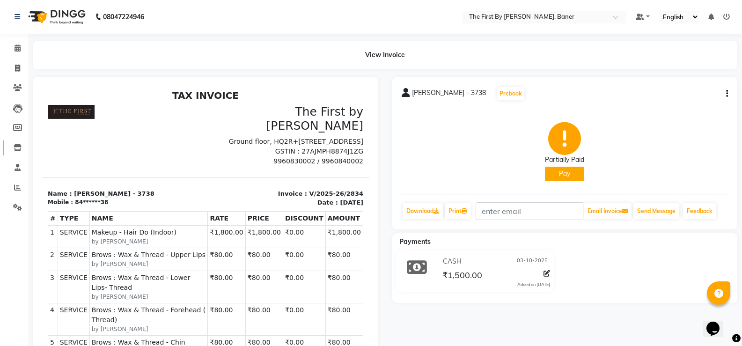
click at [9, 150] on link "Inventory" at bounding box center [14, 147] width 22 height 15
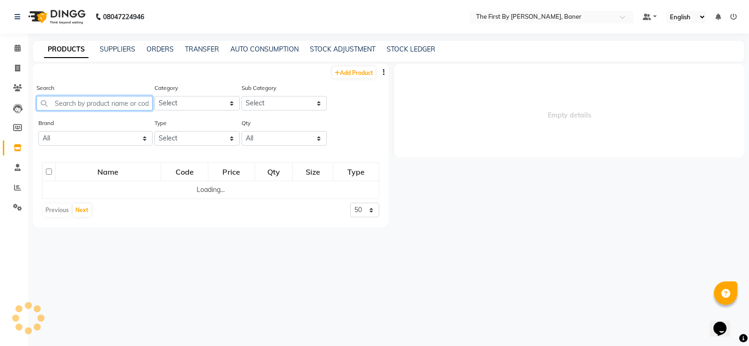
click at [96, 103] on input "text" at bounding box center [95, 103] width 116 height 15
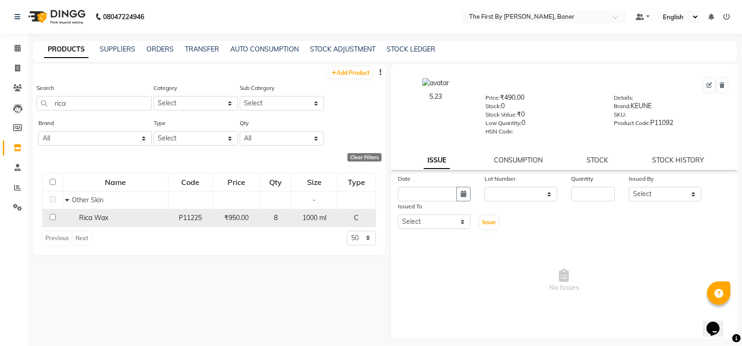
click at [209, 218] on div "P11225" at bounding box center [190, 218] width 37 height 10
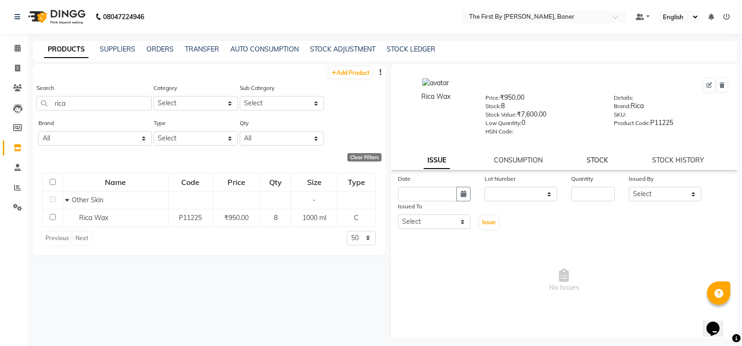
click at [587, 158] on link "STOCK" at bounding box center [597, 160] width 22 height 8
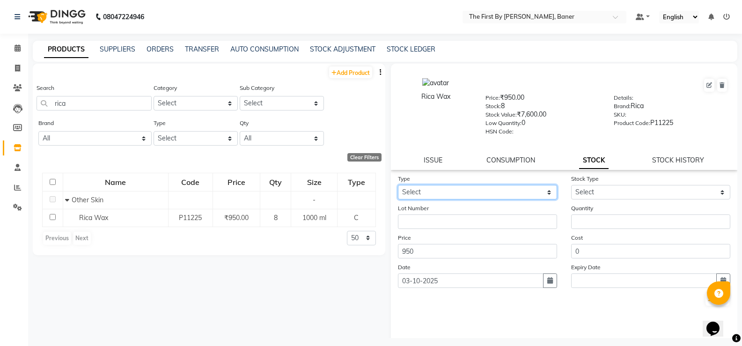
drag, startPoint x: 443, startPoint y: 189, endPoint x: 436, endPoint y: 199, distance: 12.1
click at [443, 190] on select "Select In Out" at bounding box center [477, 192] width 159 height 15
click at [398, 185] on select "Select In Out" at bounding box center [477, 192] width 159 height 15
drag, startPoint x: 668, startPoint y: 179, endPoint x: 656, endPoint y: 189, distance: 15.0
click at [667, 180] on div "Stock Type Select Internal Use Damaged Expired Adjustment Return Other" at bounding box center [650, 187] width 173 height 26
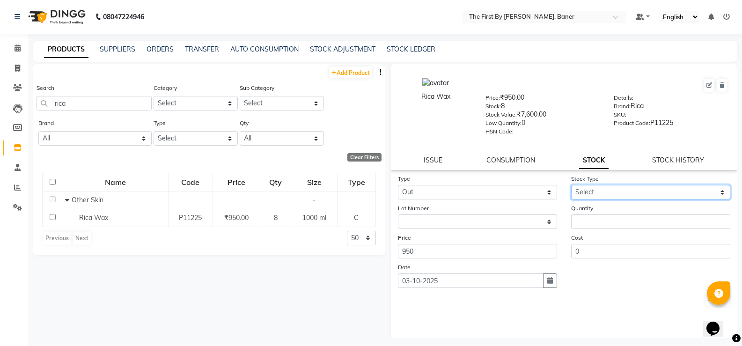
drag, startPoint x: 654, startPoint y: 191, endPoint x: 645, endPoint y: 199, distance: 11.6
click at [653, 194] on select "Select Internal Use Damaged Expired Adjustment Return Other" at bounding box center [650, 192] width 159 height 15
click at [571, 185] on select "Select Internal Use Damaged Expired Adjustment Return Other" at bounding box center [650, 192] width 159 height 15
drag, startPoint x: 583, startPoint y: 237, endPoint x: 586, endPoint y: 220, distance: 17.3
click at [583, 236] on div "Cost 0" at bounding box center [650, 246] width 173 height 26
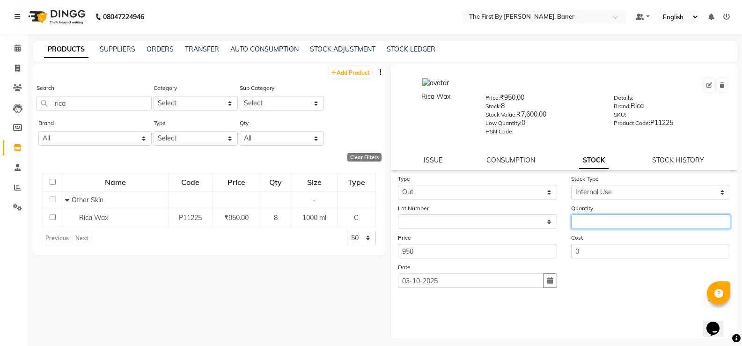
click at [587, 216] on input "number" at bounding box center [650, 221] width 159 height 15
click at [705, 300] on button "Submit" at bounding box center [717, 299] width 24 height 13
click at [14, 53] on span at bounding box center [17, 48] width 16 height 11
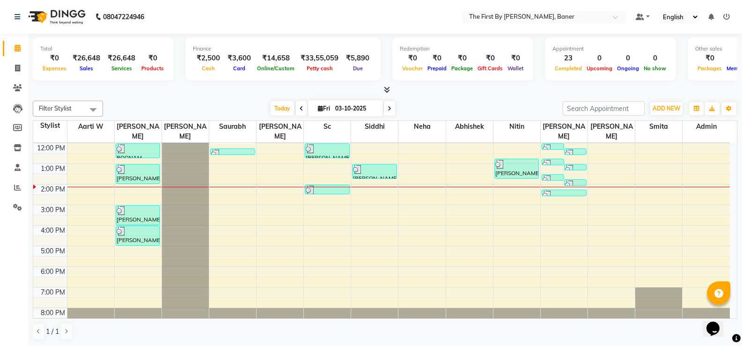
scroll to position [0, 0]
click at [550, 174] on div "8:00 AM 9:00 AM 10:00 AM 11:00 AM 12:00 PM 1:00 PM 2:00 PM 3:00 PM 4:00 PM 5:00…" at bounding box center [381, 193] width 696 height 267
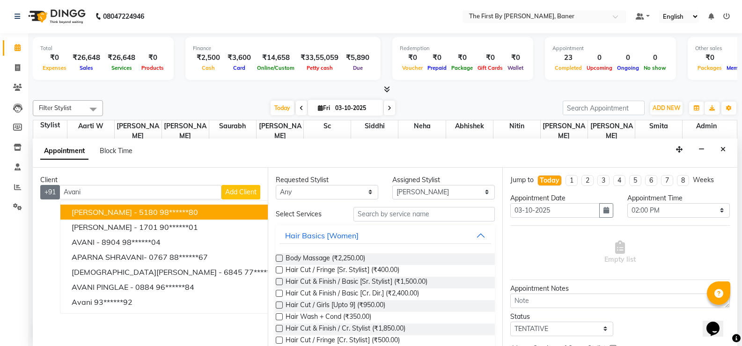
drag, startPoint x: 83, startPoint y: 195, endPoint x: 54, endPoint y: 191, distance: 29.2
click at [54, 191] on div "+91 [PERSON_NAME] [PERSON_NAME] - 5180 98******80 [DEMOGRAPHIC_DATA][PERSON_NAM…" at bounding box center [150, 192] width 220 height 15
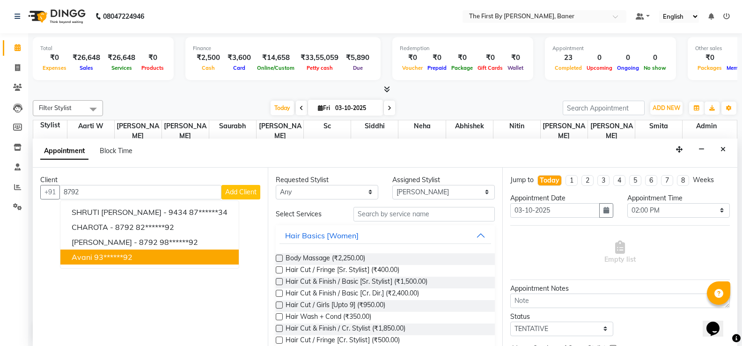
click at [91, 256] on span "Avani" at bounding box center [82, 256] width 21 height 9
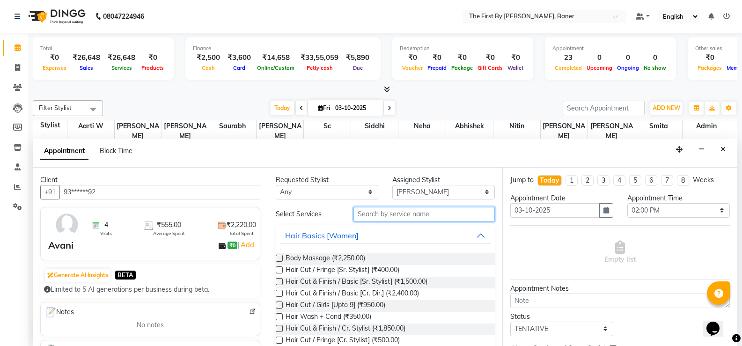
click at [371, 207] on input "text" at bounding box center [423, 214] width 141 height 15
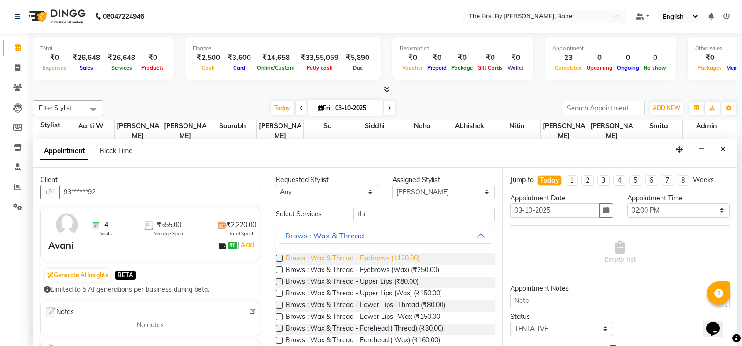
click at [373, 256] on span "Brows : Wax & Thread - Eyebrows (₹120.00)" at bounding box center [353, 259] width 134 height 12
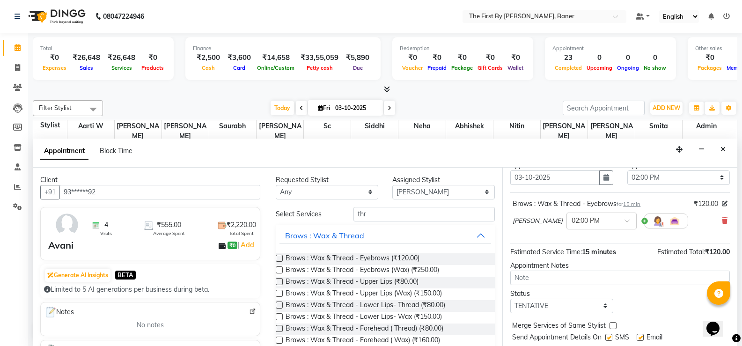
scroll to position [59, 0]
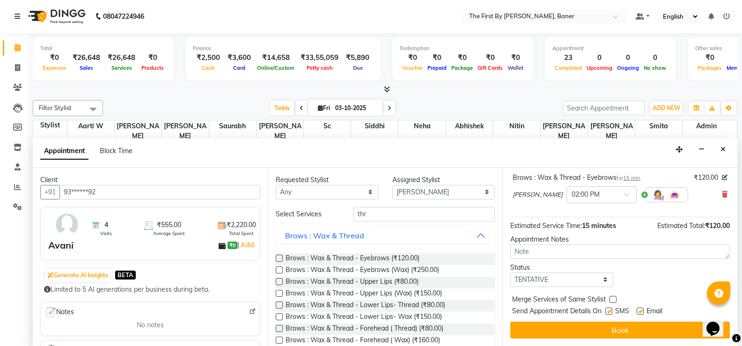
click at [567, 334] on button "Book" at bounding box center [620, 330] width 220 height 17
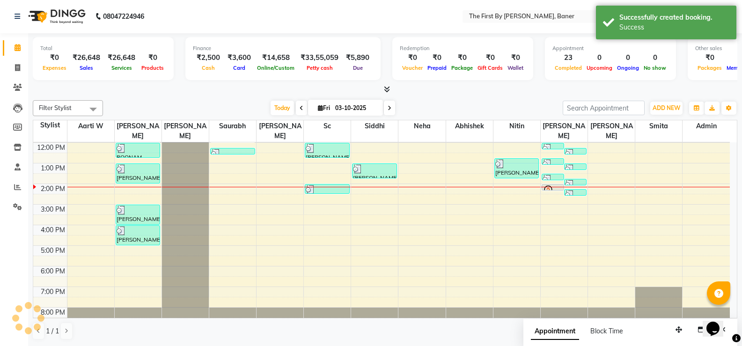
scroll to position [0, 0]
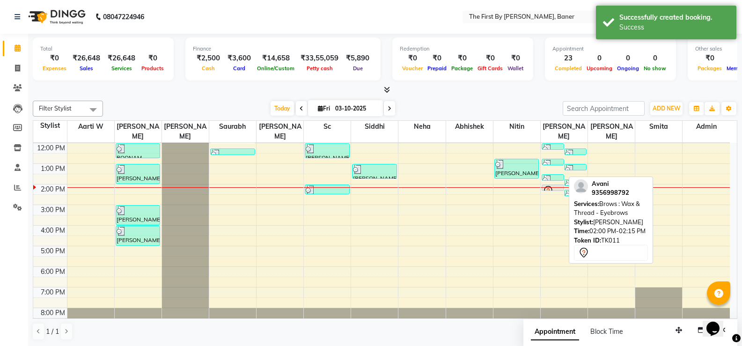
click at [559, 189] on div at bounding box center [553, 191] width 22 height 4
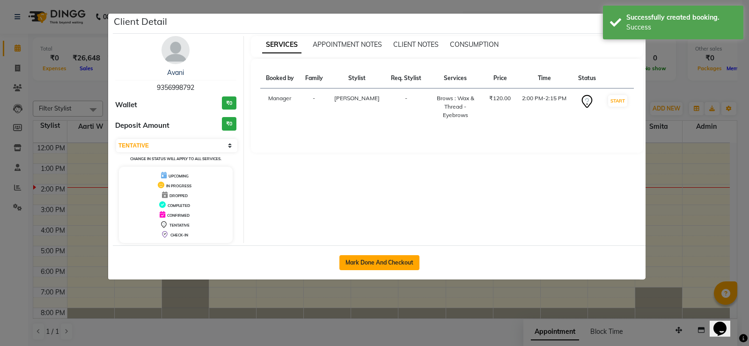
click at [375, 262] on button "Mark Done And Checkout" at bounding box center [379, 262] width 80 height 15
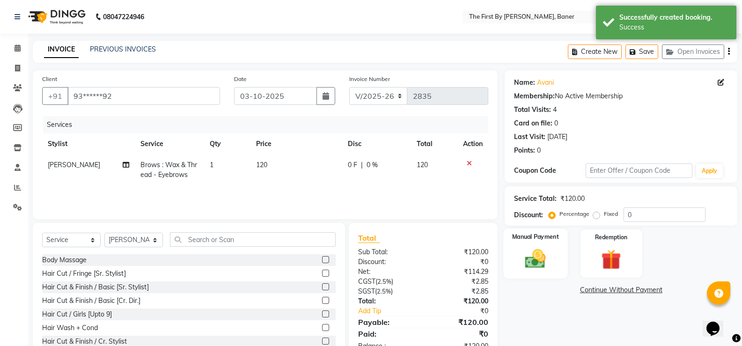
click at [539, 257] on img at bounding box center [535, 259] width 33 height 24
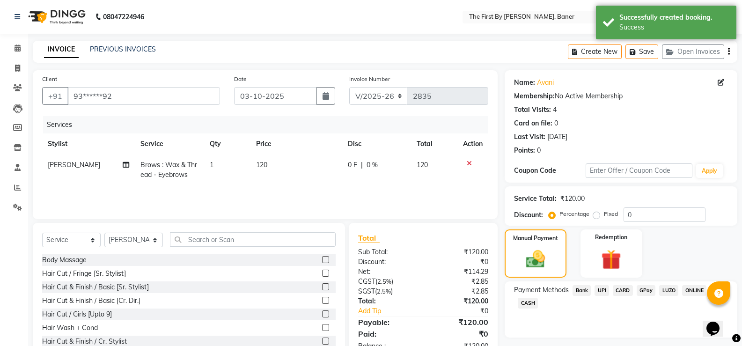
click at [598, 288] on span "UPI" at bounding box center [601, 290] width 15 height 11
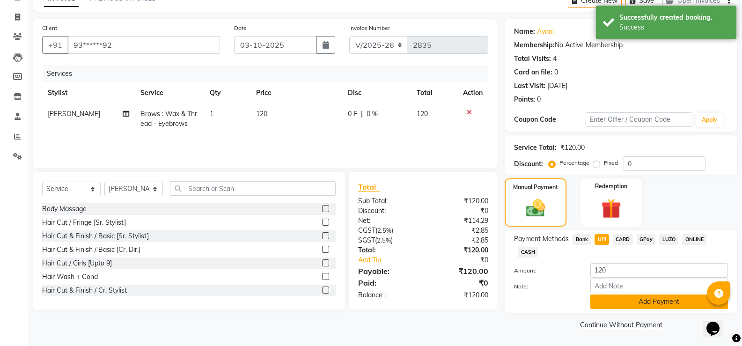
click at [613, 303] on button "Add Payment" at bounding box center [659, 301] width 138 height 15
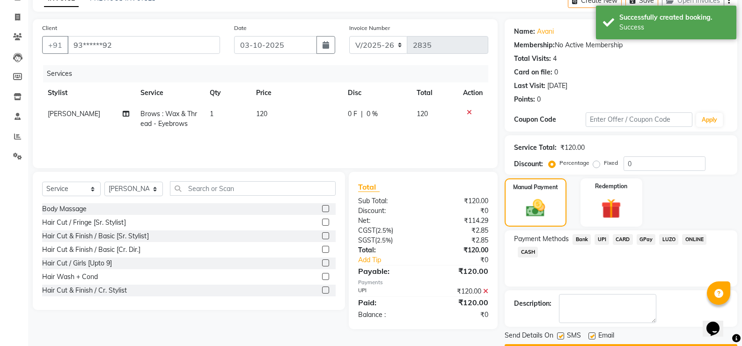
scroll to position [78, 0]
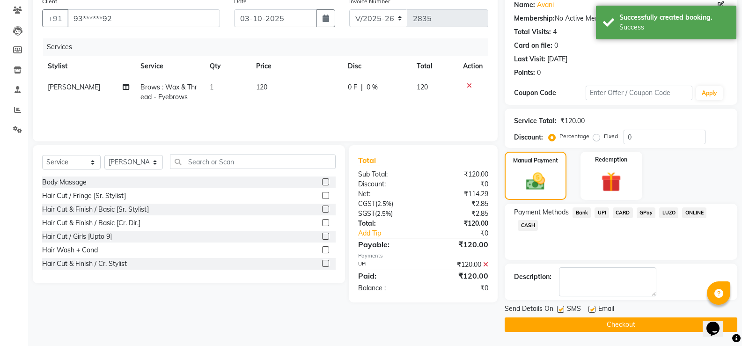
click at [617, 315] on div "Email" at bounding box center [604, 310] width 33 height 12
click at [617, 322] on button "Checkout" at bounding box center [621, 324] width 233 height 15
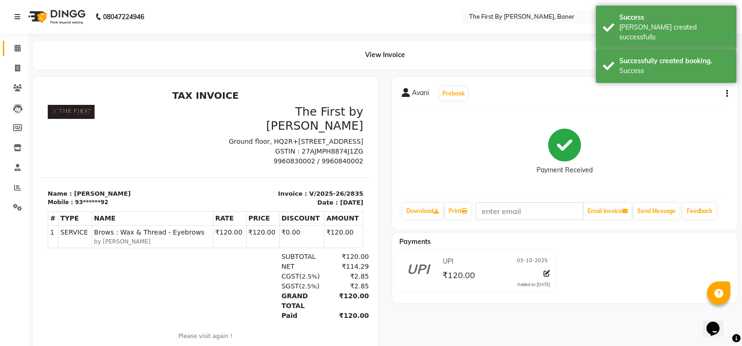
click at [15, 46] on icon at bounding box center [18, 47] width 6 height 7
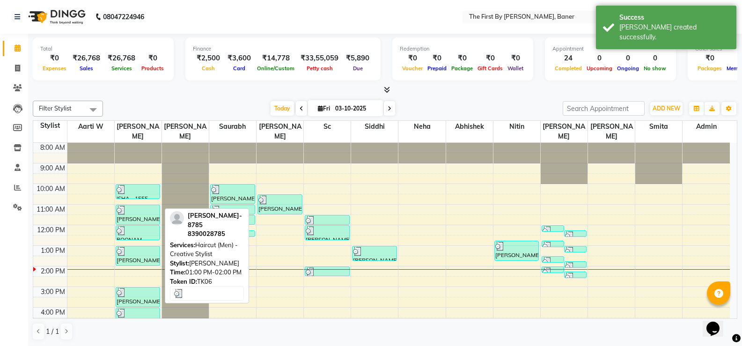
click at [145, 247] on div at bounding box center [138, 251] width 43 height 9
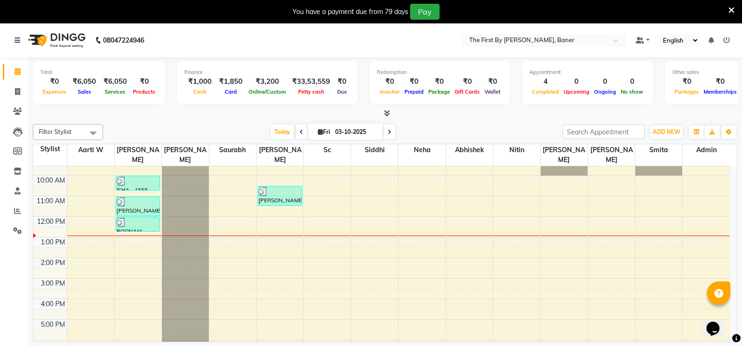
scroll to position [17, 0]
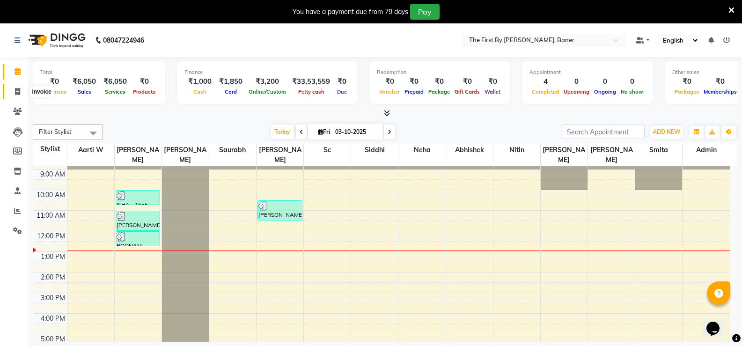
click at [18, 90] on icon at bounding box center [17, 91] width 5 height 7
select select "6411"
select select "service"
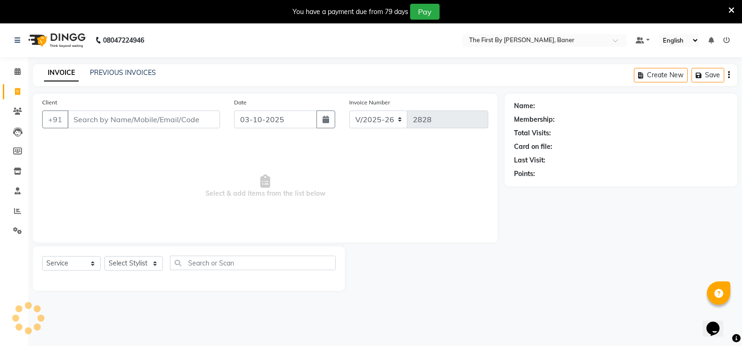
click at [105, 57] on div "08047224946 Select Location × The First By [PERSON_NAME], Baner Default Panel M…" at bounding box center [371, 196] width 742 height 346
click at [106, 70] on link "PREVIOUS INVOICES" at bounding box center [123, 72] width 66 height 8
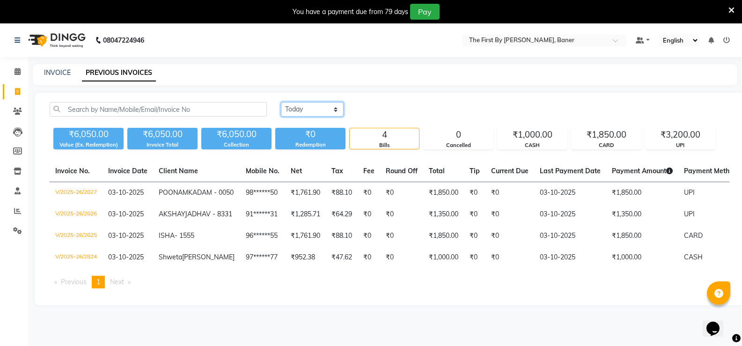
click at [314, 113] on select "[DATE] [DATE] Custom Range" at bounding box center [312, 109] width 63 height 15
select select "[DATE]"
click at [281, 102] on select "[DATE] [DATE] Custom Range" at bounding box center [312, 109] width 63 height 15
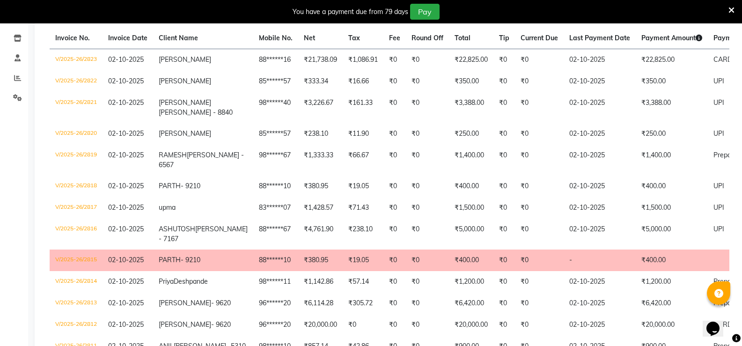
scroll to position [47, 0]
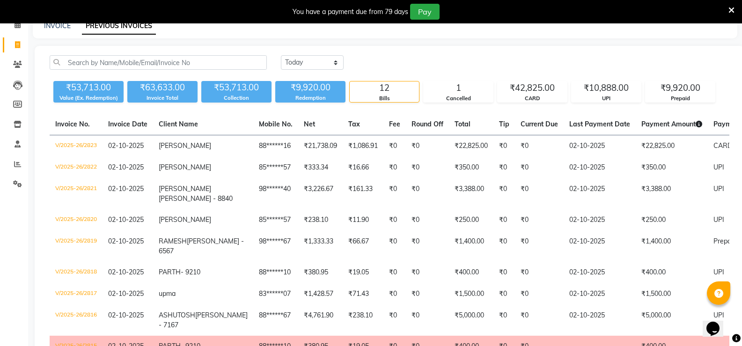
drag, startPoint x: 602, startPoint y: 82, endPoint x: 609, endPoint y: 120, distance: 38.1
click at [602, 83] on div "₹10,888.00" at bounding box center [605, 87] width 69 height 13
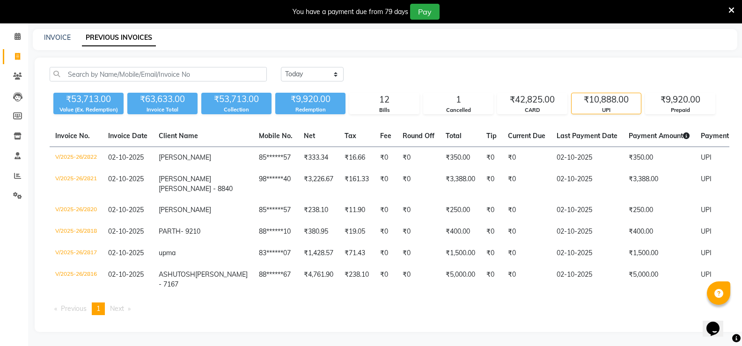
scroll to position [24, 0]
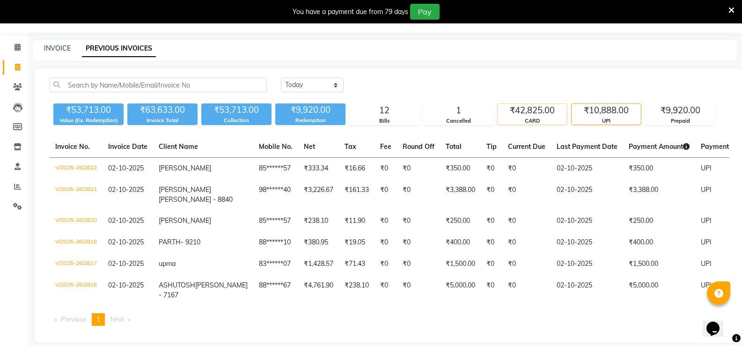
click at [517, 119] on div "CARD" at bounding box center [532, 121] width 69 height 8
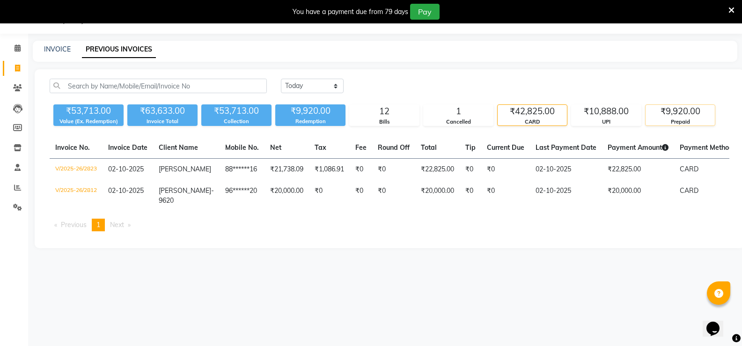
click at [664, 116] on div "₹9,920.00" at bounding box center [679, 111] width 69 height 13
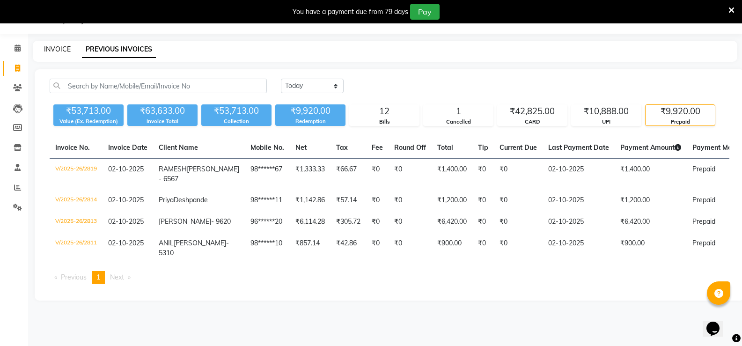
click at [47, 45] on link "INVOICE" at bounding box center [57, 49] width 27 height 8
select select "6411"
select select "service"
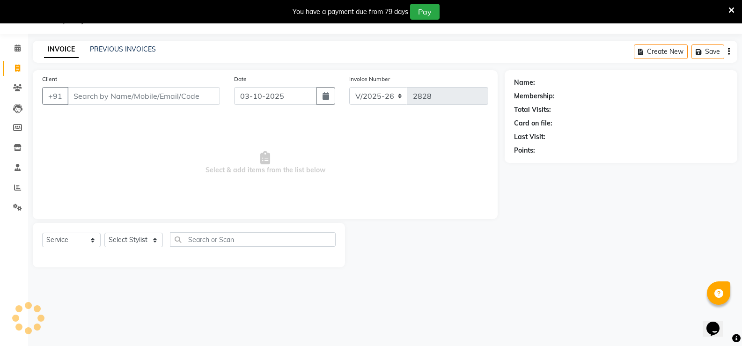
scroll to position [23, 0]
click at [91, 89] on input "Client" at bounding box center [143, 96] width 153 height 18
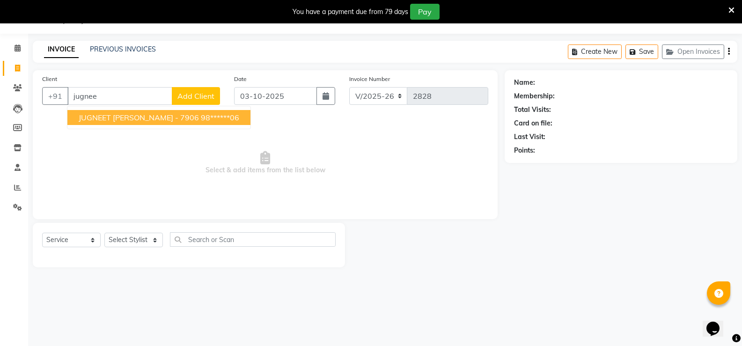
type input "jugnee"
click at [27, 49] on li "Calendar" at bounding box center [14, 48] width 28 height 20
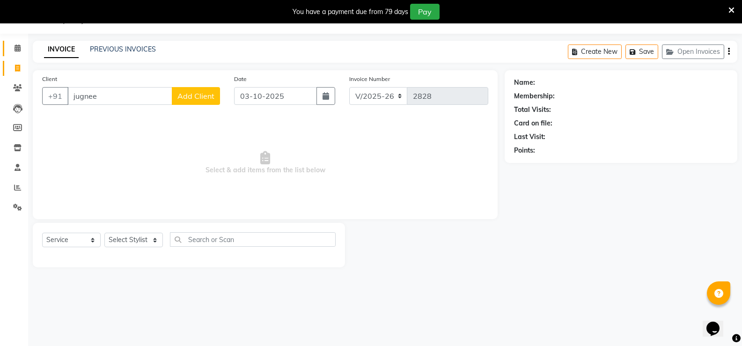
drag, startPoint x: 18, startPoint y: 48, endPoint x: 249, endPoint y: 17, distance: 233.3
click at [17, 48] on icon at bounding box center [18, 47] width 6 height 7
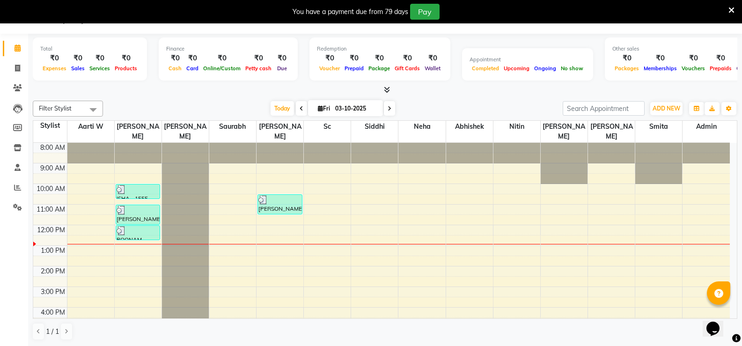
click at [297, 106] on span at bounding box center [301, 108] width 11 height 15
type input "02-10-2025"
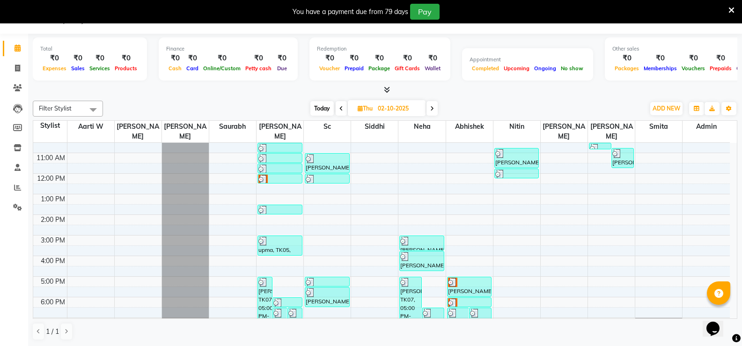
scroll to position [35, 0]
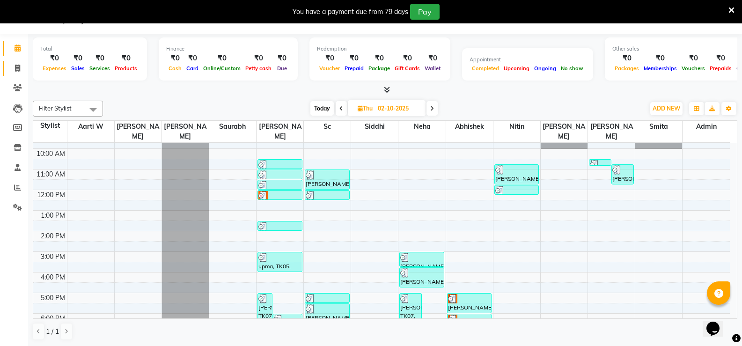
click at [10, 69] on span at bounding box center [17, 68] width 16 height 11
select select "service"
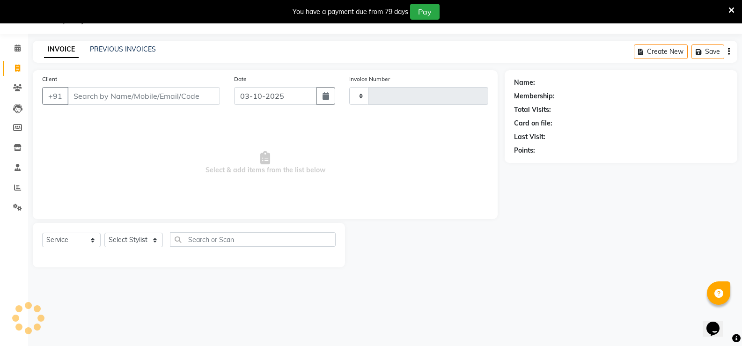
type input "2828"
select select "6411"
click at [154, 88] on input "Client" at bounding box center [143, 96] width 153 height 18
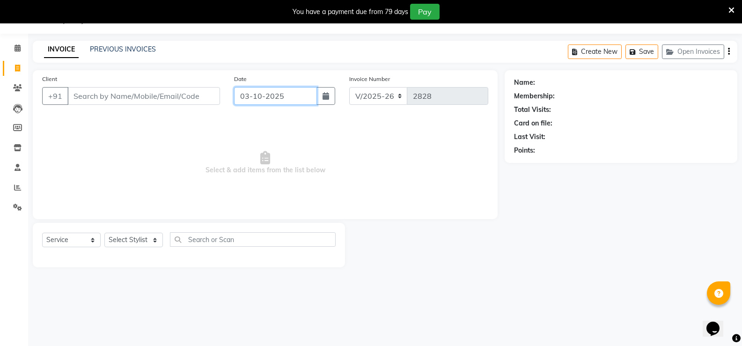
click at [251, 97] on input "03-10-2025" at bounding box center [275, 96] width 83 height 18
select select "10"
select select "2025"
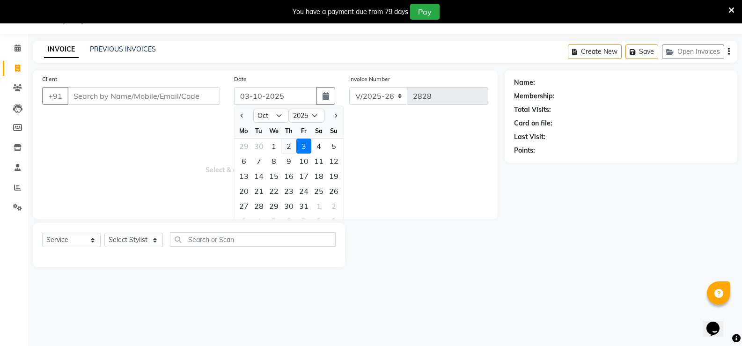
click at [287, 144] on div "2" at bounding box center [288, 146] width 15 height 15
type input "02-10-2025"
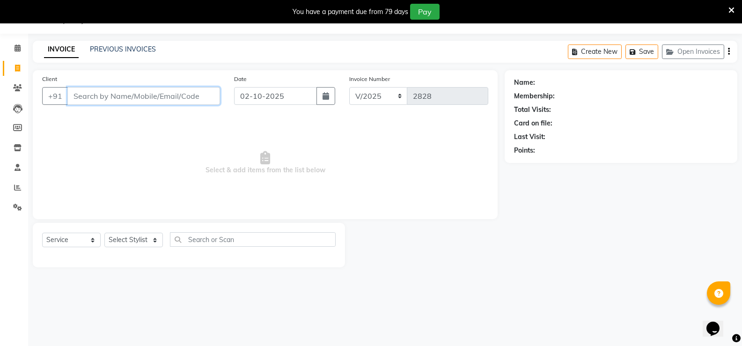
click at [135, 95] on input "Client" at bounding box center [143, 96] width 153 height 18
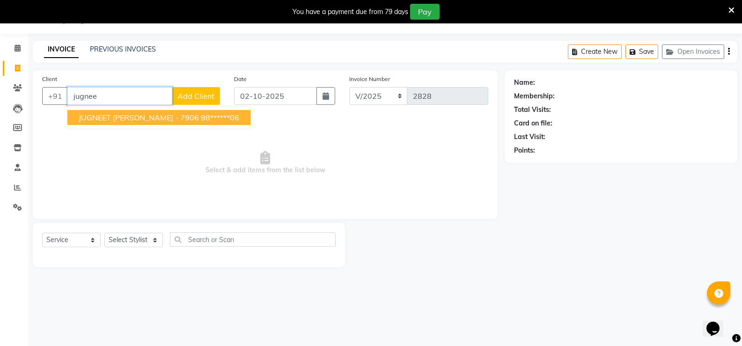
drag, startPoint x: 121, startPoint y: 116, endPoint x: 177, endPoint y: 200, distance: 101.3
click at [121, 117] on span "JUGNEET SIKKA - 7906" at bounding box center [139, 117] width 120 height 9
type input "98******06"
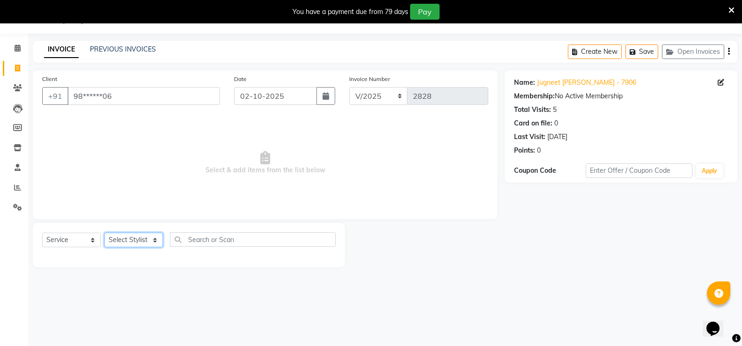
click at [150, 245] on select "Select Stylist Aarti W Abhishek Admin [PERSON_NAME] [PERSON_NAME] [PERSON_NAME]…" at bounding box center [133, 240] width 59 height 15
select select "49040"
click at [104, 233] on select "Select Stylist Aarti W Abhishek Admin [PERSON_NAME] [PERSON_NAME] [PERSON_NAME]…" at bounding box center [133, 240] width 59 height 15
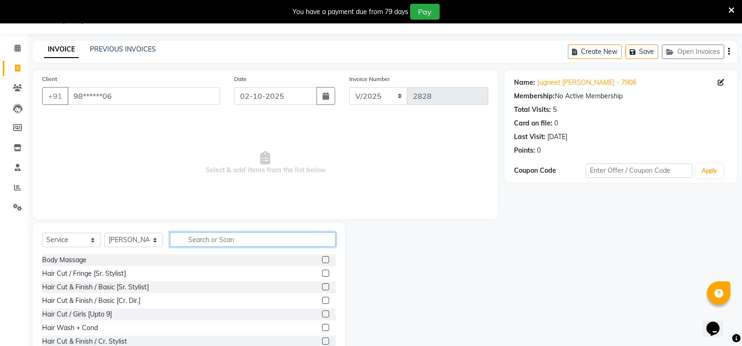
click at [185, 235] on input "text" at bounding box center [253, 239] width 166 height 15
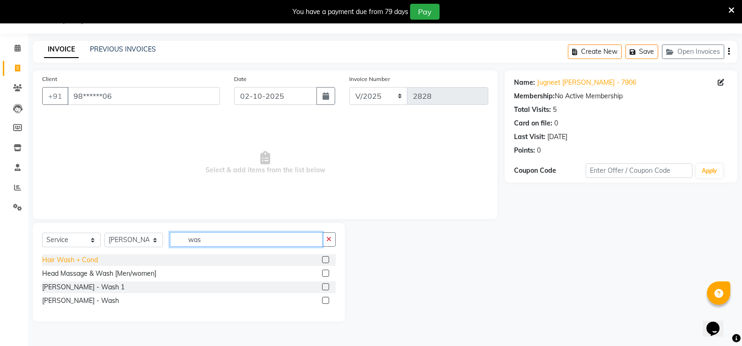
type input "was"
click at [81, 258] on div "Hair Wash + Cond" at bounding box center [70, 260] width 56 height 10
checkbox input "false"
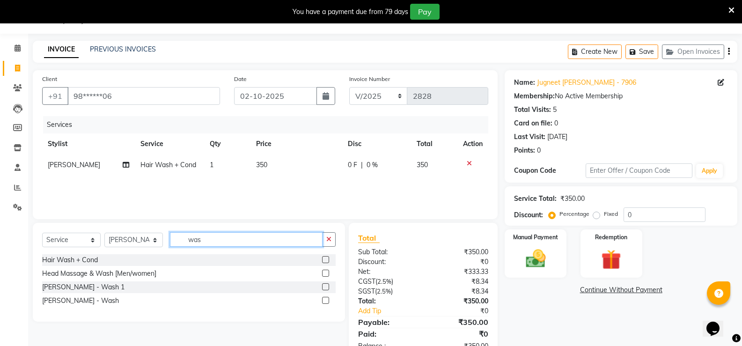
click at [189, 243] on input "was" at bounding box center [246, 239] width 153 height 15
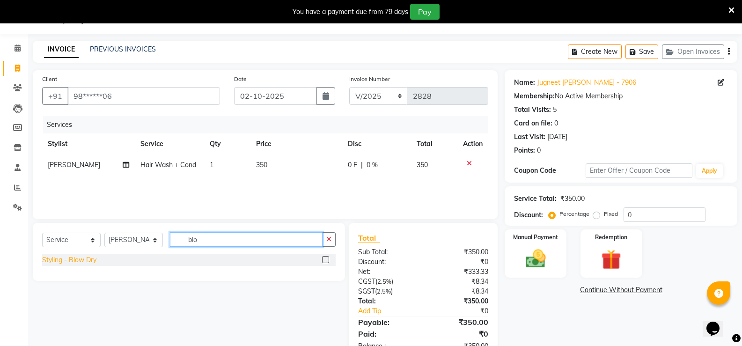
type input "blo"
click at [92, 261] on div "Styling - Blow Dry" at bounding box center [69, 260] width 54 height 10
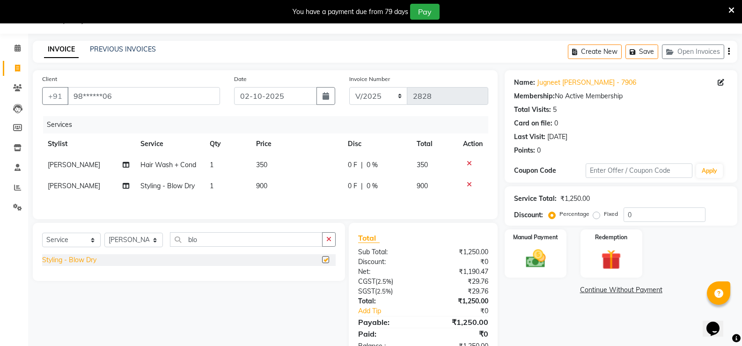
checkbox input "false"
click at [271, 157] on td "350" at bounding box center [296, 164] width 92 height 21
select select "49040"
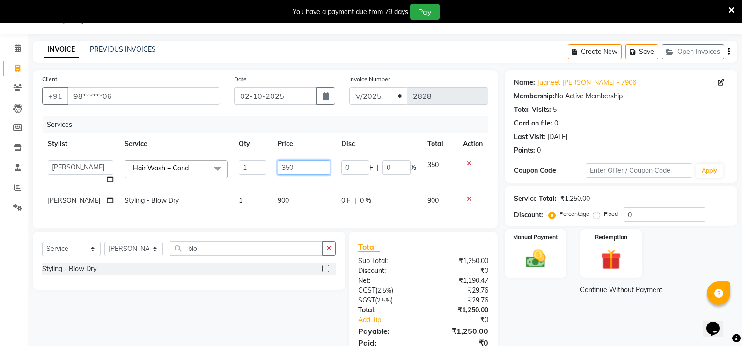
click at [278, 164] on input "350" at bounding box center [304, 167] width 52 height 15
type input "550"
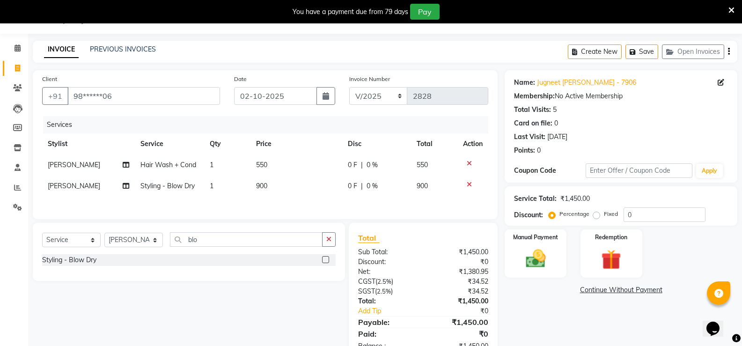
click at [289, 179] on tbody "Keshav Hair Wash + Cond 1 550 0 F | 0 % 550 Keshav Styling - Blow Dry 1 900 0 F…" at bounding box center [265, 175] width 446 height 42
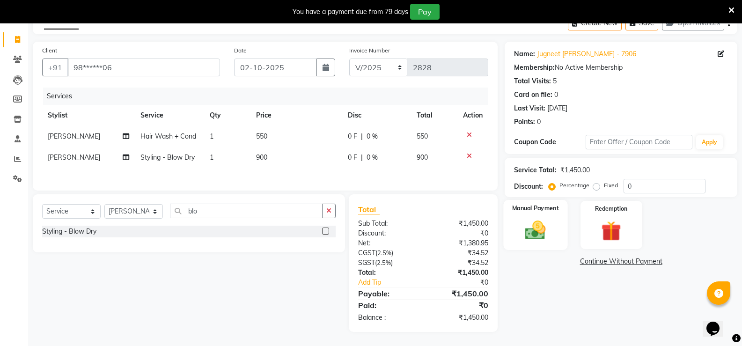
click at [529, 232] on img at bounding box center [535, 230] width 33 height 24
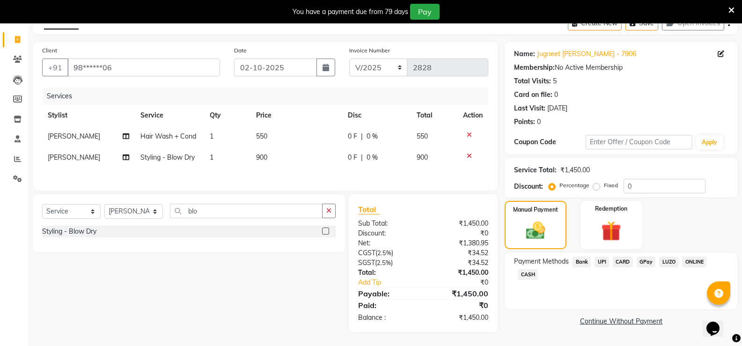
click at [599, 256] on span "UPI" at bounding box center [601, 261] width 15 height 11
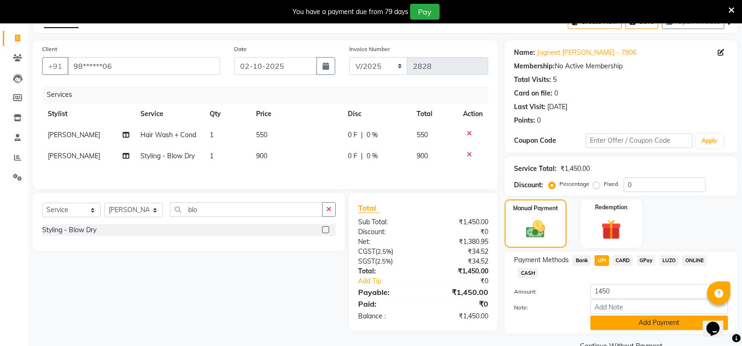
click at [607, 324] on button "Add Payment" at bounding box center [659, 322] width 138 height 15
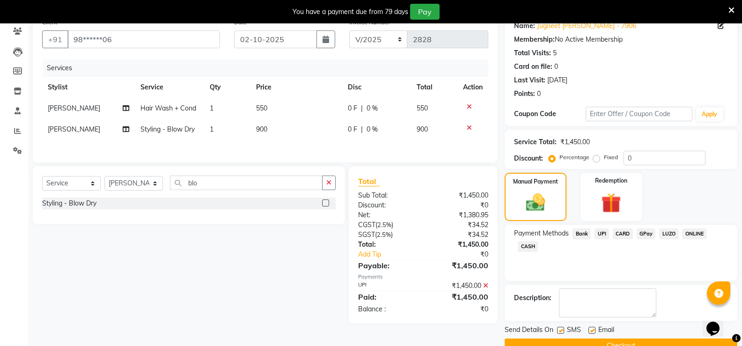
scroll to position [101, 0]
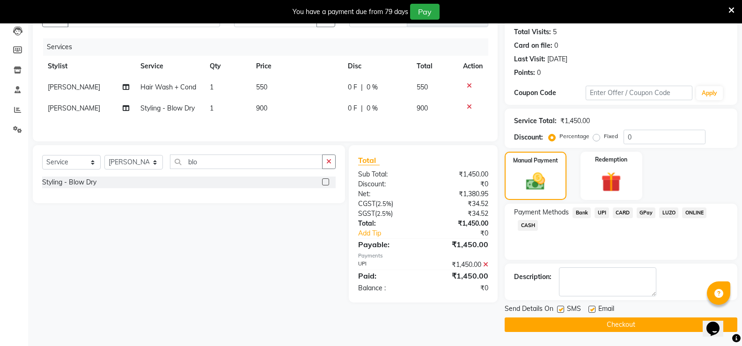
click at [266, 107] on span "900" at bounding box center [261, 108] width 11 height 8
select select "49040"
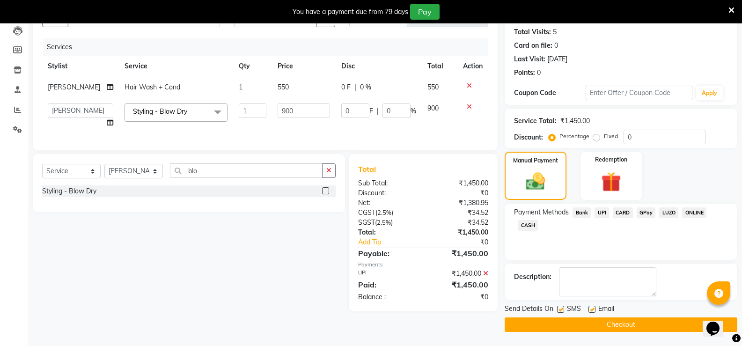
click at [272, 107] on td "900" at bounding box center [304, 116] width 64 height 36
click at [278, 90] on span "550" at bounding box center [283, 87] width 11 height 8
select select "49040"
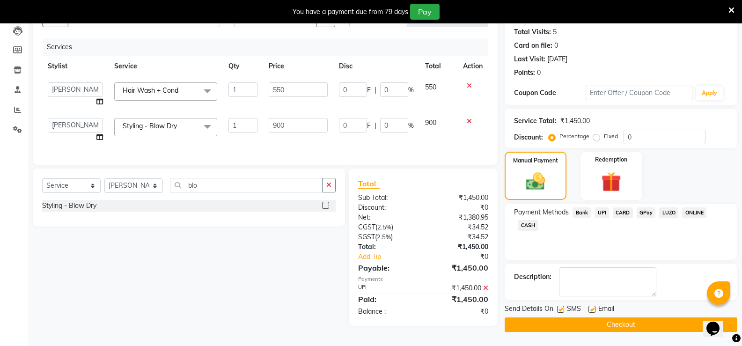
click at [276, 90] on input "550" at bounding box center [298, 89] width 59 height 15
click at [286, 122] on td "900" at bounding box center [298, 130] width 70 height 36
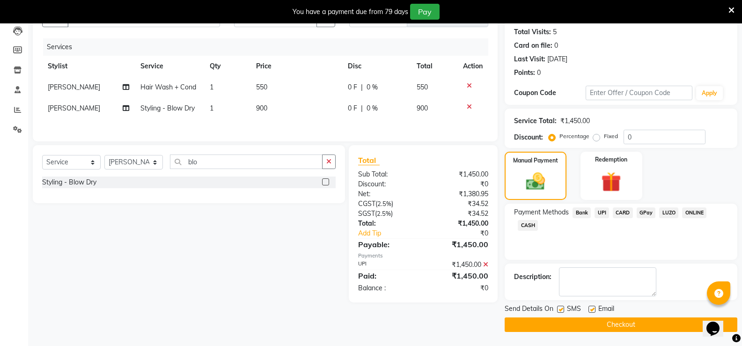
click at [286, 122] on div "Services Stylist Service Qty Price Disc Total Action Keshav Hair Wash + Cond 1 …" at bounding box center [265, 85] width 446 height 94
click at [272, 113] on td "900" at bounding box center [296, 108] width 92 height 21
select select "49040"
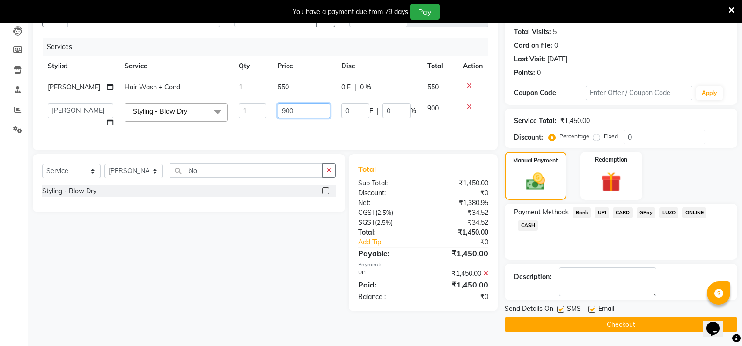
click at [278, 112] on input "900" at bounding box center [304, 110] width 52 height 15
type input "950"
click at [276, 125] on div "Services Stylist Service Qty Price Disc Total Action Keshav Hair Wash + Cond 1 …" at bounding box center [265, 89] width 446 height 102
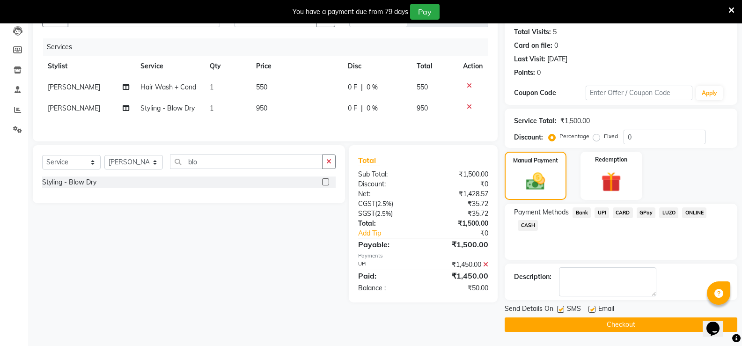
click at [604, 211] on span "UPI" at bounding box center [601, 212] width 15 height 11
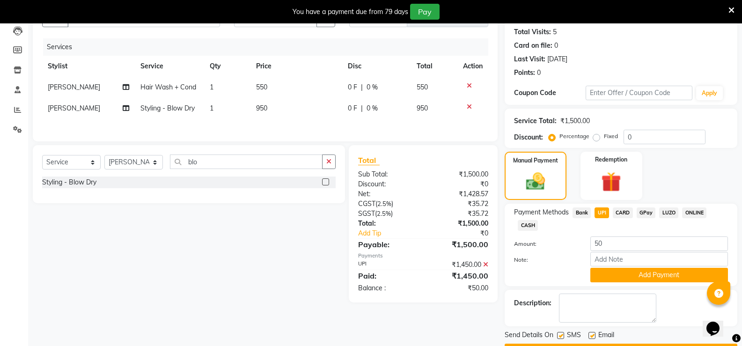
click at [485, 266] on icon at bounding box center [485, 264] width 5 height 7
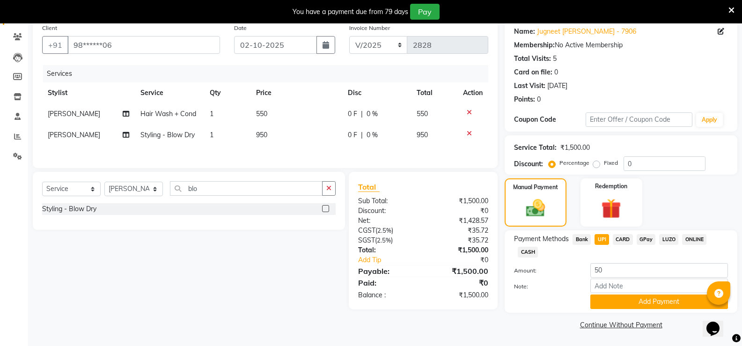
scroll to position [74, 0]
click at [602, 239] on span "UPI" at bounding box center [601, 239] width 15 height 11
type input "1500"
click at [620, 301] on button "Add Payment" at bounding box center [659, 301] width 138 height 15
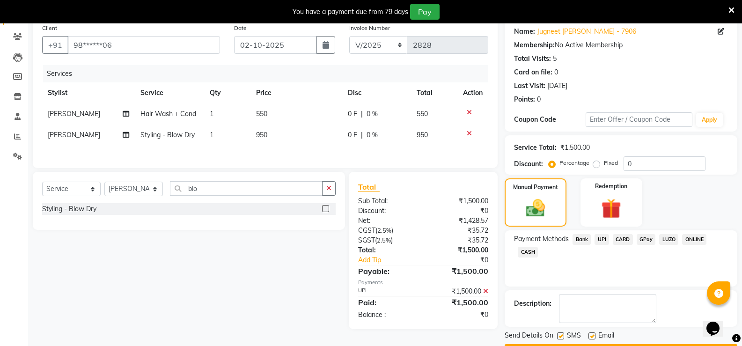
scroll to position [101, 0]
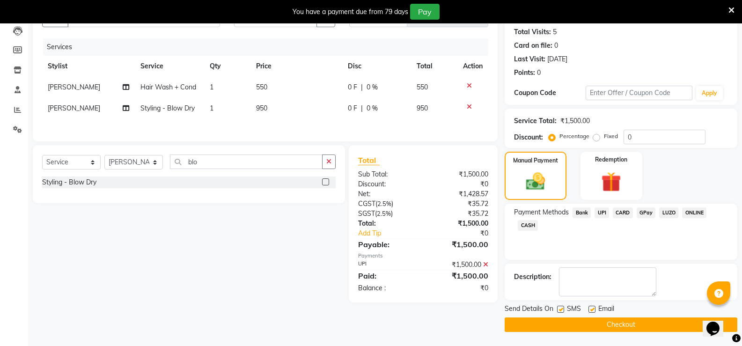
click at [608, 323] on button "Checkout" at bounding box center [621, 324] width 233 height 15
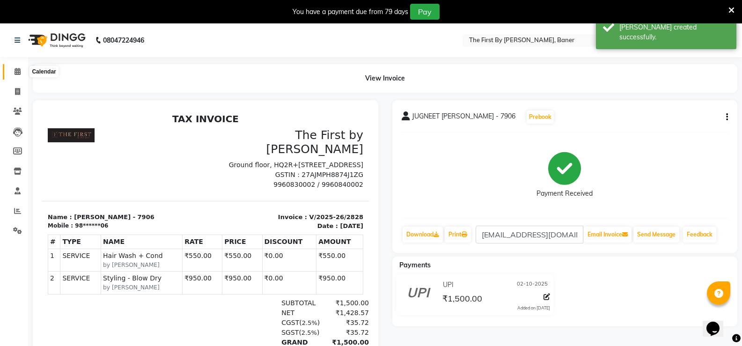
click at [13, 71] on span at bounding box center [17, 71] width 16 height 11
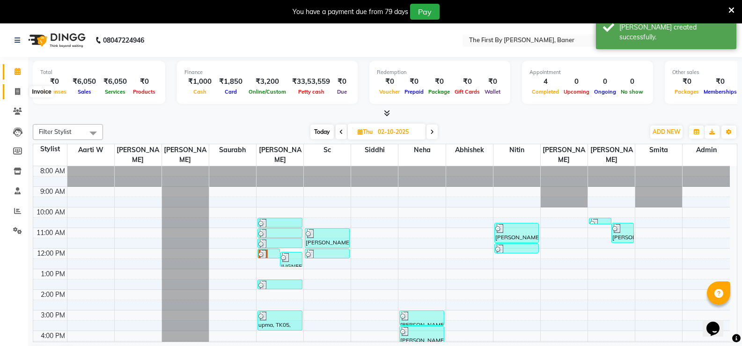
drag, startPoint x: 10, startPoint y: 92, endPoint x: 24, endPoint y: 95, distance: 13.9
click at [11, 92] on span at bounding box center [17, 92] width 16 height 11
select select "6411"
select select "service"
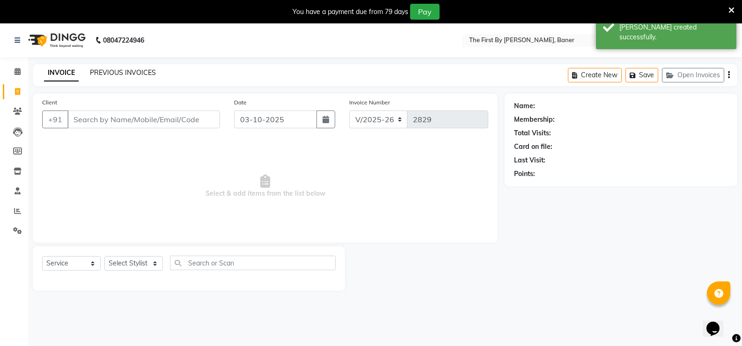
click at [117, 70] on link "PREVIOUS INVOICES" at bounding box center [123, 72] width 66 height 8
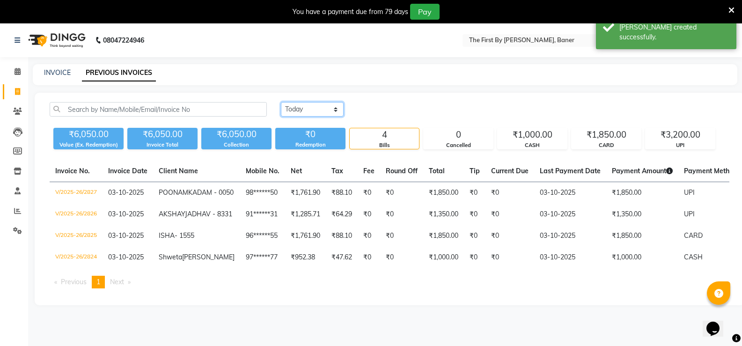
drag, startPoint x: 314, startPoint y: 107, endPoint x: 312, endPoint y: 116, distance: 8.6
click at [314, 108] on select "[DATE] [DATE] Custom Range" at bounding box center [312, 109] width 63 height 15
select select "[DATE]"
click at [281, 102] on select "[DATE] [DATE] Custom Range" at bounding box center [312, 109] width 63 height 15
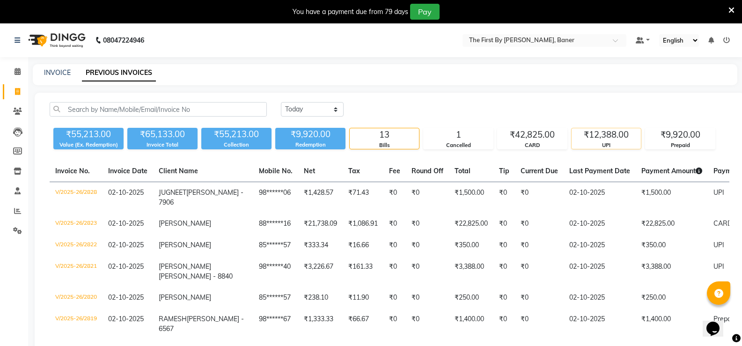
click at [615, 142] on div "UPI" at bounding box center [605, 145] width 69 height 8
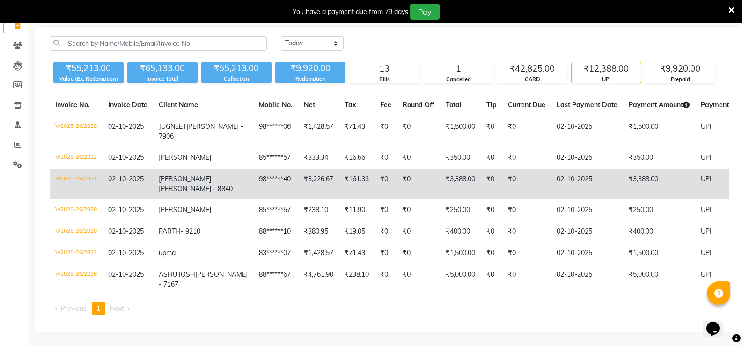
scroll to position [94, 0]
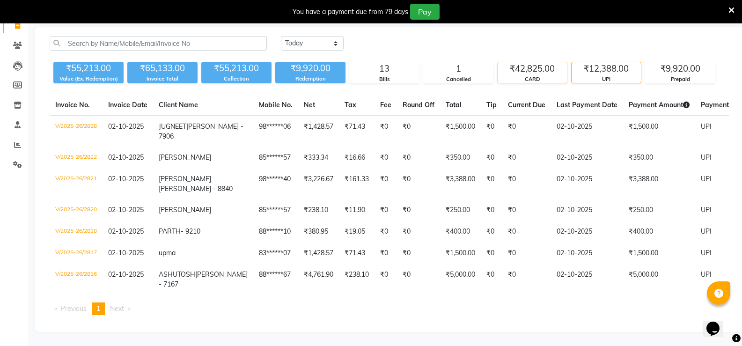
click at [534, 62] on div "₹42,825.00" at bounding box center [532, 68] width 69 height 13
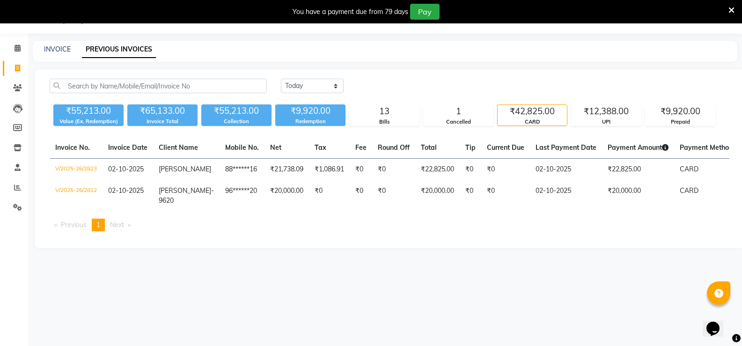
scroll to position [23, 0]
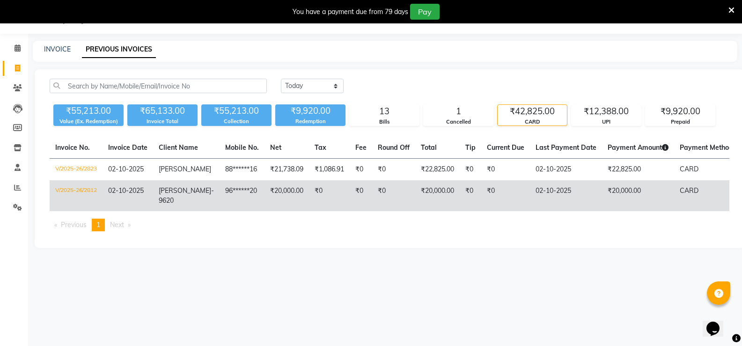
click at [602, 195] on td "₹20,000.00" at bounding box center [638, 195] width 72 height 31
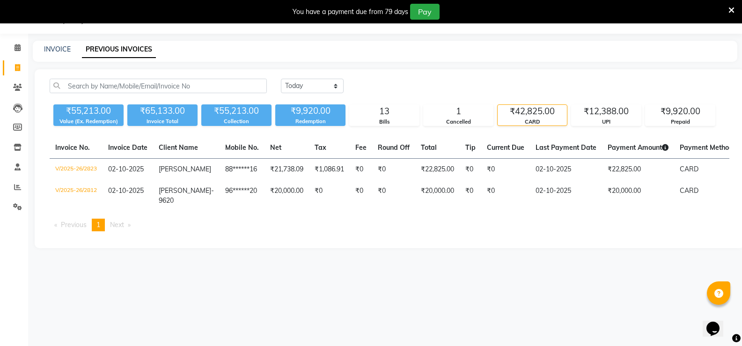
scroll to position [0, 0]
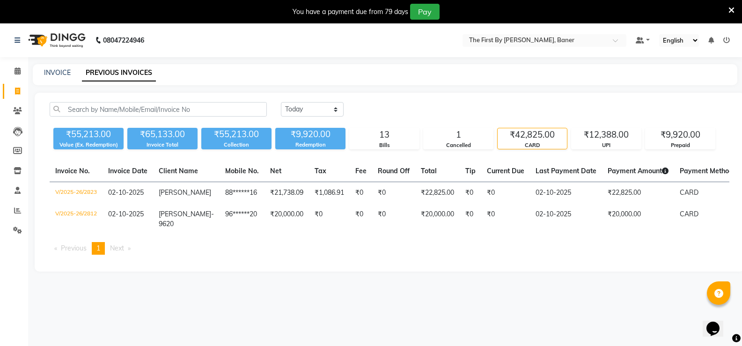
click at [725, 35] on ul "Default Panel My Panel English ENGLISH Español العربية मराठी हिंदी ગુજરાતી தமிழ…" at bounding box center [682, 40] width 103 height 13
click at [724, 40] on icon at bounding box center [726, 40] width 7 height 7
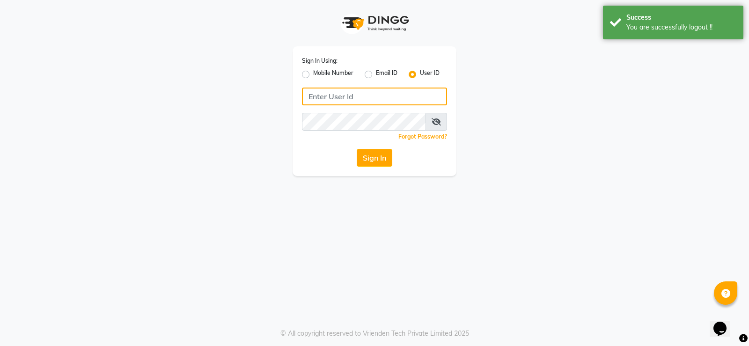
type input "9960830002"
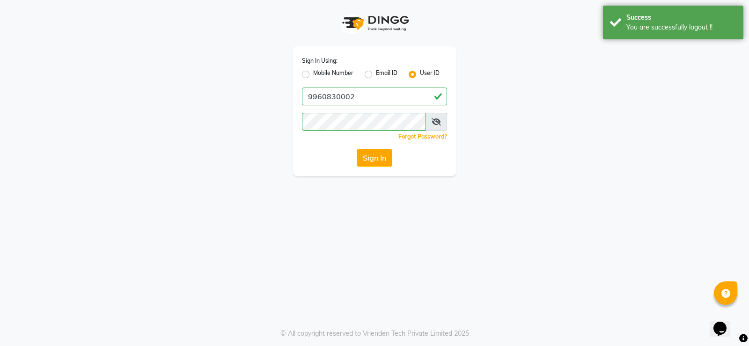
click at [321, 74] on label "Mobile Number" at bounding box center [333, 74] width 40 height 11
click at [319, 74] on input "Mobile Number" at bounding box center [316, 72] width 6 height 6
radio input "true"
radio input "false"
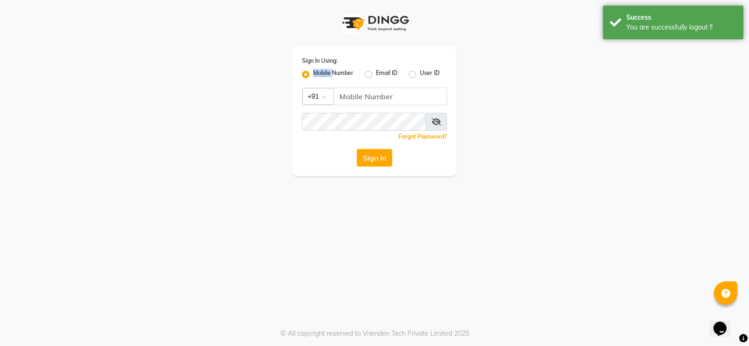
click at [321, 74] on label "Mobile Number" at bounding box center [333, 74] width 40 height 11
click at [319, 74] on input "Mobile Number" at bounding box center [316, 72] width 6 height 6
drag, startPoint x: 355, startPoint y: 92, endPoint x: 377, endPoint y: 106, distance: 26.5
click at [355, 92] on input "Username" at bounding box center [390, 97] width 114 height 18
type input "9960830002"
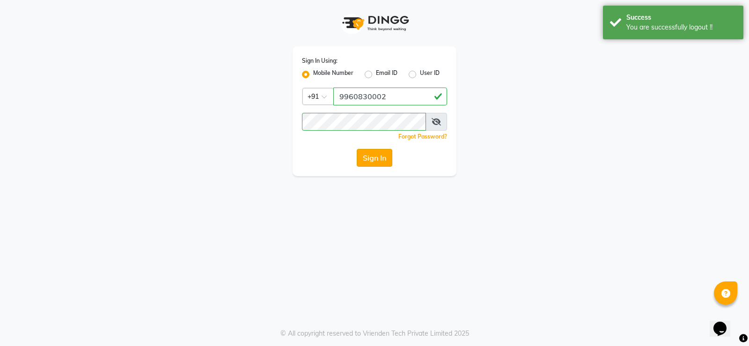
click at [382, 158] on button "Sign In" at bounding box center [375, 158] width 36 height 18
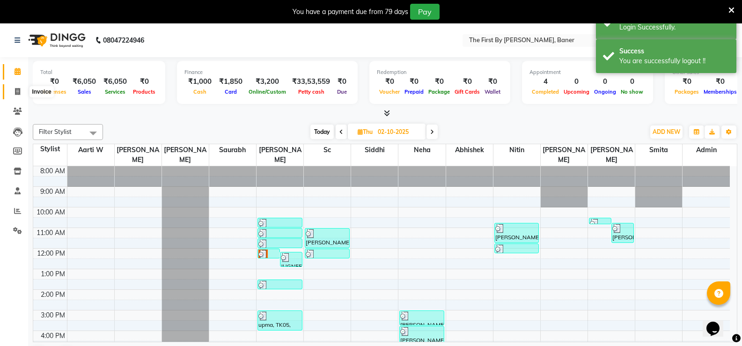
click at [18, 88] on icon at bounding box center [17, 91] width 5 height 7
select select "6411"
select select "service"
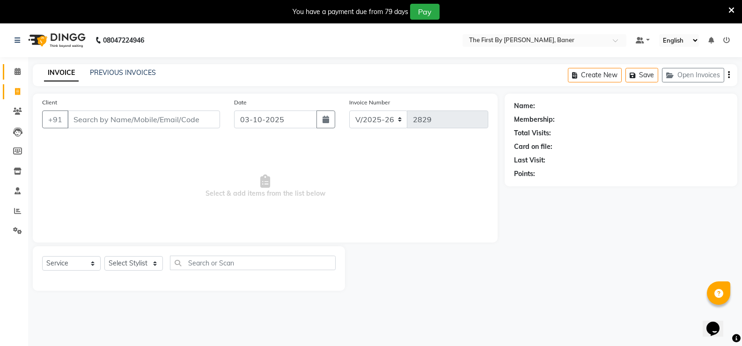
click at [25, 76] on span at bounding box center [17, 71] width 16 height 11
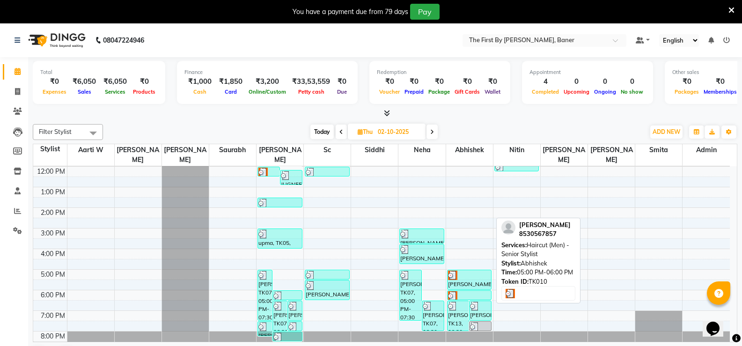
scroll to position [24, 0]
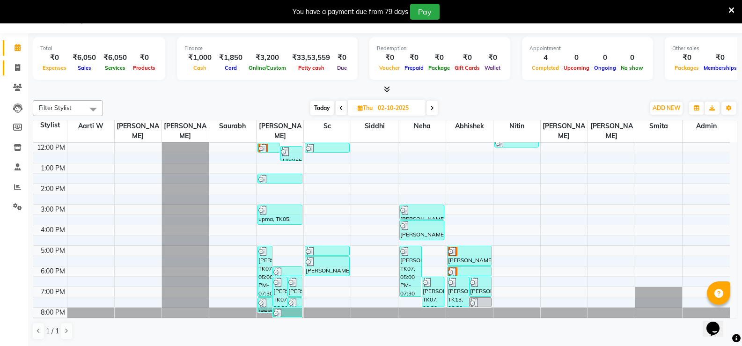
click at [15, 65] on icon at bounding box center [17, 67] width 5 height 7
select select "service"
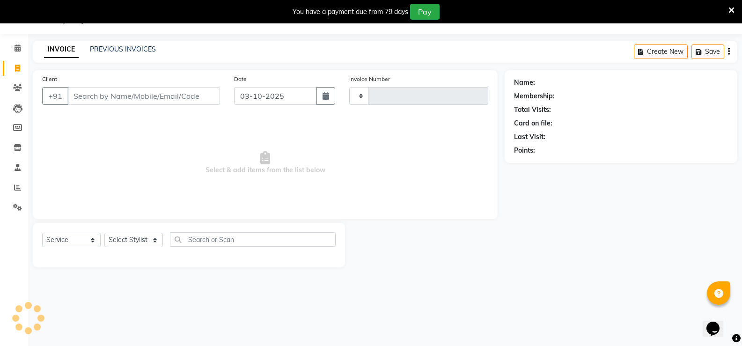
type input "2829"
select select "6411"
click at [102, 49] on link "PREVIOUS INVOICES" at bounding box center [123, 49] width 66 height 8
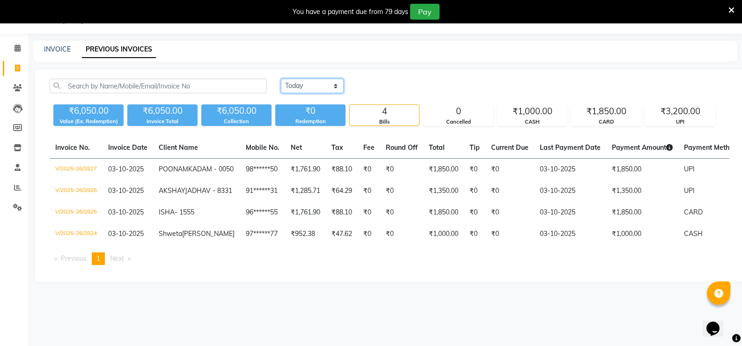
drag, startPoint x: 335, startPoint y: 88, endPoint x: 330, endPoint y: 92, distance: 6.3
click at [335, 88] on select "[DATE] [DATE] Custom Range" at bounding box center [312, 86] width 63 height 15
select select "[DATE]"
click at [281, 79] on select "[DATE] [DATE] Custom Range" at bounding box center [312, 86] width 63 height 15
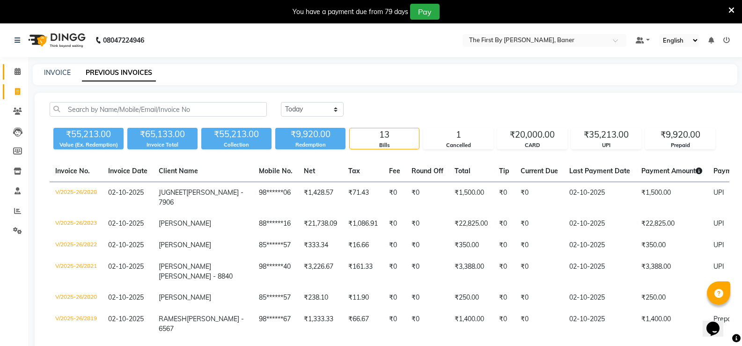
click at [12, 80] on ul "Calendar Invoice Clients Leads Members Inventory Staff Reports Settings Complet…" at bounding box center [14, 154] width 28 height 184
click at [11, 77] on span at bounding box center [17, 71] width 16 height 11
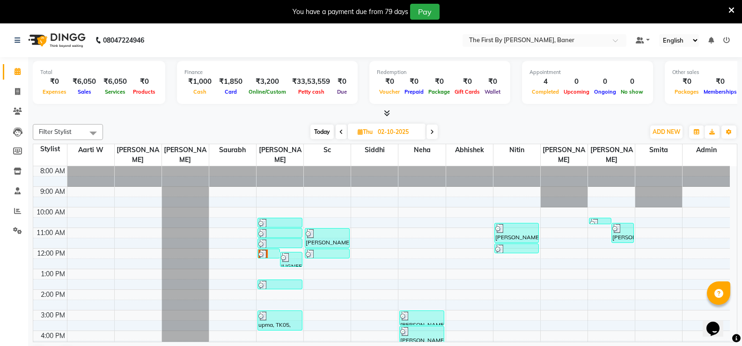
click at [324, 132] on span "Today" at bounding box center [321, 131] width 23 height 15
type input "03-10-2025"
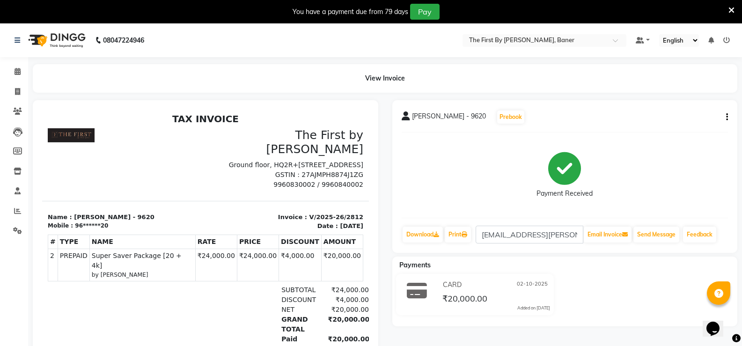
click at [442, 290] on div "CARD 02-10-2025 ₹20,000.00 Added on 02-10-2025" at bounding box center [495, 295] width 124 height 34
click at [668, 198] on div "Payment Received" at bounding box center [565, 175] width 327 height 70
click at [727, 40] on icon at bounding box center [726, 40] width 7 height 7
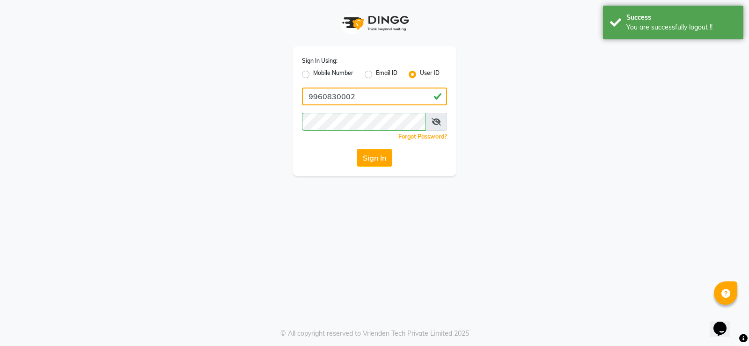
click at [330, 96] on input "9960830002" at bounding box center [374, 97] width 145 height 18
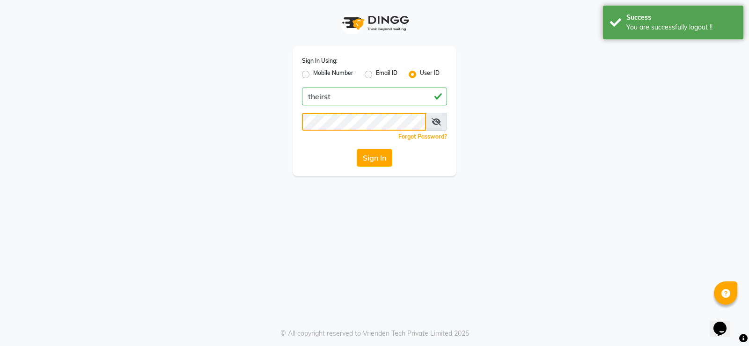
click at [357, 149] on button "Sign In" at bounding box center [375, 158] width 36 height 18
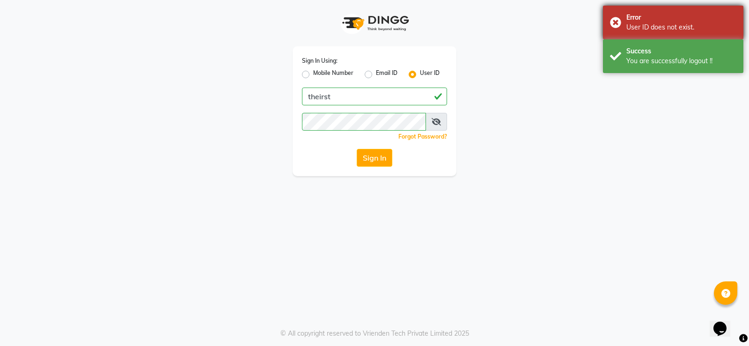
drag, startPoint x: 626, startPoint y: 23, endPoint x: 615, endPoint y: 22, distance: 10.8
click at [624, 23] on div "Error User ID does not exist." at bounding box center [673, 23] width 140 height 34
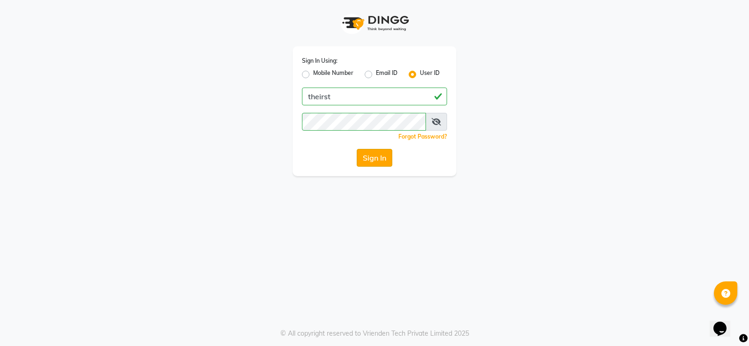
click at [363, 164] on button "Sign In" at bounding box center [375, 158] width 36 height 18
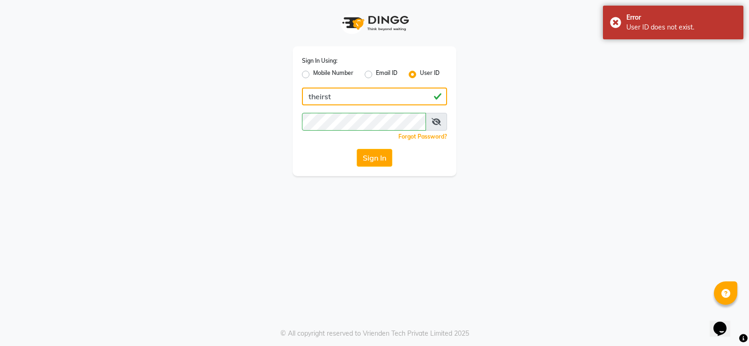
click at [319, 97] on input "theirst" at bounding box center [374, 97] width 145 height 18
type input "thefirst"
click at [341, 134] on div "Forgot Password?" at bounding box center [374, 137] width 145 height 10
click at [301, 151] on div "Sign In Using: Mobile Number Email ID User ID thefirst Remember me Forgot Passw…" at bounding box center [375, 111] width 164 height 130
click at [380, 147] on div "Sign In Using: Mobile Number Email ID User ID thefirst Remember me Forgot Passw…" at bounding box center [375, 111] width 164 height 130
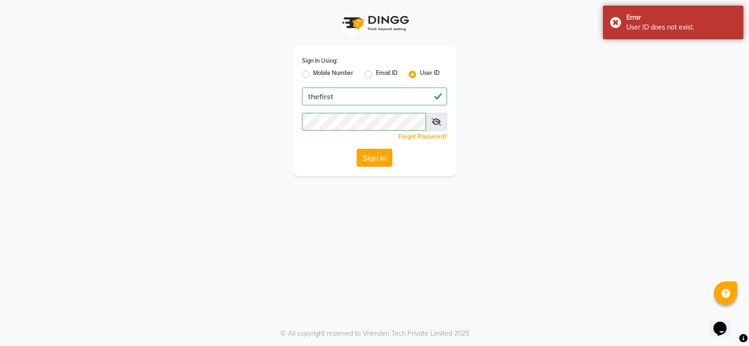
click at [378, 155] on button "Sign In" at bounding box center [375, 158] width 36 height 18
